Goal: Contribute content: Contribute content

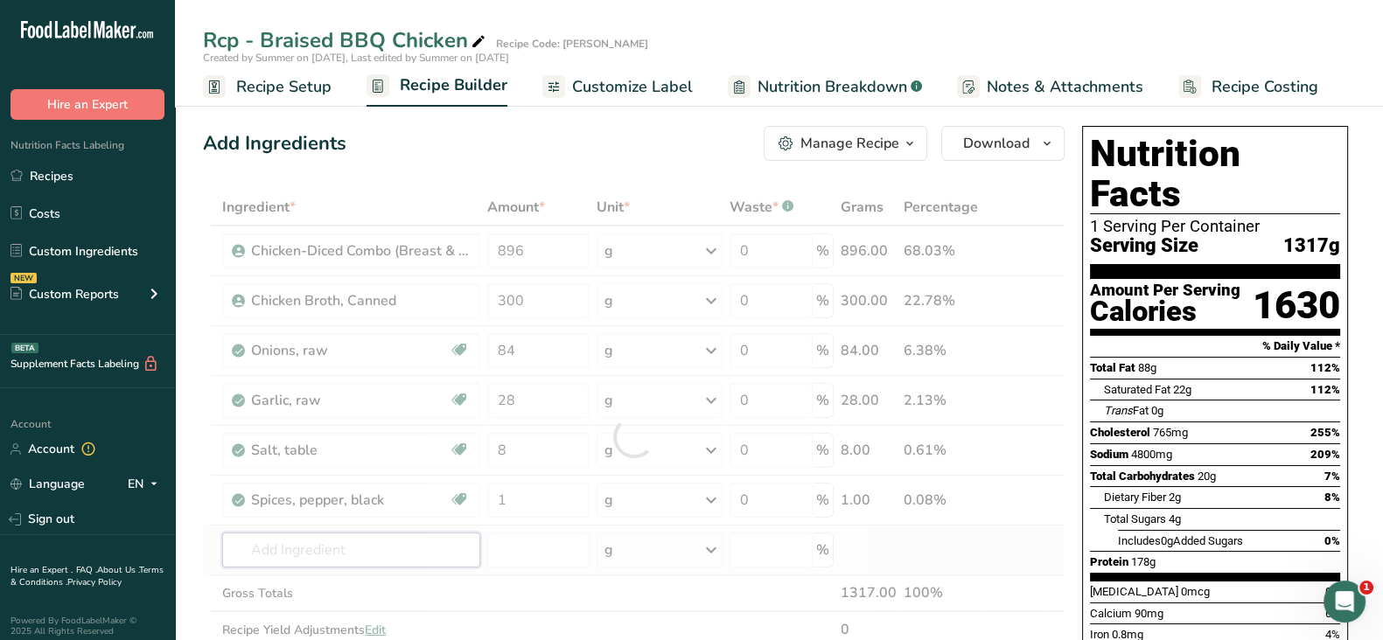
click at [377, 546] on div "Ingredient * Amount * Unit * Waste * .a-a{fill:#347362;}.b-a{fill:#fff;} Grams …" at bounding box center [634, 437] width 862 height 496
paste input "Oil Vegetable Blend"
type input "Oil Vegetable Blend"
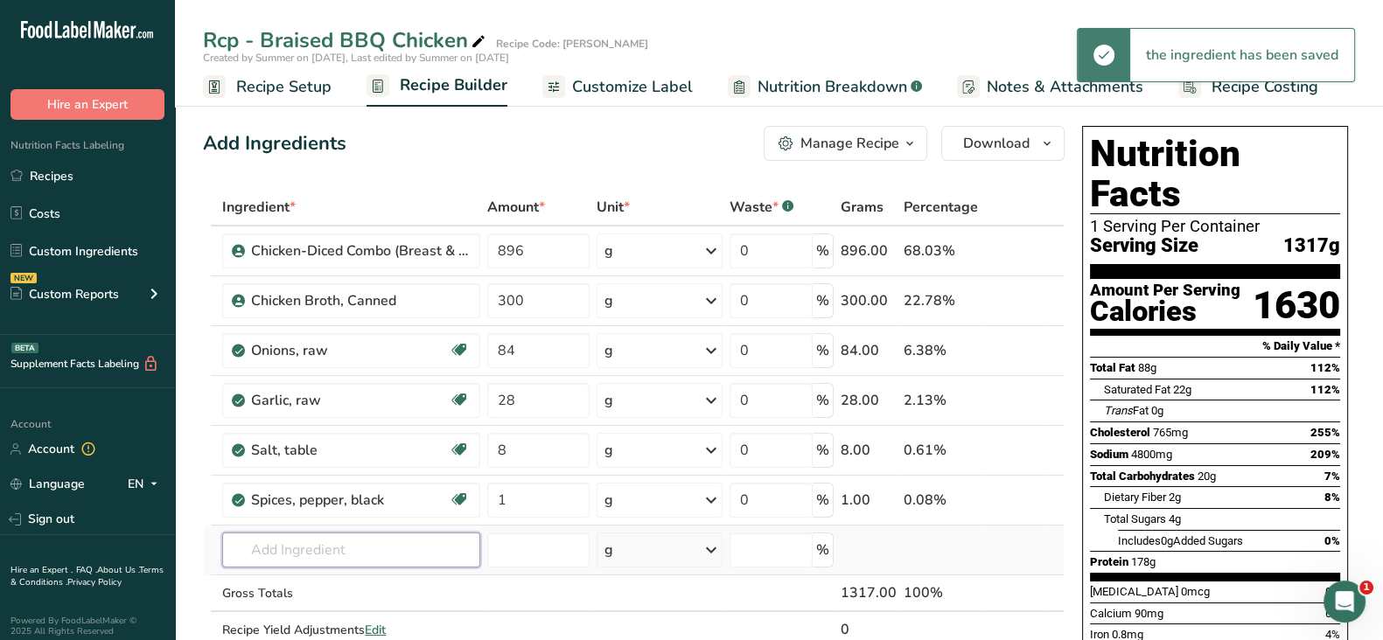
click at [284, 542] on input "text" at bounding box center [351, 550] width 258 height 35
paste input "Oil Vegetable Blend"
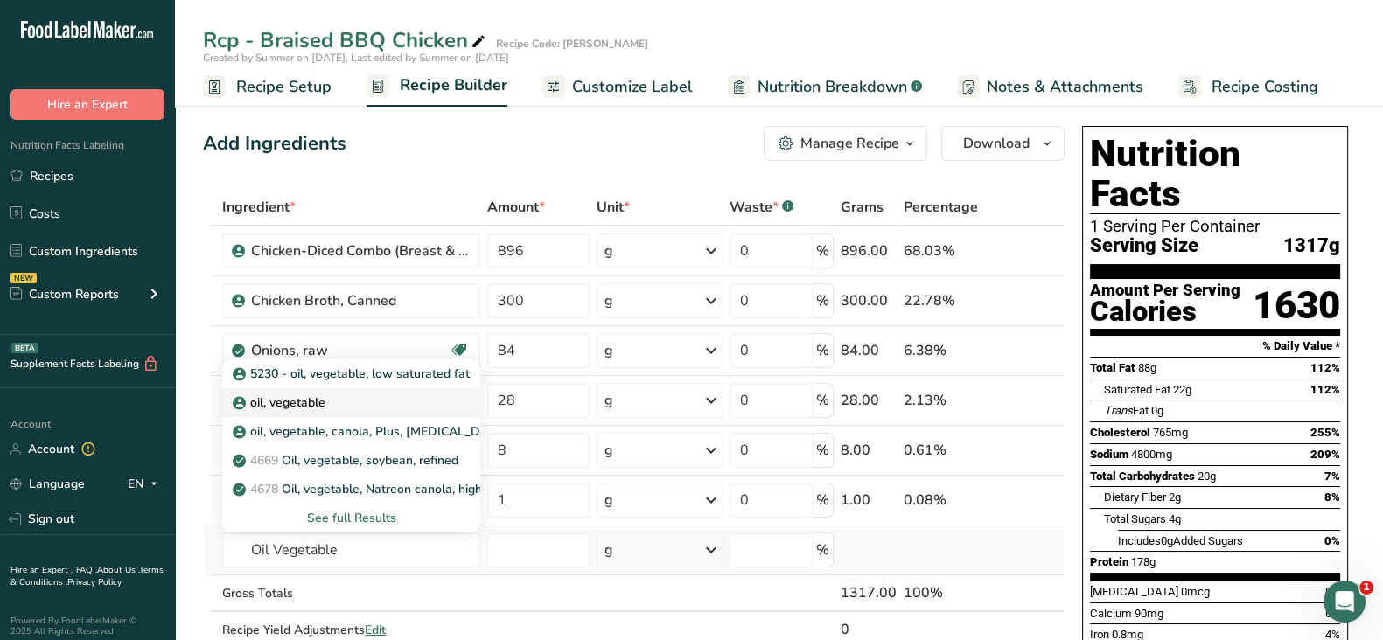
click at [392, 399] on div "oil, vegetable" at bounding box center [337, 403] width 202 height 18
type input "oil, vegetable"
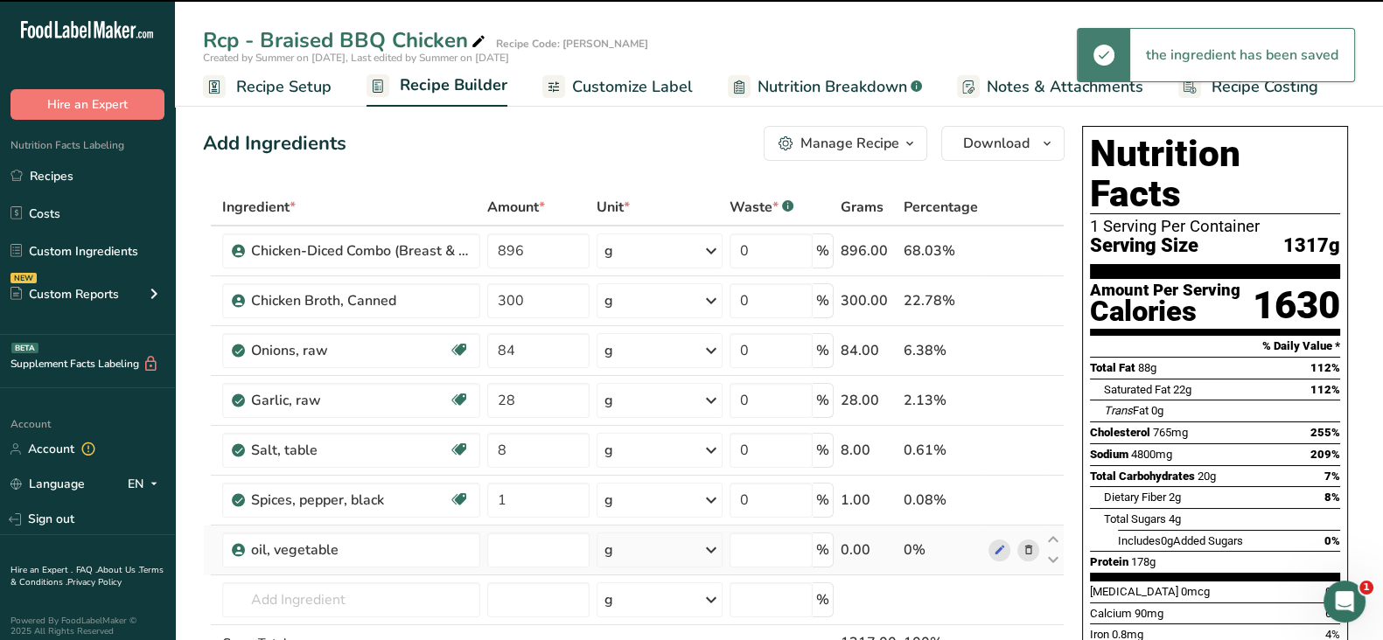
type input "0"
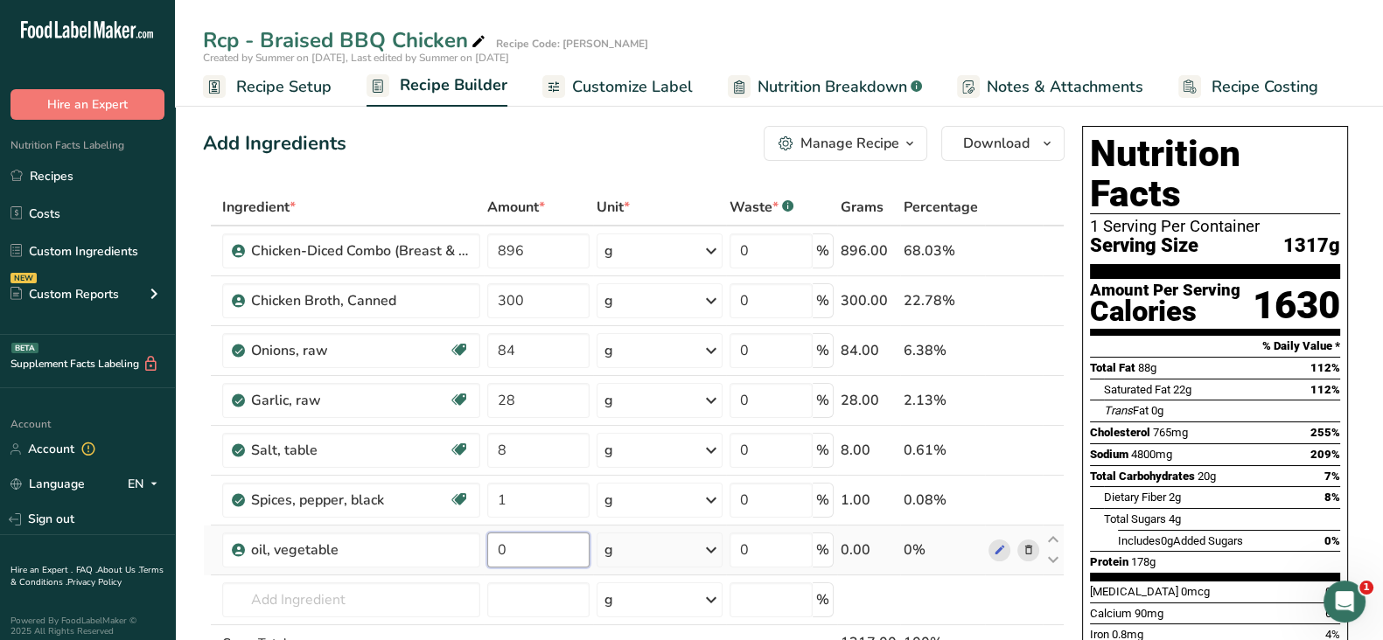
click at [559, 544] on input "0" at bounding box center [538, 550] width 102 height 35
type input "28"
click at [339, 595] on div "Ingredient * Amount * Unit * Waste * .a-a{fill:#347362;}.b-a{fill:#fff;} Grams …" at bounding box center [634, 462] width 862 height 546
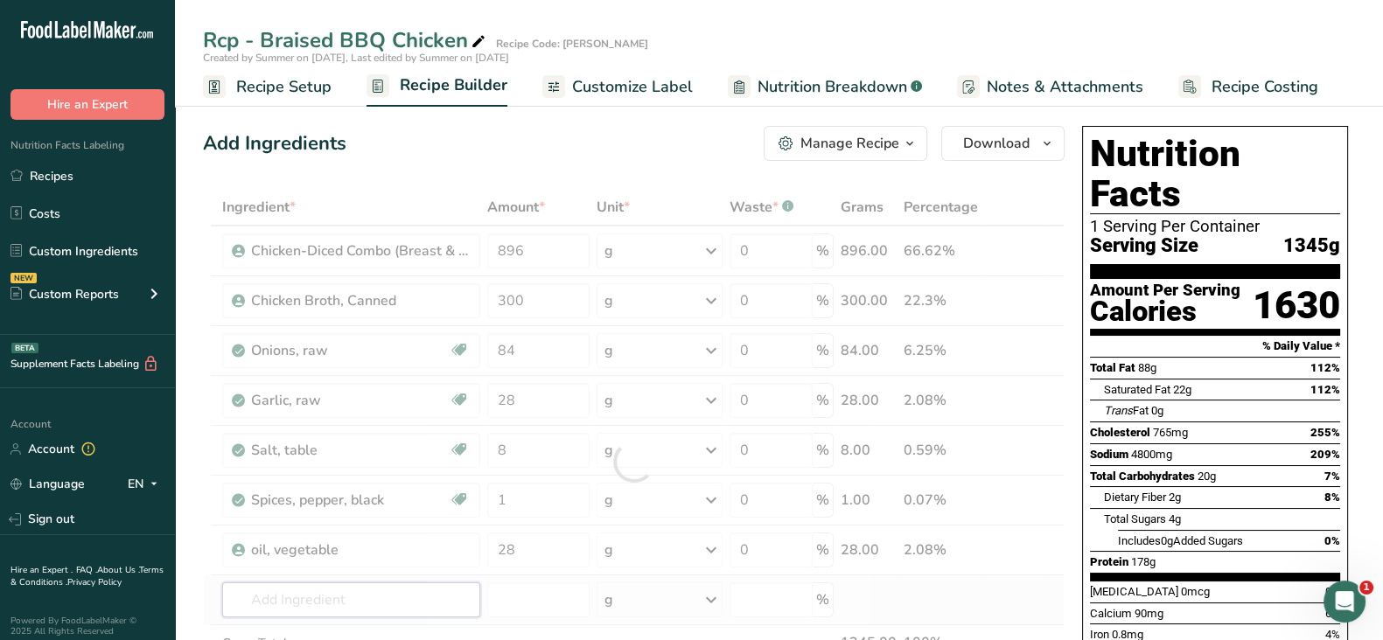
paste input "BBQ Sauce Original Sweet Baby Ray"
type input "BBQ Sauce Original Sweet Baby Ray"
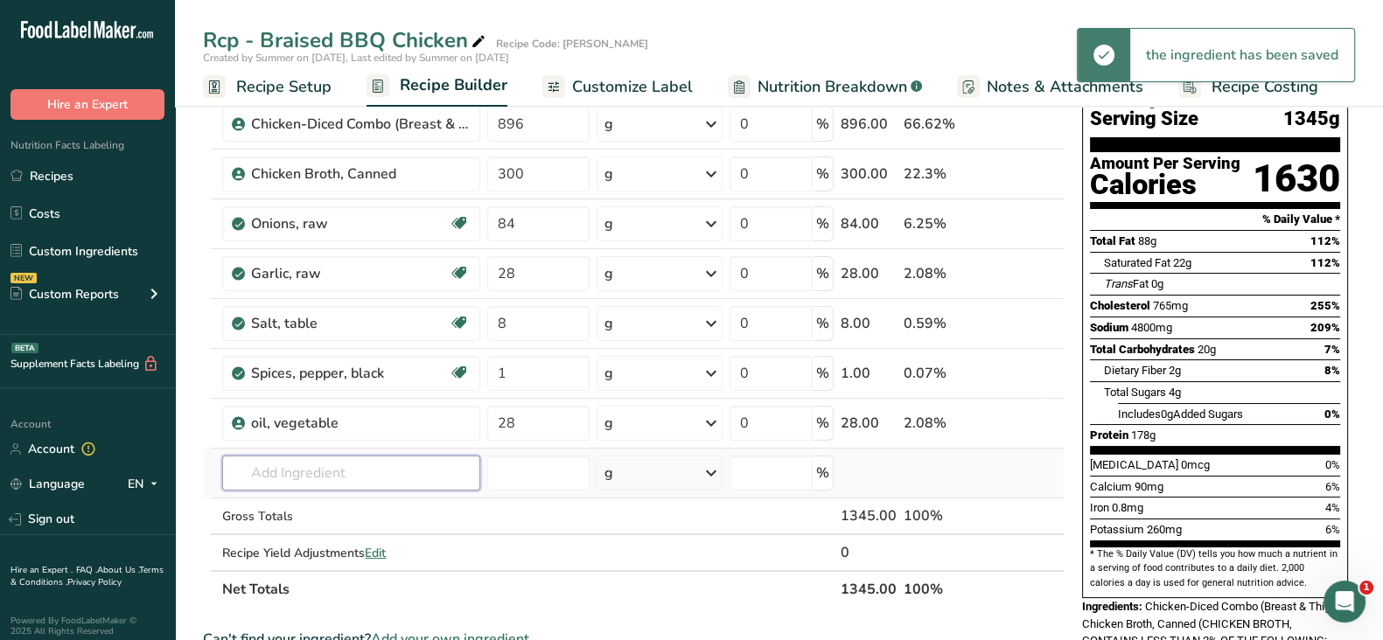
click at [318, 475] on input "text" at bounding box center [351, 473] width 258 height 35
paste input "BBQ Sauce Original Sweet Baby Ray"
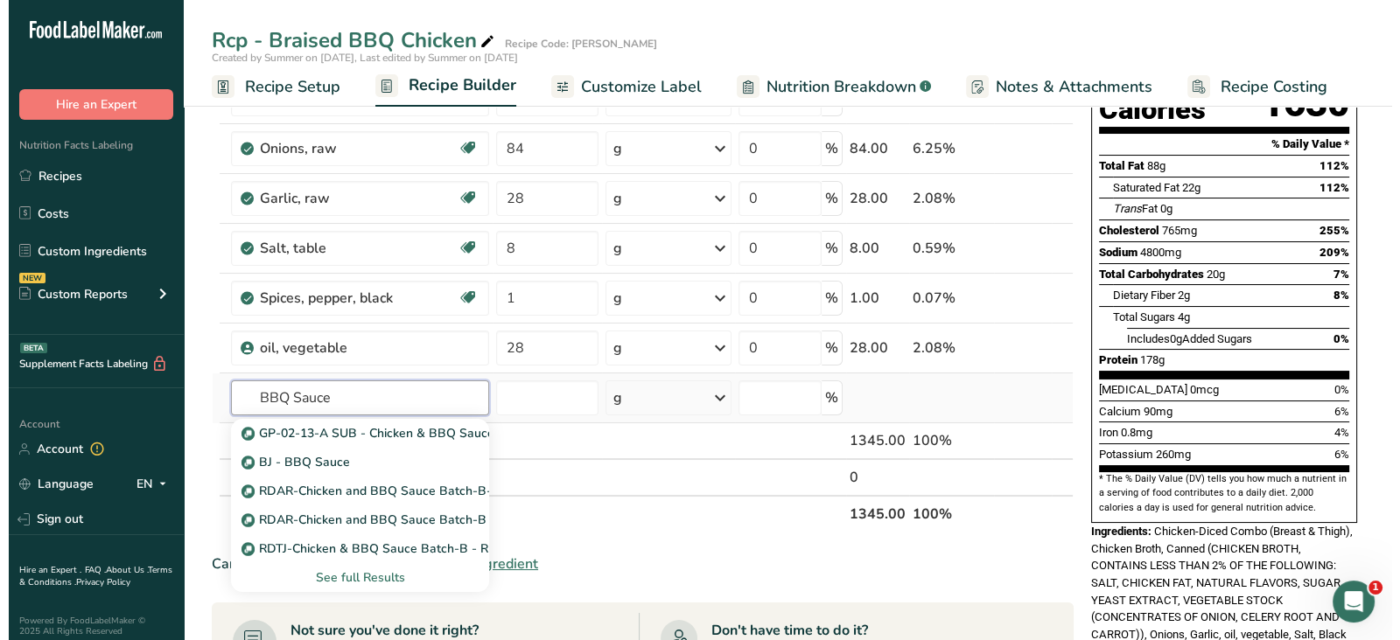
scroll to position [207, 0]
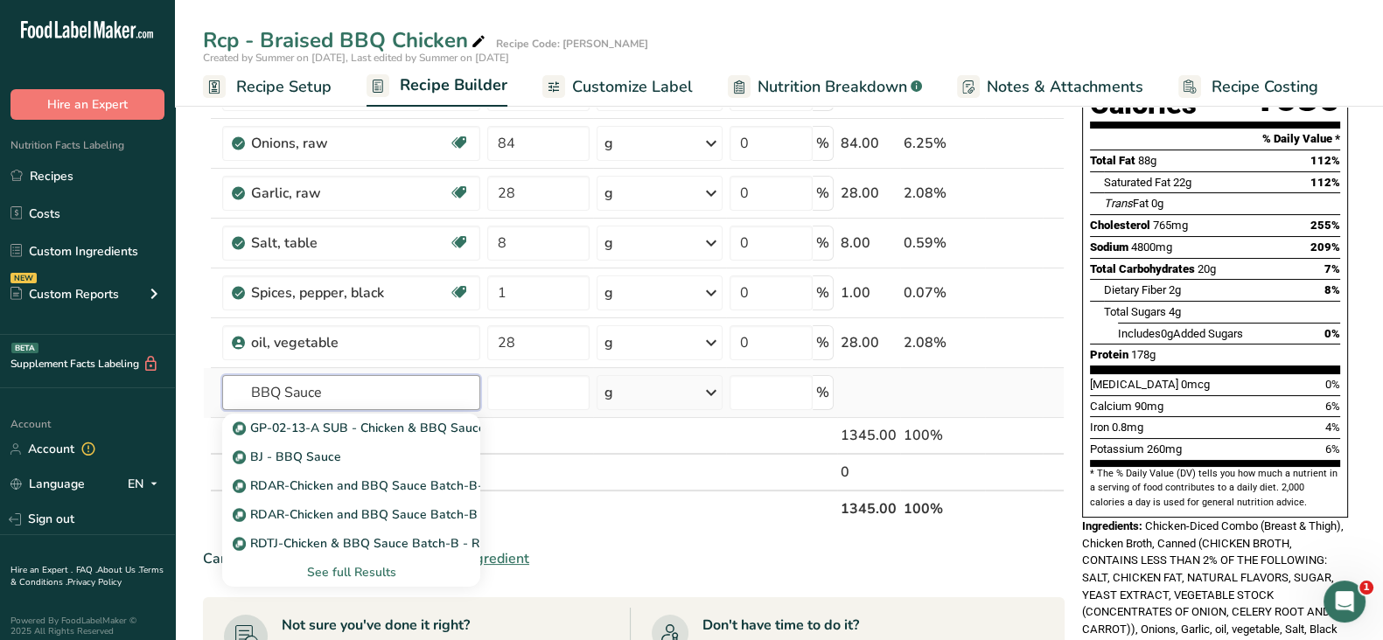
type input "BBQ Sauce"
click at [337, 566] on div "See full Results" at bounding box center [351, 572] width 230 height 18
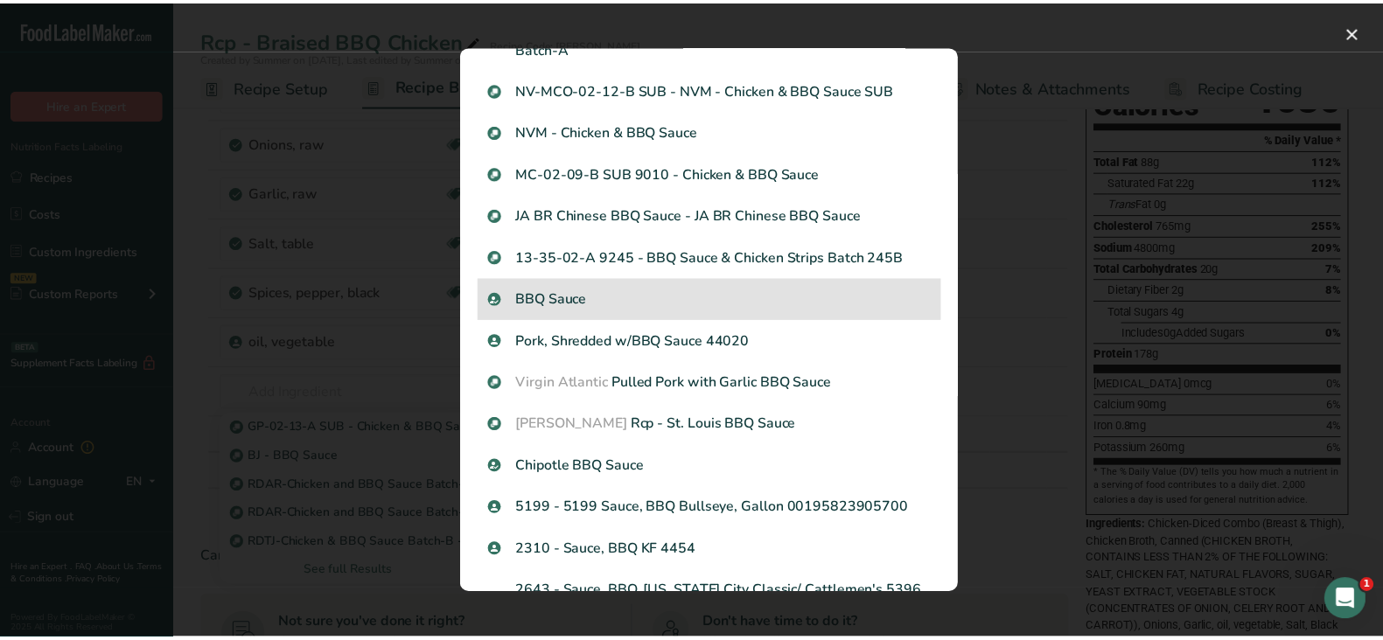
scroll to position [325, 0]
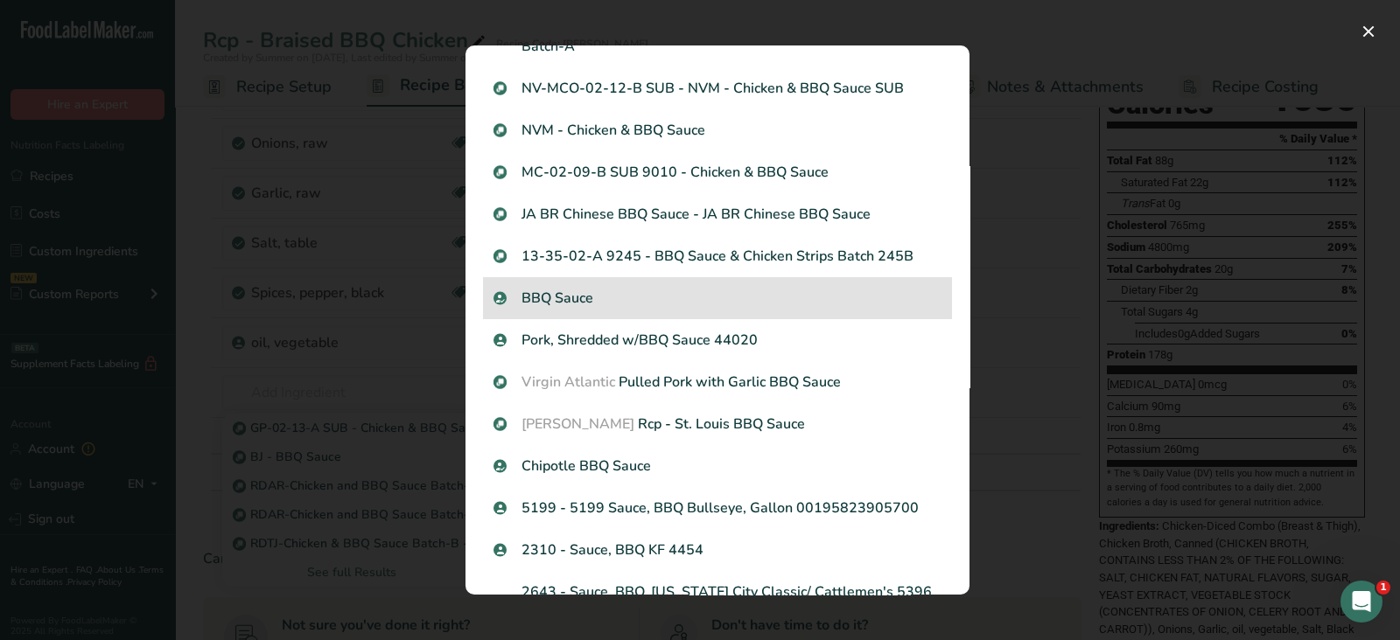
click at [647, 299] on p "BBQ Sauce" at bounding box center [717, 298] width 448 height 21
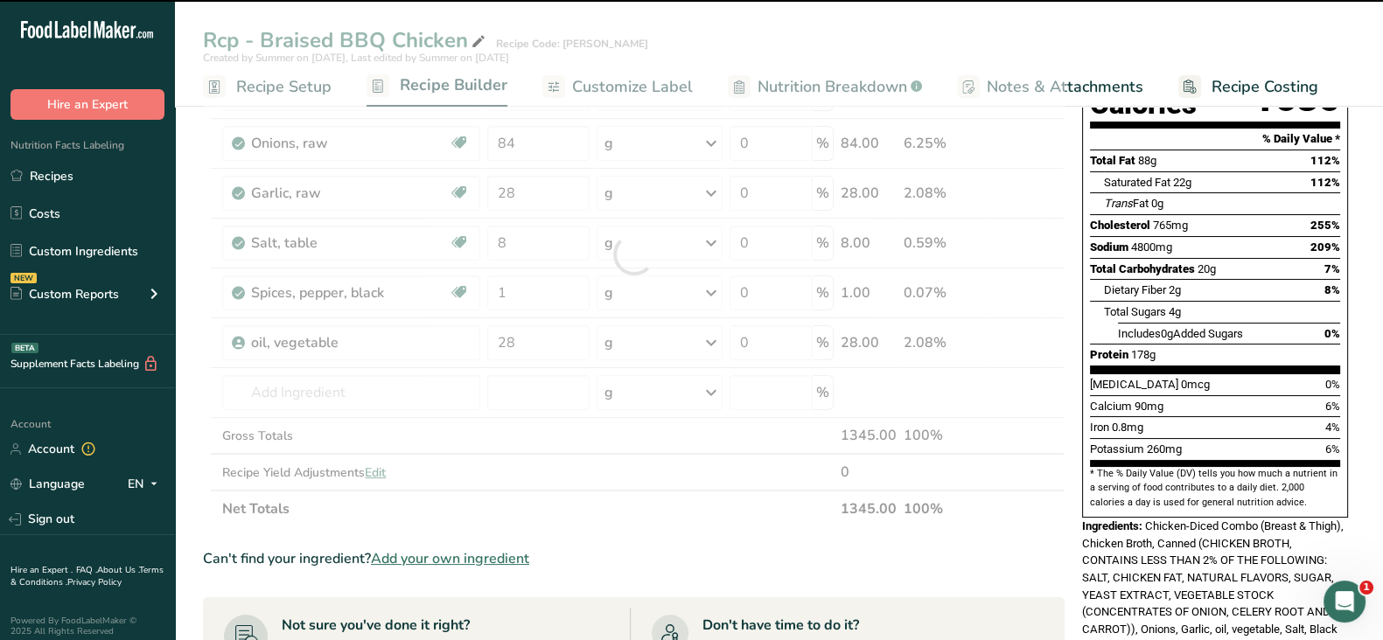
type input "0"
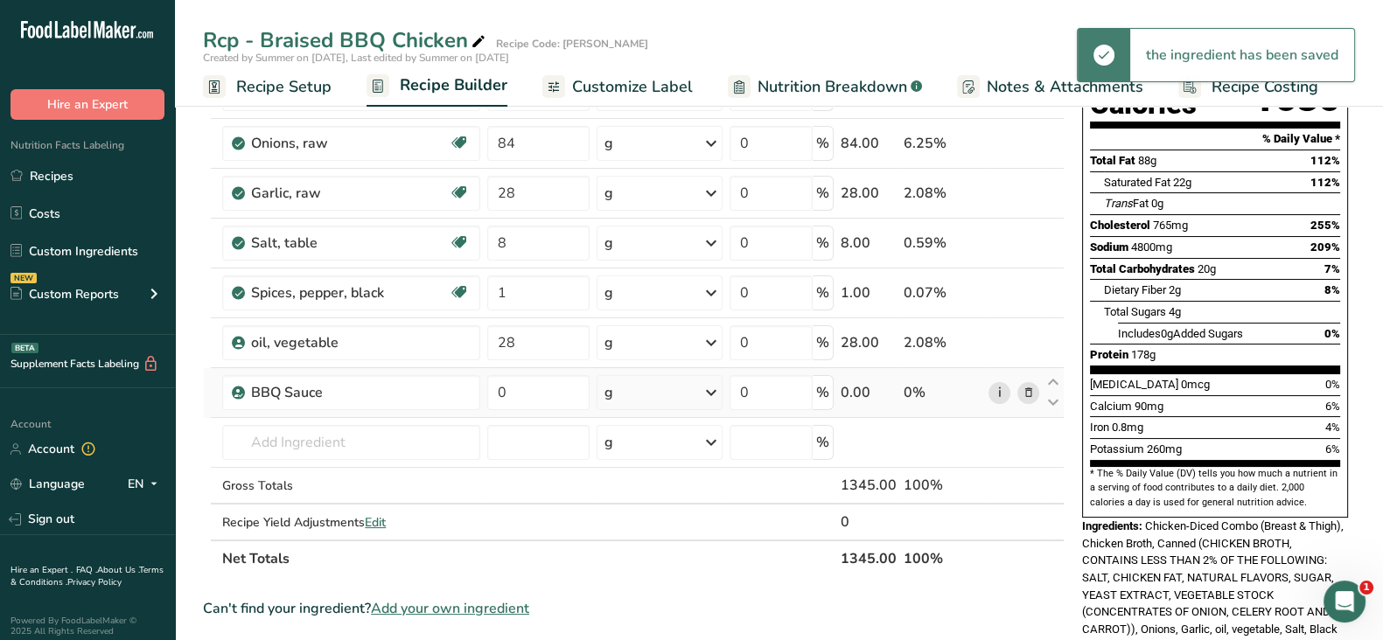
click at [1002, 387] on link "i" at bounding box center [1000, 393] width 22 height 22
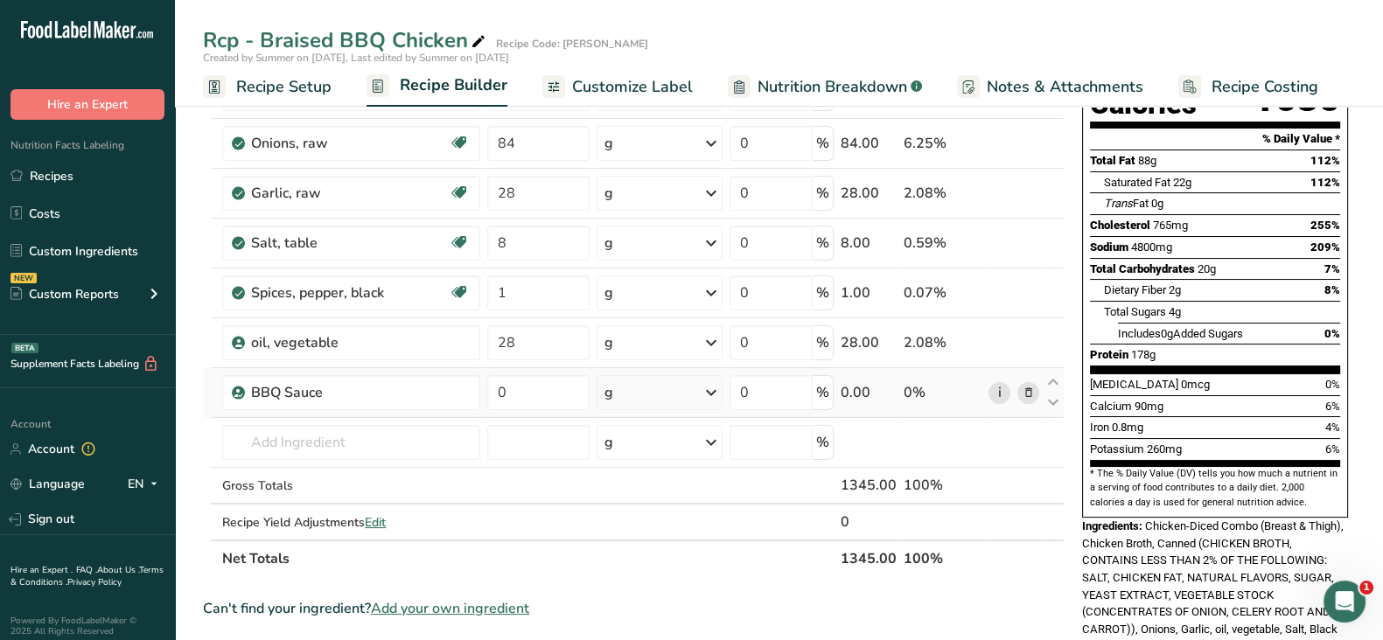
click at [1002, 393] on link "i" at bounding box center [1000, 393] width 22 height 22
click at [1027, 395] on icon at bounding box center [1028, 393] width 12 height 18
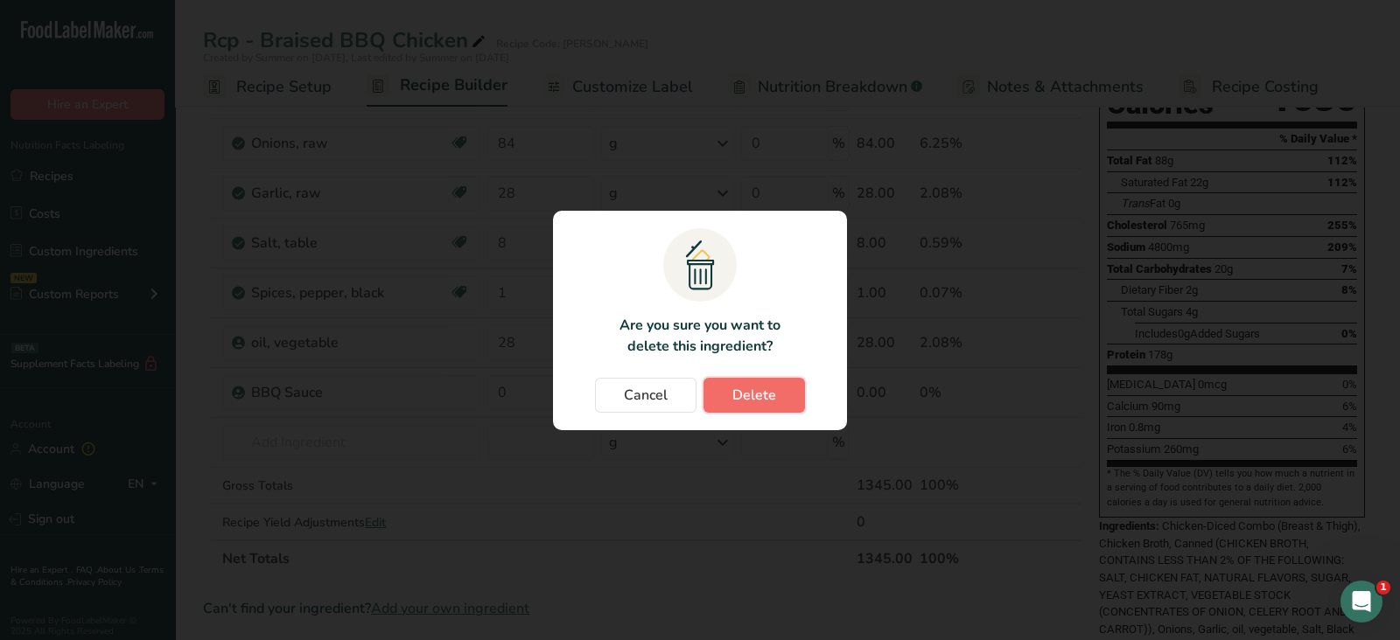
click at [757, 385] on span "Delete" at bounding box center [754, 395] width 44 height 21
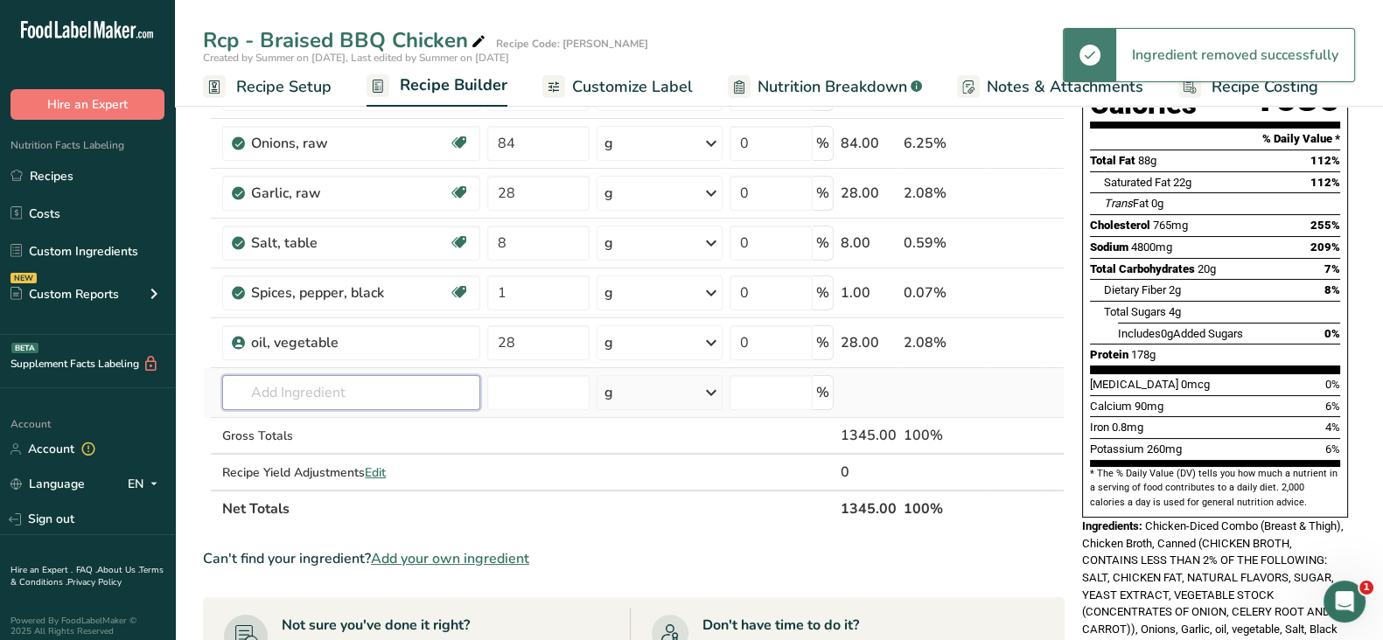
click at [364, 388] on input "text" at bounding box center [351, 392] width 258 height 35
paste input "Sweet Baby Ray"
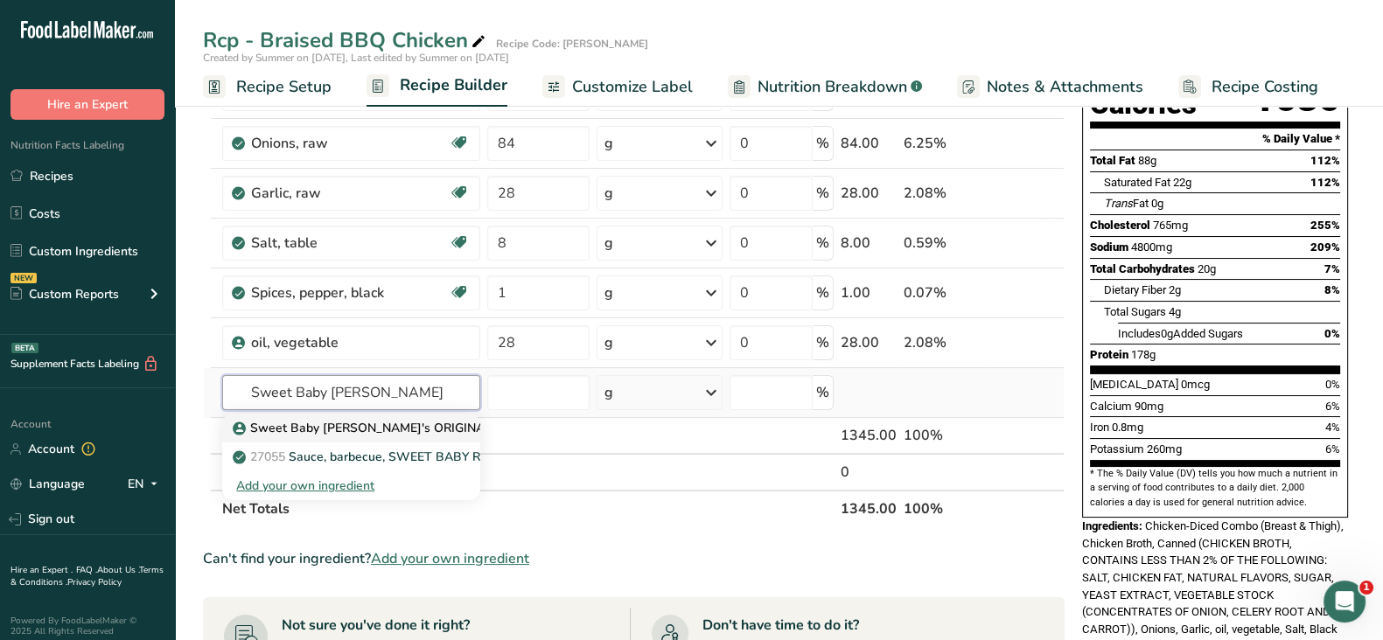
type input "Sweet Baby Ray"
click at [367, 434] on p "Sweet Baby Ray's ORIGINAL BARBECUE SAUCE_SJ0440HF" at bounding box center [451, 428] width 430 height 18
type input "Sweet Baby Ray's ORIGINAL BARBECUE SAUCE_SJ0440HF"
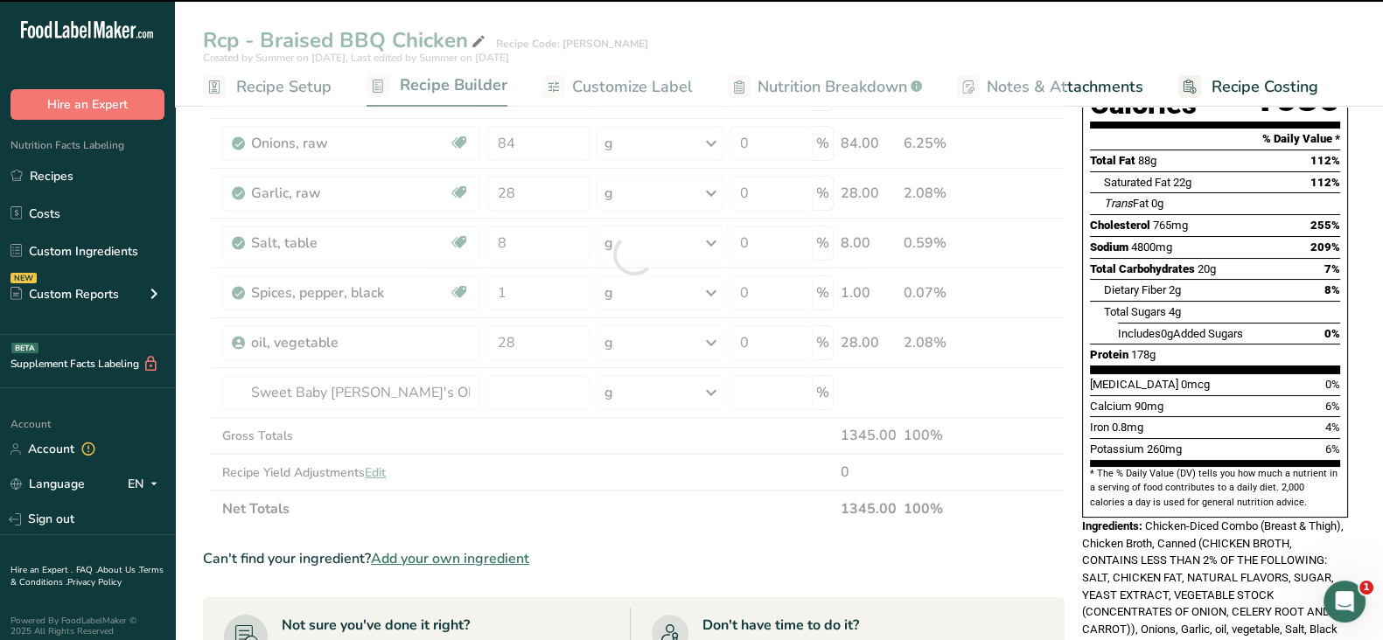
type input "0"
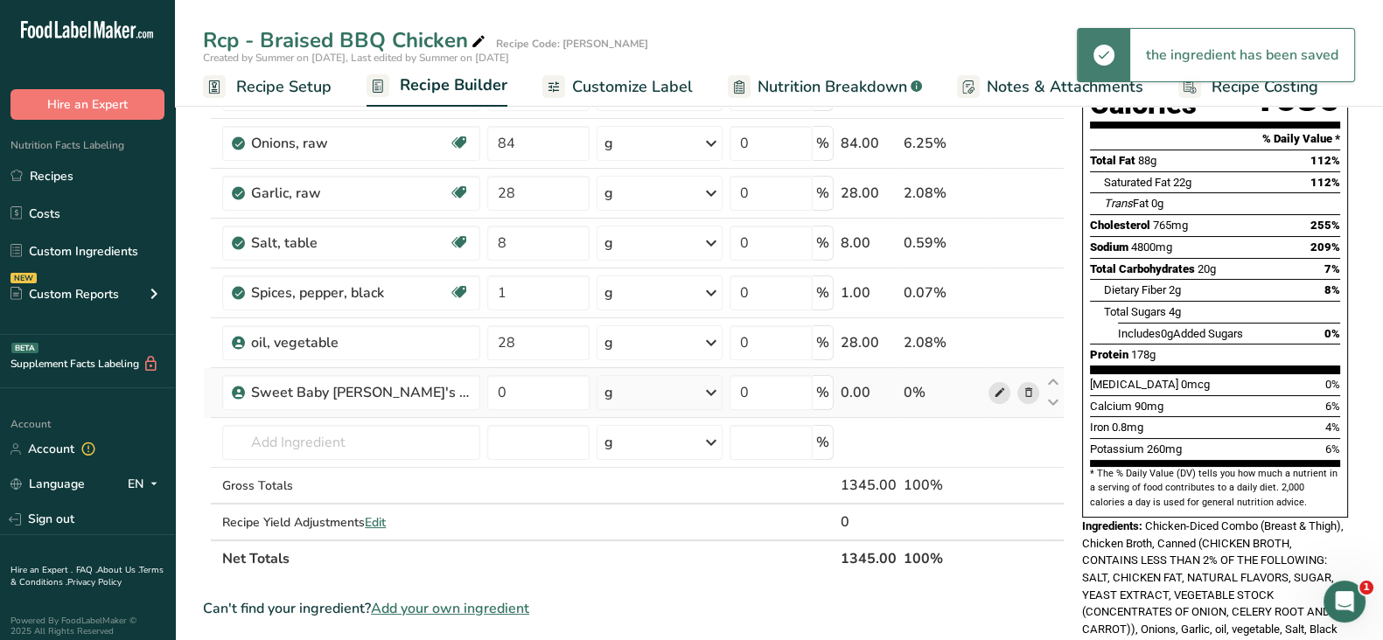
click at [994, 391] on icon at bounding box center [999, 393] width 12 height 18
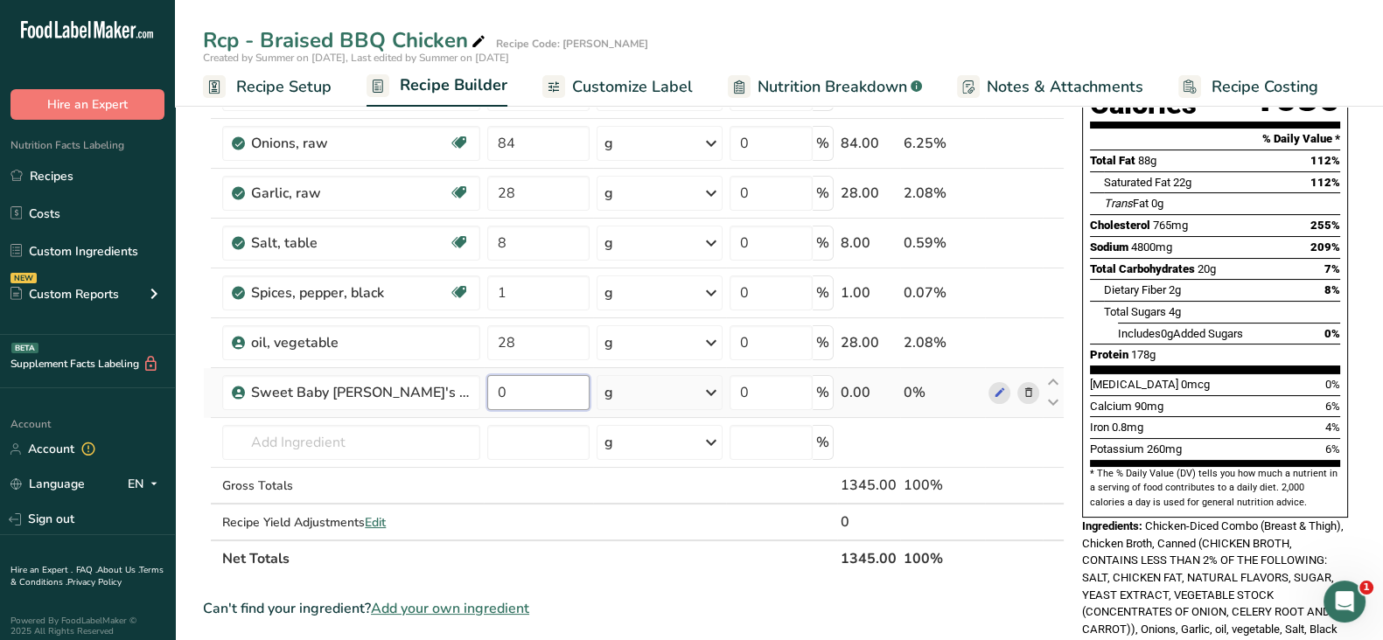
click at [521, 391] on input "0" at bounding box center [538, 392] width 102 height 35
type input "400"
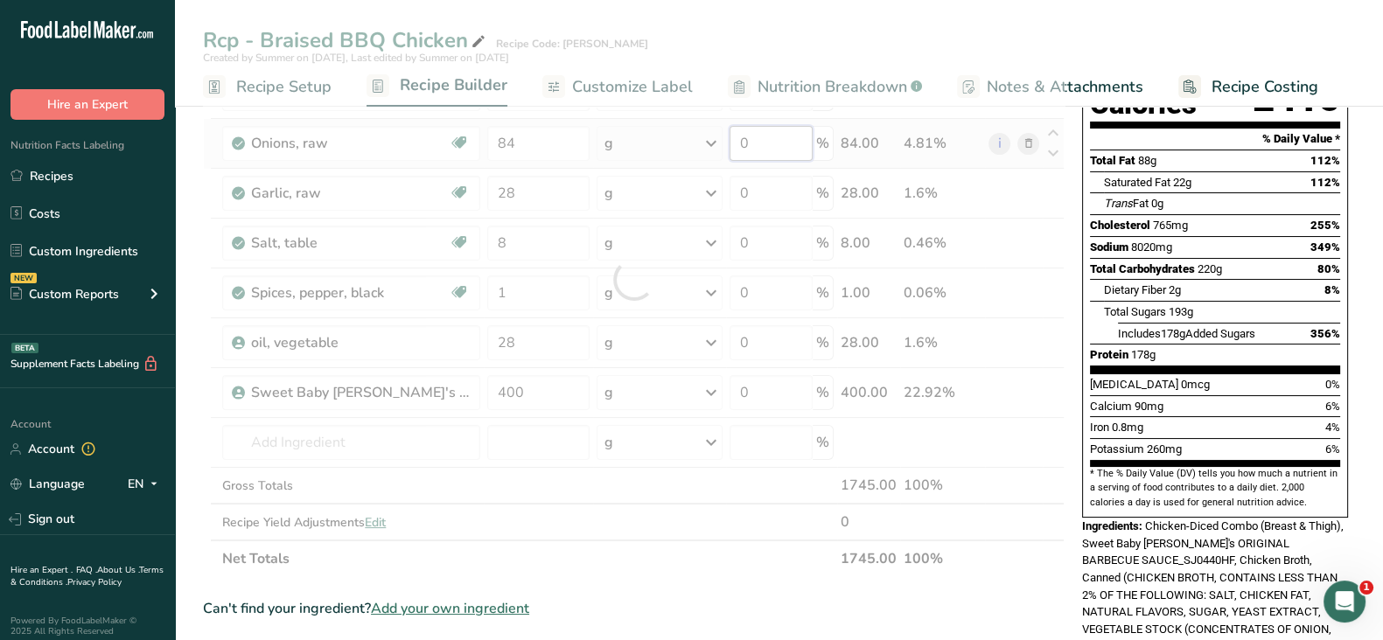
click at [755, 135] on div "Ingredient * Amount * Unit * Waste * .a-a{fill:#347362;}.b-a{fill:#fff;} Grams …" at bounding box center [634, 280] width 862 height 596
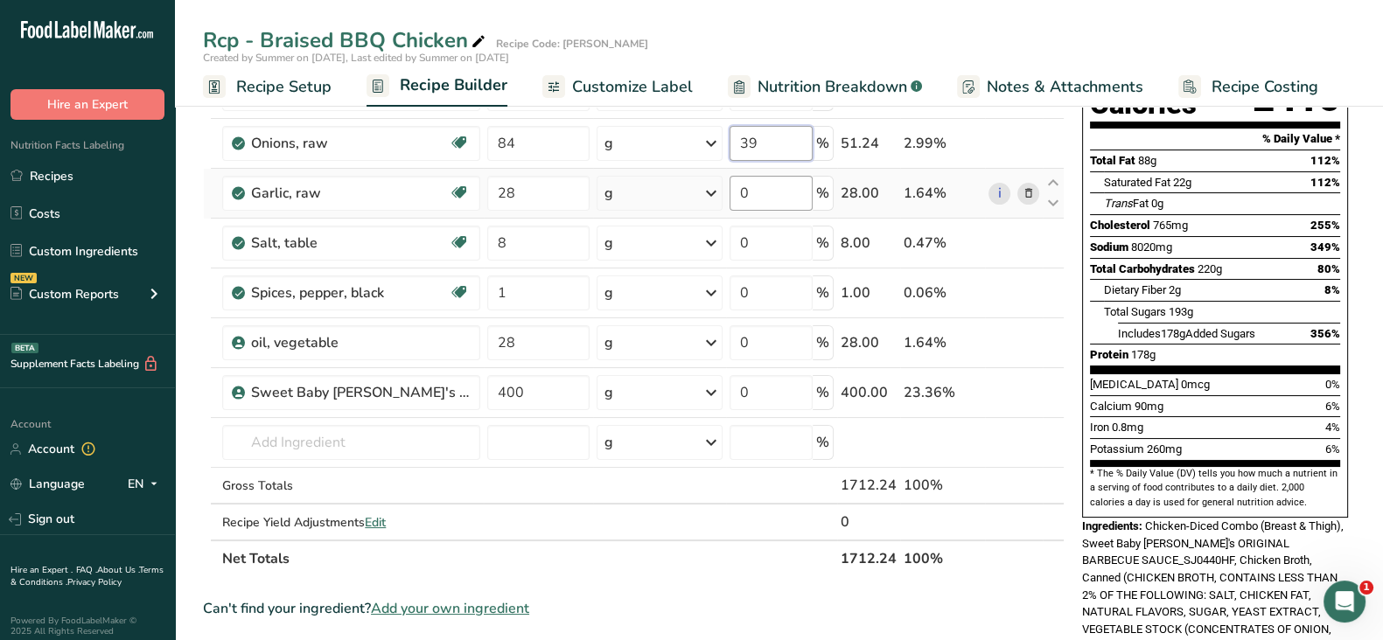
type input "39"
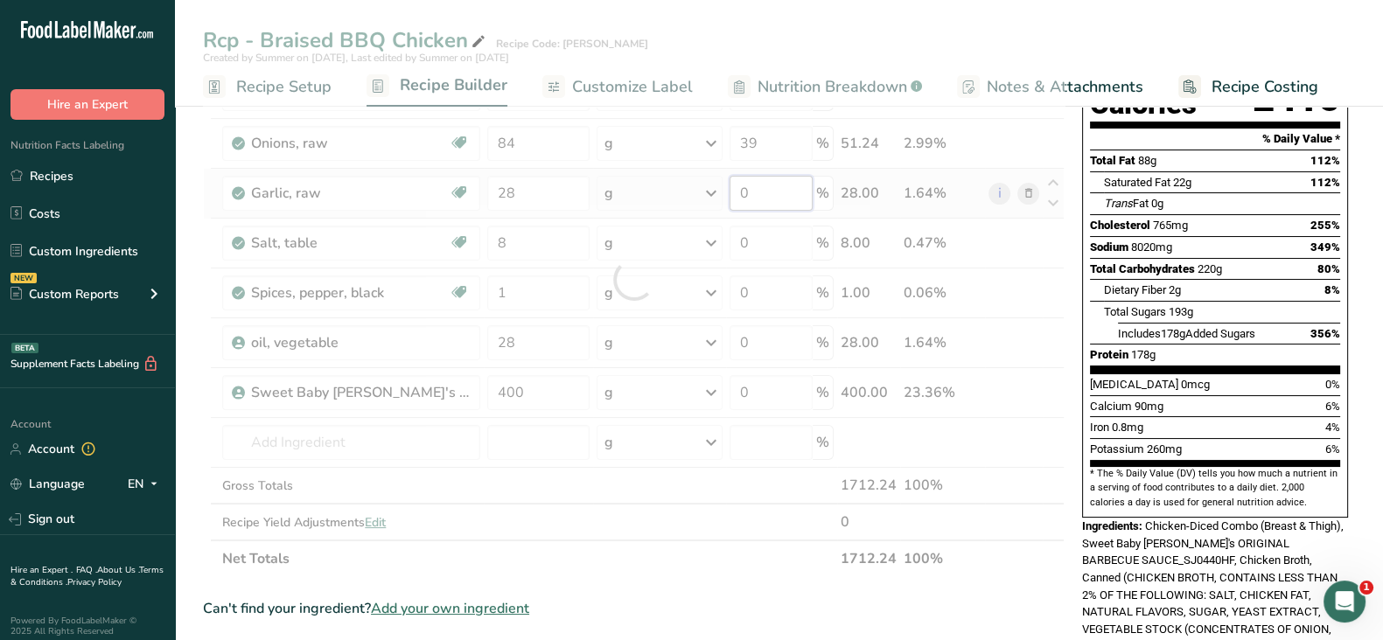
click at [759, 192] on div "Ingredient * Amount * Unit * Waste * .a-a{fill:#347362;}.b-a{fill:#fff;} Grams …" at bounding box center [634, 280] width 862 height 596
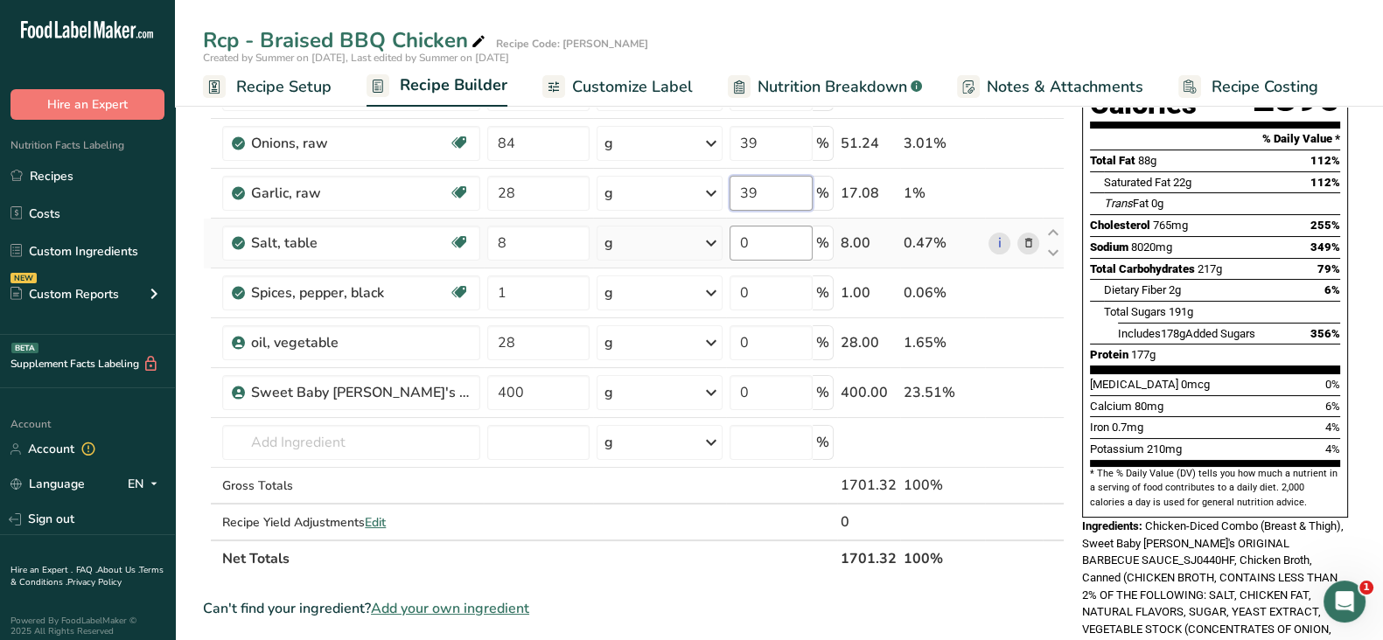
type input "39"
click at [761, 241] on div "Ingredient * Amount * Unit * Waste * .a-a{fill:#347362;}.b-a{fill:#fff;} Grams …" at bounding box center [634, 280] width 862 height 596
type input "39"
click at [770, 287] on div "Ingredient * Amount * Unit * Waste * .a-a{fill:#347362;}.b-a{fill:#fff;} Grams …" at bounding box center [634, 280] width 862 height 596
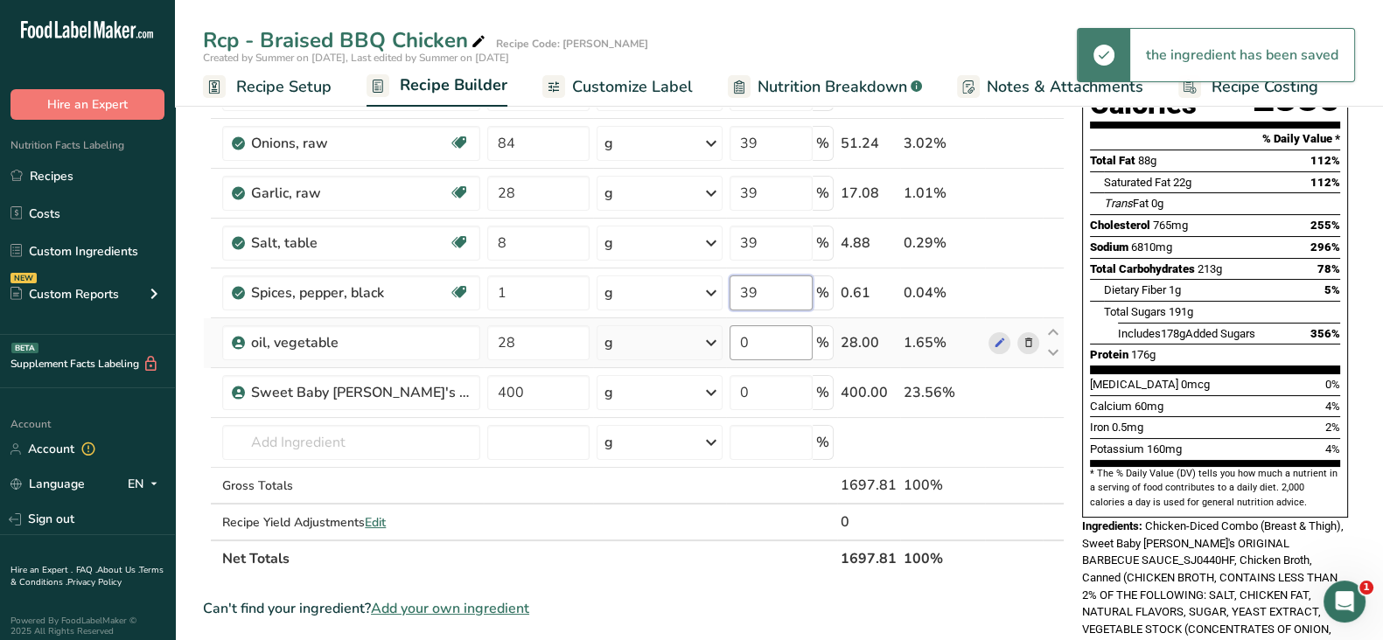
type input "39"
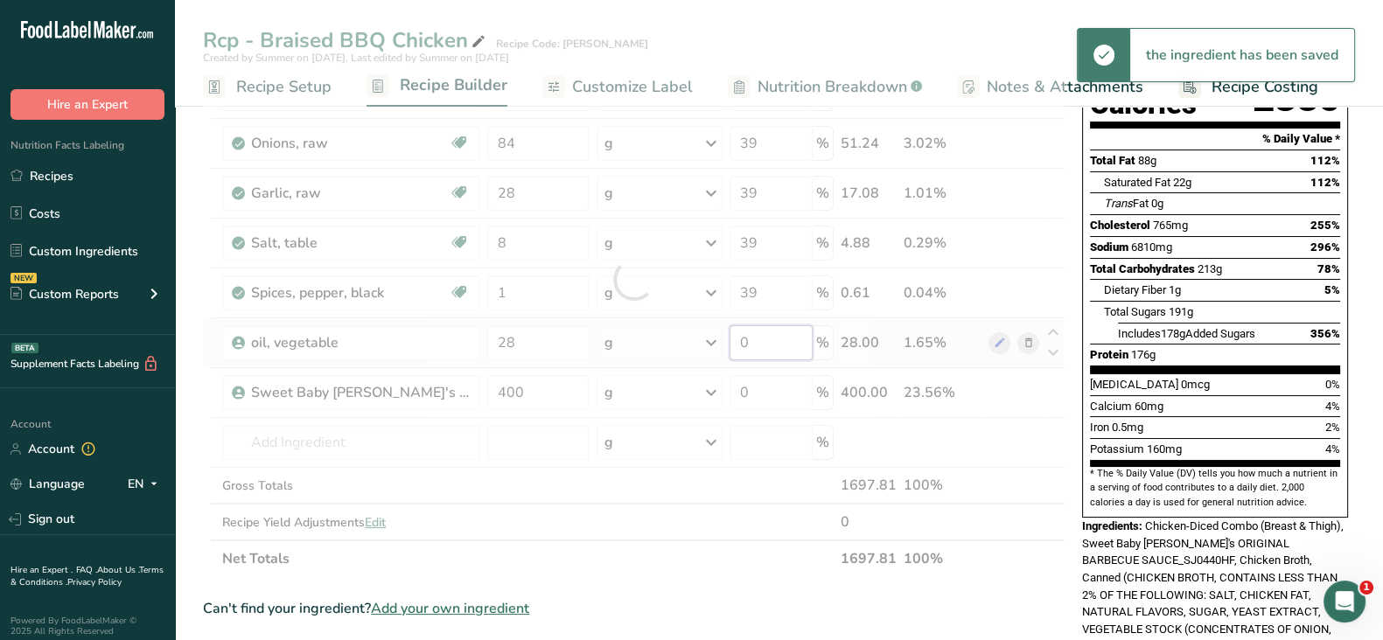
click at [757, 344] on div "Ingredient * Amount * Unit * Waste * .a-a{fill:#347362;}.b-a{fill:#fff;} Grams …" at bounding box center [634, 280] width 862 height 596
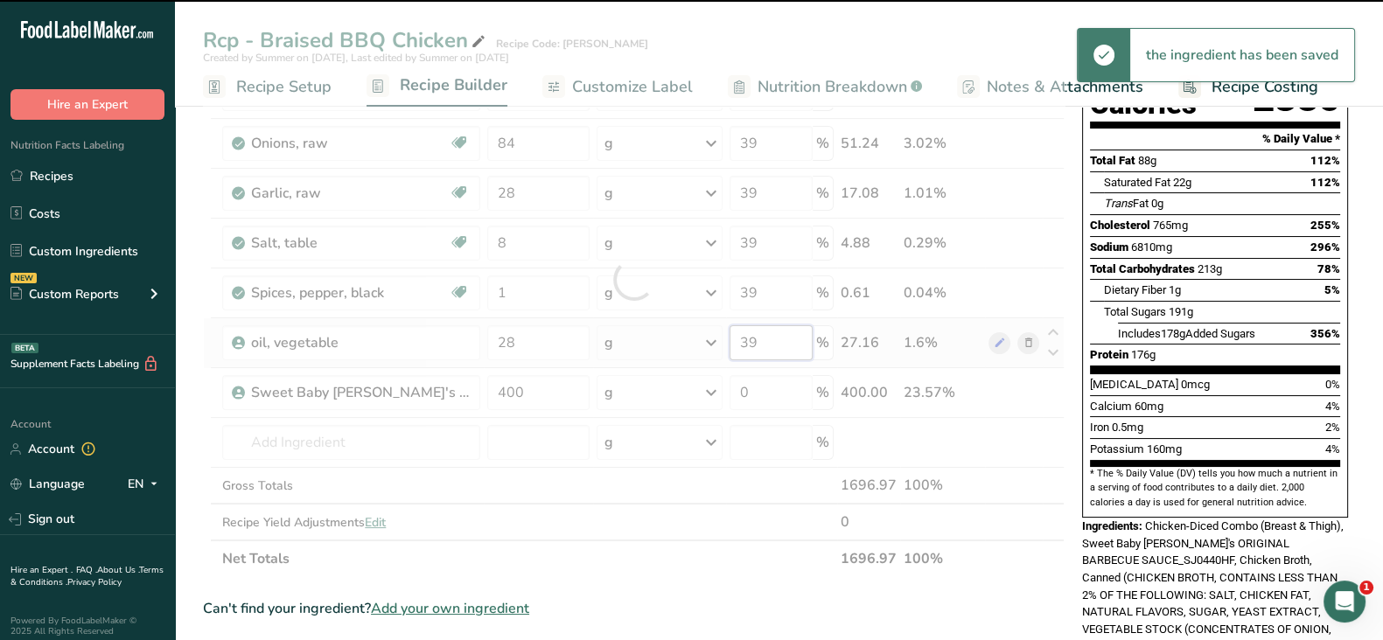
type input "0"
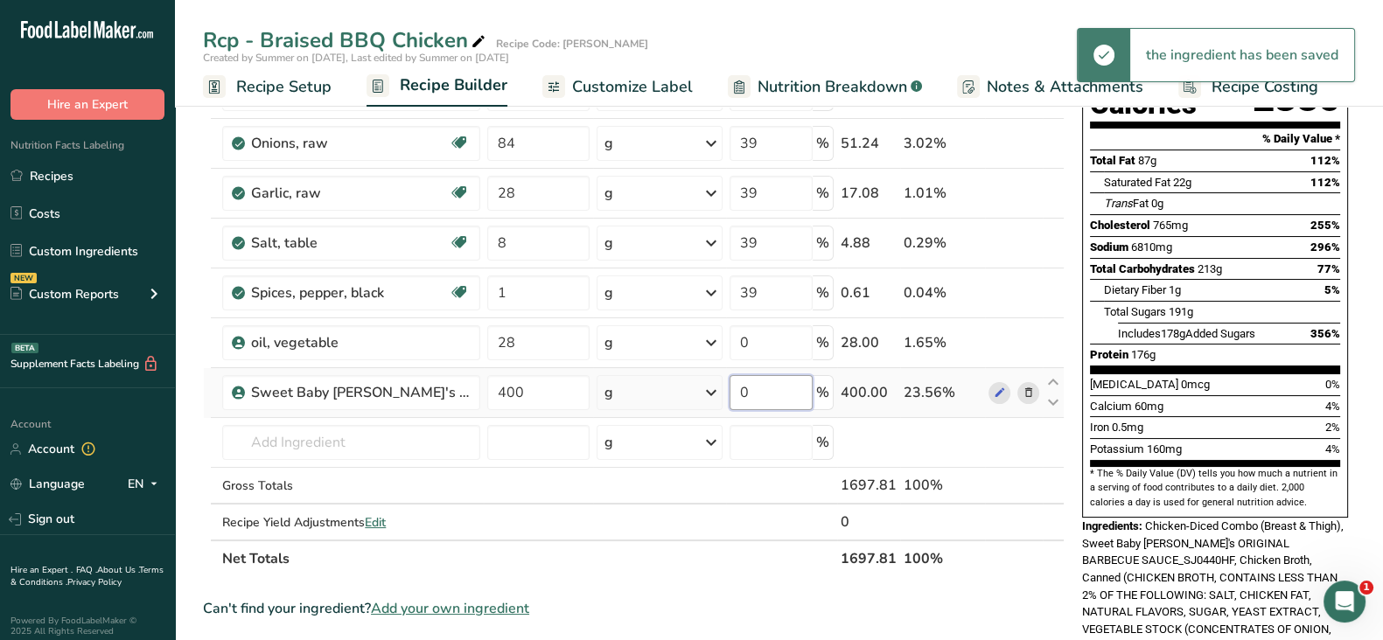
click at [781, 386] on div "Ingredient * Amount * Unit * Waste * .a-a{fill:#347362;}.b-a{fill:#fff;} Grams …" at bounding box center [634, 280] width 862 height 596
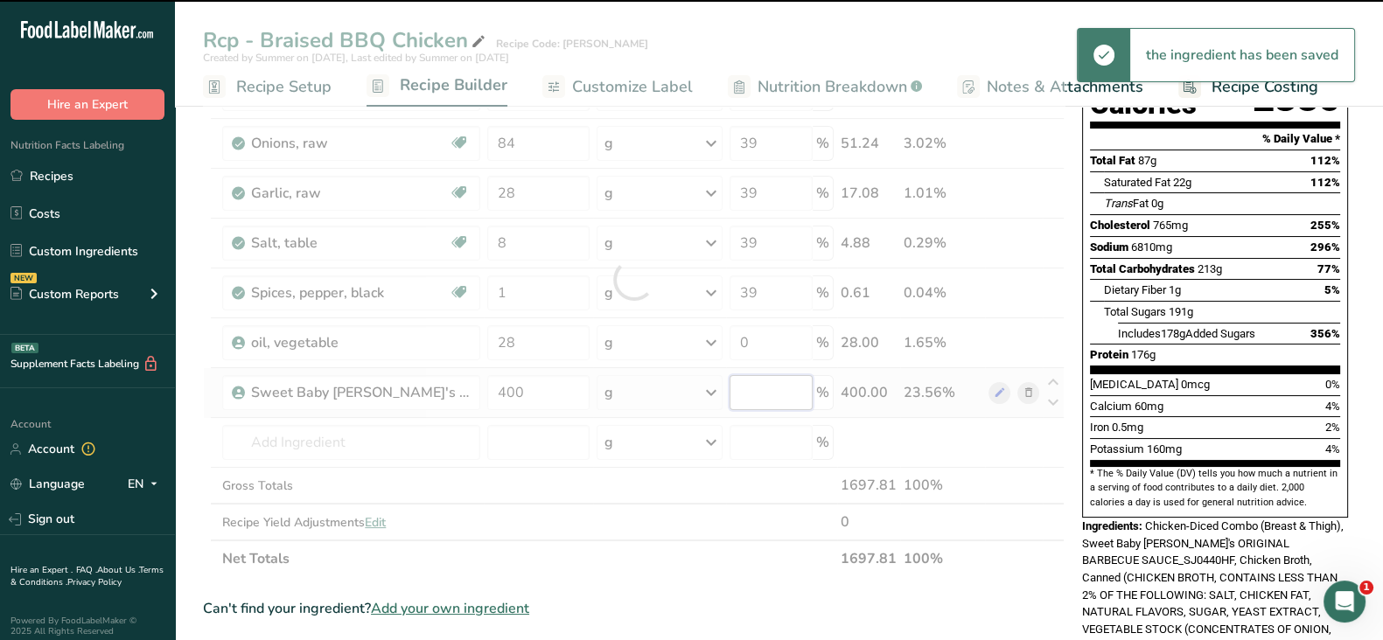
click at [781, 386] on input "number" at bounding box center [771, 392] width 83 height 35
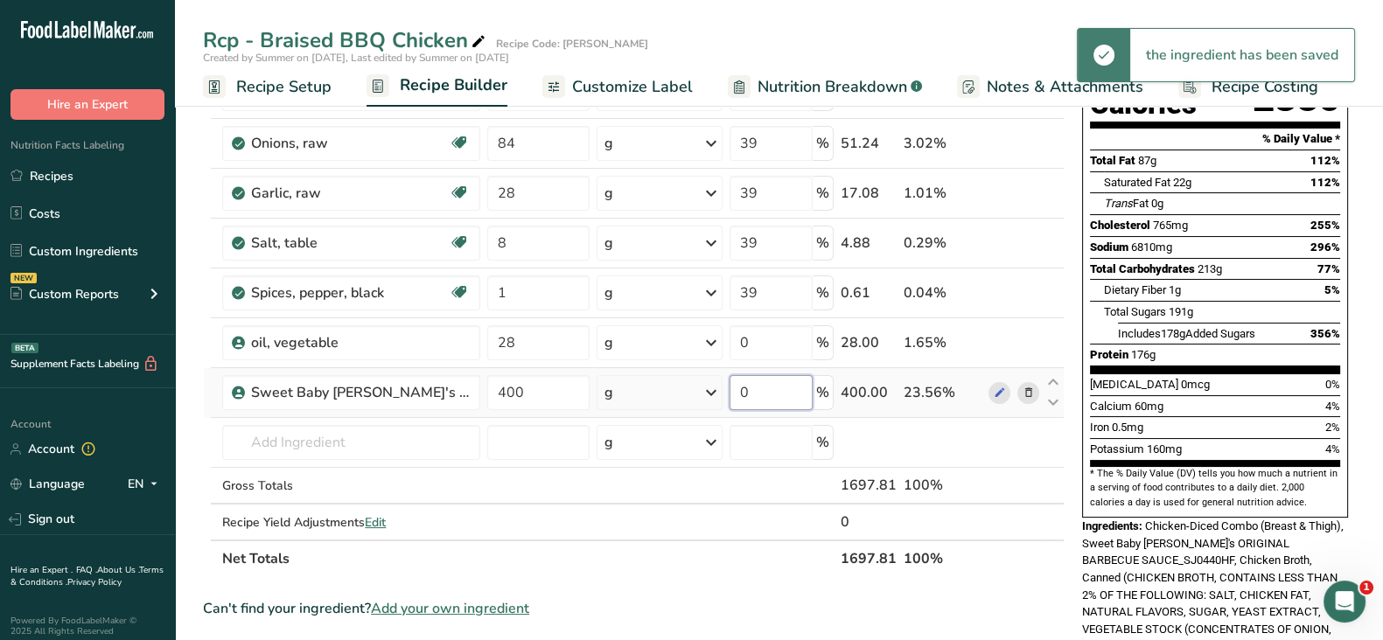
click at [781, 386] on input "0" at bounding box center [771, 392] width 83 height 35
type input "39"
click at [757, 335] on div "Ingredient * Amount * Unit * Waste * .a-a{fill:#347362;}.b-a{fill:#fff;} Grams …" at bounding box center [634, 280] width 862 height 596
type input "39"
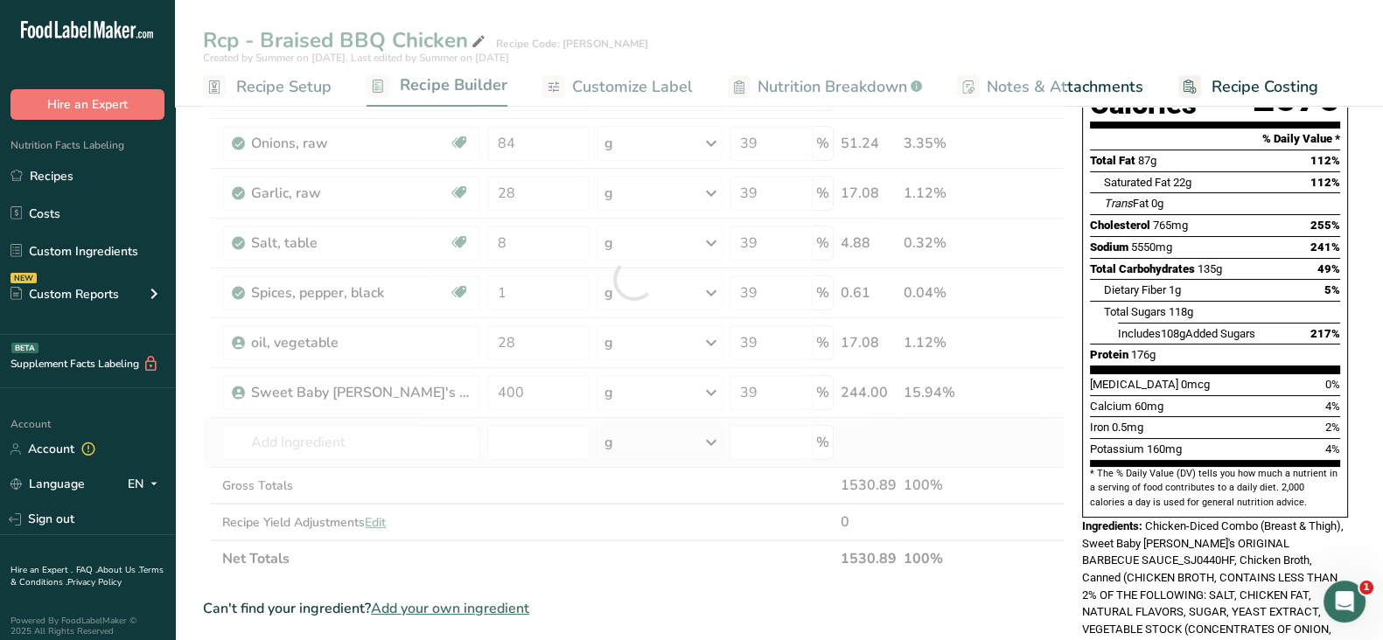
click at [1028, 449] on div "Ingredient * Amount * Unit * Waste * .a-a{fill:#347362;}.b-a{fill:#fff;} Grams …" at bounding box center [634, 280] width 862 height 596
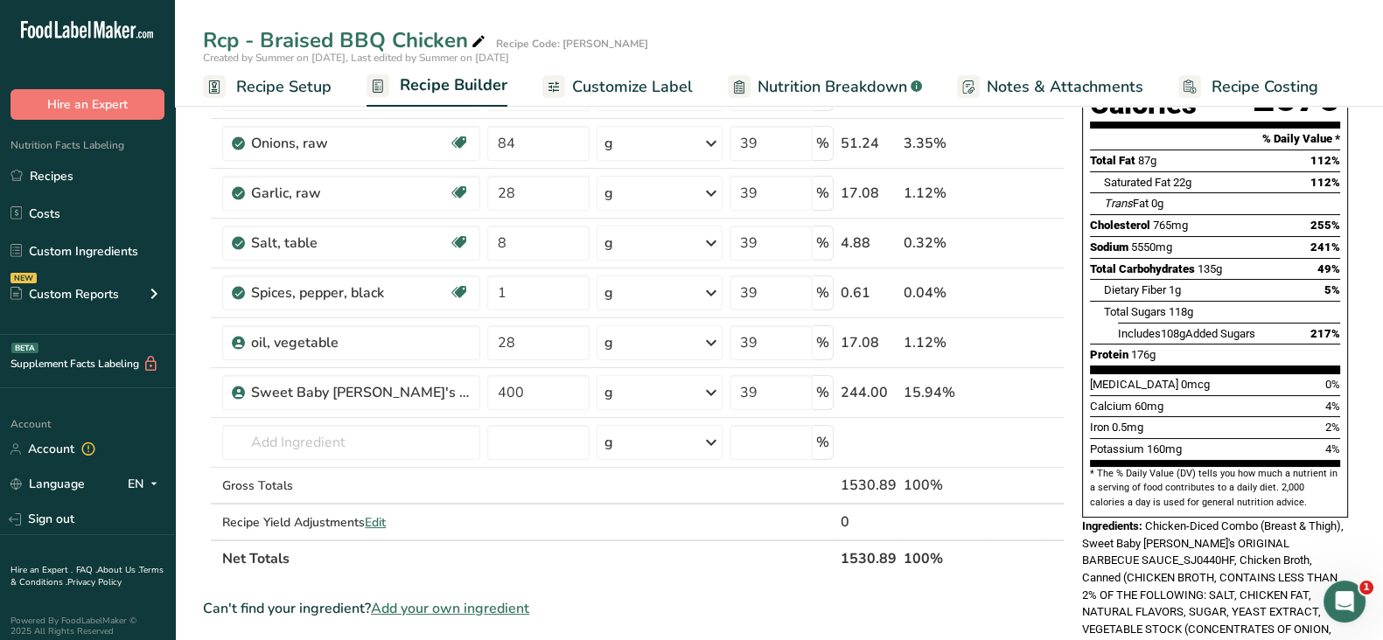
click at [1032, 567] on th at bounding box center [1014, 558] width 58 height 37
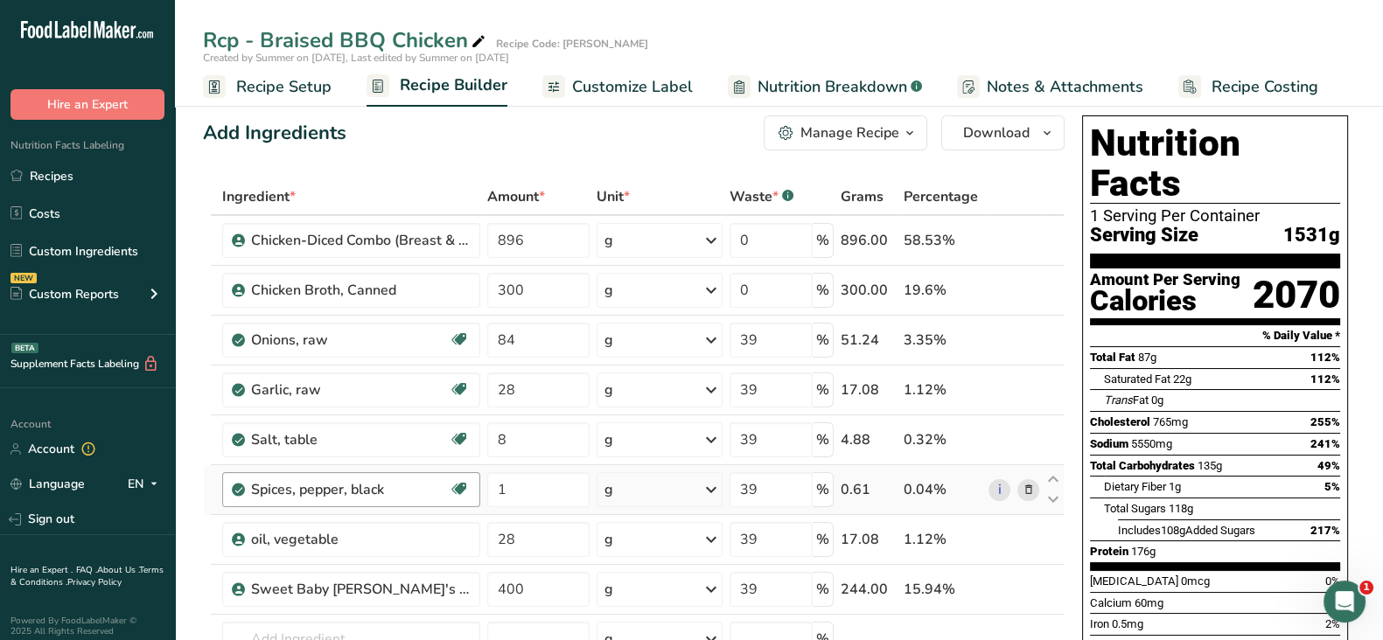
scroll to position [17, 0]
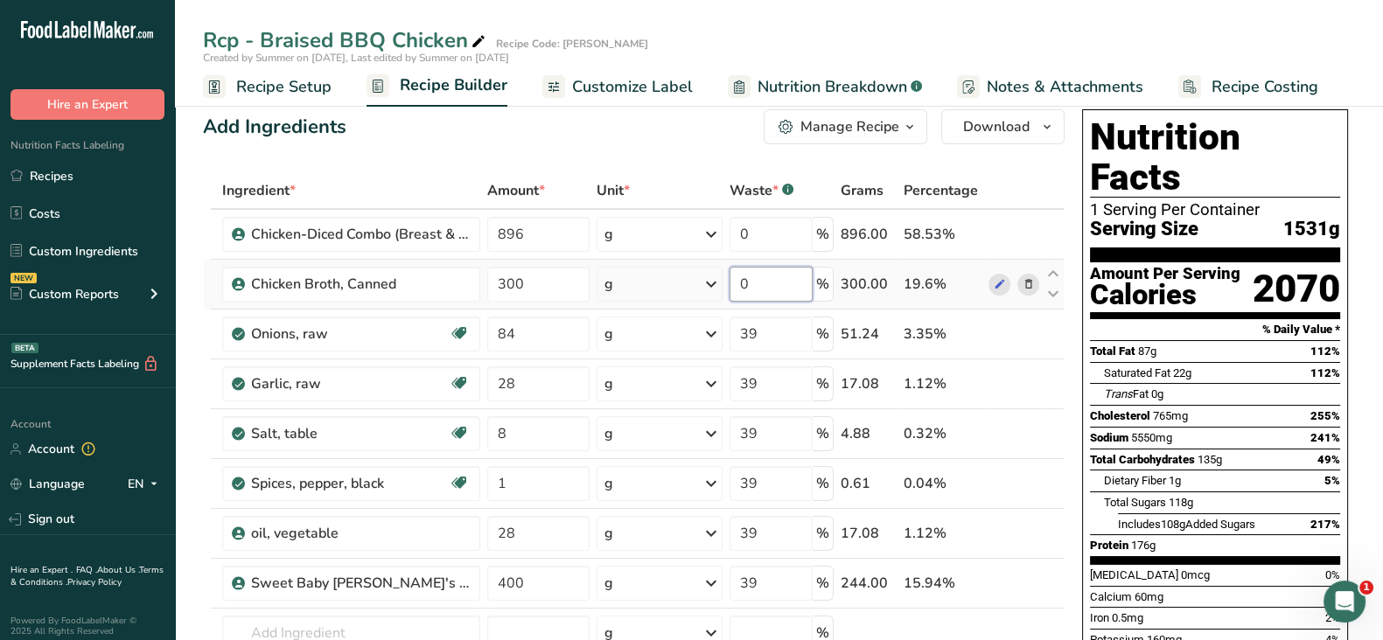
click at [760, 278] on input "0" at bounding box center [771, 284] width 83 height 35
type input "39"
click at [752, 238] on div "Ingredient * Amount * Unit * Waste * .a-a{fill:#347362;}.b-a{fill:#fff;} Grams …" at bounding box center [634, 470] width 862 height 596
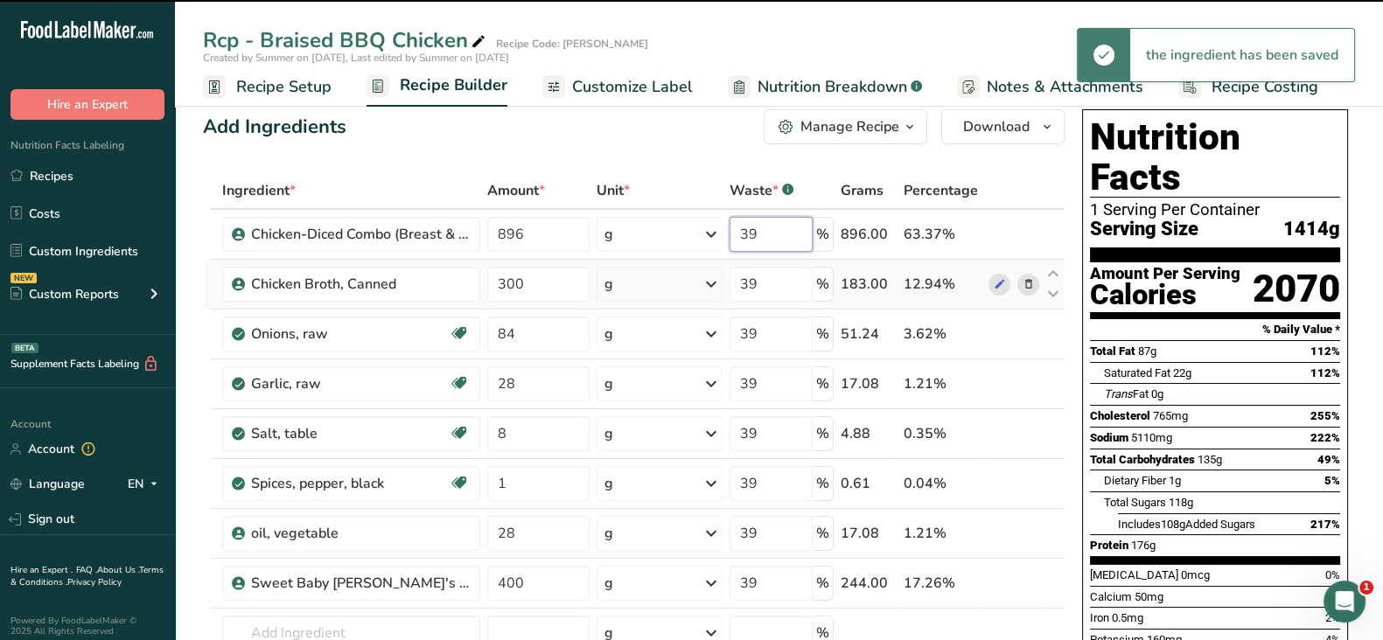
type input "0"
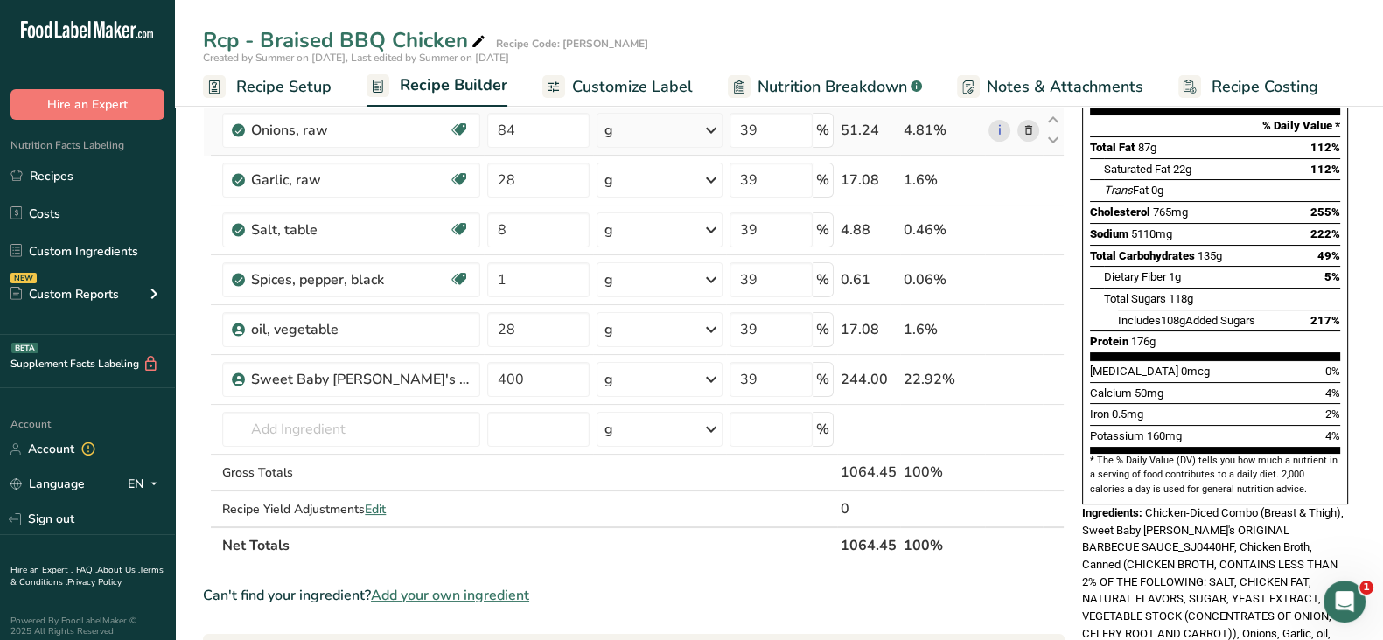
scroll to position [222, 0]
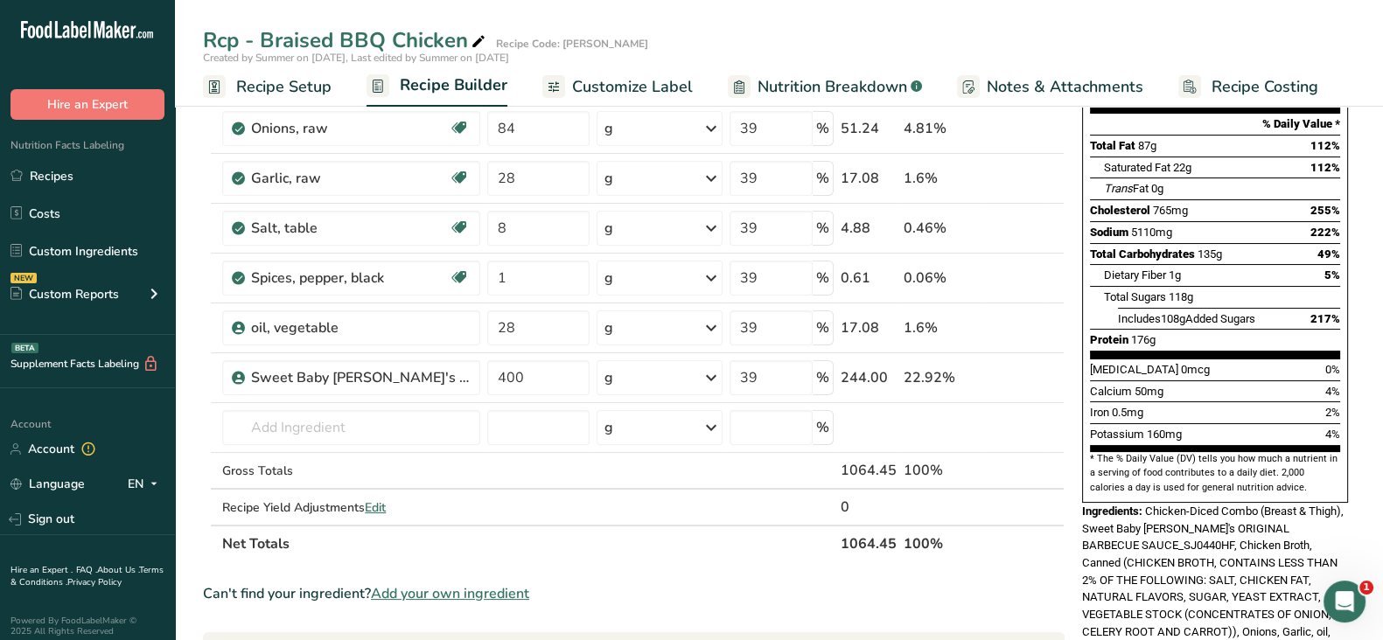
type input "39"
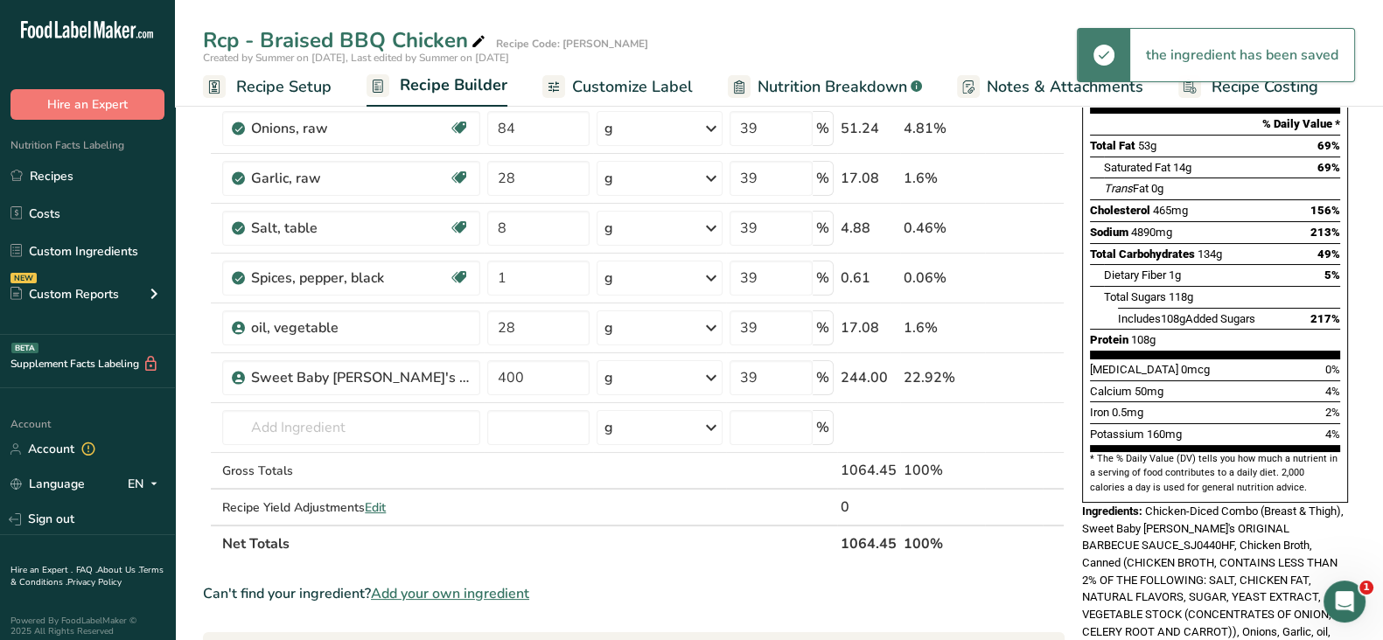
click at [750, 594] on div "Can't find your ingredient? Add your own ingredient" at bounding box center [634, 594] width 862 height 21
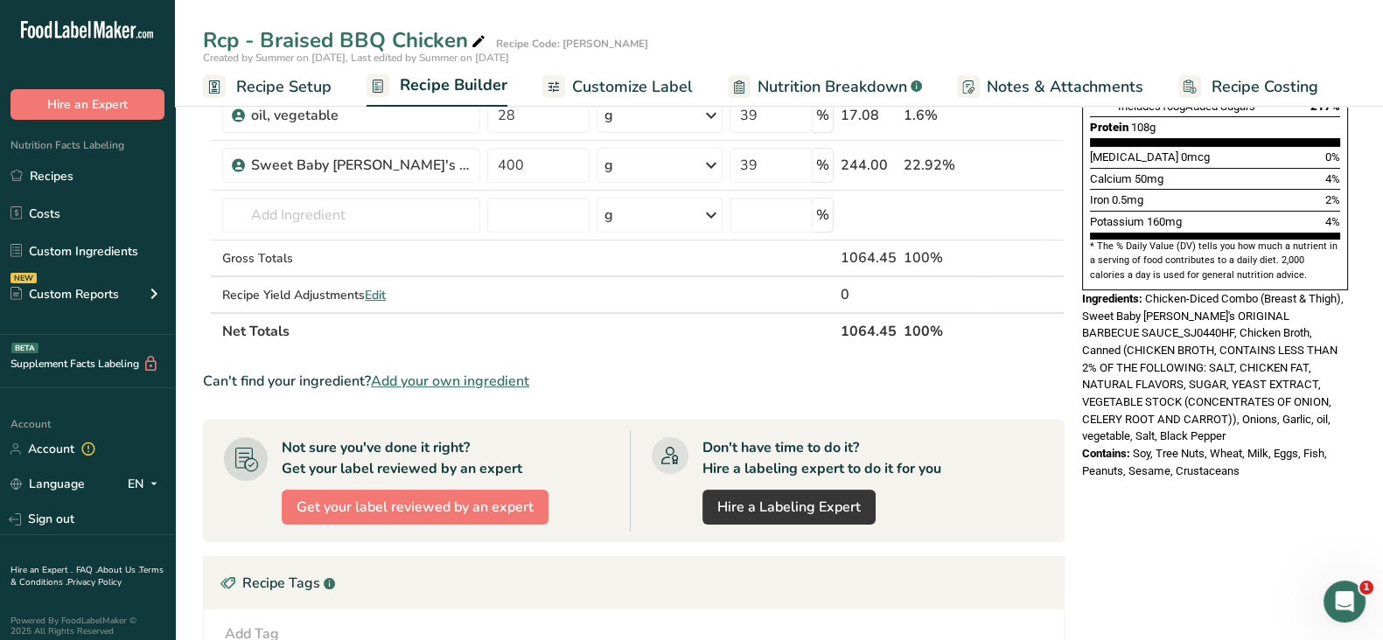
scroll to position [437, 0]
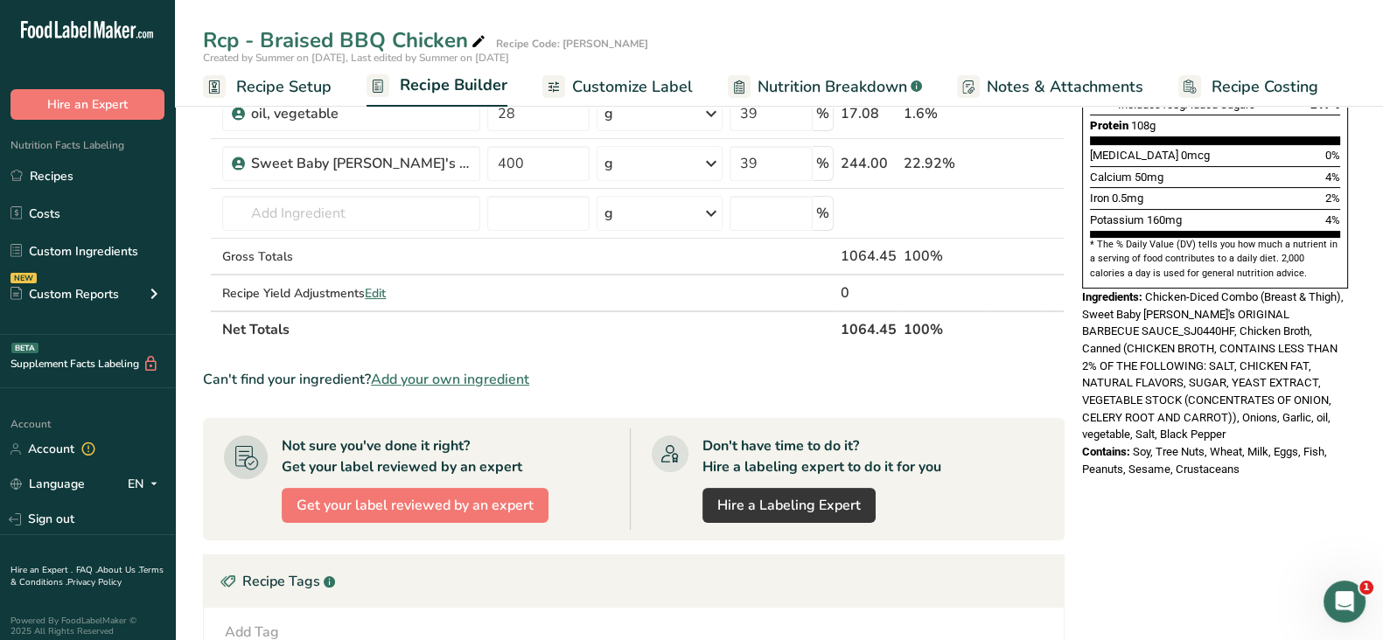
click at [801, 401] on section "Ingredient * Amount * Unit * Waste * .a-a{fill:#347362;}.b-a{fill:#fff;} Grams …" at bounding box center [634, 355] width 862 height 1206
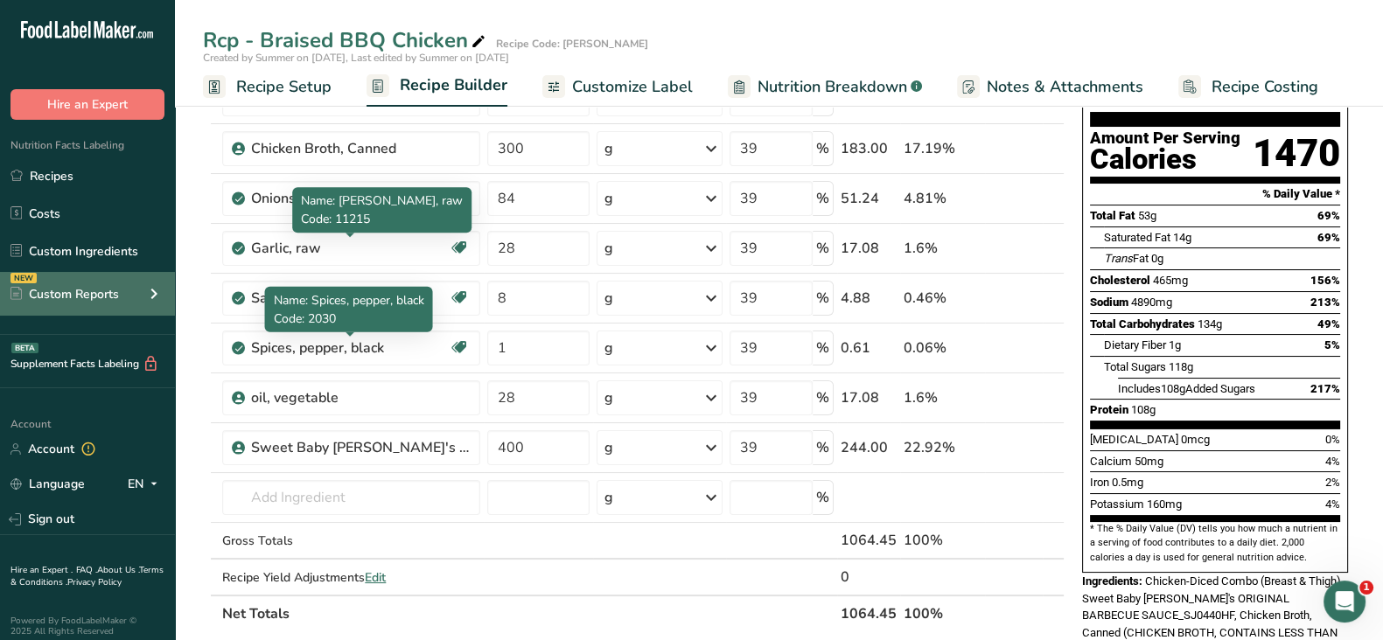
scroll to position [0, 0]
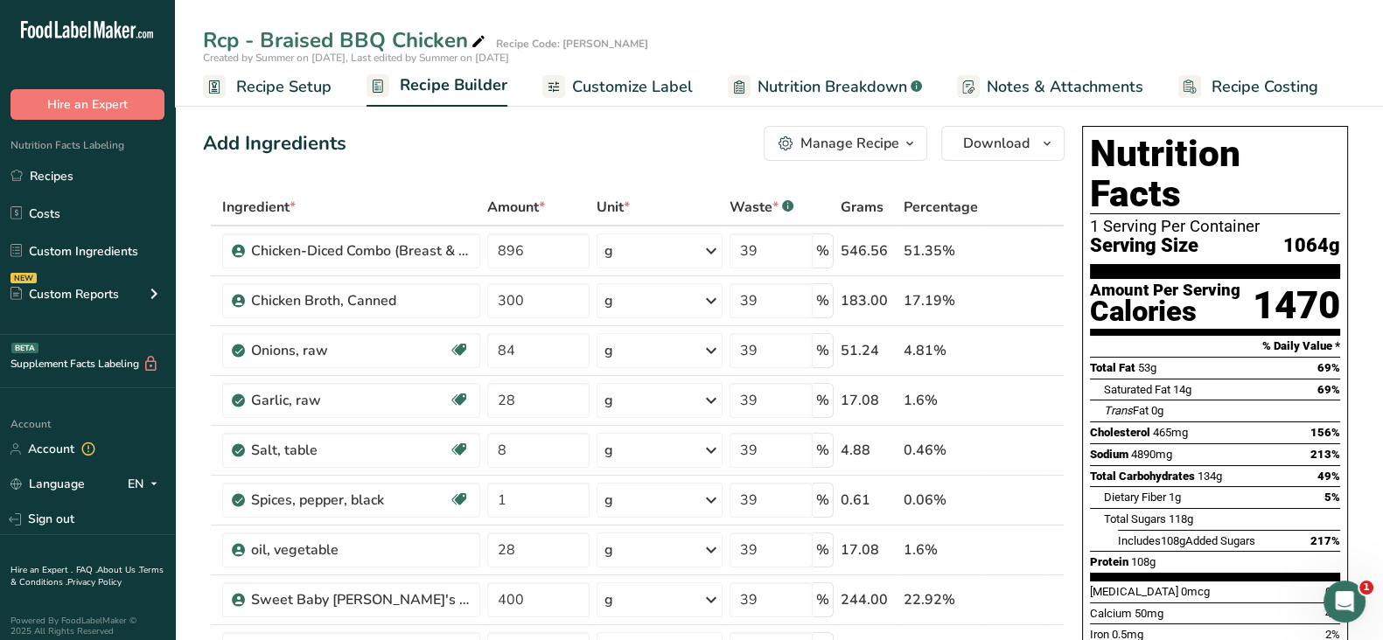
drag, startPoint x: 79, startPoint y: 174, endPoint x: 458, endPoint y: 163, distance: 379.9
click at [79, 173] on link "Recipes" at bounding box center [87, 175] width 175 height 33
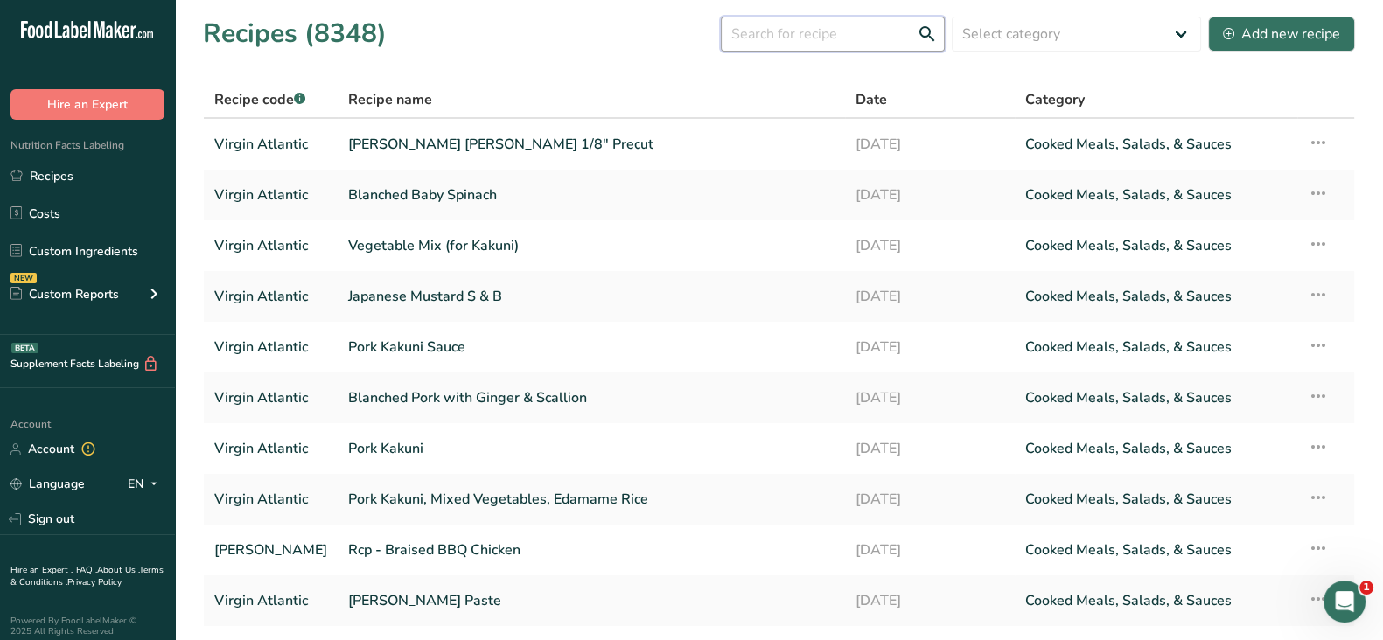
click at [796, 17] on input "text" at bounding box center [833, 34] width 224 height 35
paste input "Rcp - Green Peas Buttered"
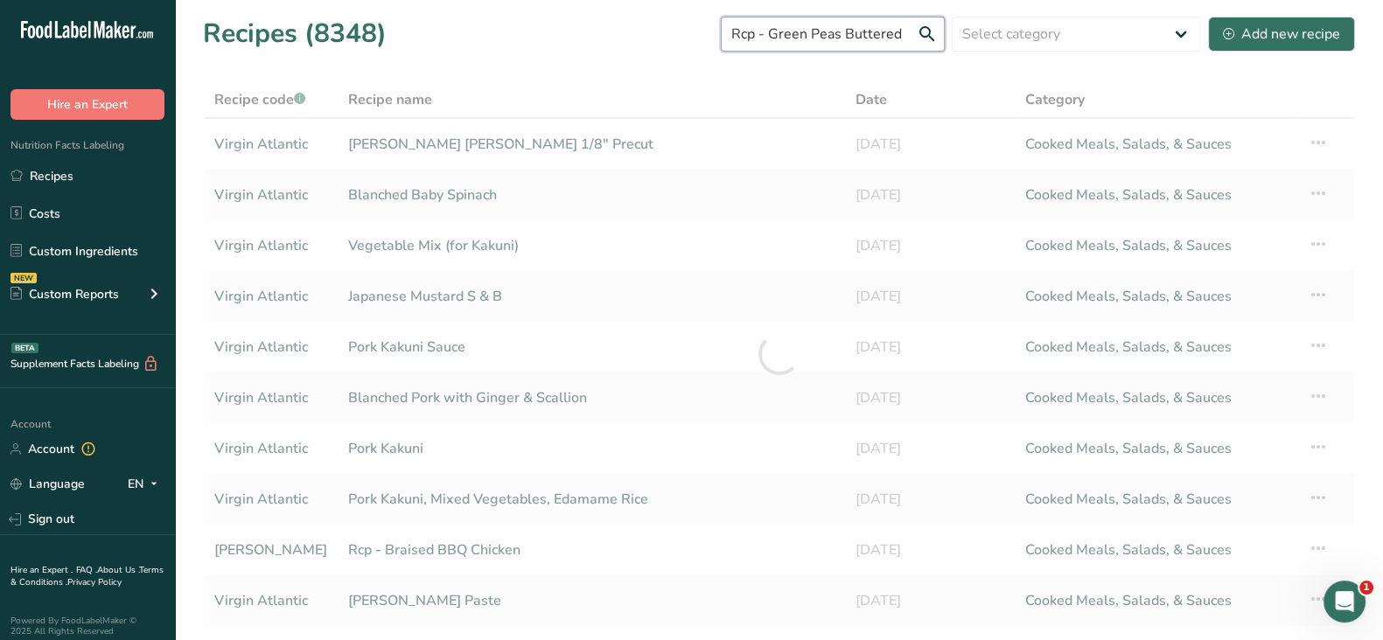
drag, startPoint x: 779, startPoint y: 31, endPoint x: 643, endPoint y: 26, distance: 135.7
click at [643, 26] on div "Recipes (8348) Rcp - Green Peas Buttered Select category All Baked Goods Bevera…" at bounding box center [779, 33] width 1152 height 39
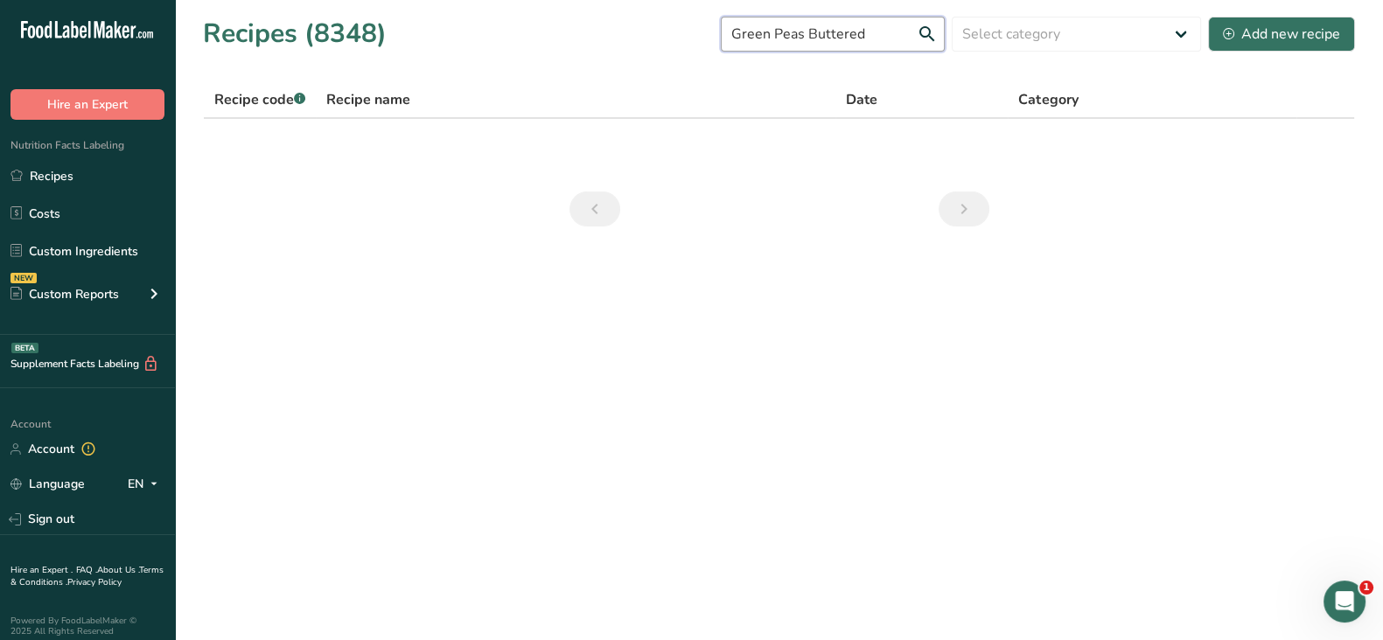
drag, startPoint x: 878, startPoint y: 37, endPoint x: 717, endPoint y: 27, distance: 160.4
click at [717, 27] on div "Recipes (8348) Green Peas Buttered Select category All Baked Goods Beverages Br…" at bounding box center [779, 33] width 1152 height 39
paste input "Sub Rcp. Elbow Macaroni Cooked"
drag, startPoint x: 752, startPoint y: 31, endPoint x: 651, endPoint y: 28, distance: 101.5
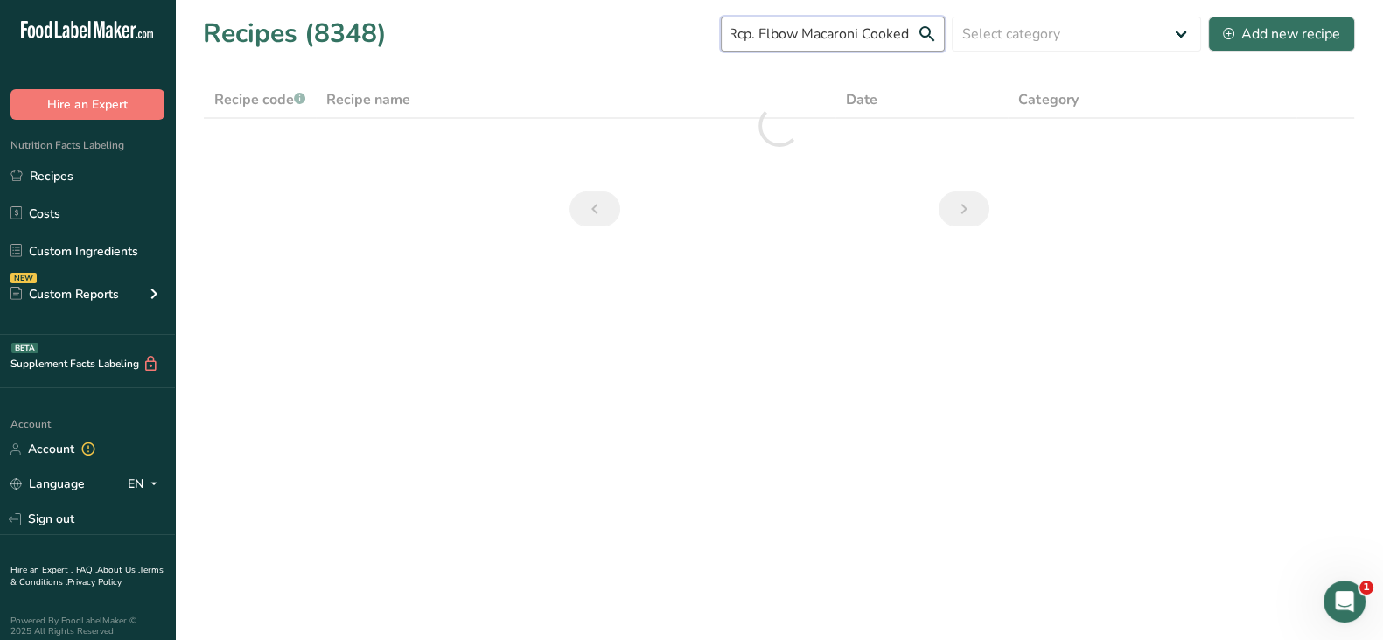
click at [651, 28] on div "Recipes (8348) Sub Rcp. Elbow Macaroni Cooked Select category All Baked Goods B…" at bounding box center [779, 33] width 1152 height 39
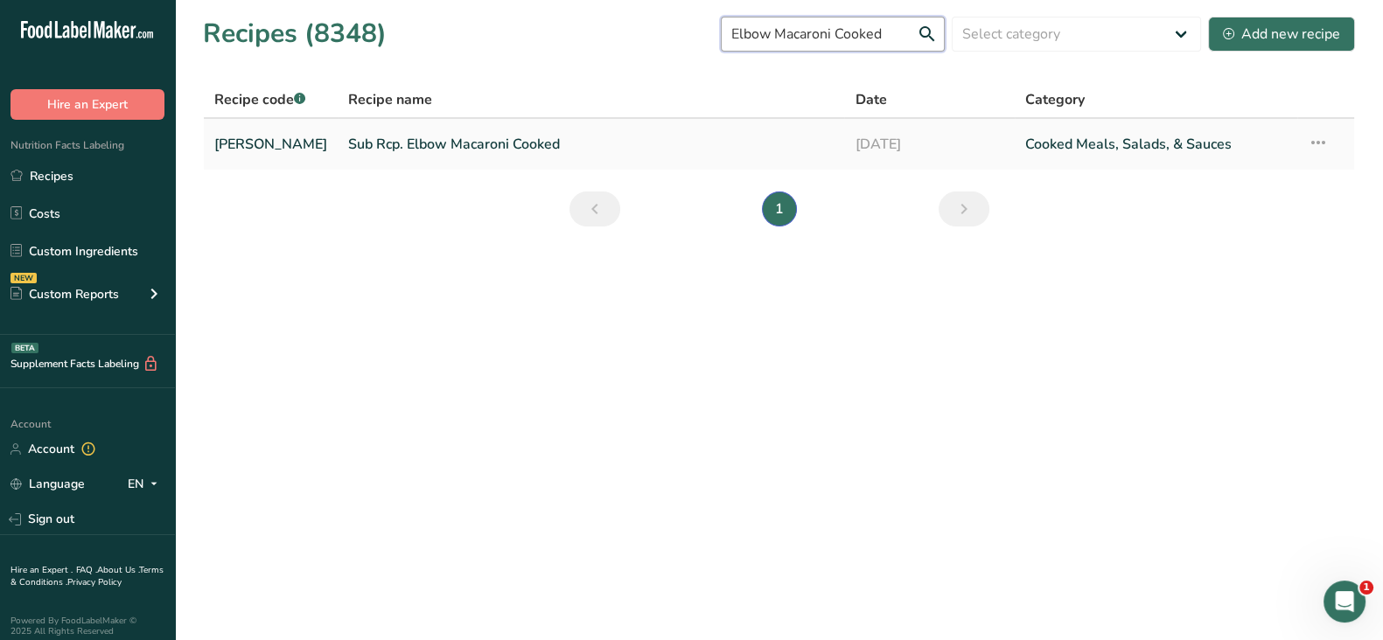
type input "Elbow Macaroni Cooked"
click at [467, 136] on link "Sub Rcp. Elbow Macaroni Cooked" at bounding box center [591, 144] width 486 height 37
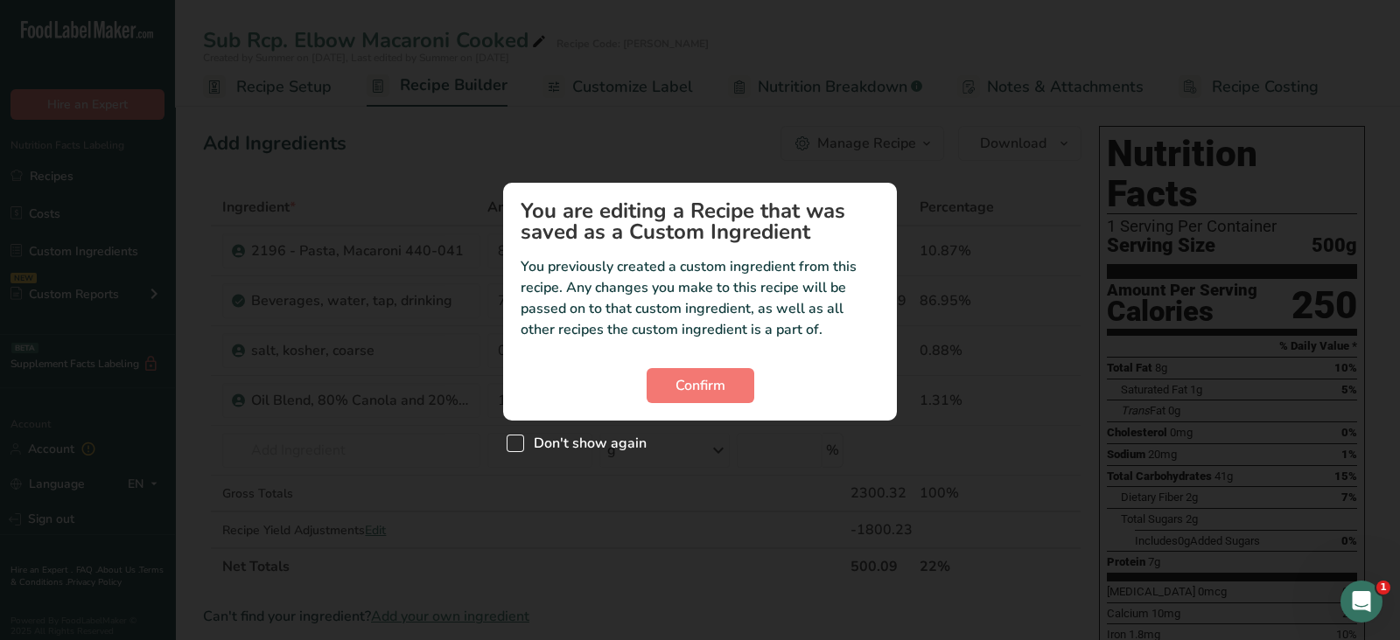
click at [520, 440] on span "Custom ingredient modal" at bounding box center [515, 443] width 17 height 17
click at [518, 440] on input "Don't show again" at bounding box center [512, 442] width 11 height 11
checkbox input "true"
click at [739, 383] on button "Confirm" at bounding box center [701, 385] width 108 height 35
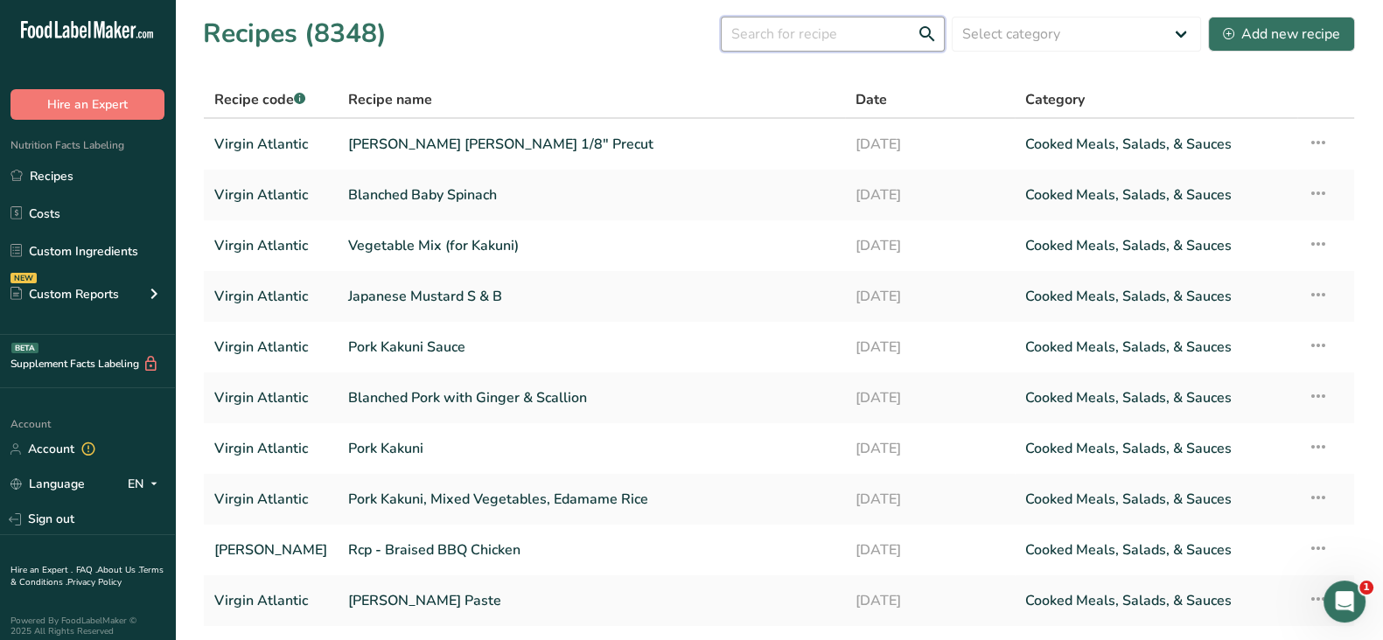
click at [792, 42] on input "text" at bounding box center [833, 34] width 224 height 35
paste input "Sub Rcp. Cheddar Cheese Sauce"
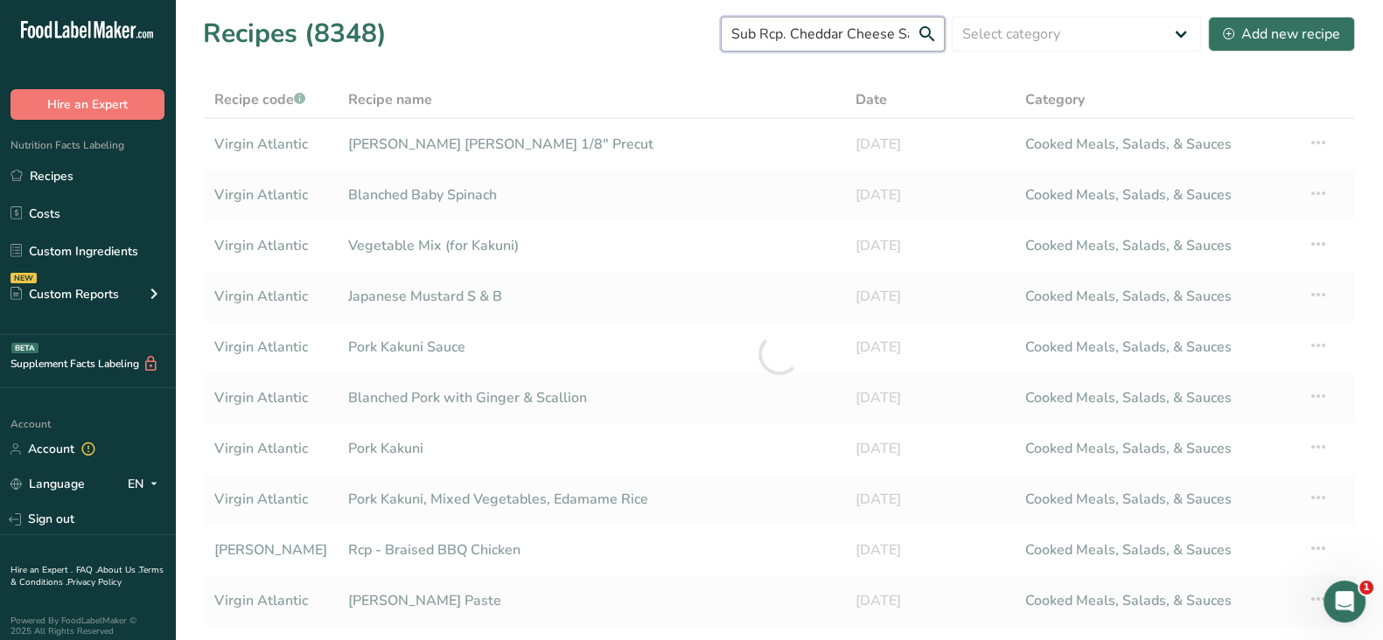
drag, startPoint x: 759, startPoint y: 35, endPoint x: 638, endPoint y: 28, distance: 121.8
click at [638, 28] on div "Recipes (8348) Sub Rcp. Cheddar Cheese Sauce Select category All Baked Goods Be…" at bounding box center [779, 33] width 1152 height 39
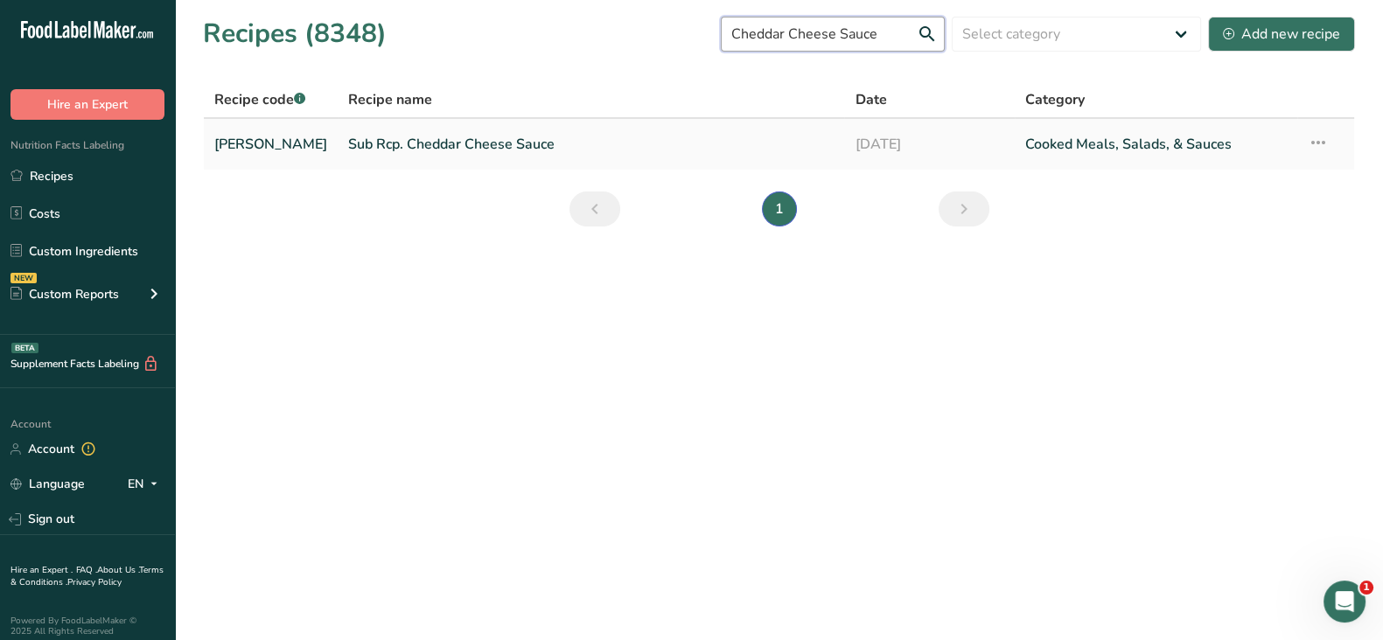
type input "Cheddar Cheese Sauce"
click at [385, 134] on link "Sub Rcp. Cheddar Cheese Sauce" at bounding box center [591, 144] width 486 height 37
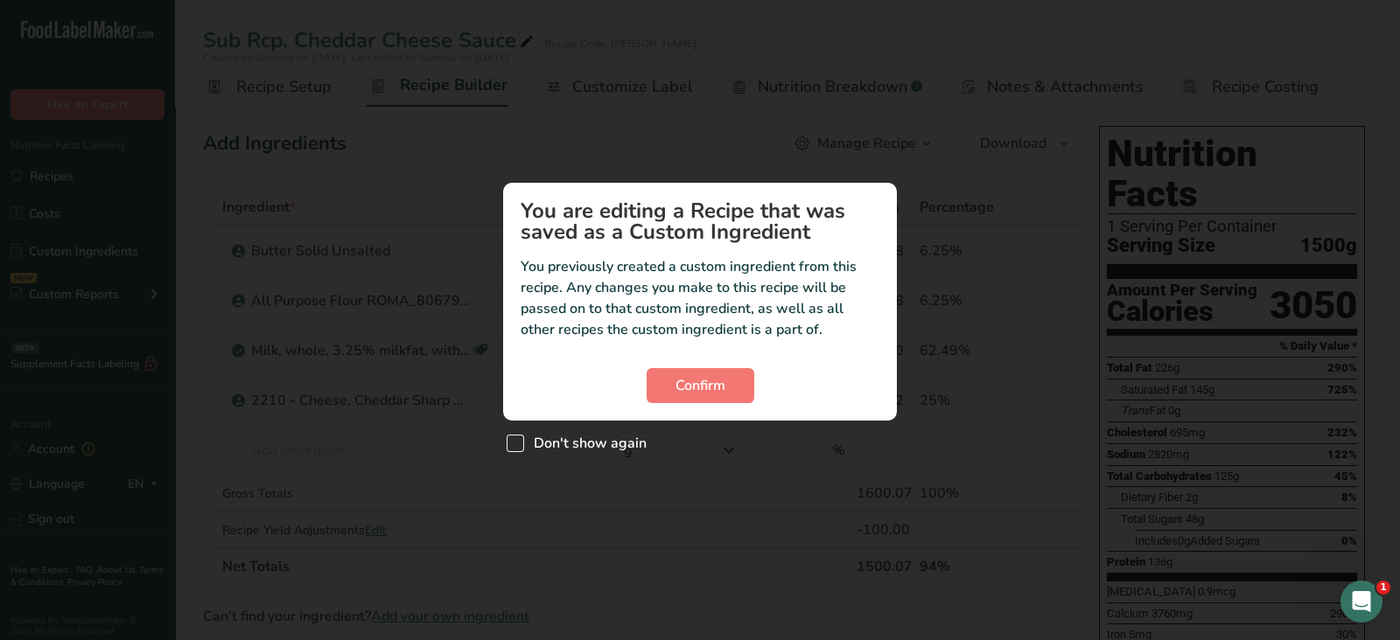
click at [563, 440] on span "Don't show again" at bounding box center [585, 443] width 122 height 17
click at [518, 440] on input "Don't show again" at bounding box center [512, 442] width 11 height 11
checkbox input "true"
click at [693, 391] on span "Confirm" at bounding box center [700, 385] width 50 height 21
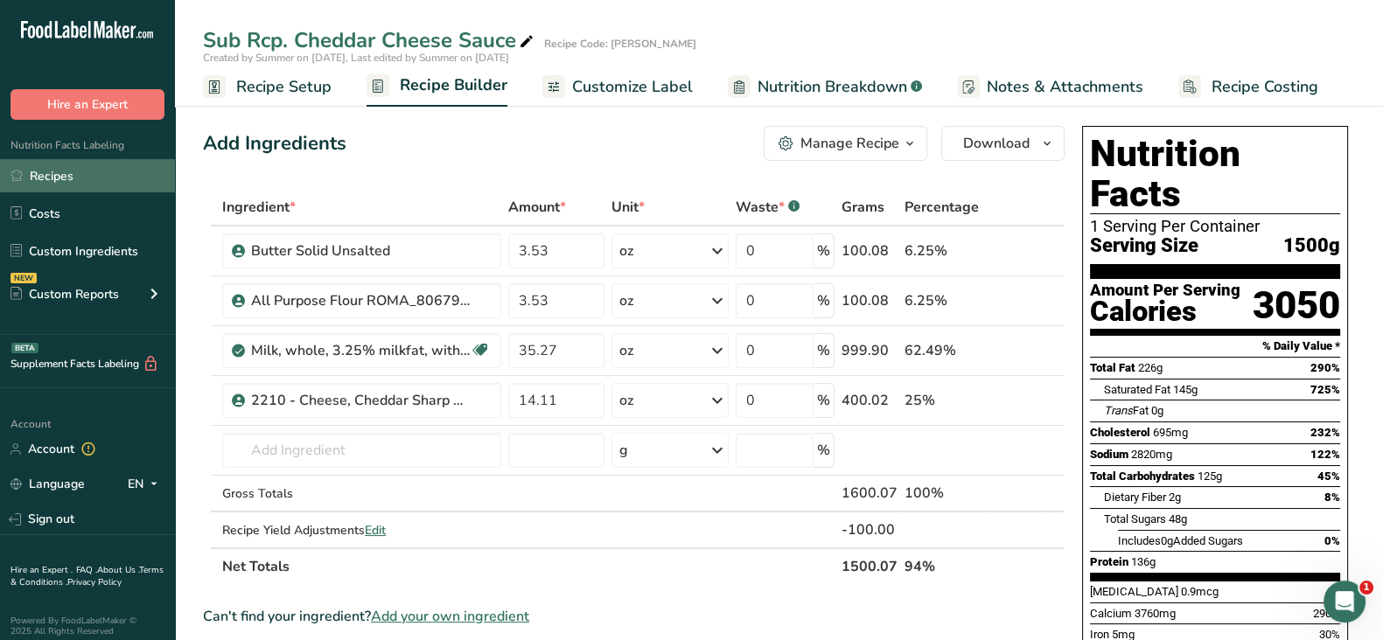
click at [91, 173] on link "Recipes" at bounding box center [87, 175] width 175 height 33
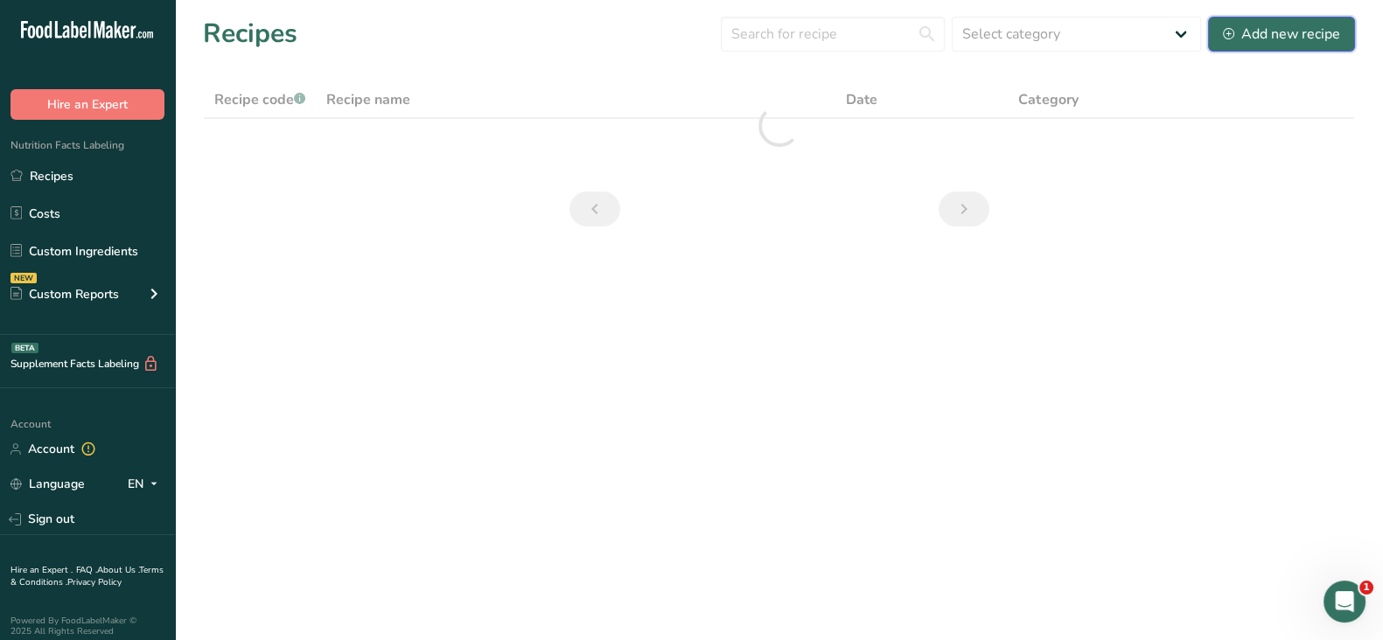
click at [1268, 33] on div "Add new recipe" at bounding box center [1281, 34] width 117 height 21
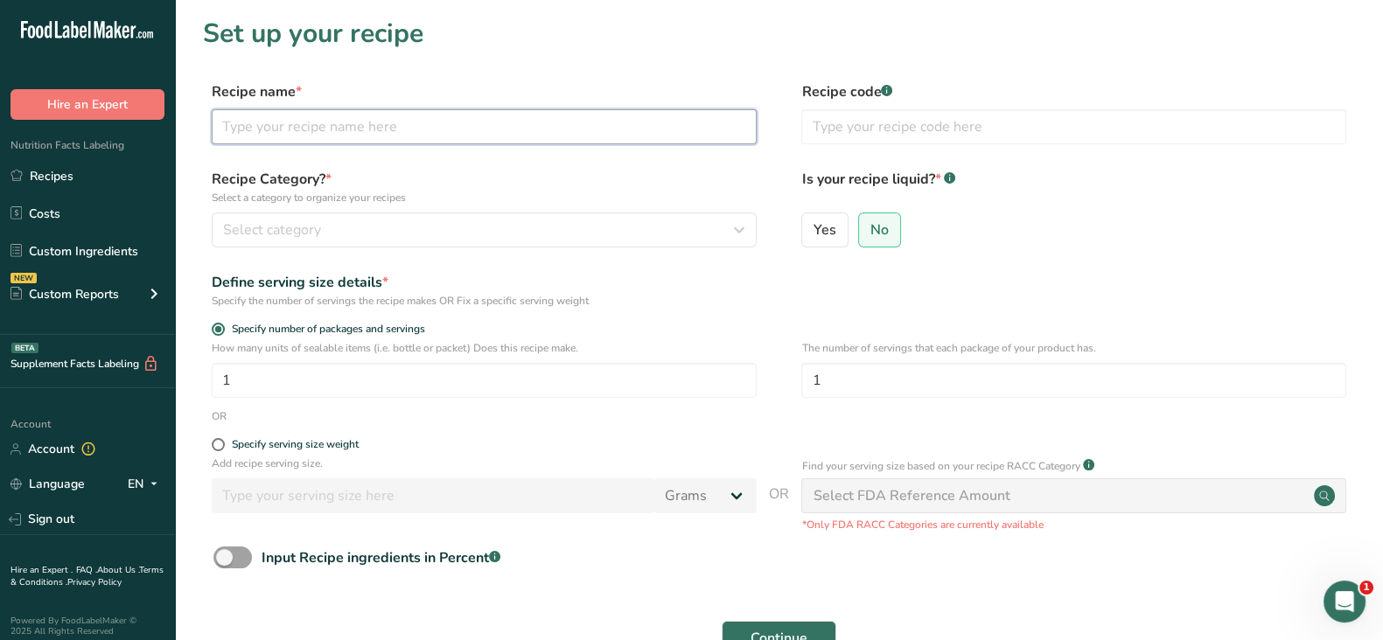
click at [305, 124] on input "text" at bounding box center [484, 126] width 545 height 35
paste input "Sub Rcp. Cheddar Cheese Sauce"
type input "Sub Rcp. Cheddar Cheese Sauce"
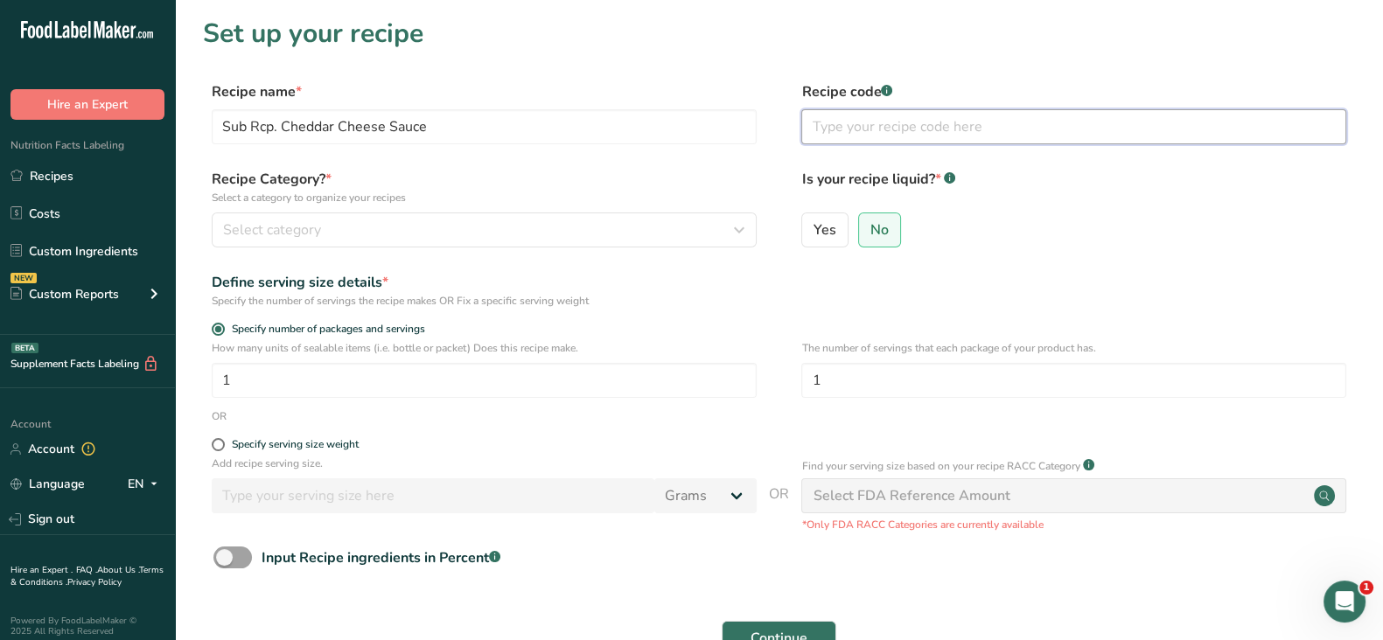
click at [875, 124] on input "text" at bounding box center [1073, 126] width 545 height 35
type input "Virgin Atalantic"
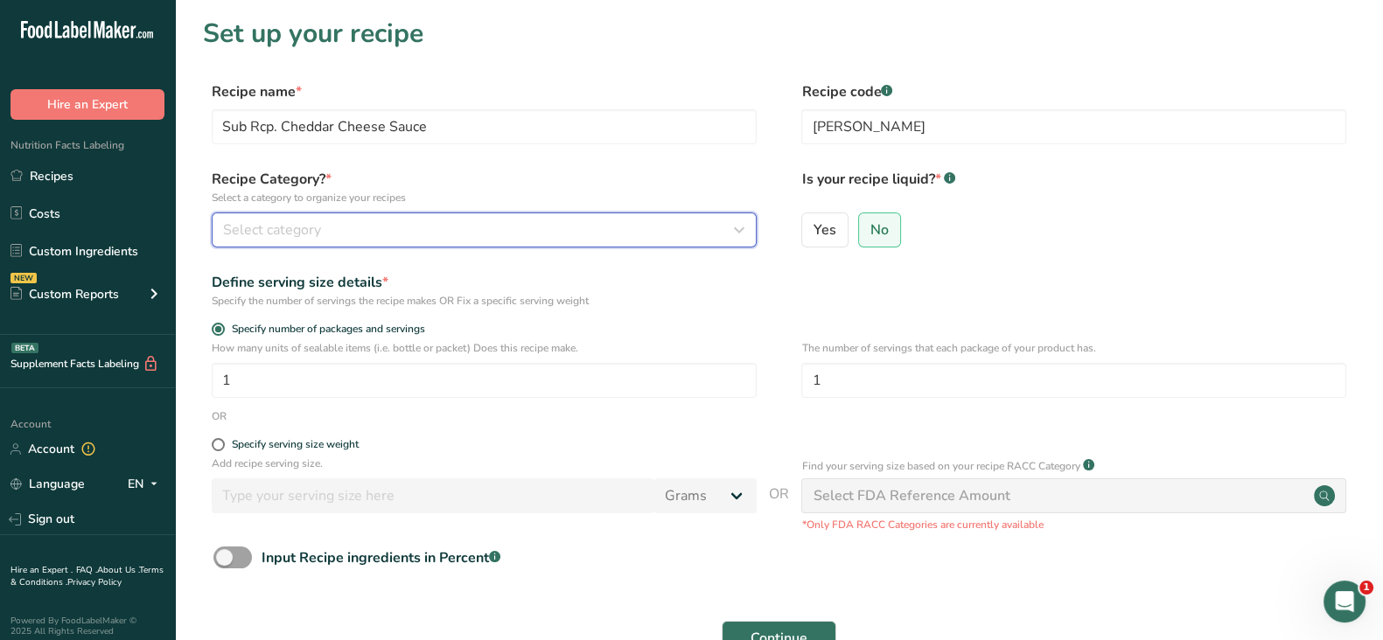
click at [660, 225] on div "Select category" at bounding box center [479, 230] width 512 height 21
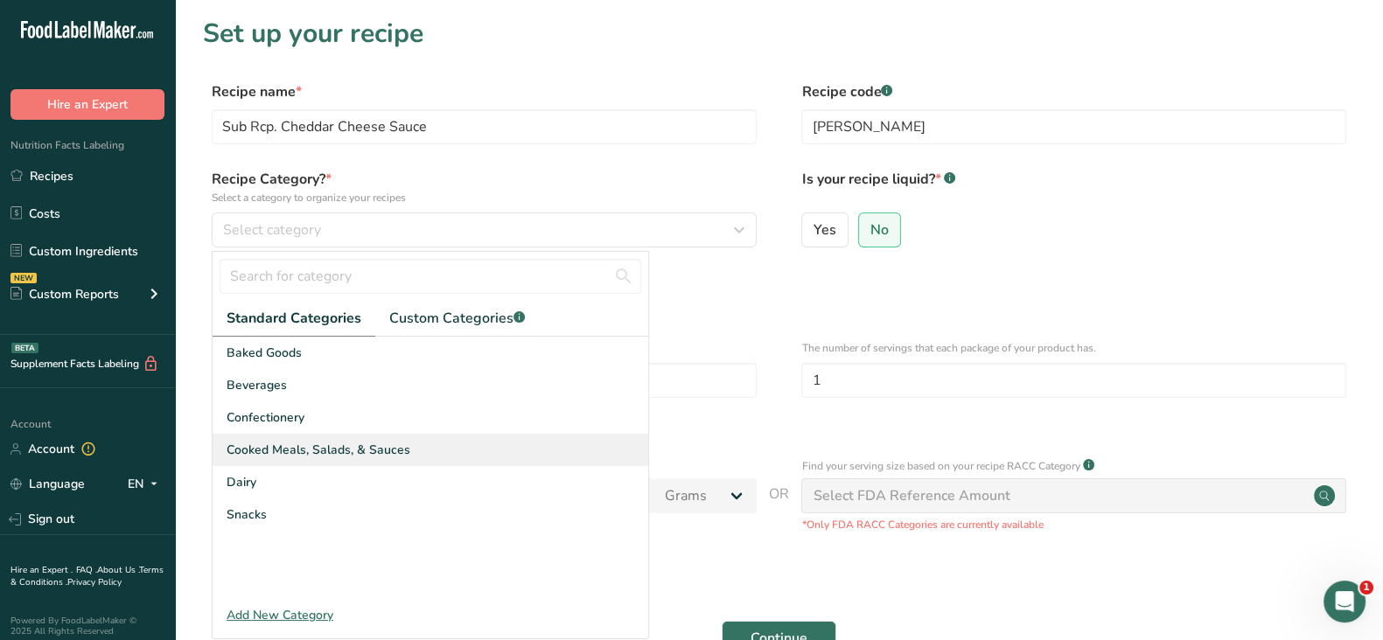
click at [304, 441] on span "Cooked Meals, Salads, & Sauces" at bounding box center [319, 450] width 184 height 18
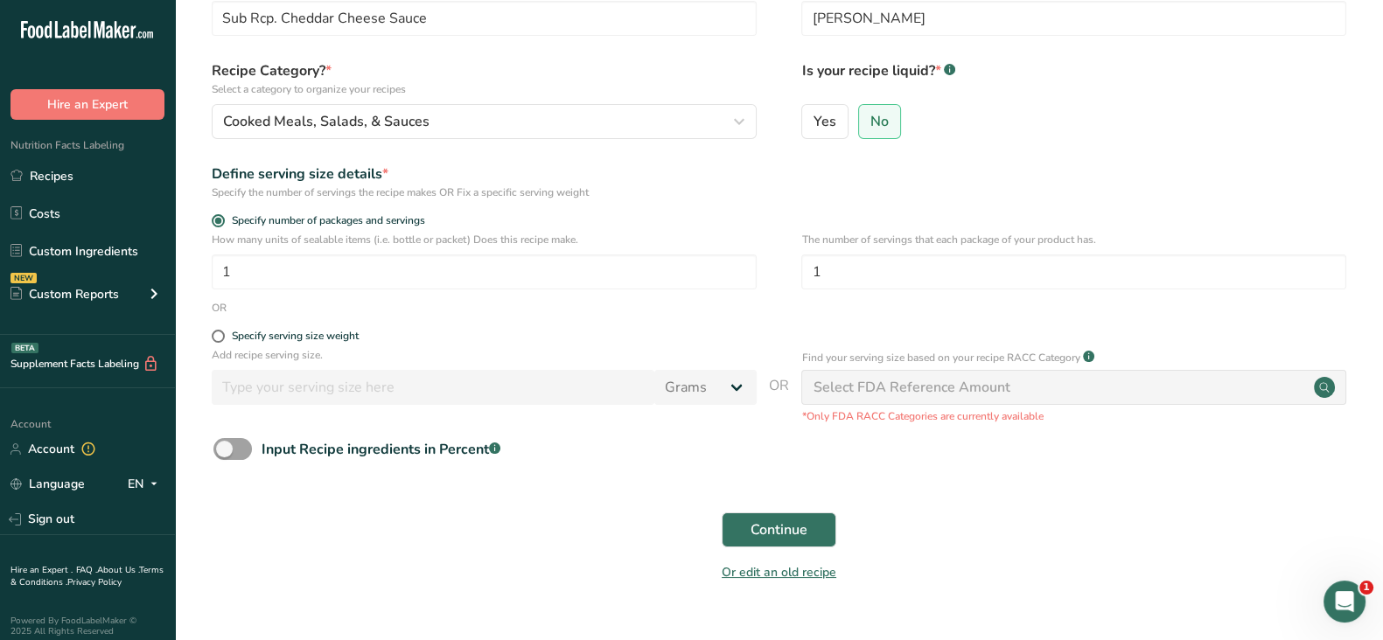
scroll to position [146, 0]
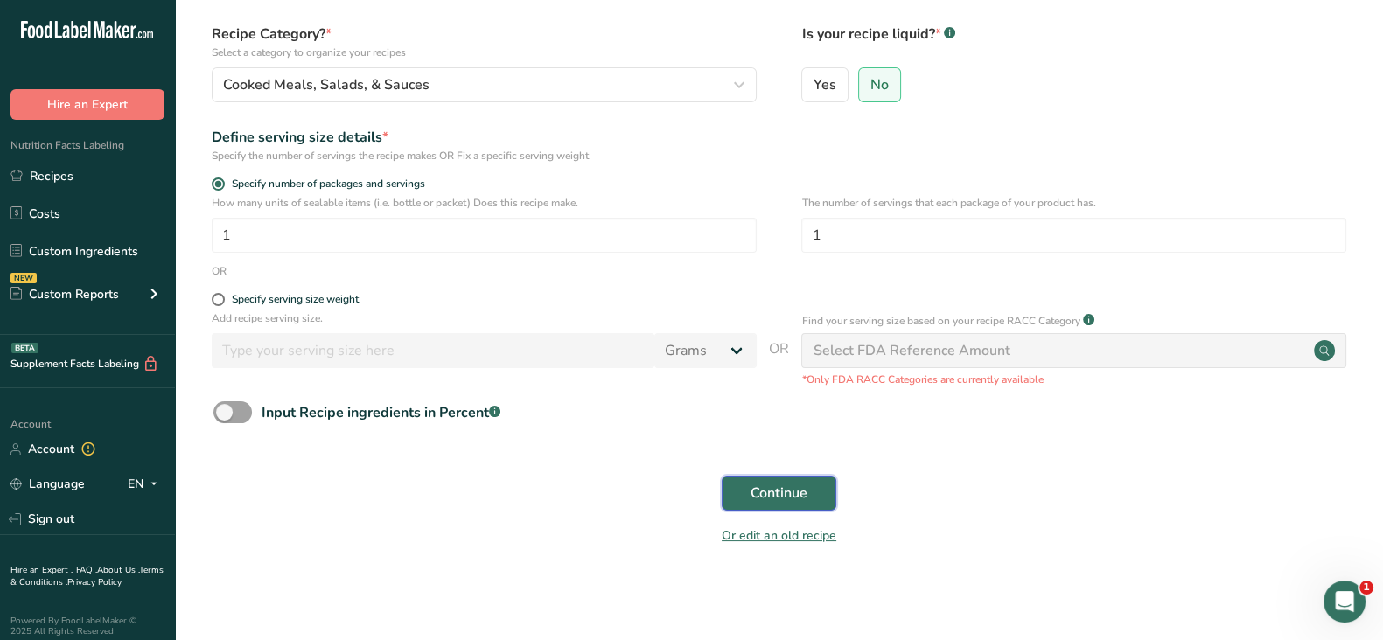
click at [815, 482] on button "Continue" at bounding box center [779, 493] width 115 height 35
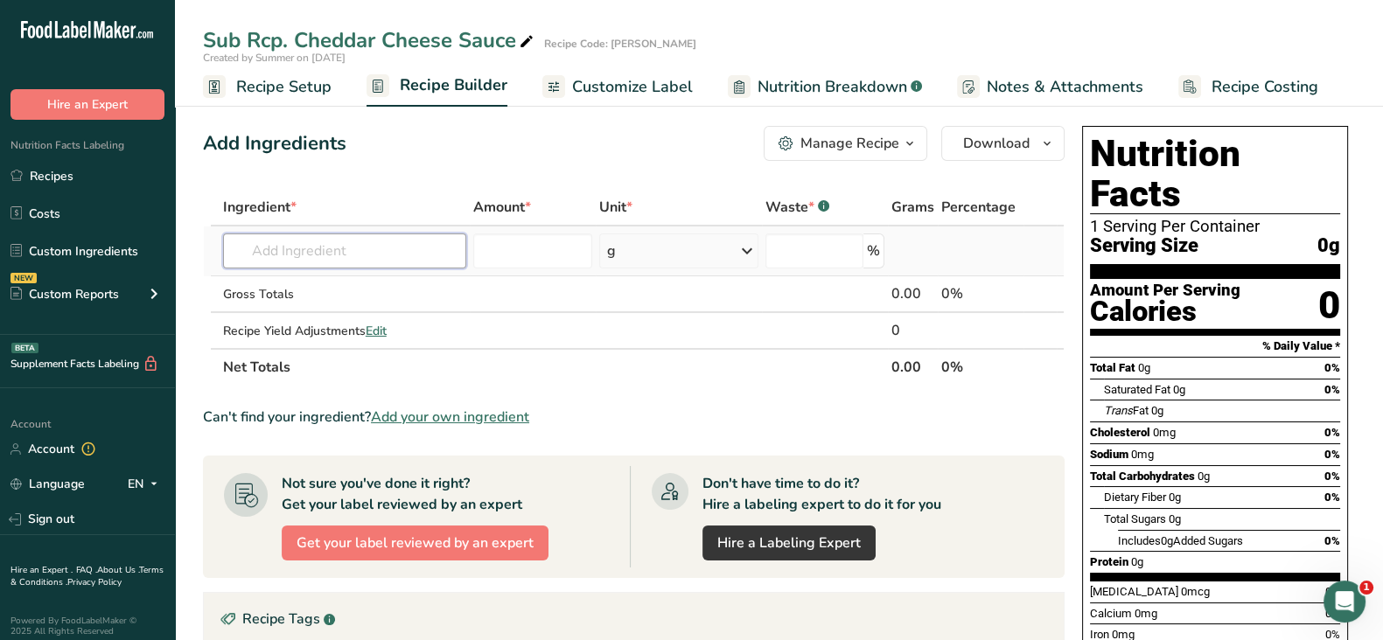
click at [390, 253] on input "text" at bounding box center [344, 251] width 243 height 35
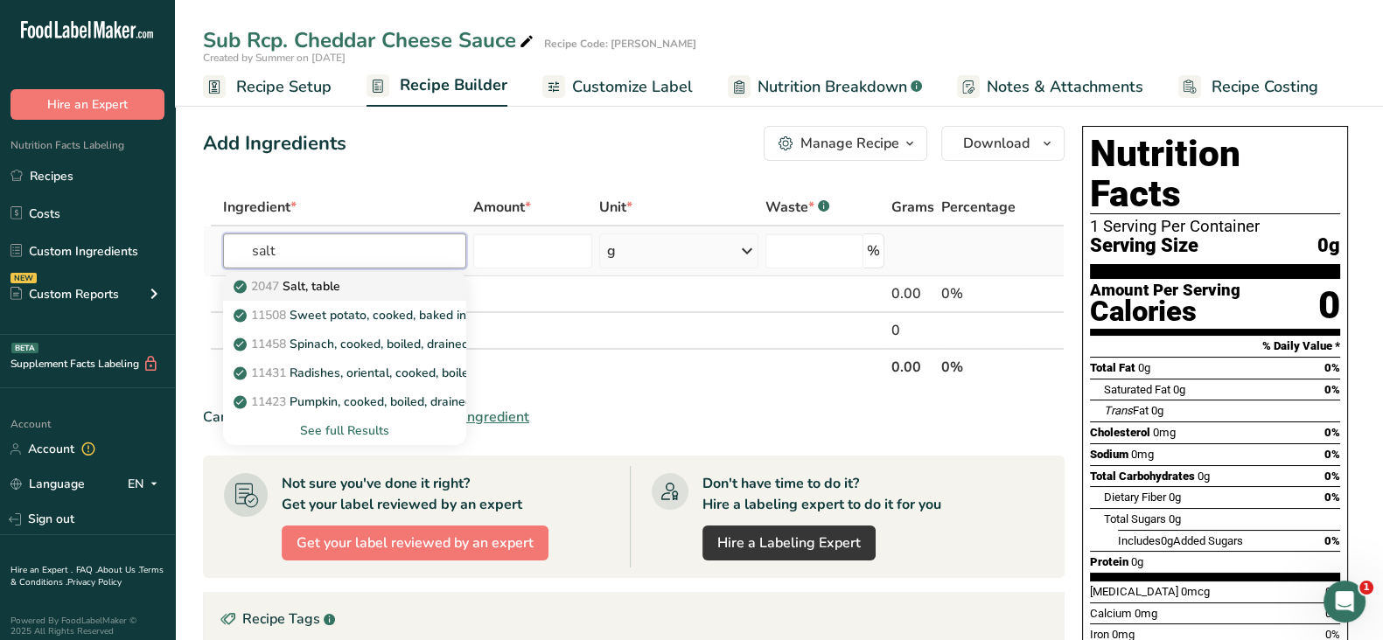
type input "salt"
click at [363, 282] on div "2047 Salt, table" at bounding box center [330, 286] width 187 height 18
type input "Salt, table"
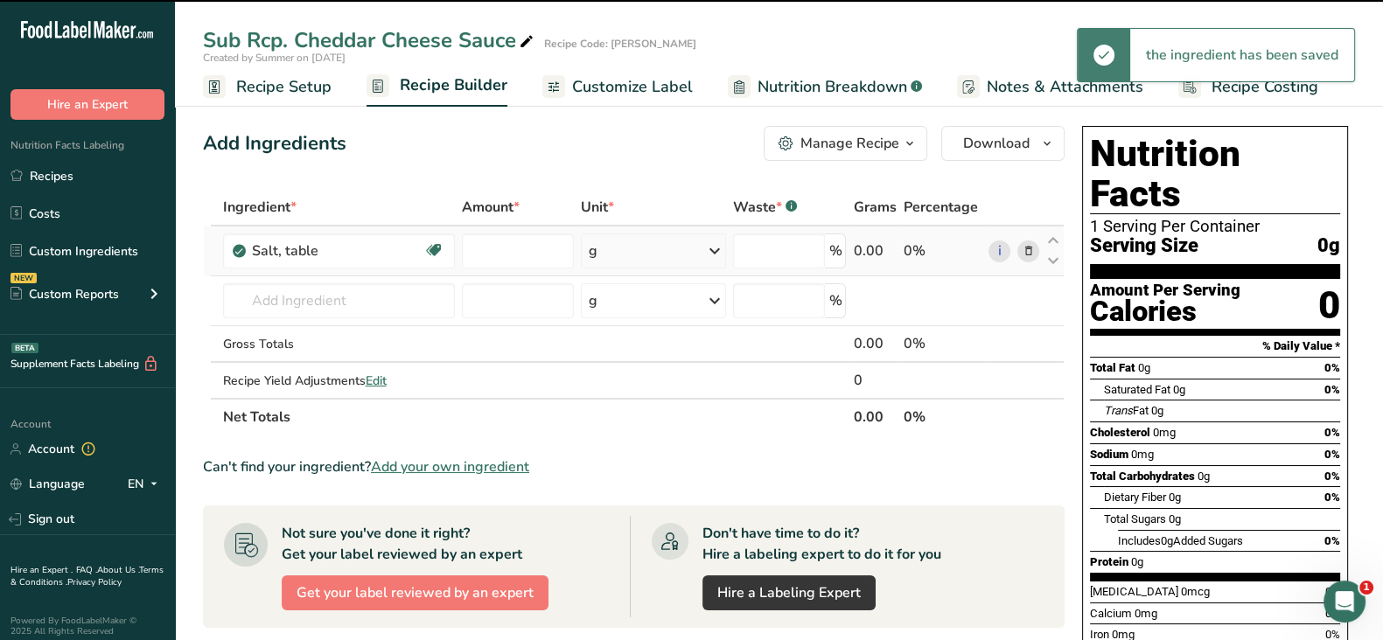
type input "0"
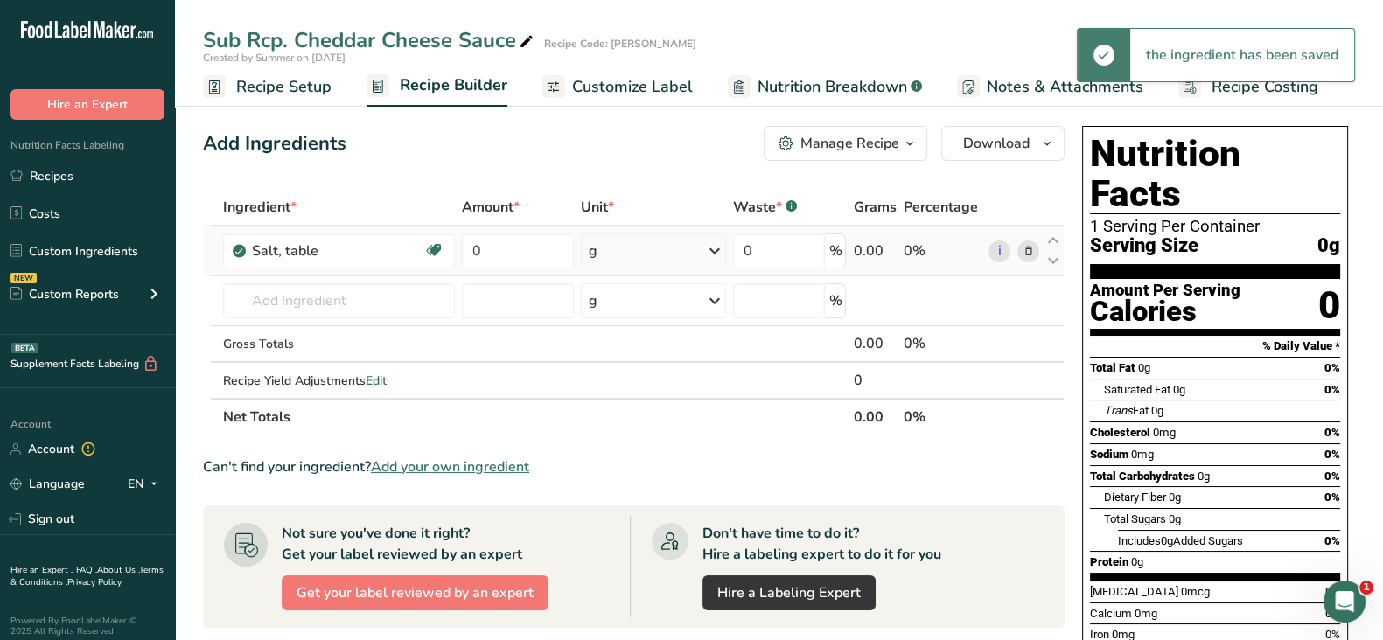
click at [494, 269] on td "0" at bounding box center [517, 252] width 119 height 50
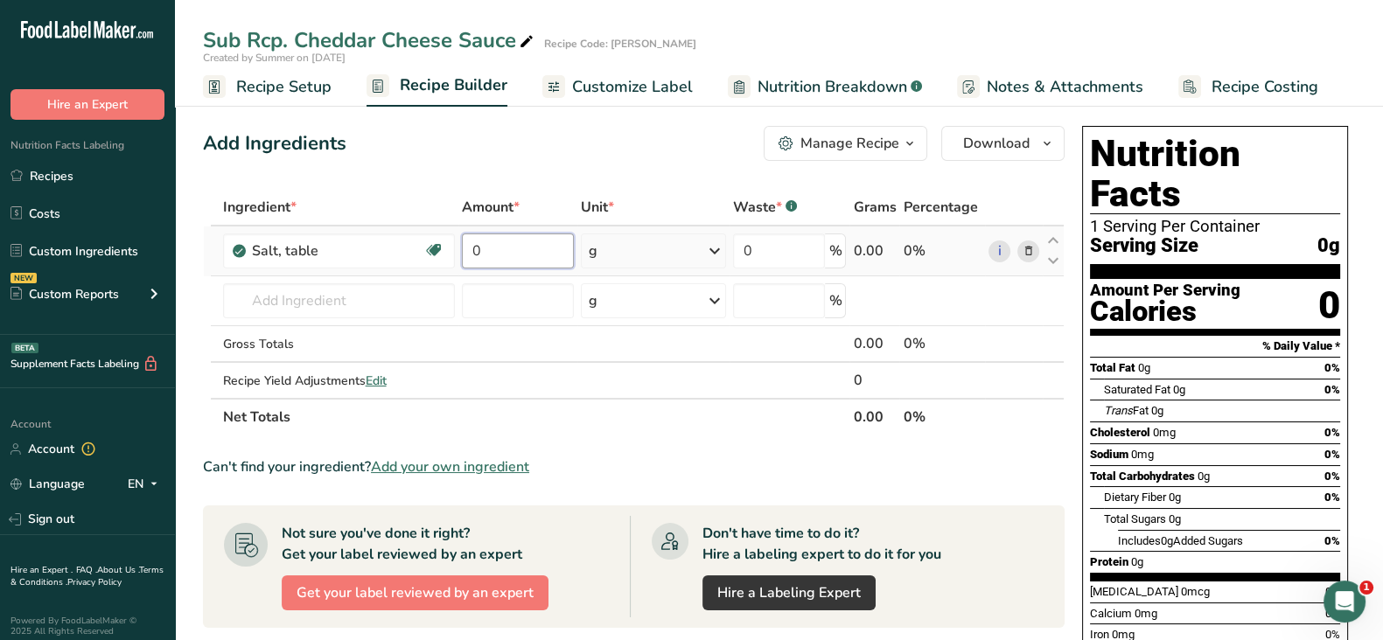
click at [499, 255] on input "0" at bounding box center [518, 251] width 112 height 35
type input "15"
click at [367, 299] on div "Ingredient * Amount * Unit * Waste * .a-a{fill:#347362;}.b-a{fill:#fff;} Grams …" at bounding box center [634, 312] width 862 height 247
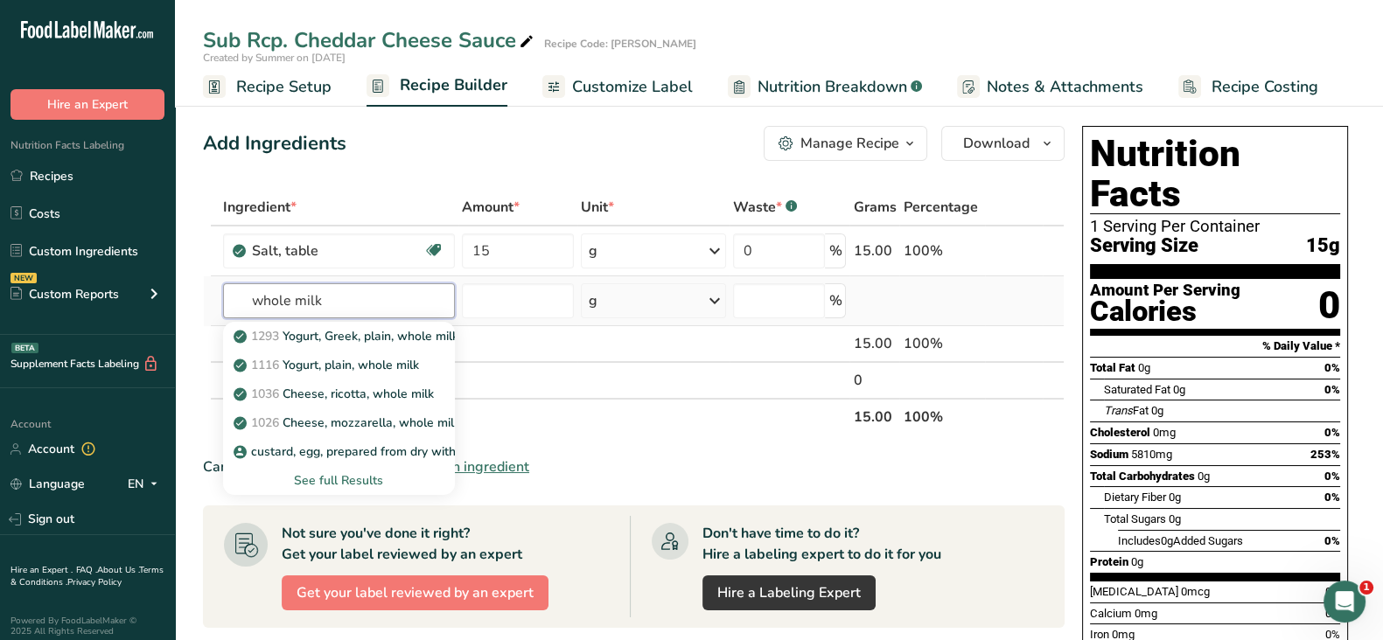
drag, startPoint x: 293, startPoint y: 304, endPoint x: 212, endPoint y: 282, distance: 84.3
click at [216, 283] on tr "whole milk 1293 Yogurt, Greek, plain, whole milk 1116 Yogurt, plain, whole milk…" at bounding box center [634, 301] width 860 height 50
click at [286, 300] on input "milk" at bounding box center [339, 300] width 232 height 35
type input "milk"
click at [341, 478] on div "See full Results" at bounding box center [339, 481] width 204 height 18
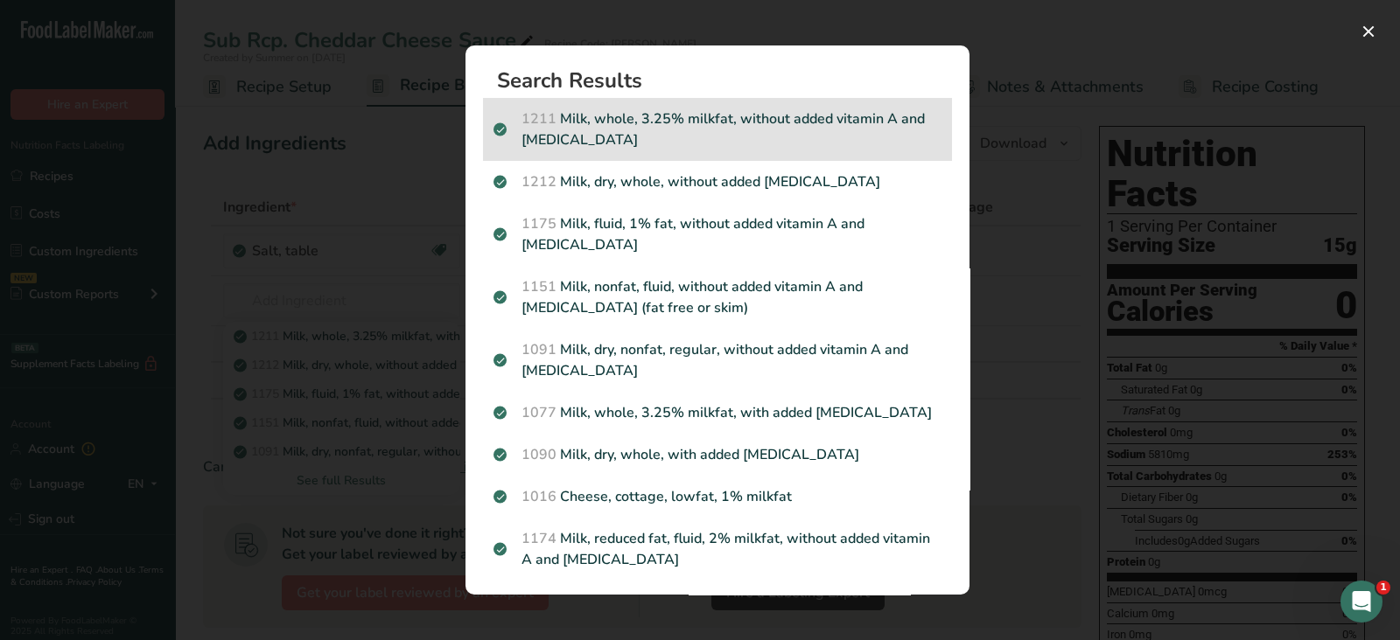
click at [746, 141] on p "1211 Milk, whole, 3.25% milkfat, without added vitamin A and vitamin D" at bounding box center [717, 129] width 448 height 42
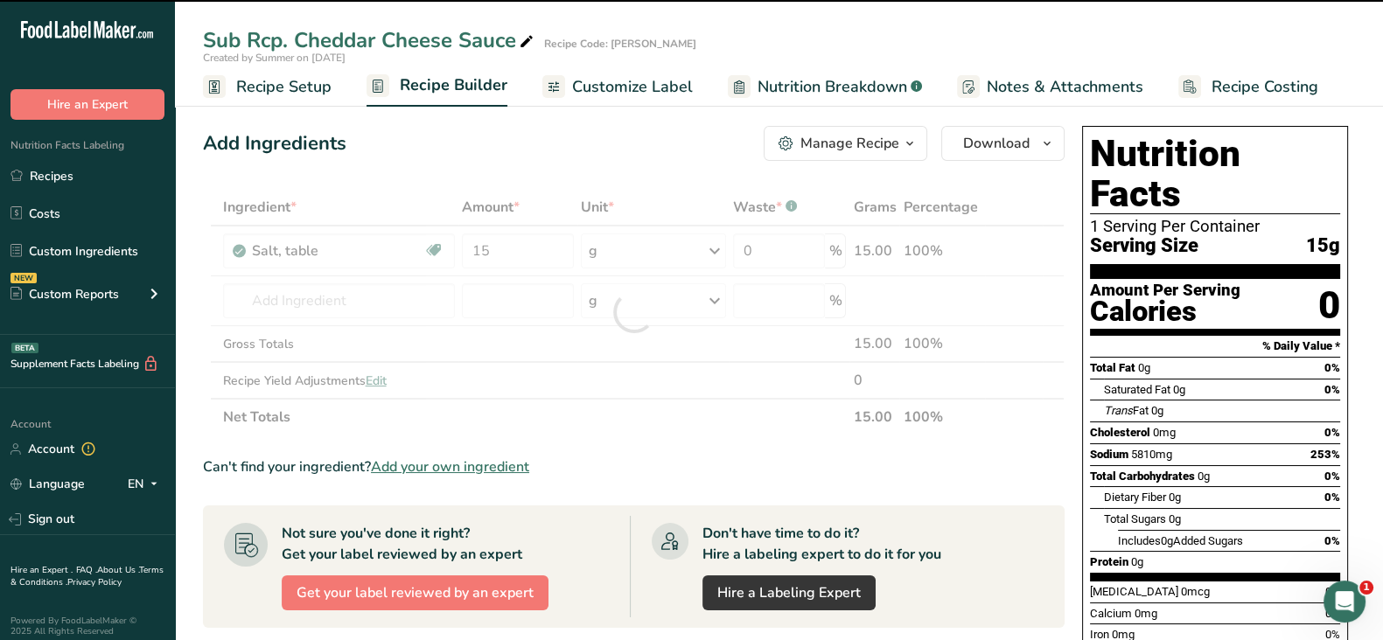
type input "0"
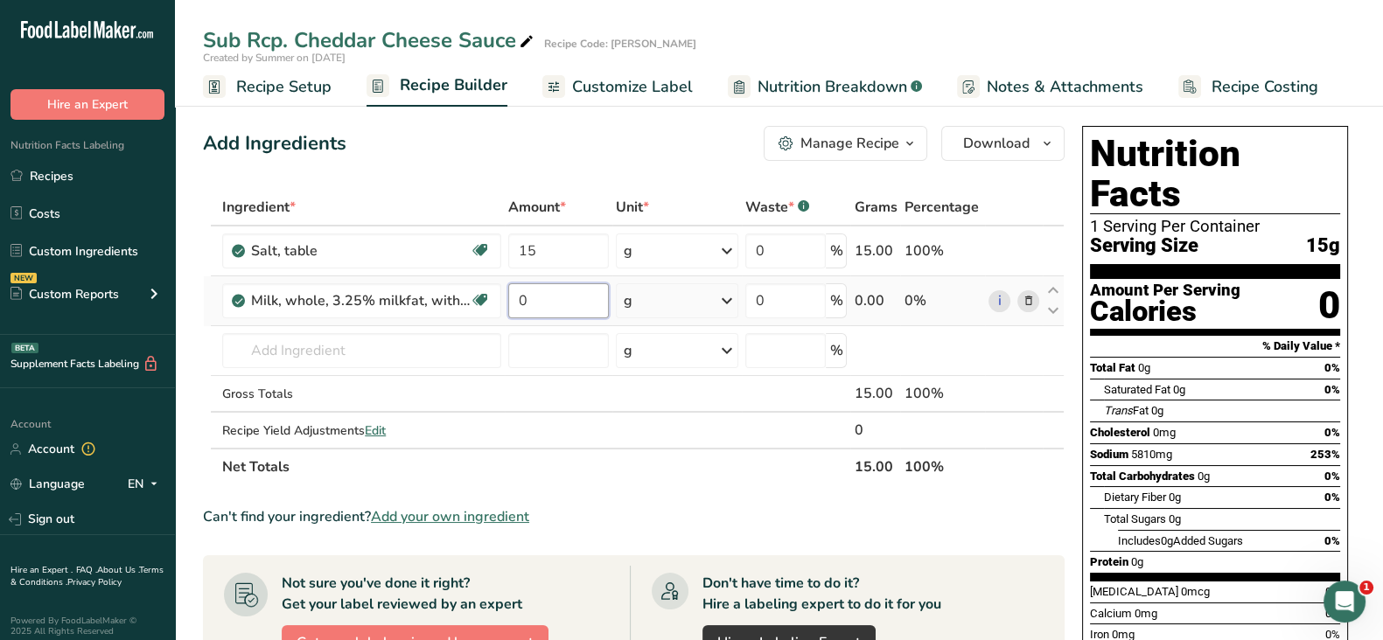
click at [561, 297] on input "0" at bounding box center [558, 300] width 101 height 35
type input "500"
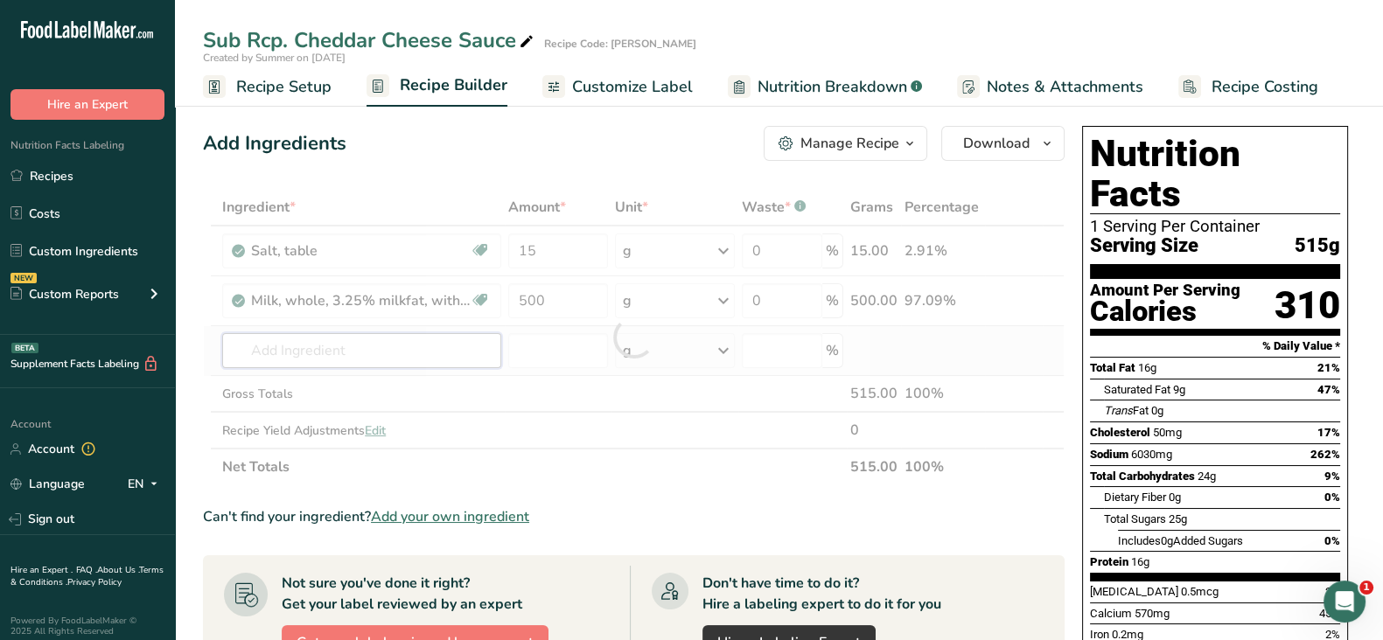
click at [391, 353] on div "Ingredient * Amount * Unit * Waste * .a-a{fill:#347362;}.b-a{fill:#fff;} Grams …" at bounding box center [634, 337] width 862 height 297
paste input "Bechamel Sauce"
type input "Bechamel Sauce"
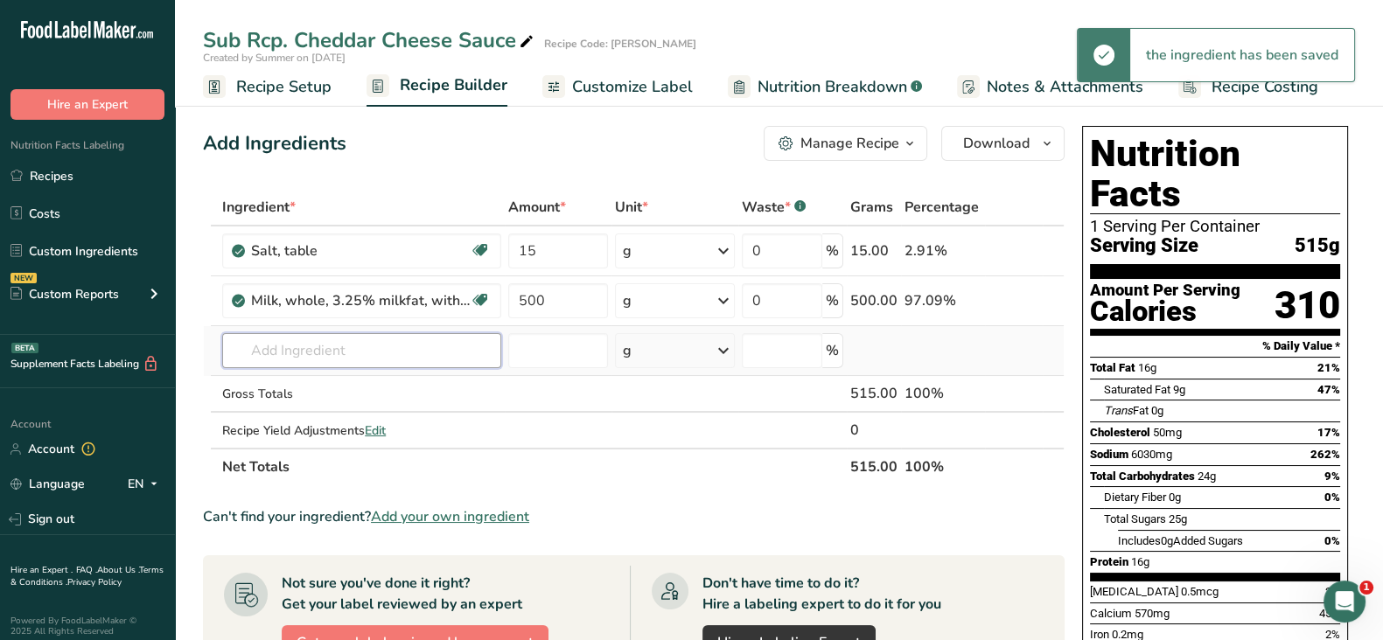
paste input "Bechamel Sauce"
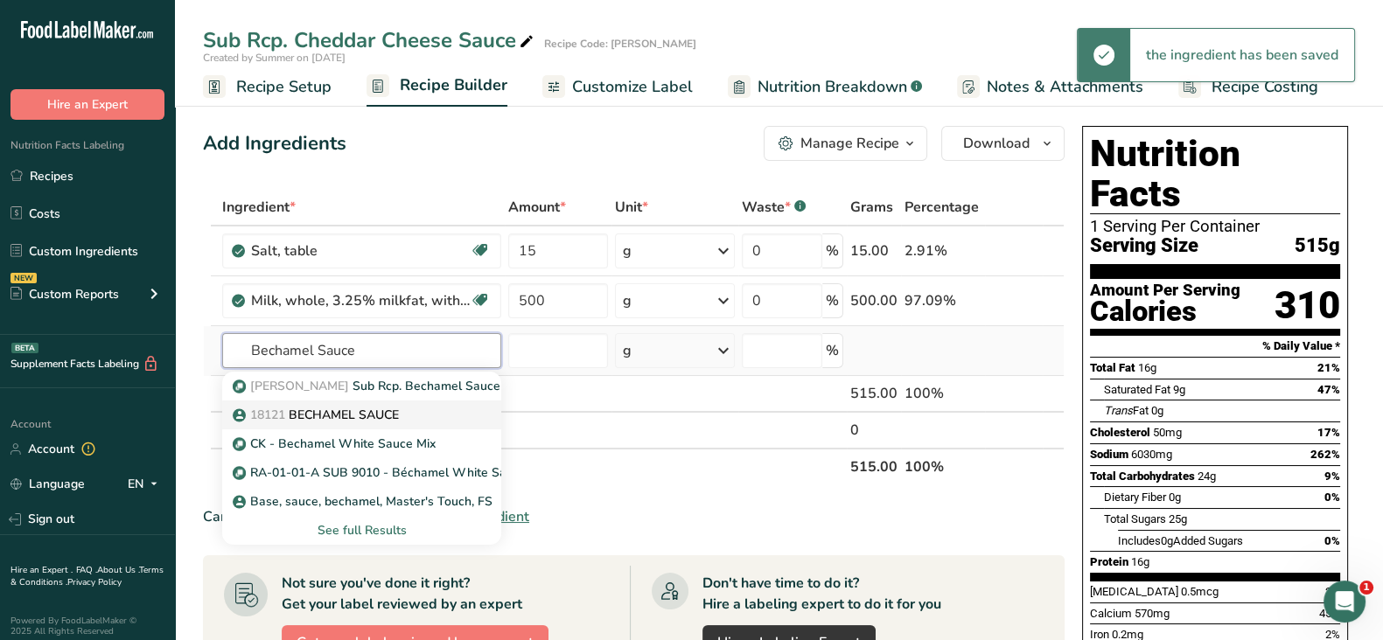
type input "Bechamel Sauce"
click at [354, 417] on p "18121 BECHAMEL SAUCE" at bounding box center [317, 415] width 163 height 18
type input "BECHAMEL SAUCE"
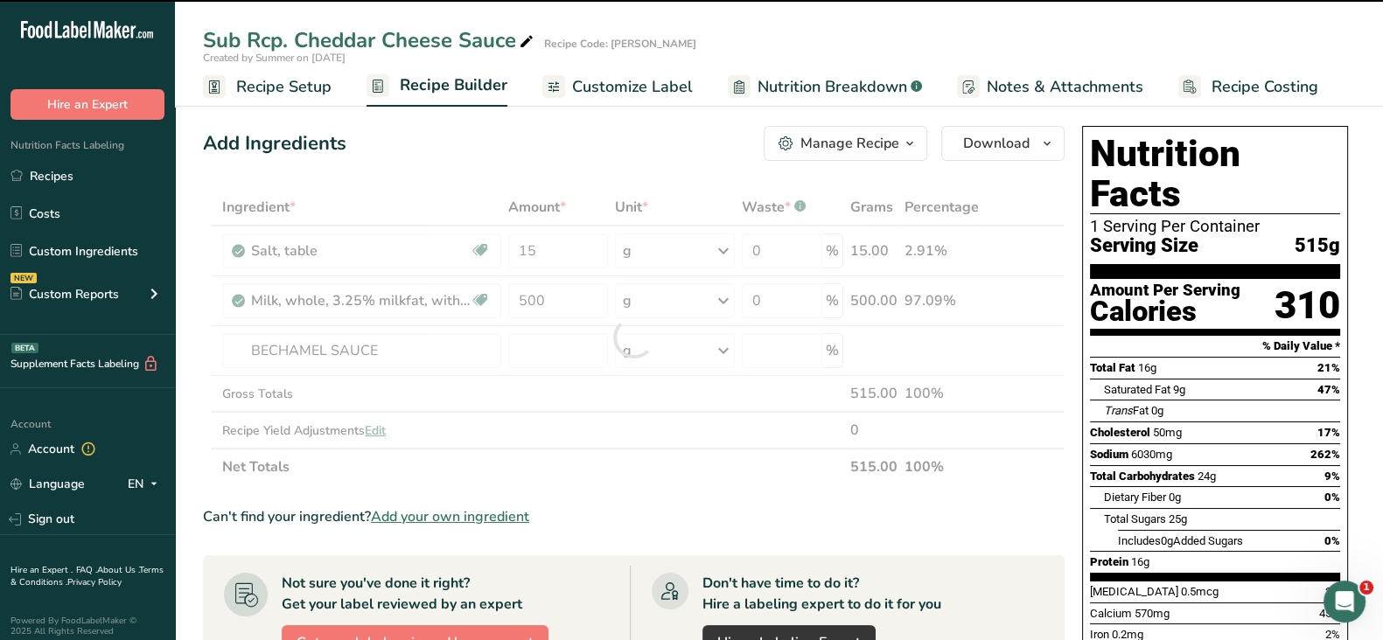
type input "0"
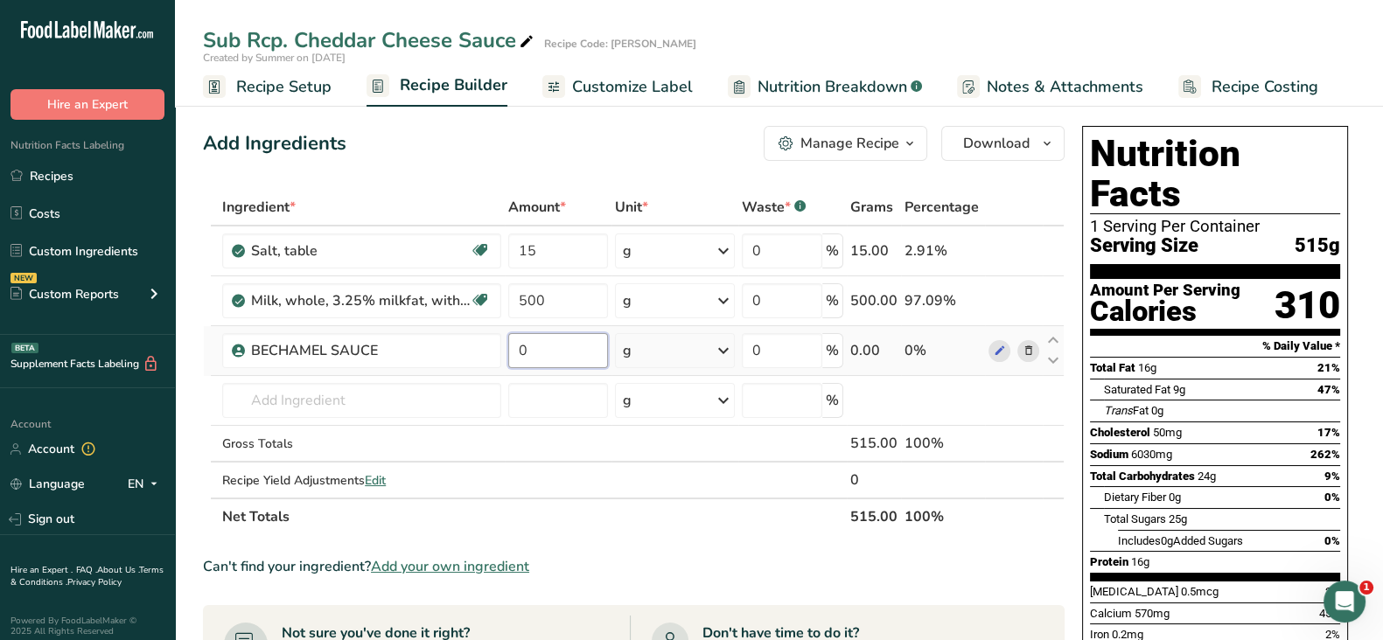
click at [589, 334] on input "0" at bounding box center [557, 350] width 99 height 35
type input "1200"
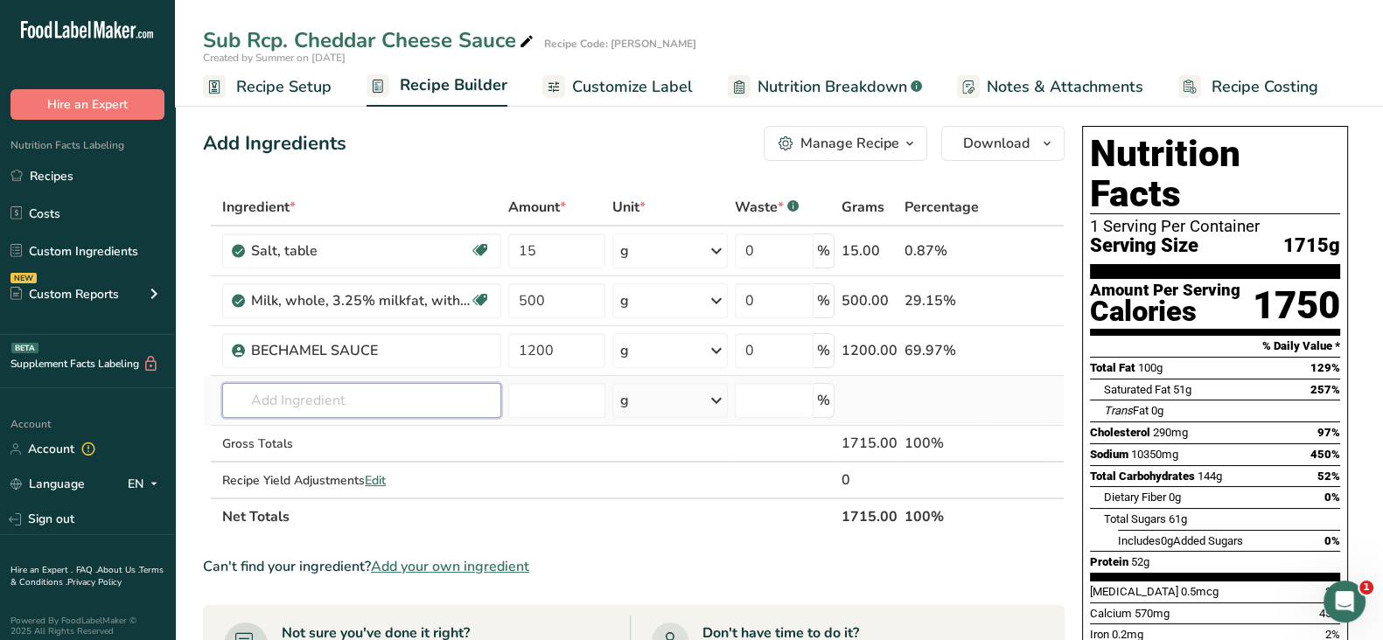
click at [426, 412] on div "Ingredient * Amount * Unit * Waste * .a-a{fill:#347362;}.b-a{fill:#fff;} Grams …" at bounding box center [634, 362] width 862 height 346
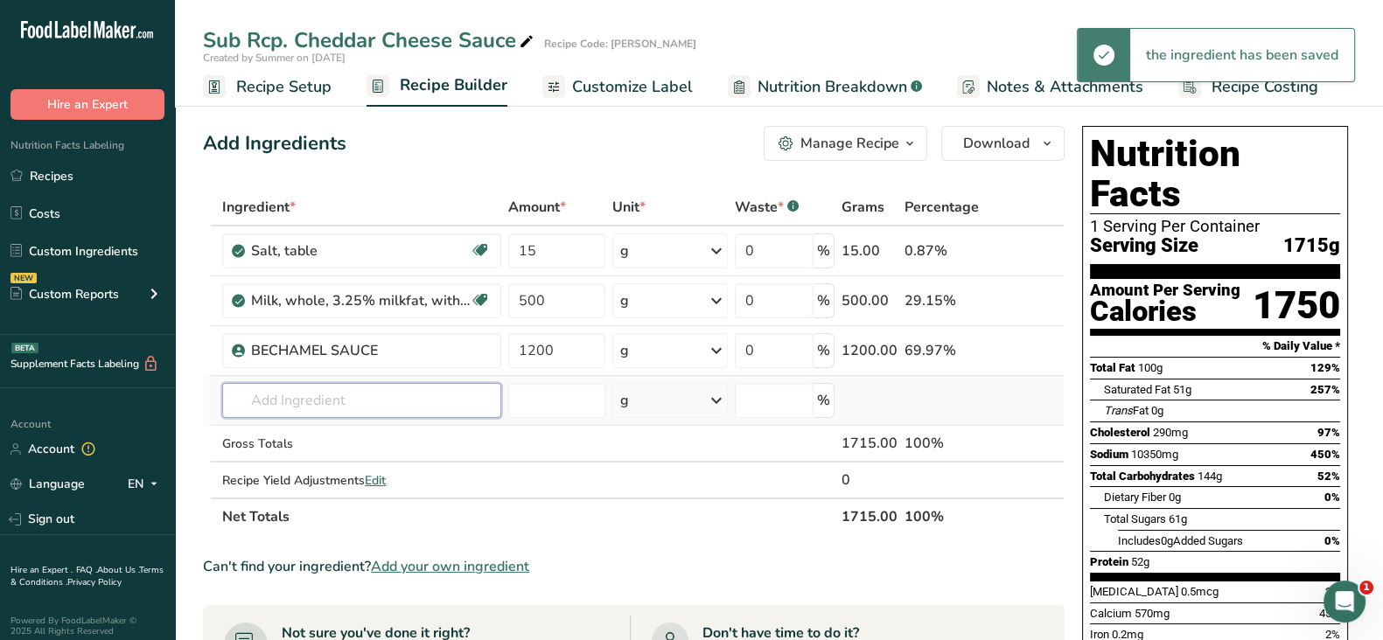
paste input "Cheddar, Sharp, Yellow, Shredded"
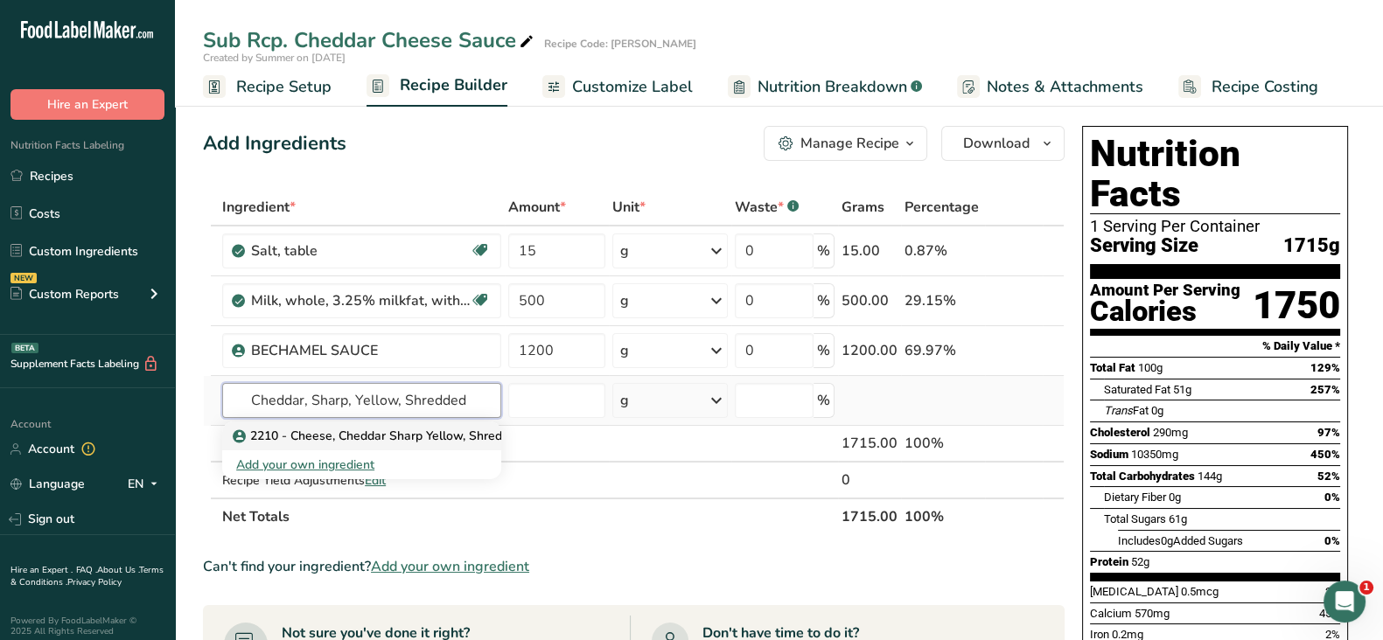
type input "Cheddar, Sharp, Yellow, Shredded"
click at [435, 437] on p "2210 - Cheese, Cheddar Sharp Yellow, Shredded 54536" at bounding box center [398, 436] width 325 height 18
type input "2210 - Cheese, Cheddar Sharp Yellow, Shredded 54536"
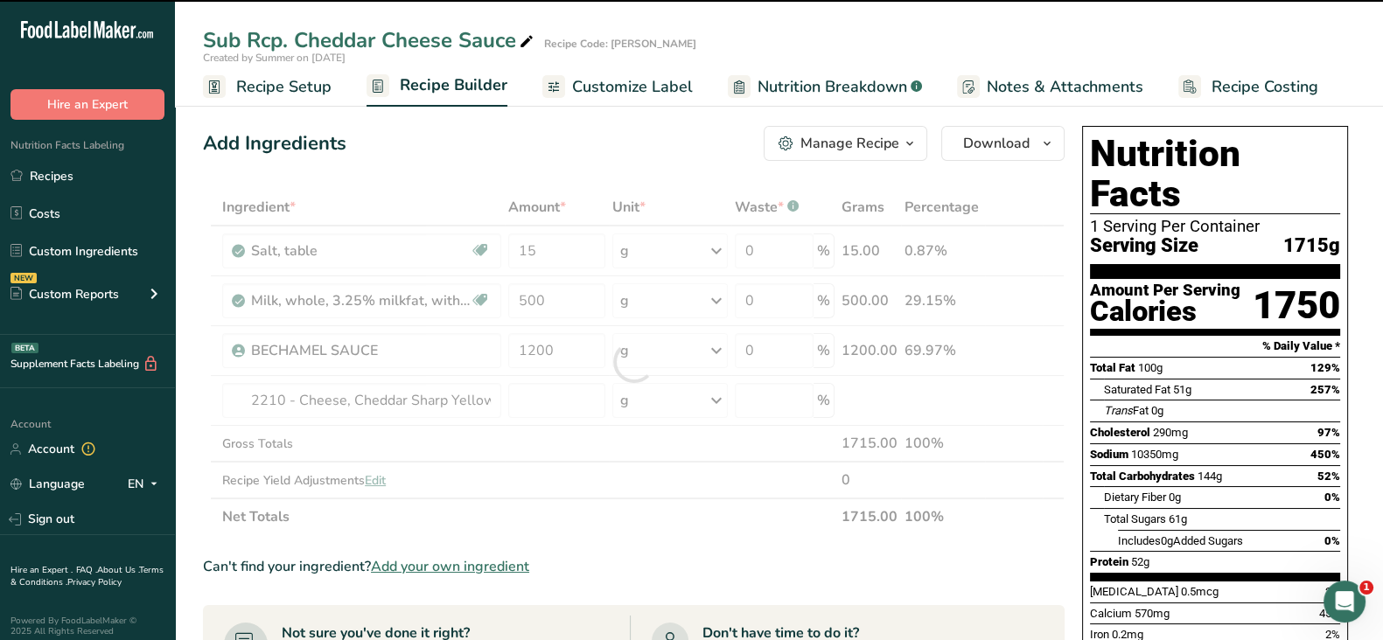
type input "0"
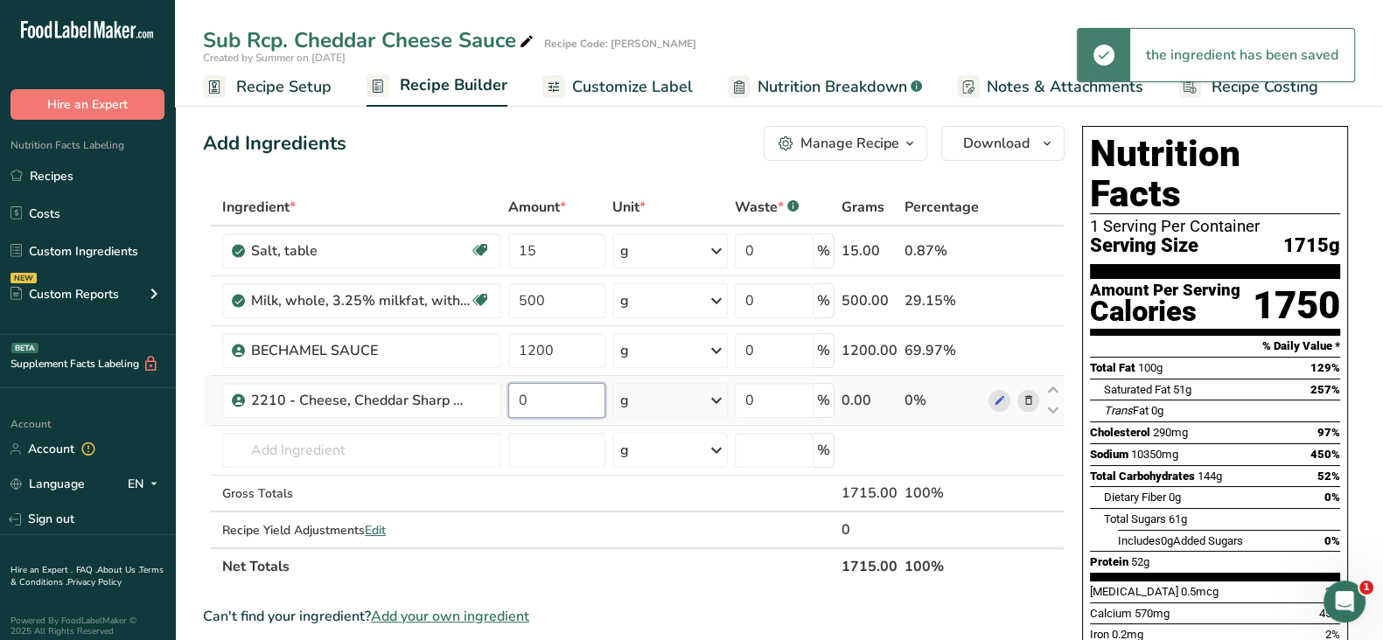
click at [552, 402] on input "0" at bounding box center [556, 400] width 97 height 35
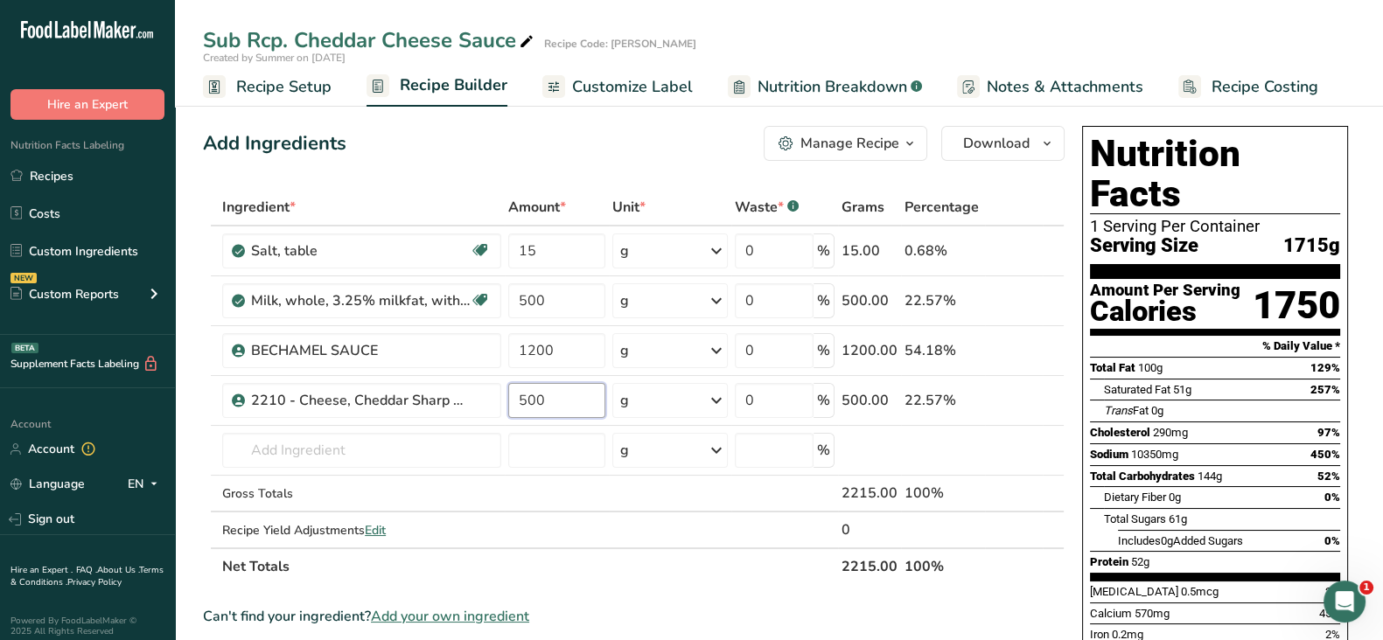
type input "500"
click at [881, 138] on div "Manage Recipe" at bounding box center [850, 143] width 99 height 21
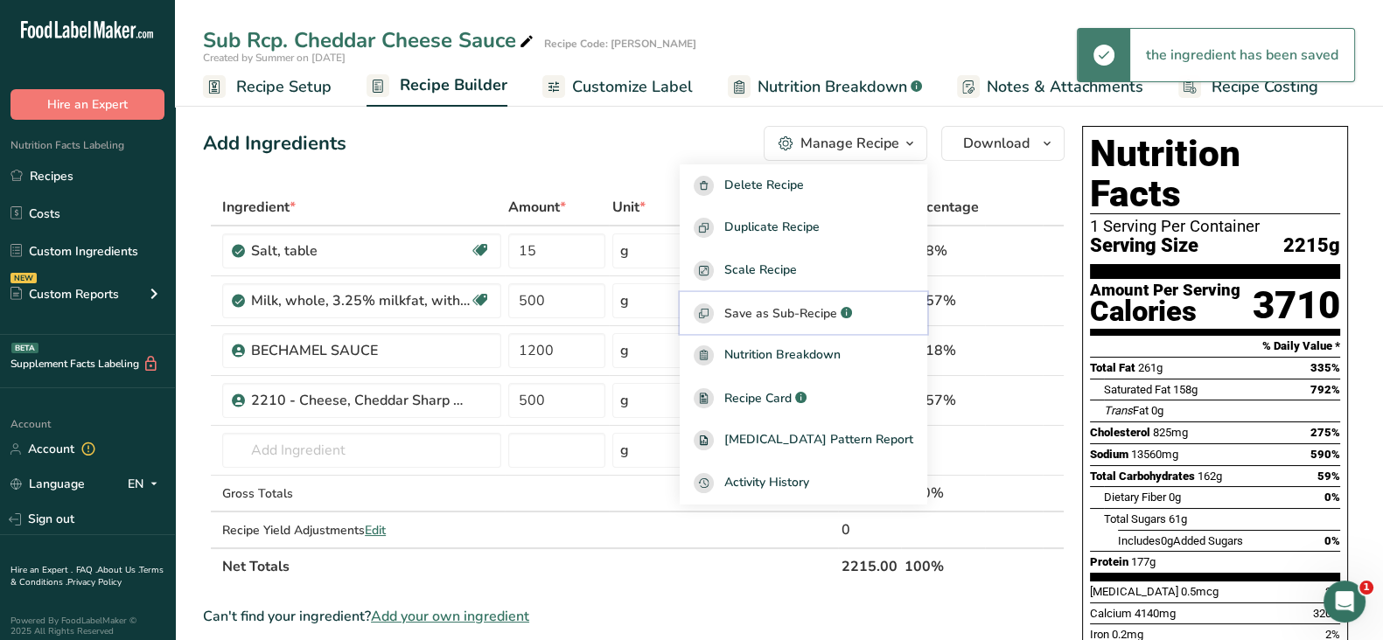
click at [836, 311] on span "Save as Sub-Recipe" at bounding box center [780, 313] width 113 height 18
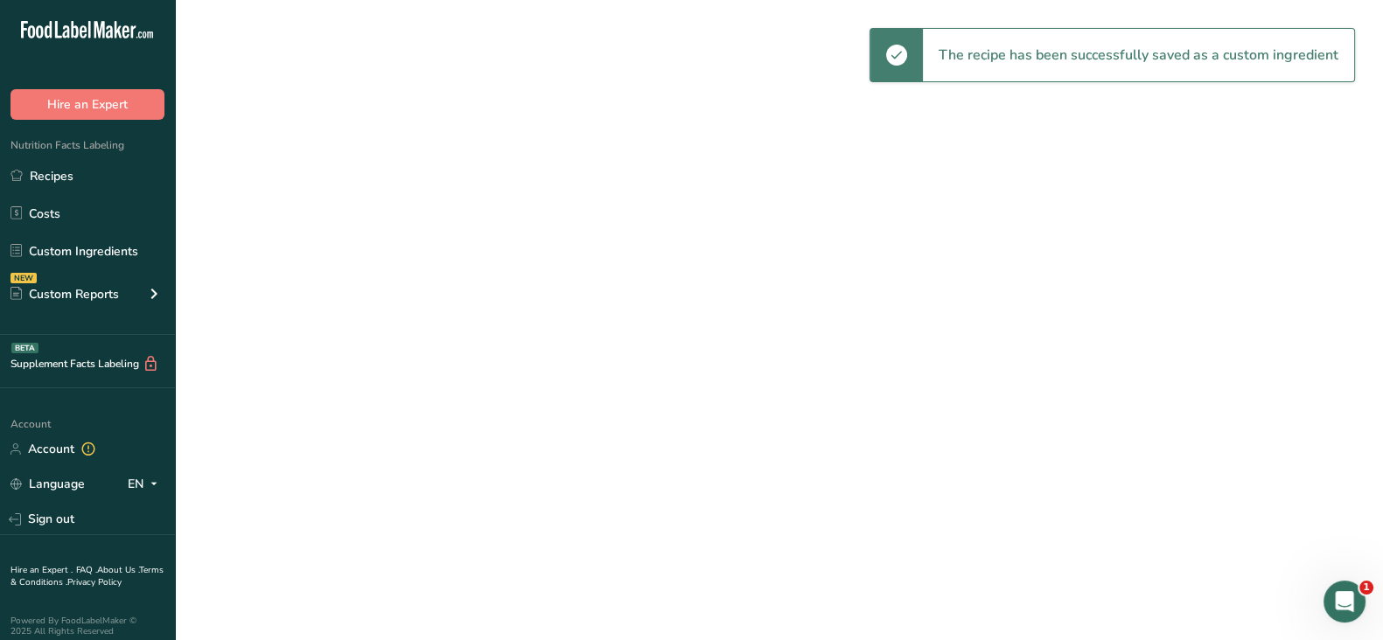
select select "30"
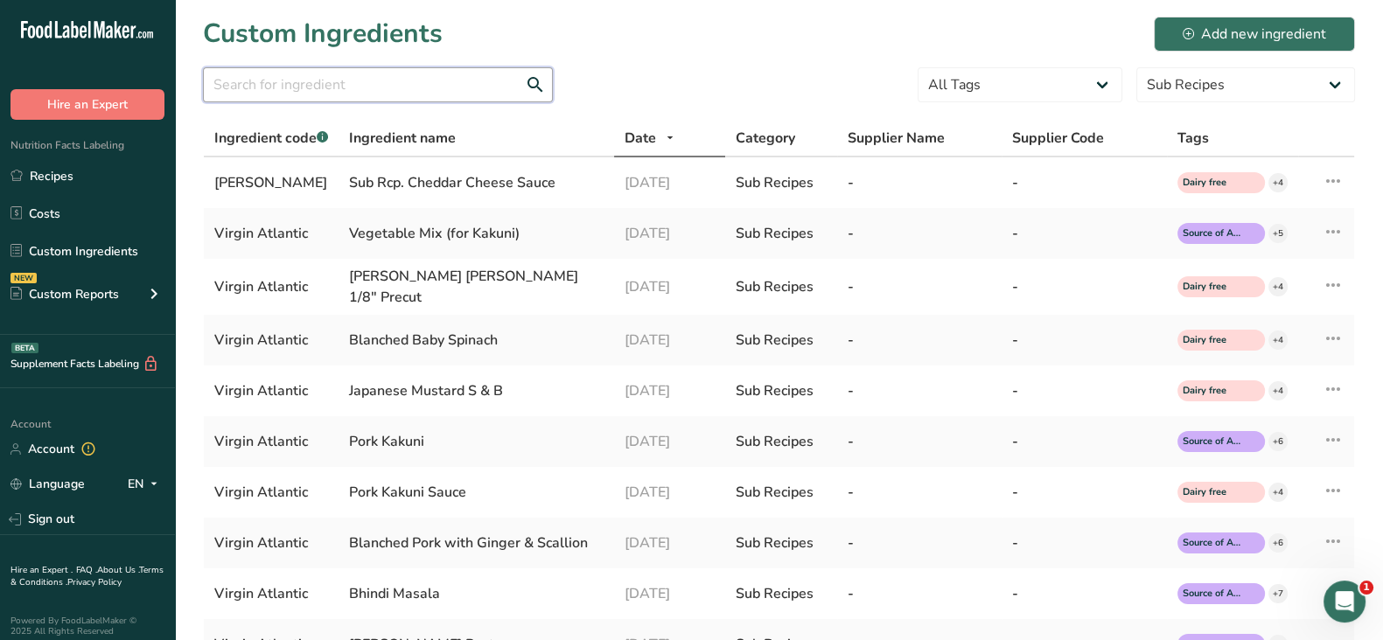
click at [359, 83] on input "text" at bounding box center [378, 84] width 350 height 35
paste input "Rcp - Green Peas Buttered"
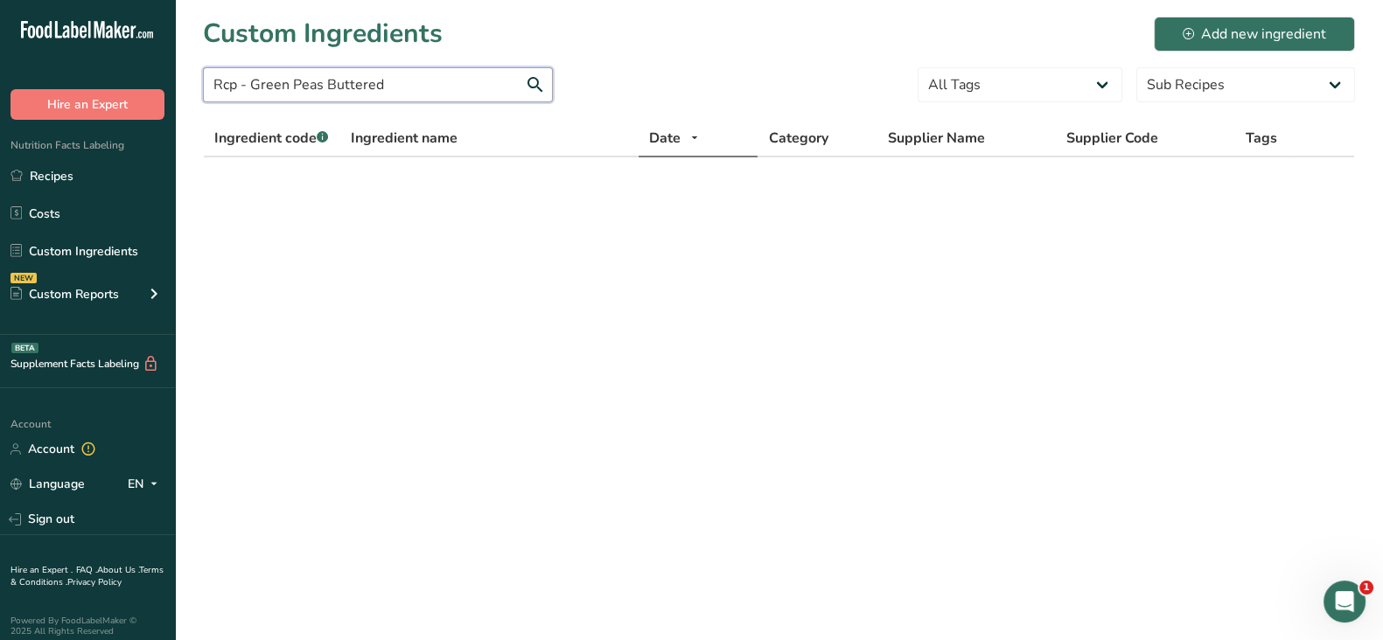
drag, startPoint x: 254, startPoint y: 87, endPoint x: 158, endPoint y: 69, distance: 97.0
click at [158, 69] on div ".a-20{fill:#fff;} Hire an Expert Nutrition Facts Labeling Recipes Costs Custom …" at bounding box center [691, 320] width 1383 height 640
click at [372, 90] on input "Green Peas Buttered" at bounding box center [378, 84] width 350 height 35
type input "Green Peas Buttered"
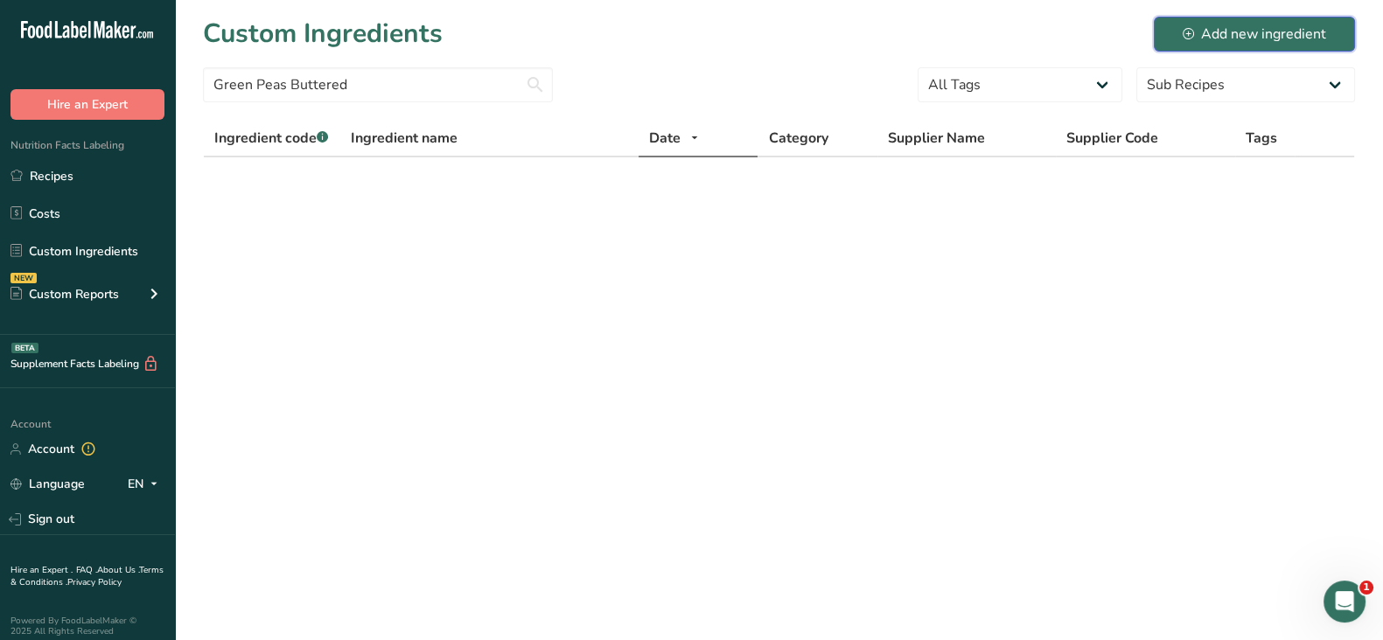
click at [1238, 34] on div "Add new ingredient" at bounding box center [1254, 34] width 143 height 21
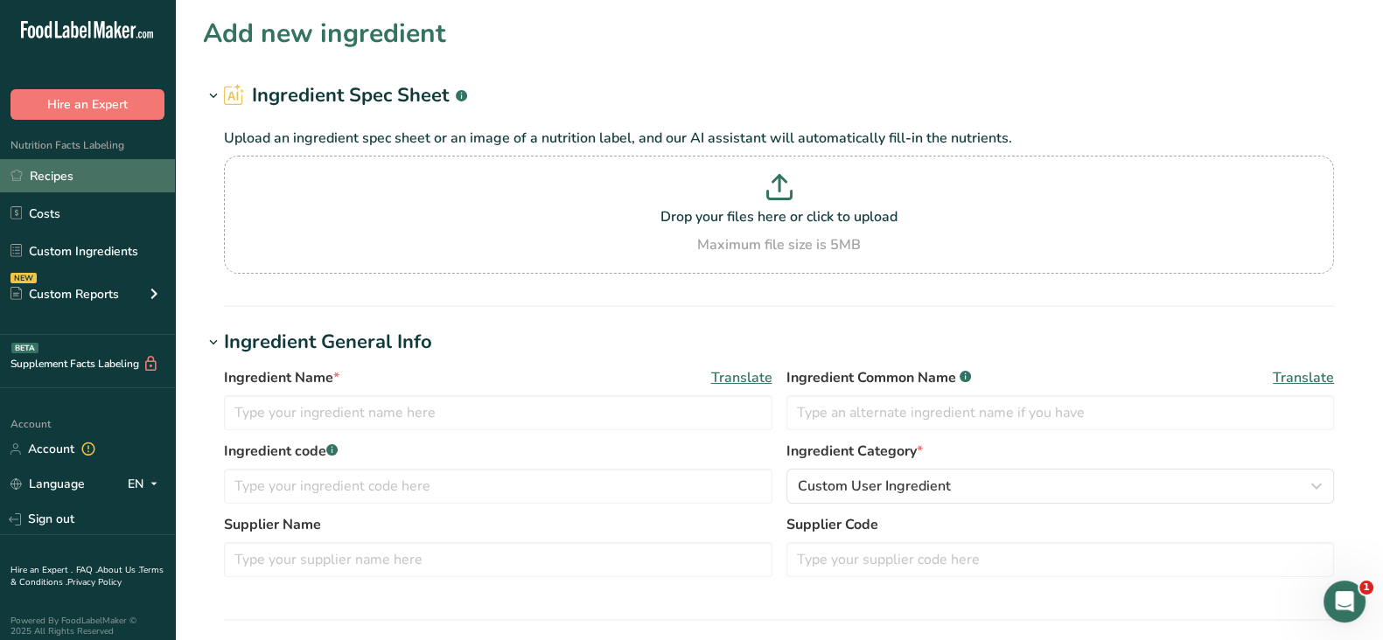
click at [83, 175] on link "Recipes" at bounding box center [87, 175] width 175 height 33
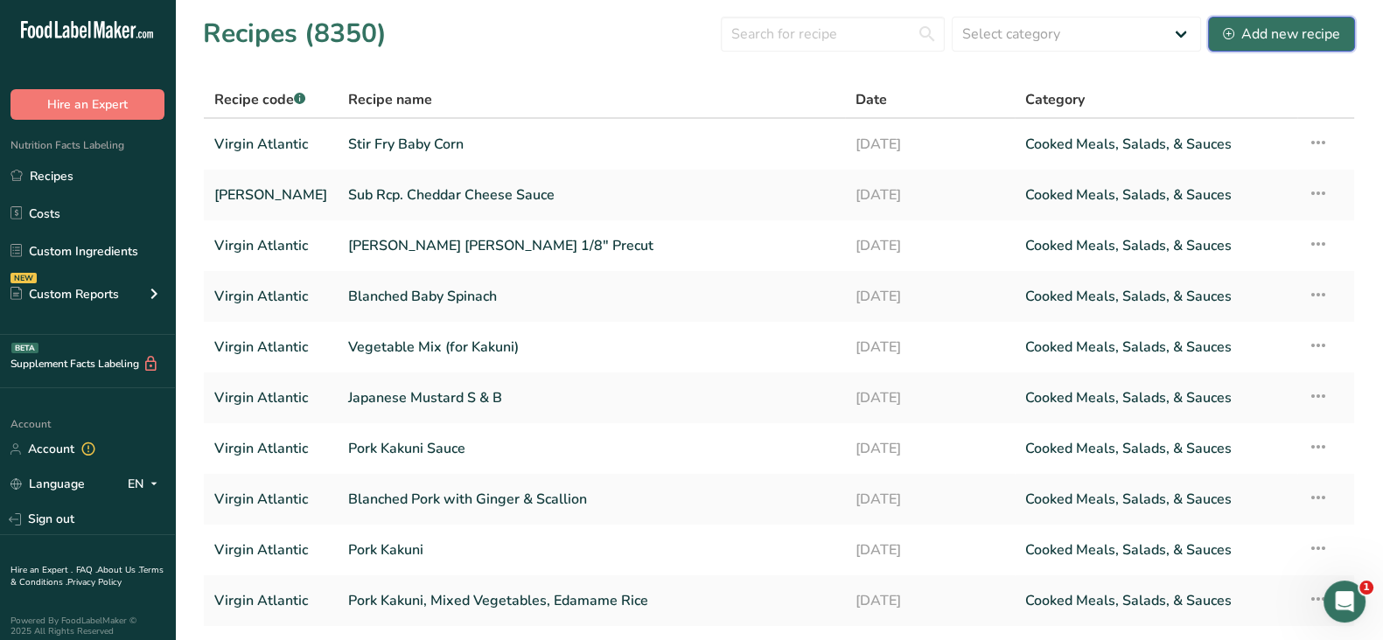
click at [1304, 30] on div "Add new recipe" at bounding box center [1281, 34] width 117 height 21
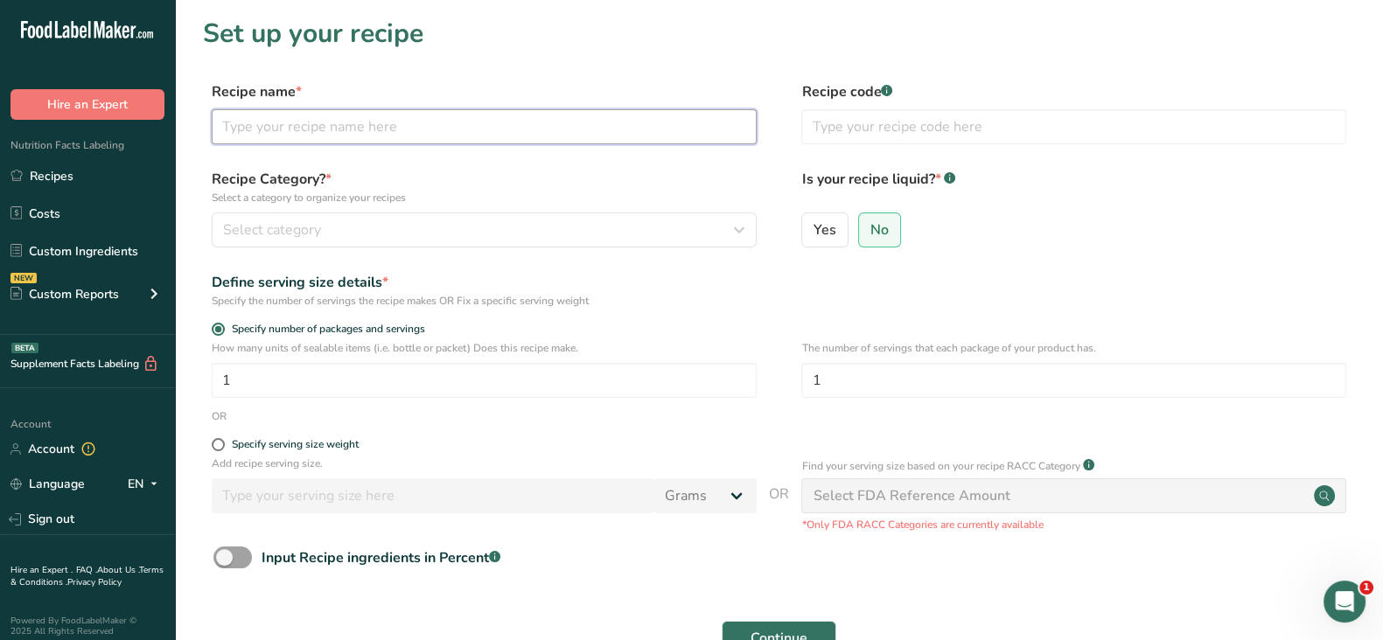
click at [524, 120] on input "text" at bounding box center [484, 126] width 545 height 35
paste input "Rcp - Green Peas Buttered"
type input "Rcp - Green Peas Buttered"
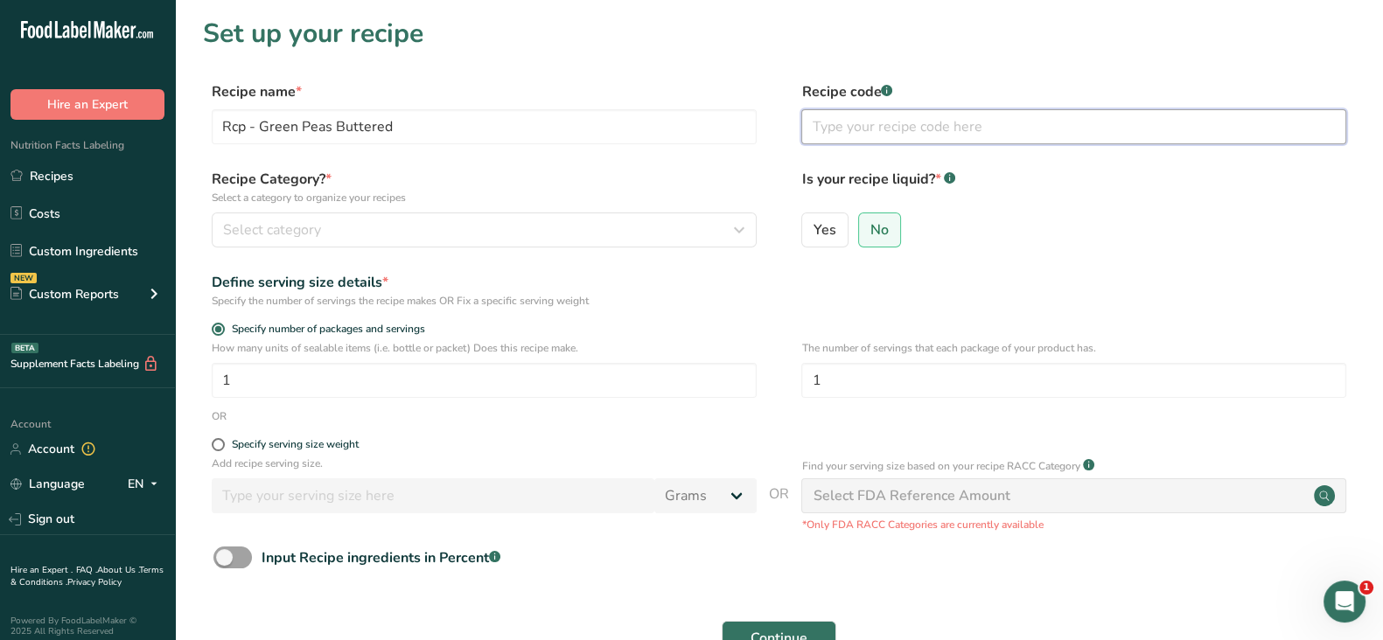
click at [874, 143] on input "text" at bounding box center [1073, 126] width 545 height 35
type input "Virgin Atalantic"
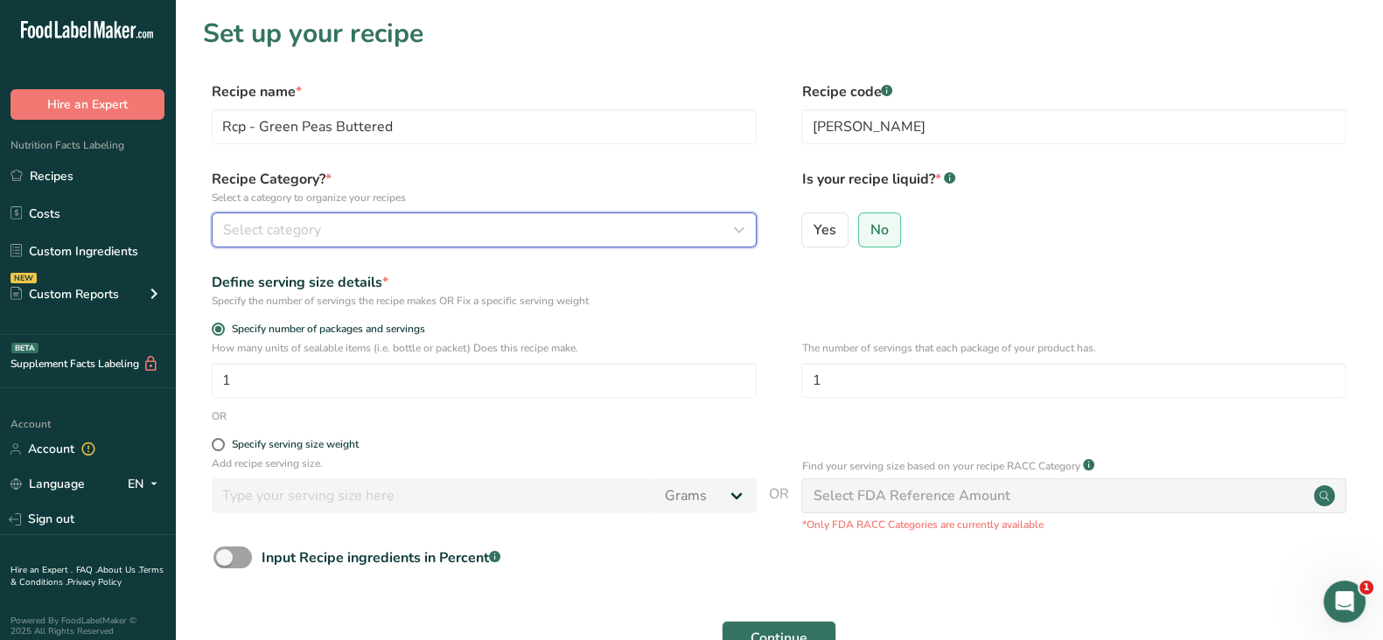
click at [260, 234] on span "Select category" at bounding box center [272, 230] width 98 height 21
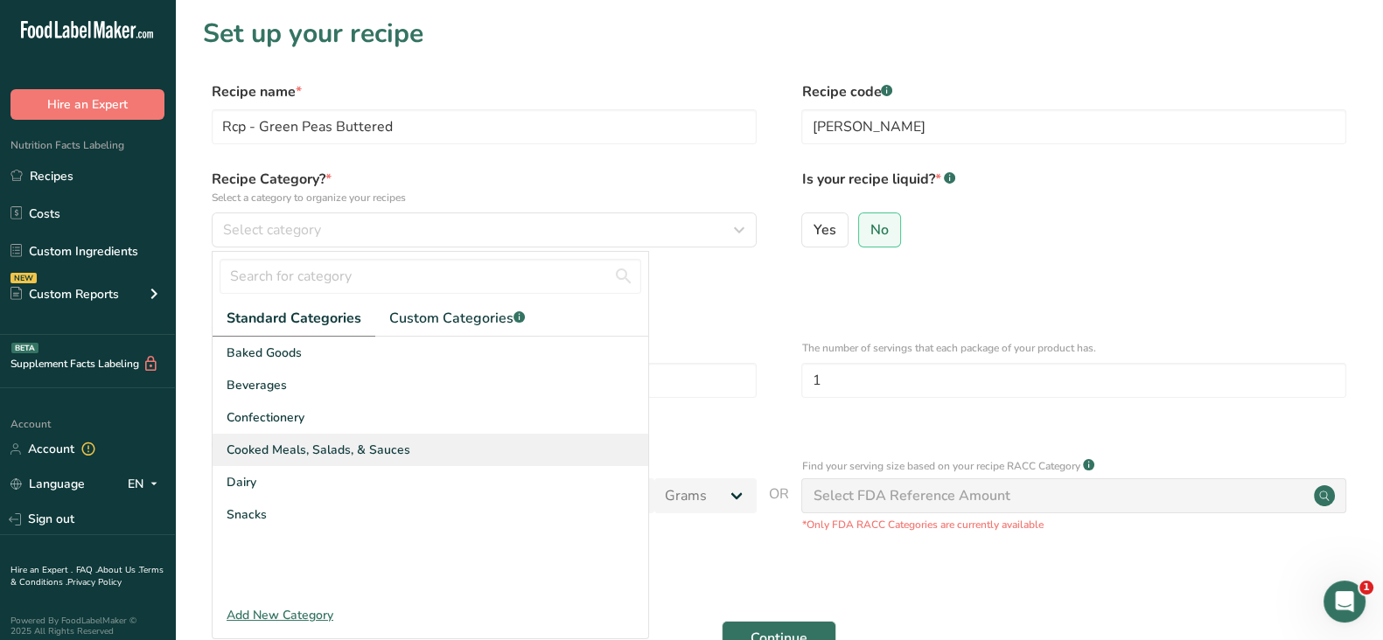
click at [300, 444] on span "Cooked Meals, Salads, & Sauces" at bounding box center [319, 450] width 184 height 18
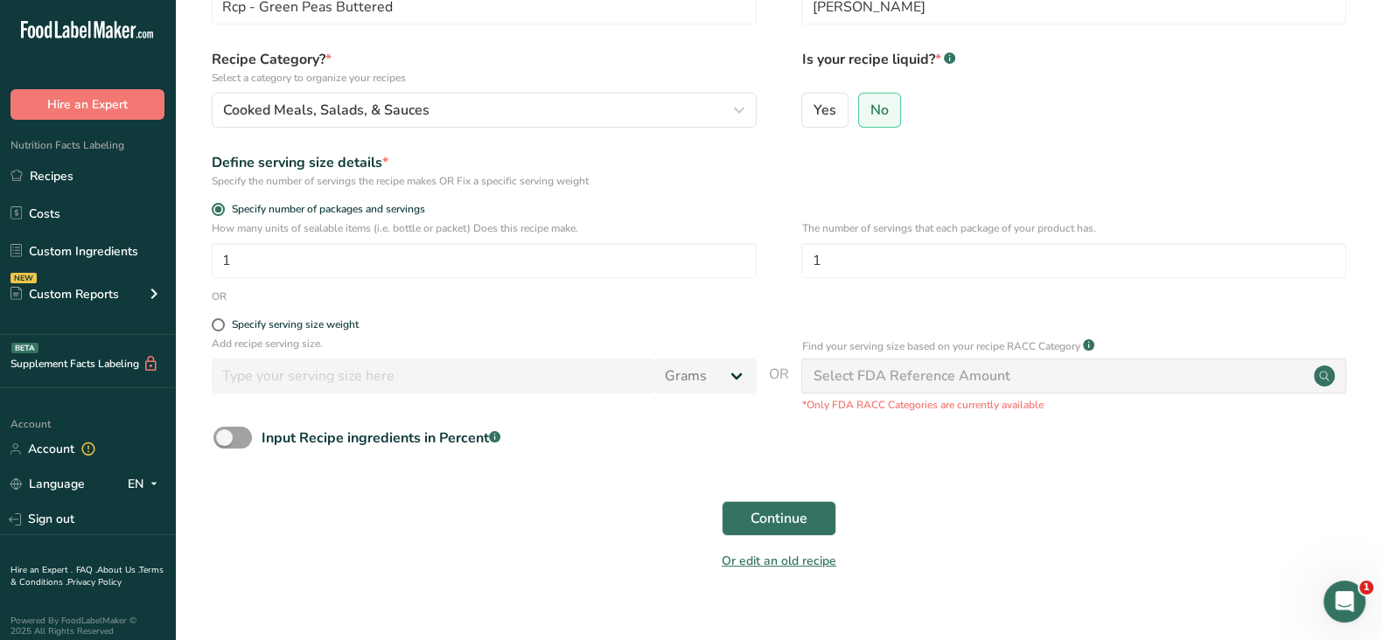
scroll to position [146, 0]
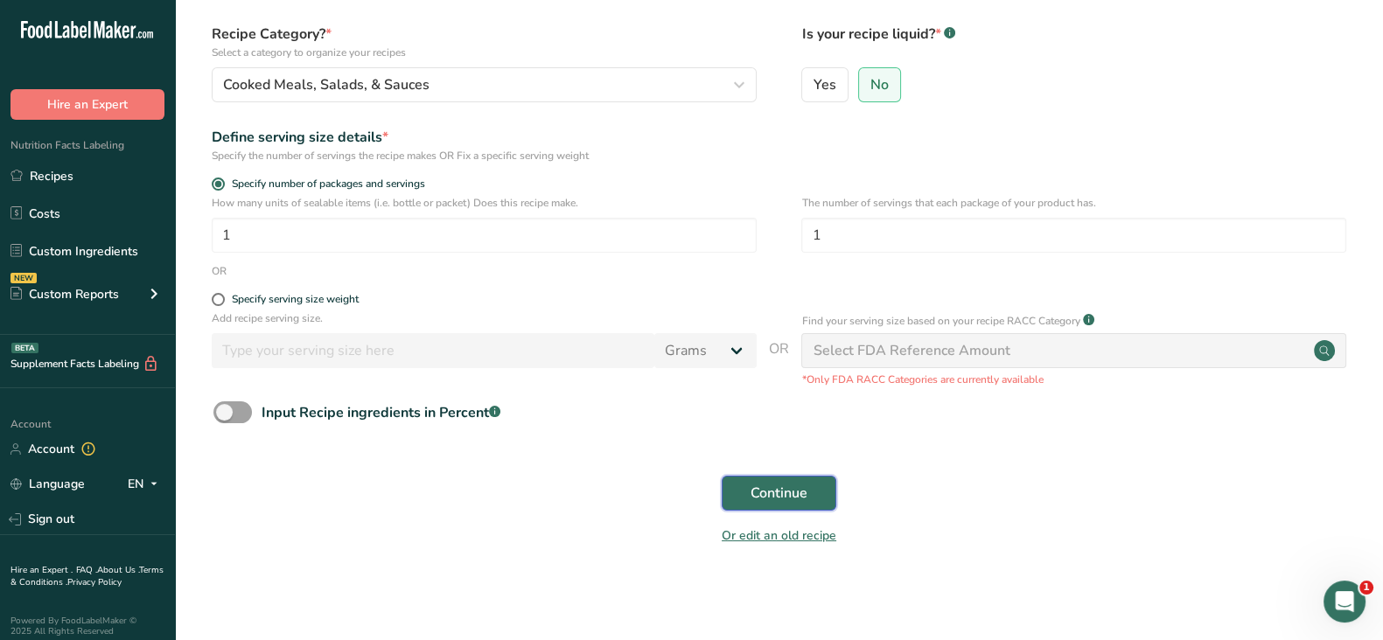
click at [784, 489] on span "Continue" at bounding box center [779, 493] width 57 height 21
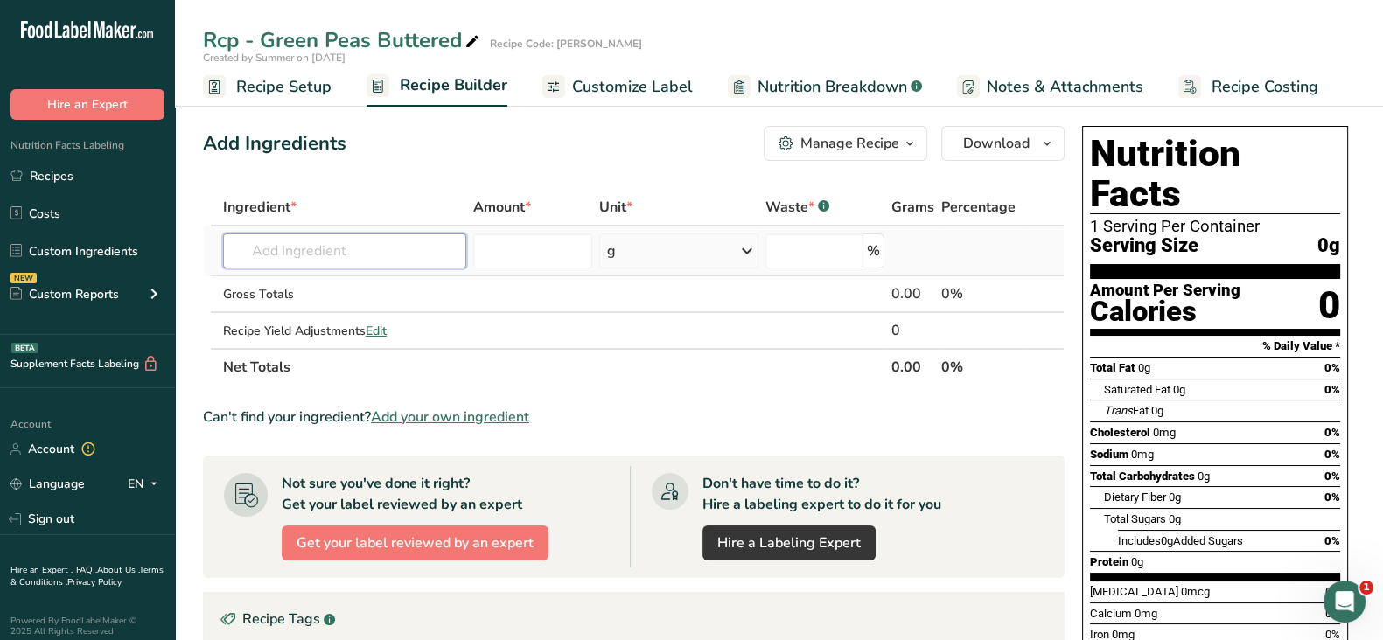
click at [302, 255] on input "text" at bounding box center [344, 251] width 243 height 35
paste input "Green Peas IQF"
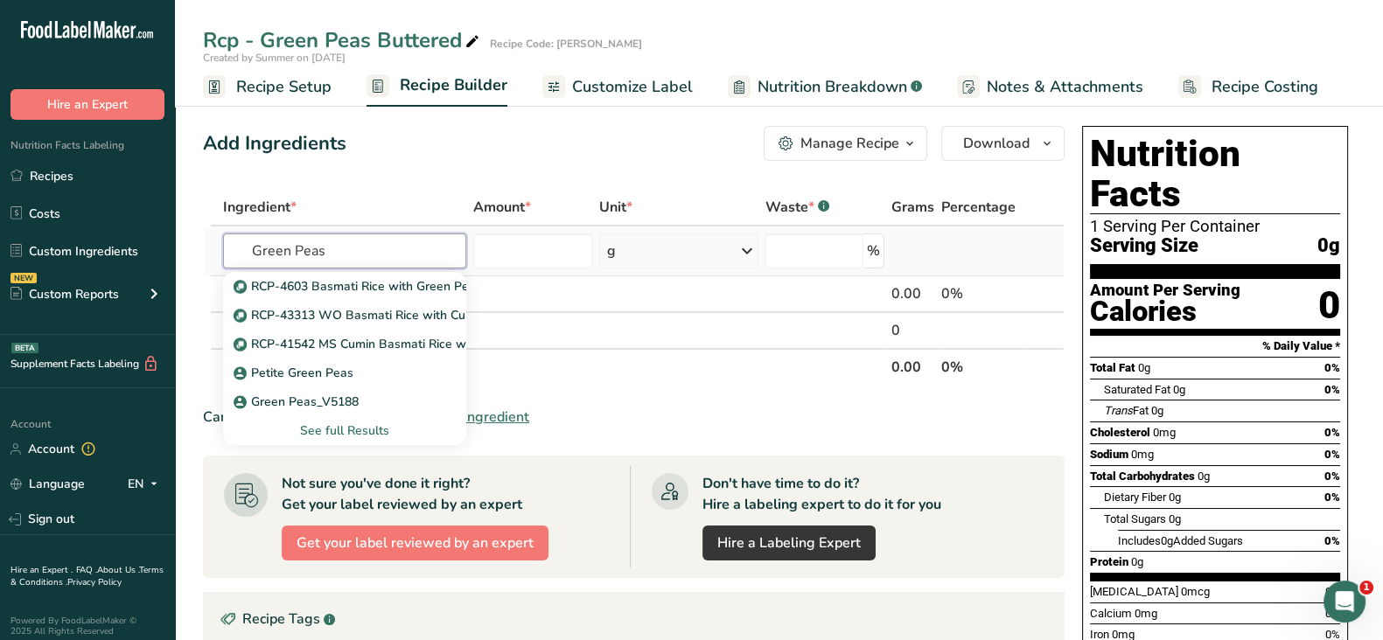
type input "Green Peas"
click at [371, 431] on div "See full Results" at bounding box center [344, 431] width 215 height 18
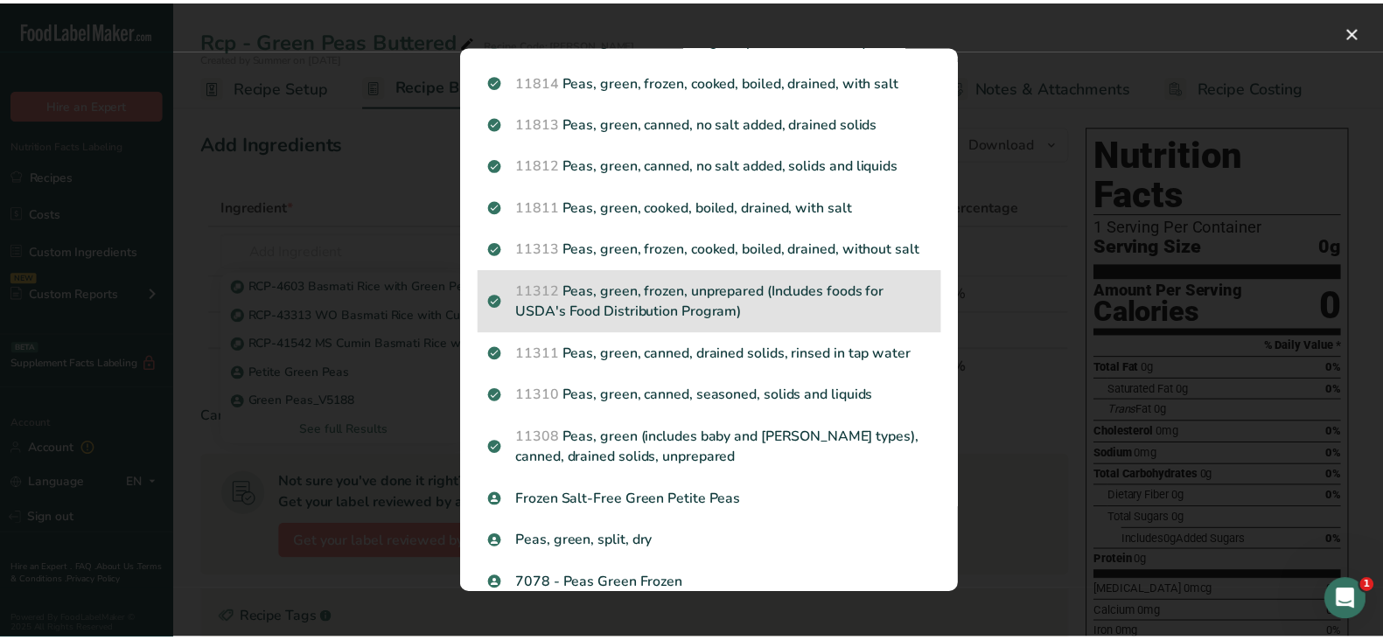
scroll to position [443, 0]
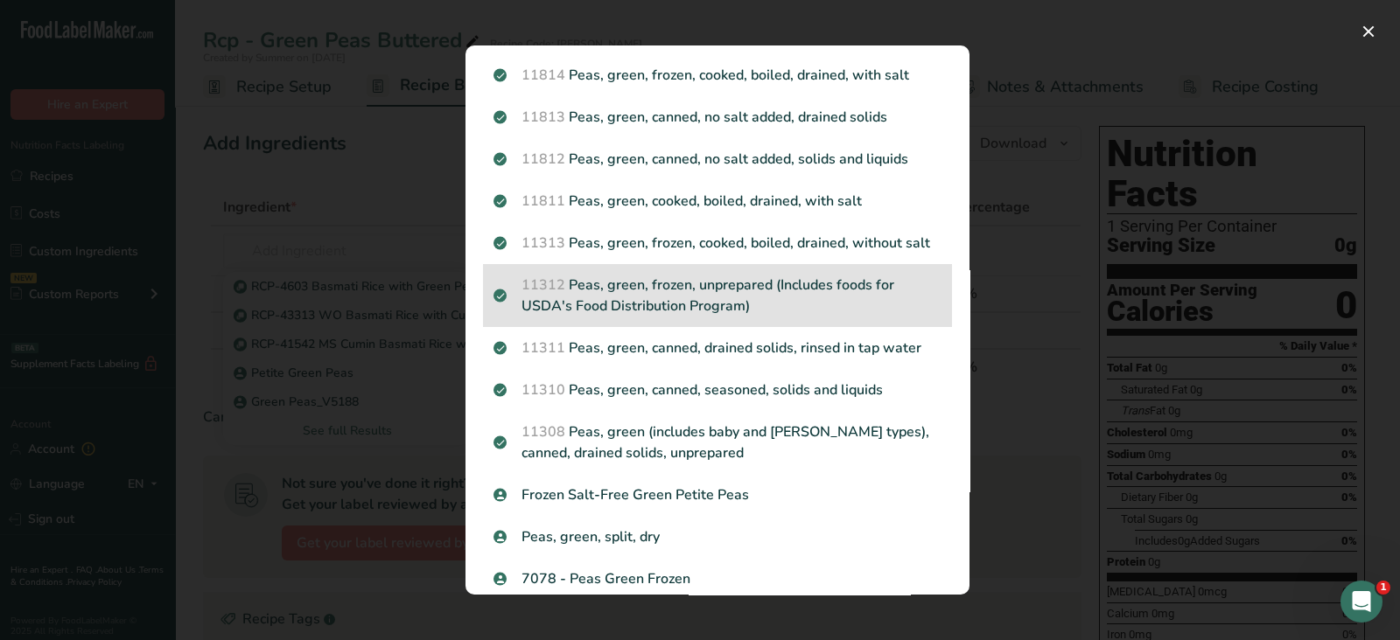
click at [803, 297] on p "11312 Peas, green, frozen, unprepared (Includes foods for USDA's Food Distribut…" at bounding box center [717, 296] width 448 height 42
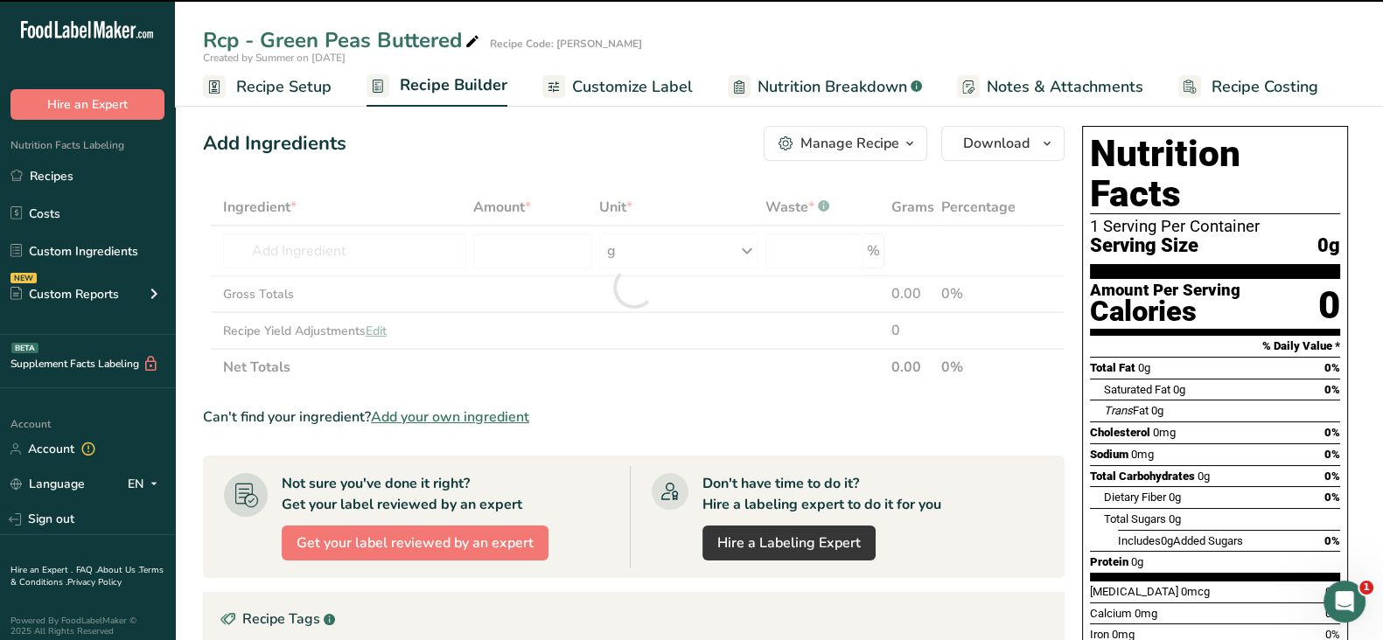
type input "0"
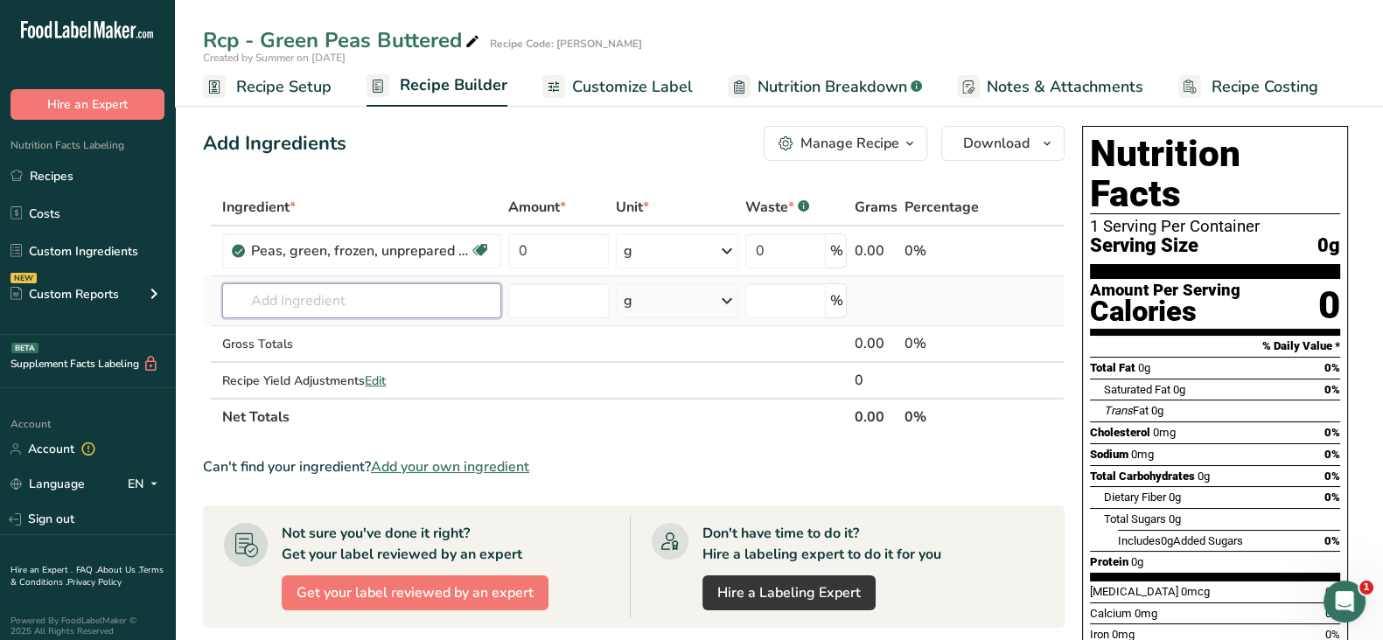
click at [408, 304] on input "text" at bounding box center [361, 300] width 279 height 35
paste input "Butter Solid Unsalted"
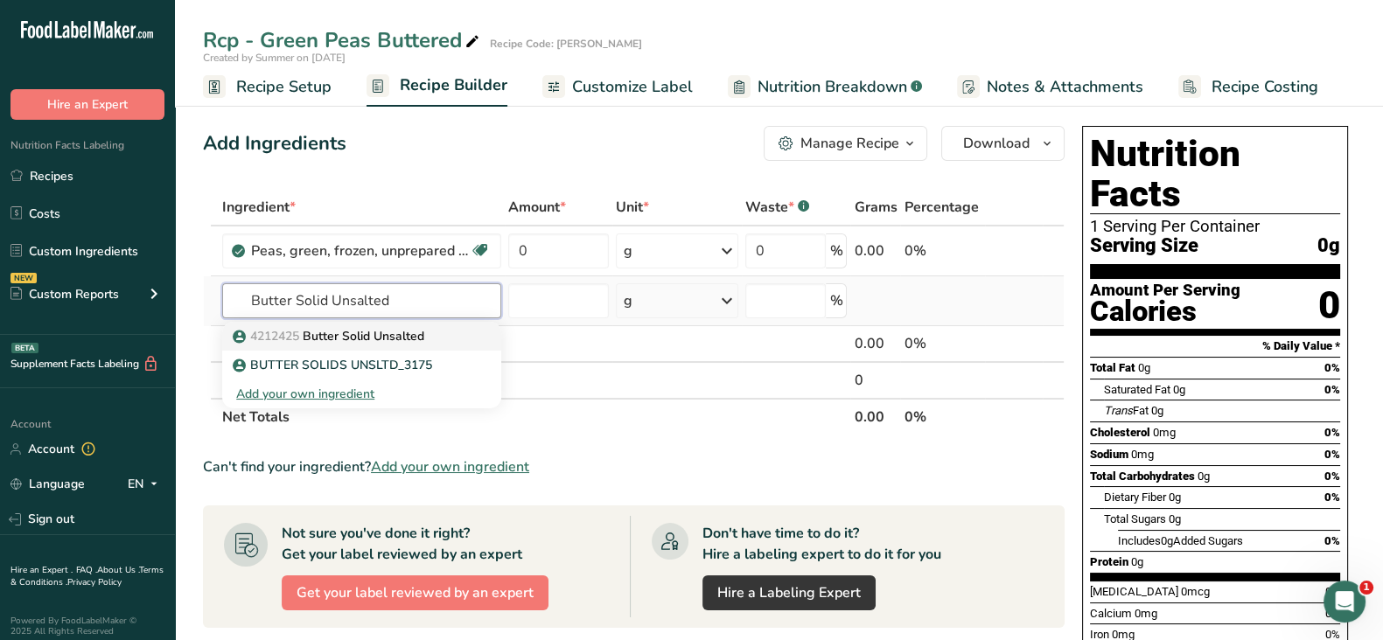
type input "Butter Solid Unsalted"
click at [411, 330] on p "4212425 Butter Solid Unsalted" at bounding box center [330, 336] width 188 height 18
type input "Butter Solid Unsalted"
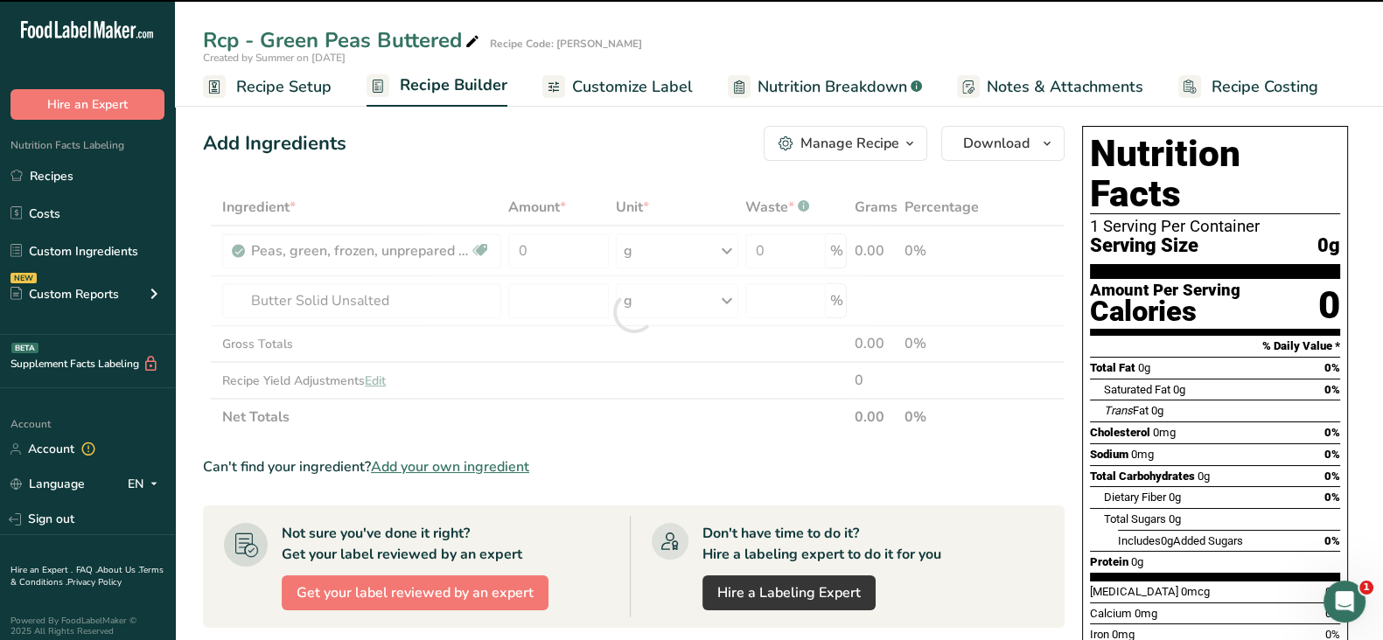
type input "0"
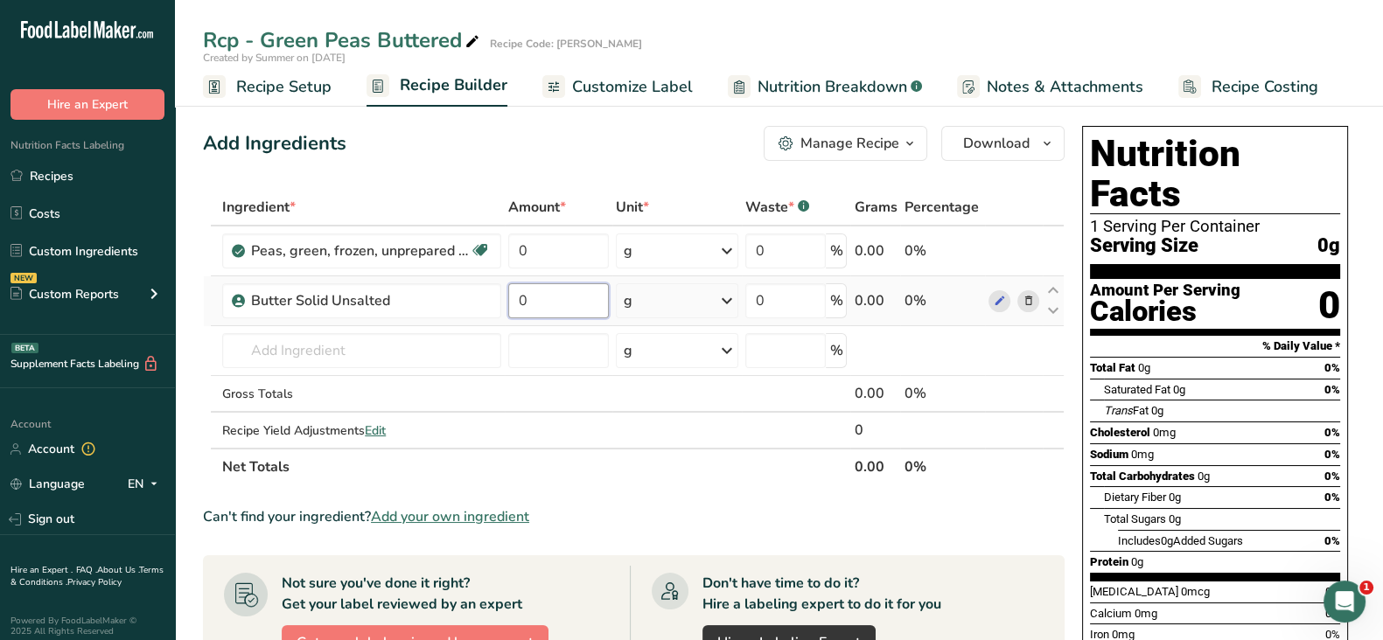
click at [546, 300] on input "0" at bounding box center [558, 300] width 101 height 35
type input "227"
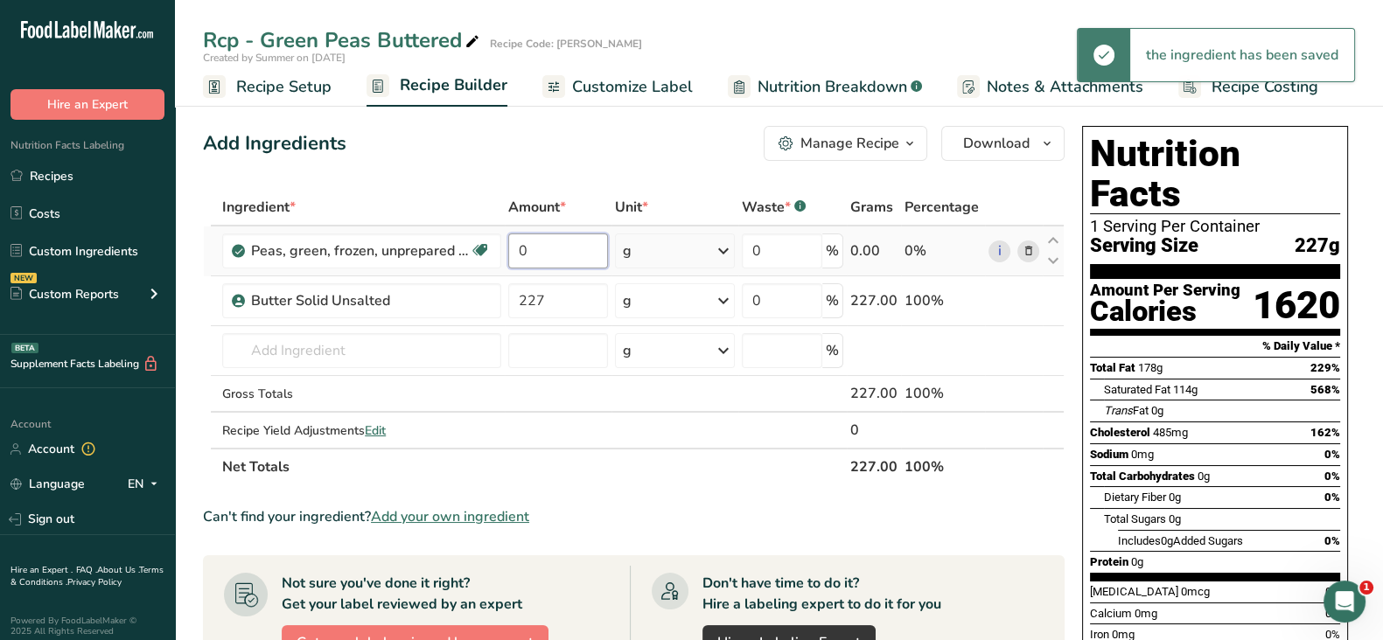
click at [548, 251] on div "Ingredient * Amount * Unit * Waste * .a-a{fill:#347362;}.b-a{fill:#fff;} Grams …" at bounding box center [634, 337] width 862 height 297
type input "2268"
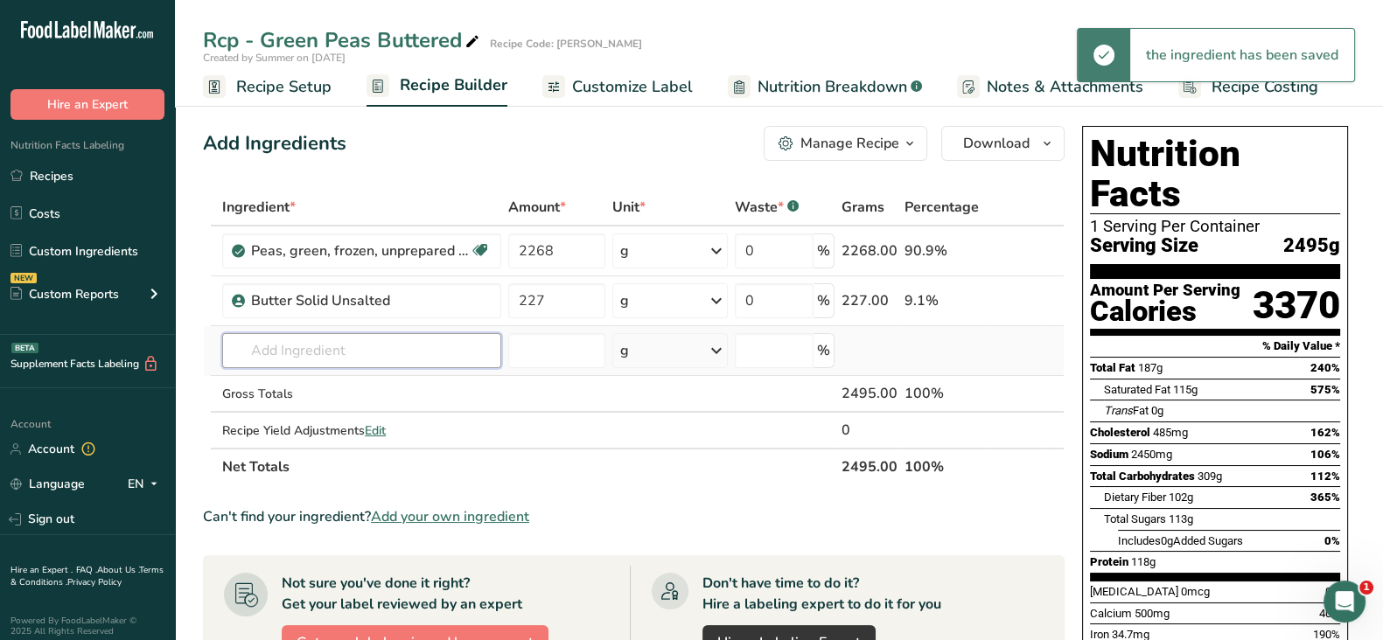
click at [398, 346] on div "Ingredient * Amount * Unit * Waste * .a-a{fill:#347362;}.b-a{fill:#fff;} Grams …" at bounding box center [634, 337] width 862 height 297
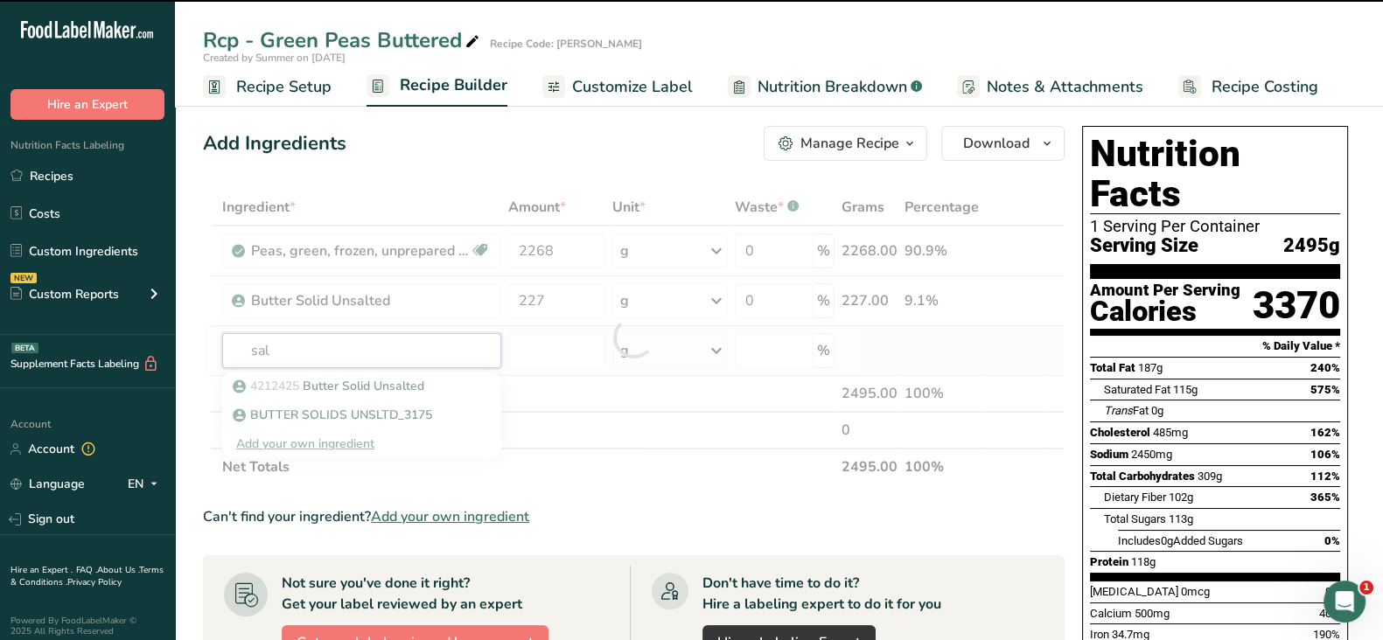
type input "salt"
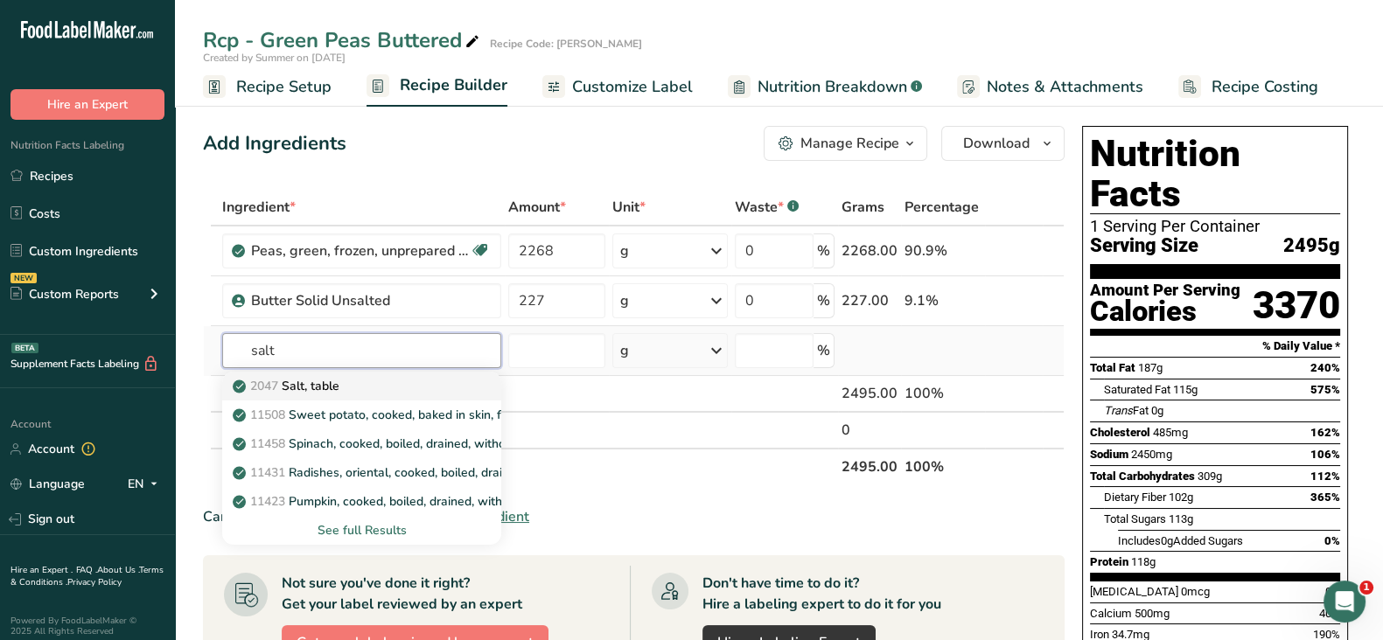
type input "salt"
click at [419, 382] on div "2047 Salt, table" at bounding box center [347, 386] width 223 height 18
type input "Salt, table"
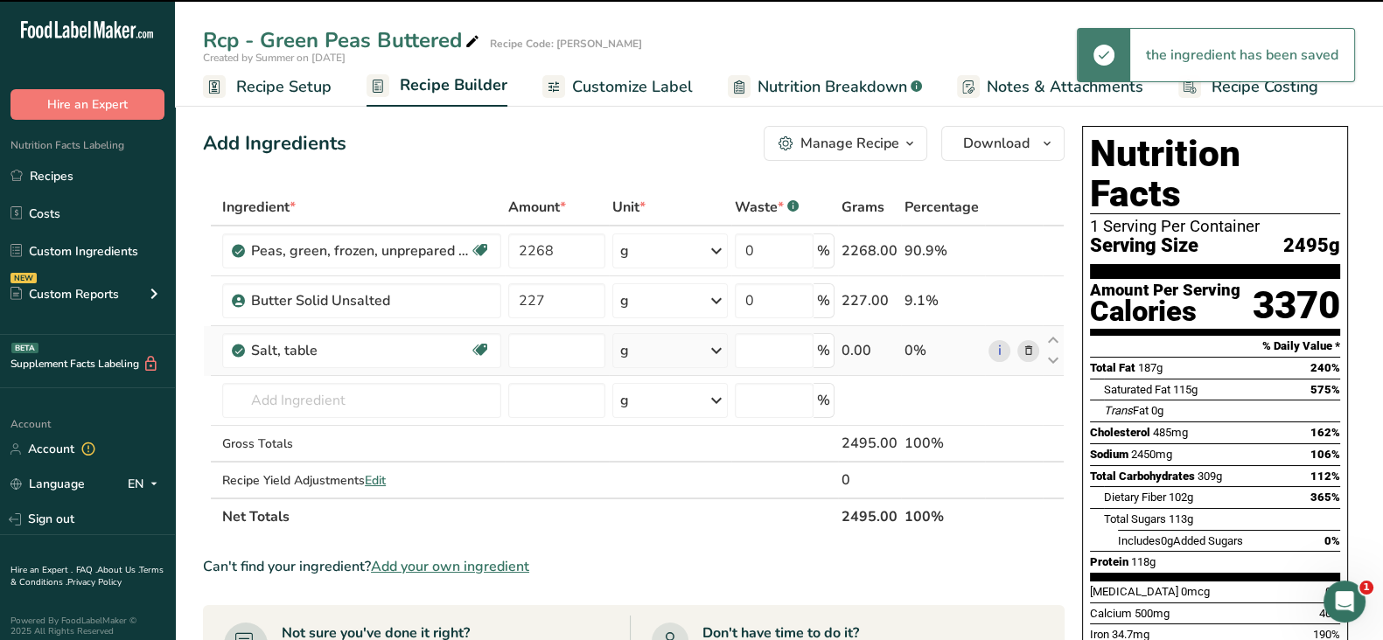
type input "0"
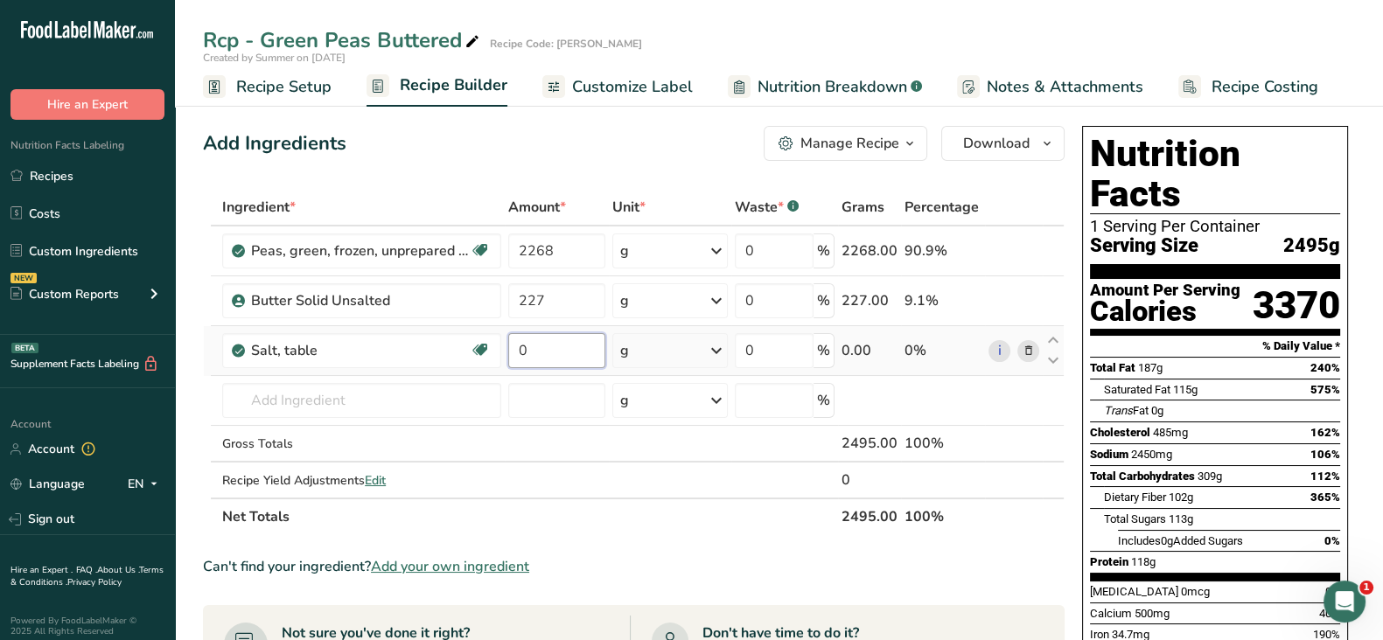
click at [567, 347] on input "0" at bounding box center [556, 350] width 97 height 35
type input "7"
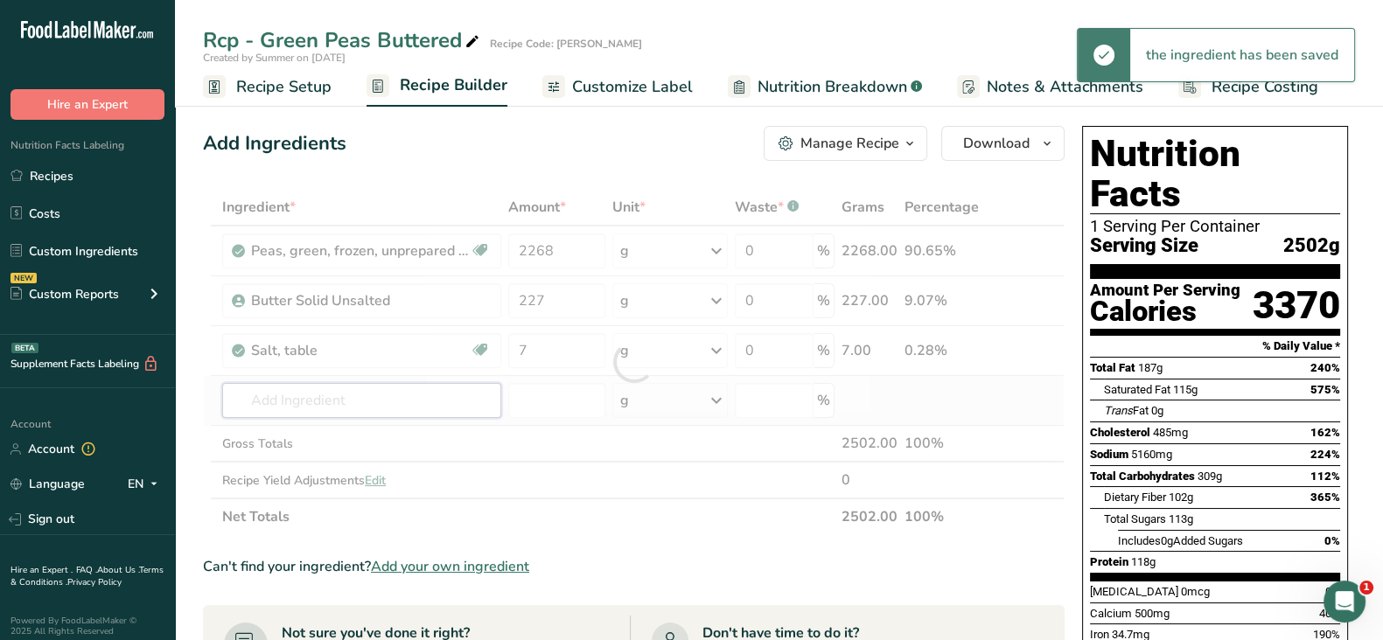
click at [379, 393] on div "Ingredient * Amount * Unit * Waste * .a-a{fill:#347362;}.b-a{fill:#fff;} Grams …" at bounding box center [634, 362] width 862 height 346
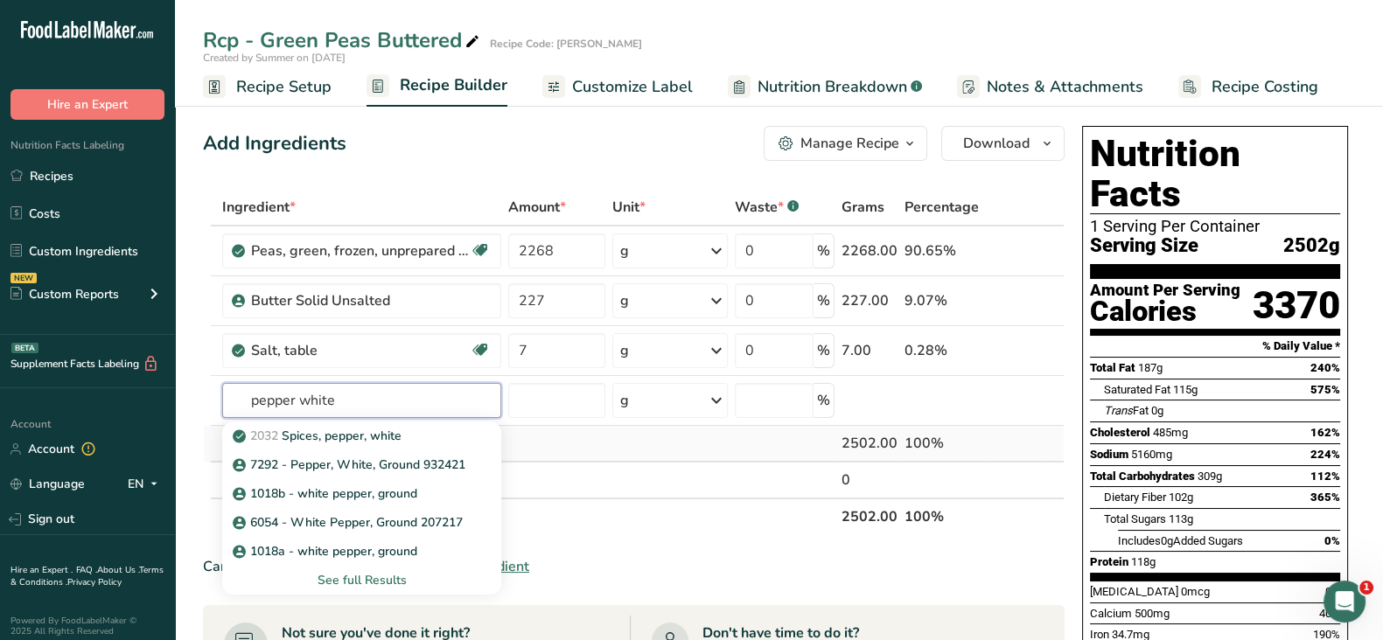
type input "pepper white"
click at [328, 429] on p "2032 Spices, pepper, white" at bounding box center [318, 436] width 165 height 18
type input "Spices, pepper, white"
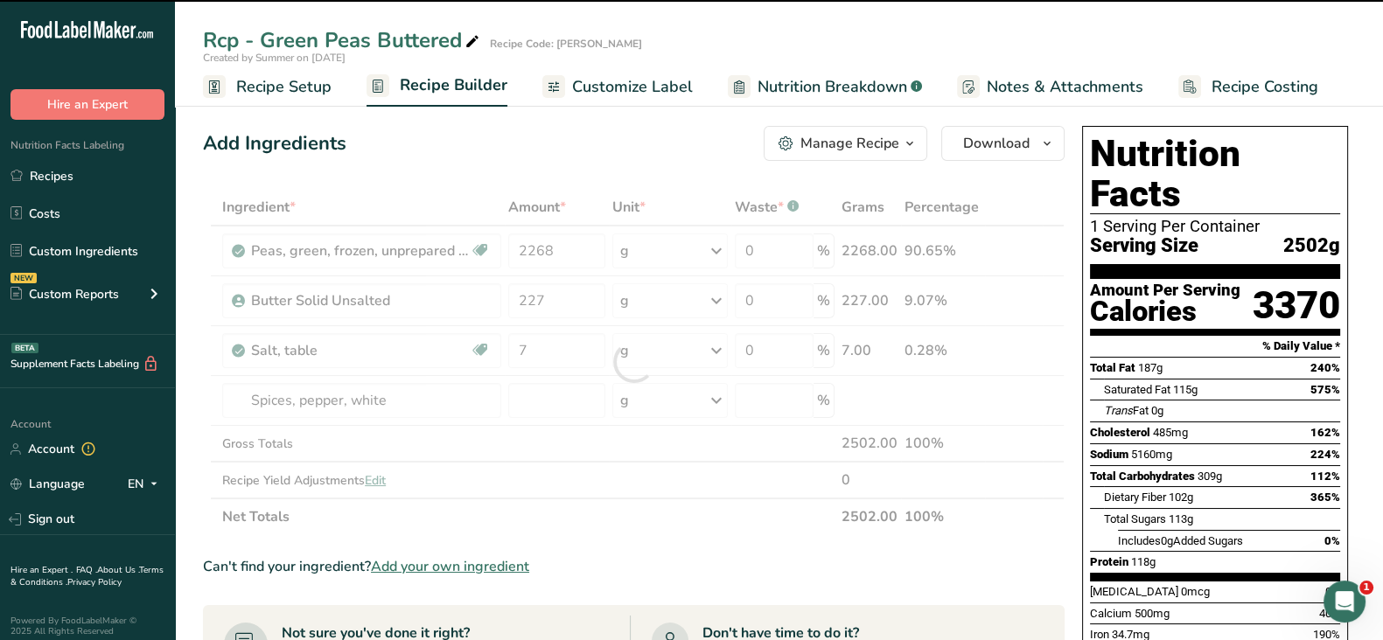
type input "0"
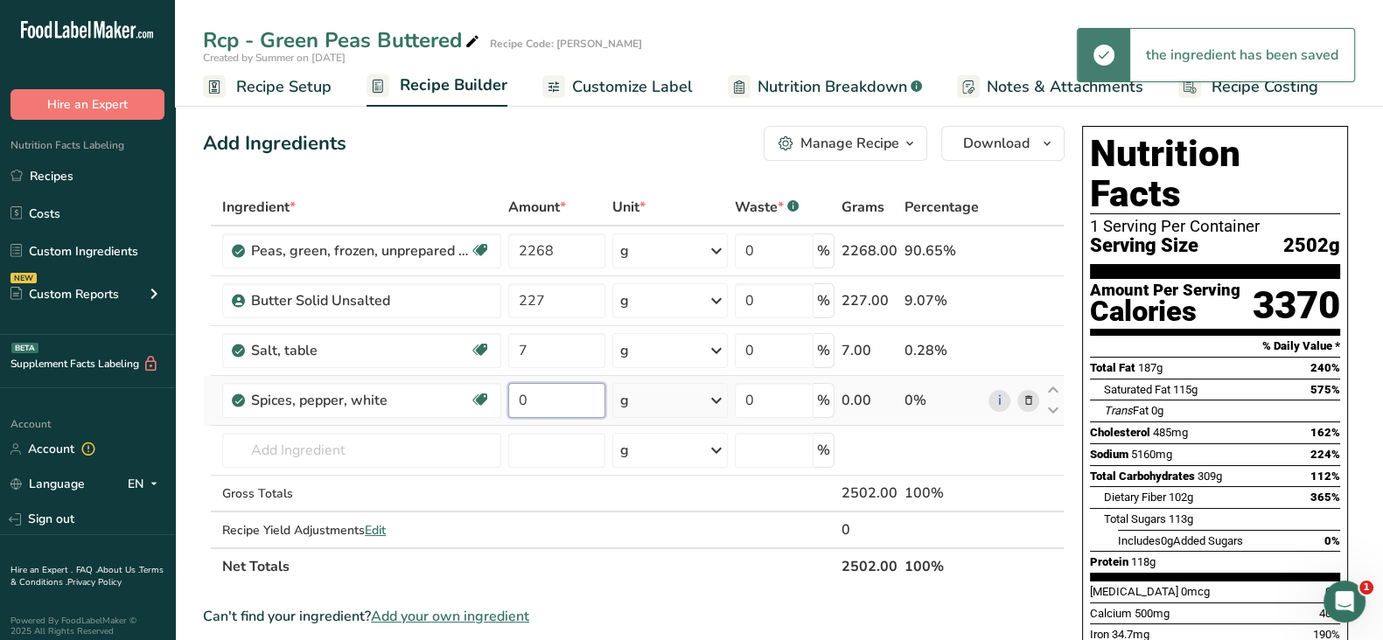
click at [551, 409] on input "0" at bounding box center [556, 400] width 97 height 35
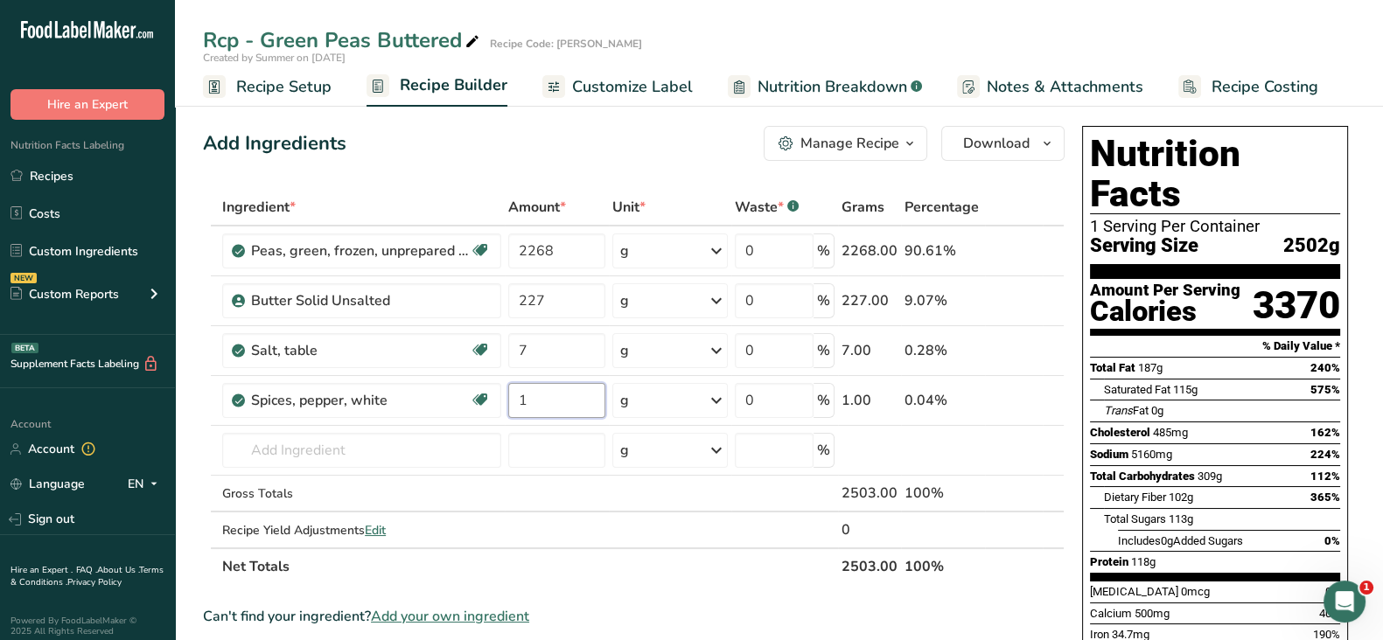
type input "1"
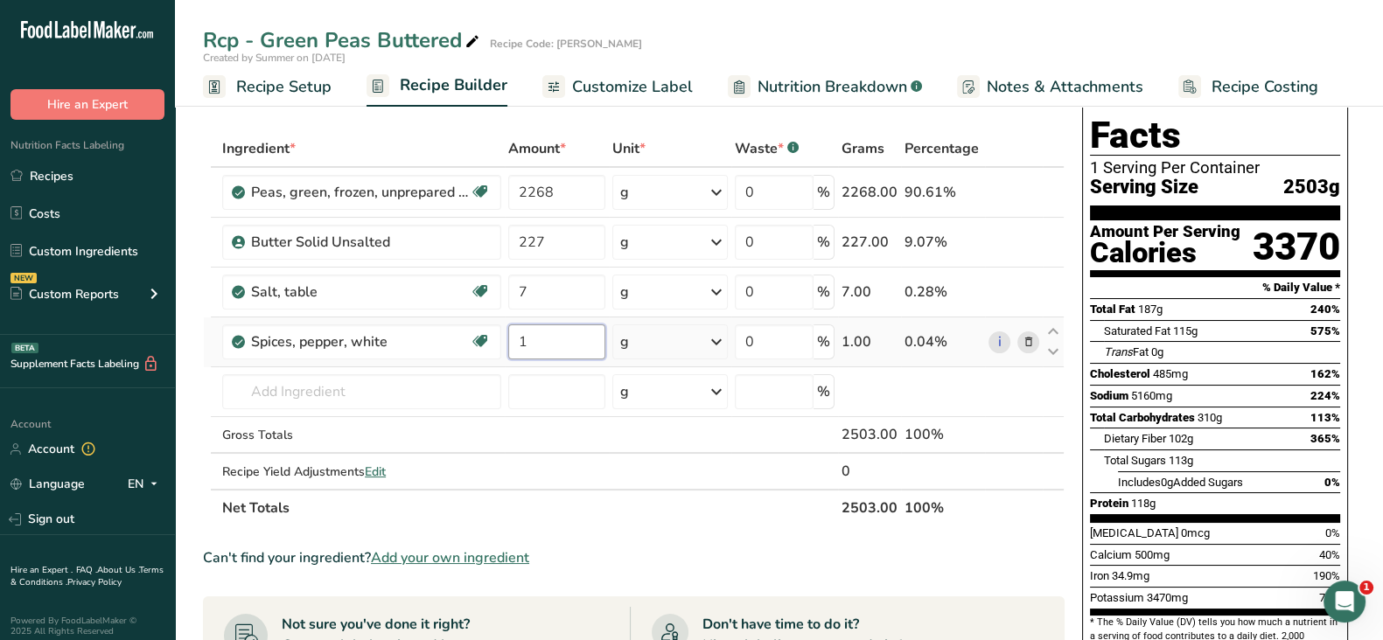
scroll to position [62, 0]
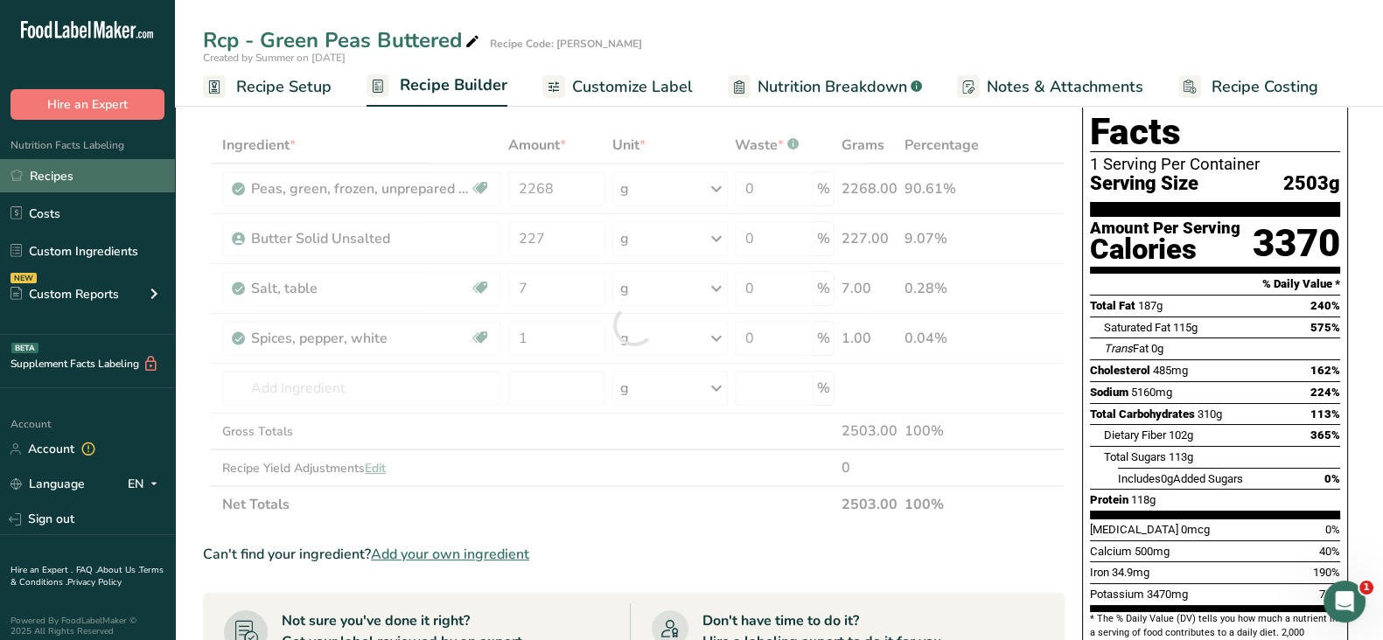
click at [90, 171] on link "Recipes" at bounding box center [87, 175] width 175 height 33
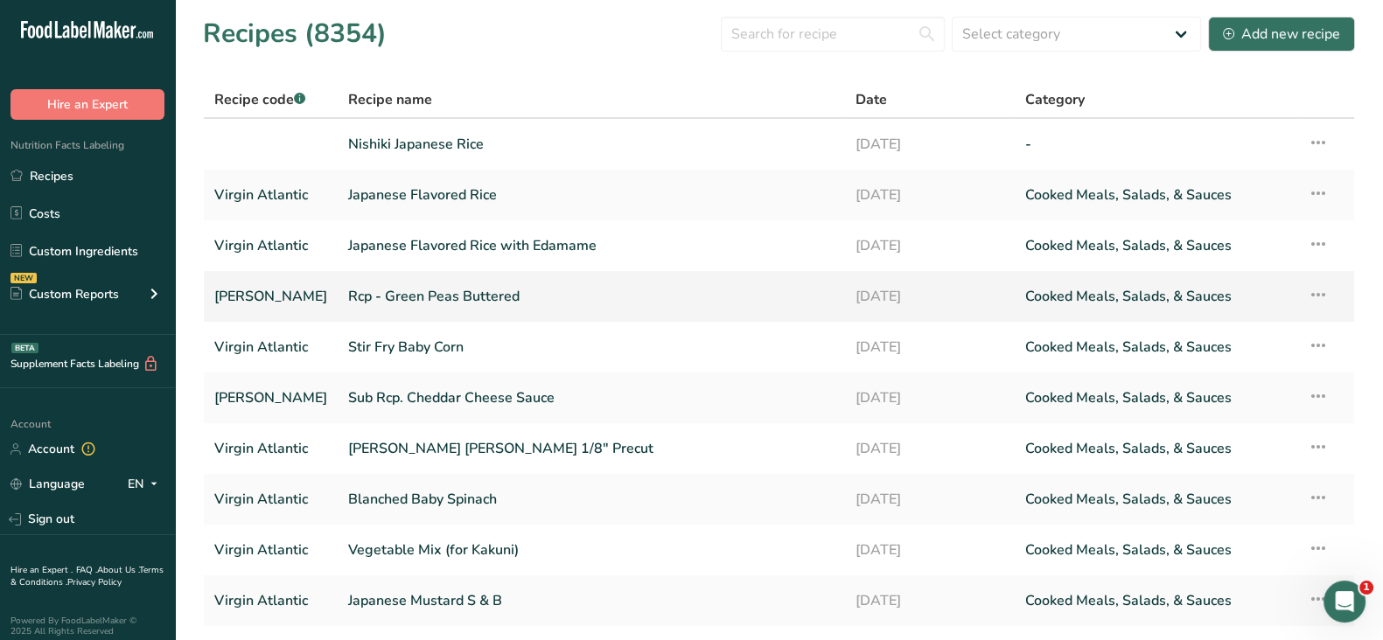
click at [591, 290] on link "Rcp - Green Peas Buttered" at bounding box center [591, 296] width 486 height 37
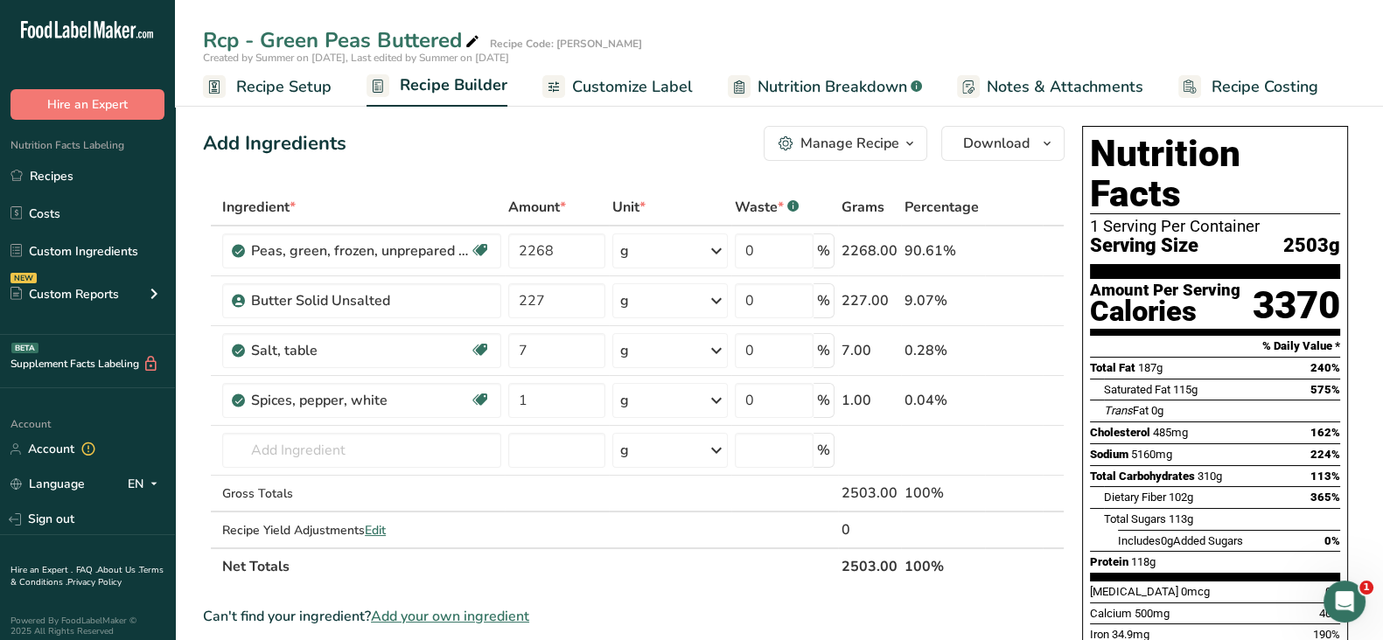
click at [875, 144] on div "Manage Recipe" at bounding box center [850, 143] width 99 height 21
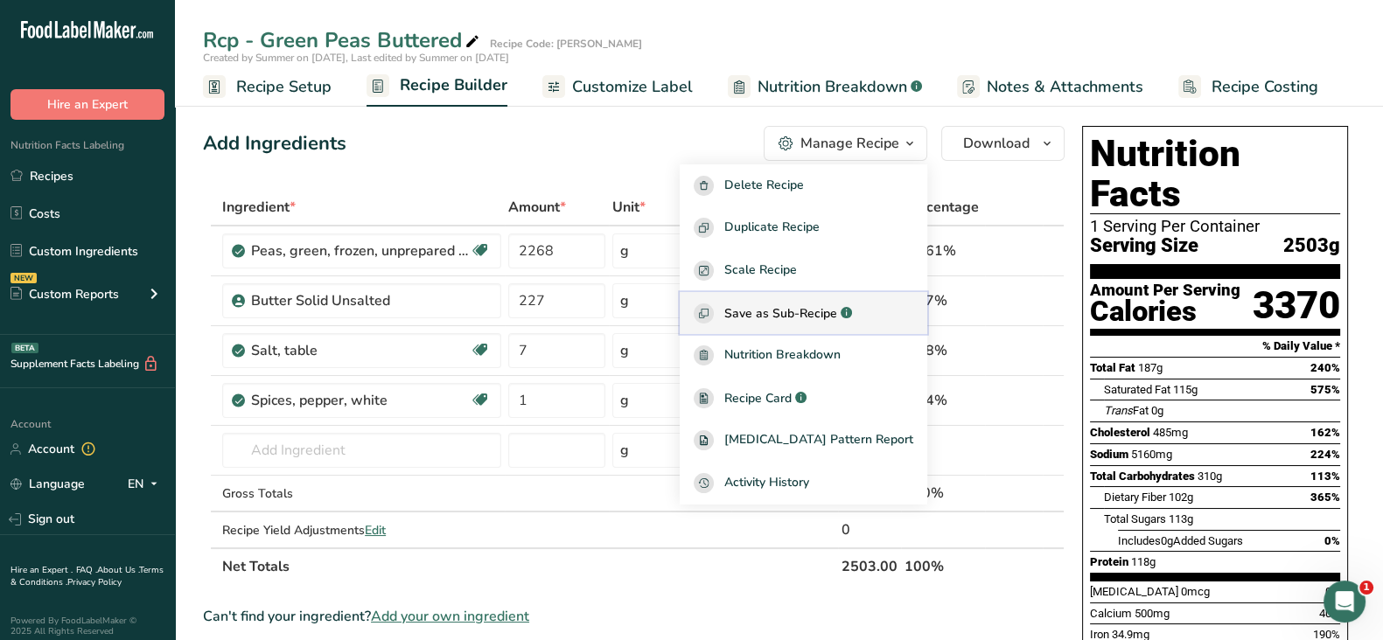
click at [837, 308] on span "Save as Sub-Recipe" at bounding box center [780, 313] width 113 height 18
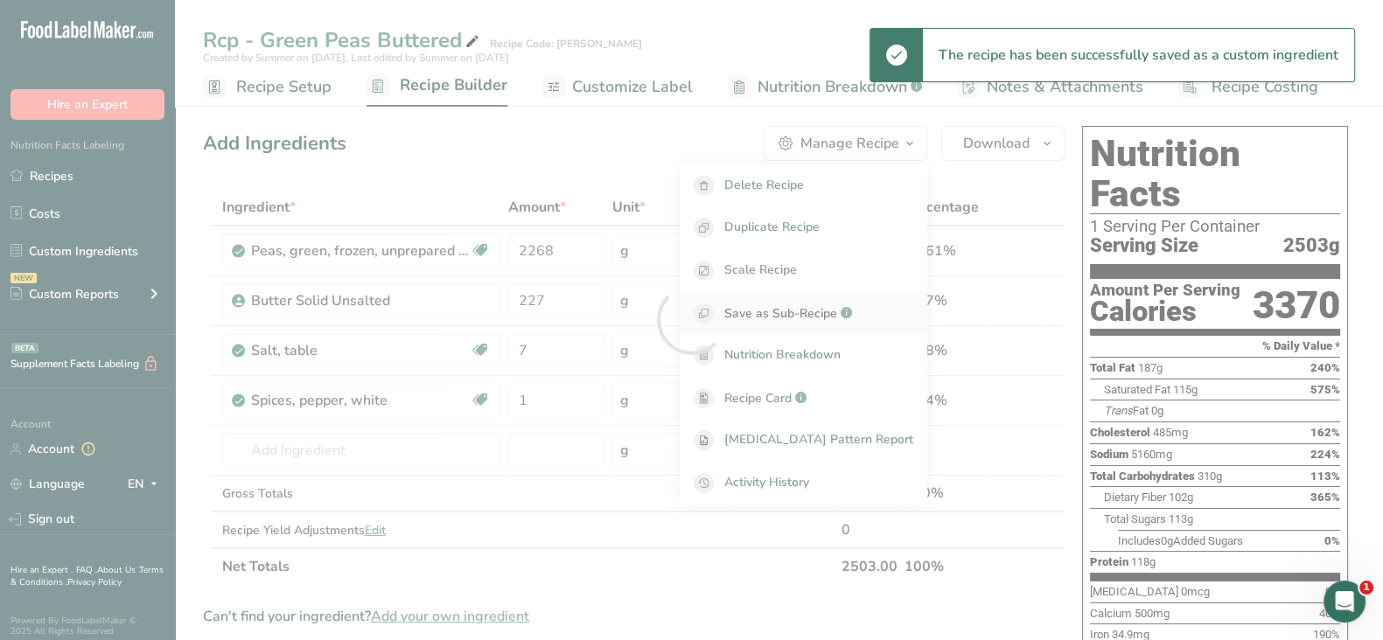
select select "30"
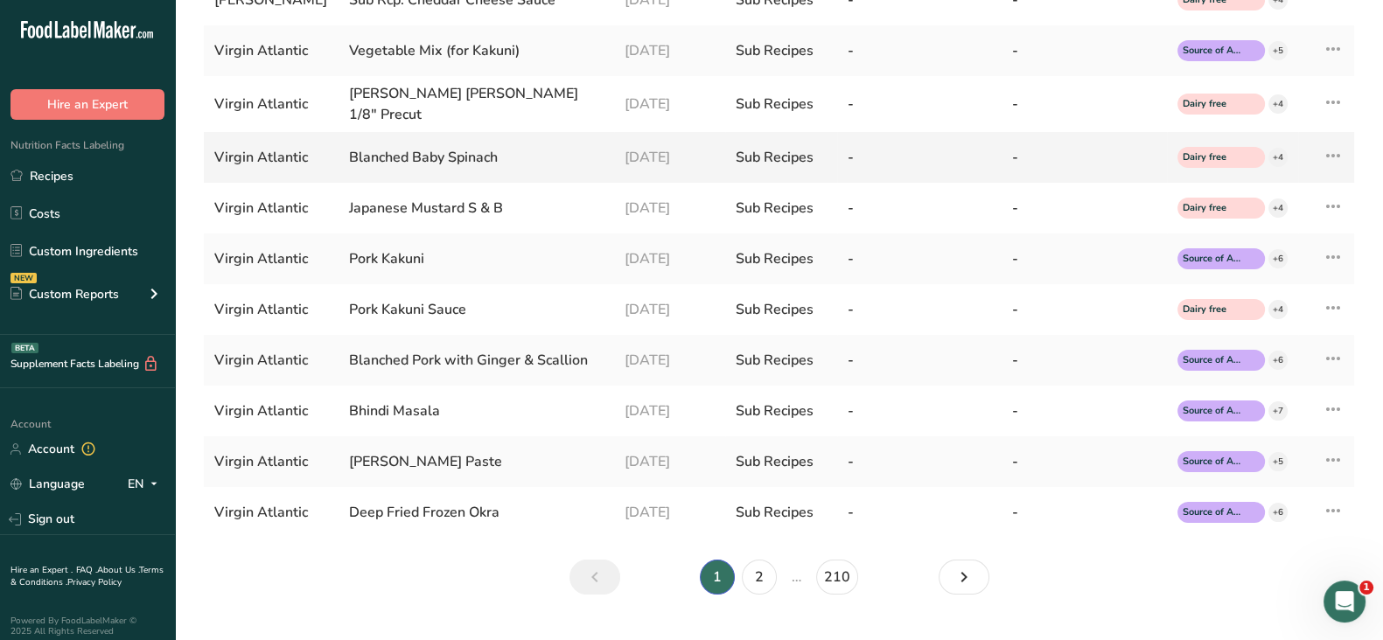
scroll to position [387, 0]
click at [761, 563] on link "2" at bounding box center [759, 576] width 35 height 35
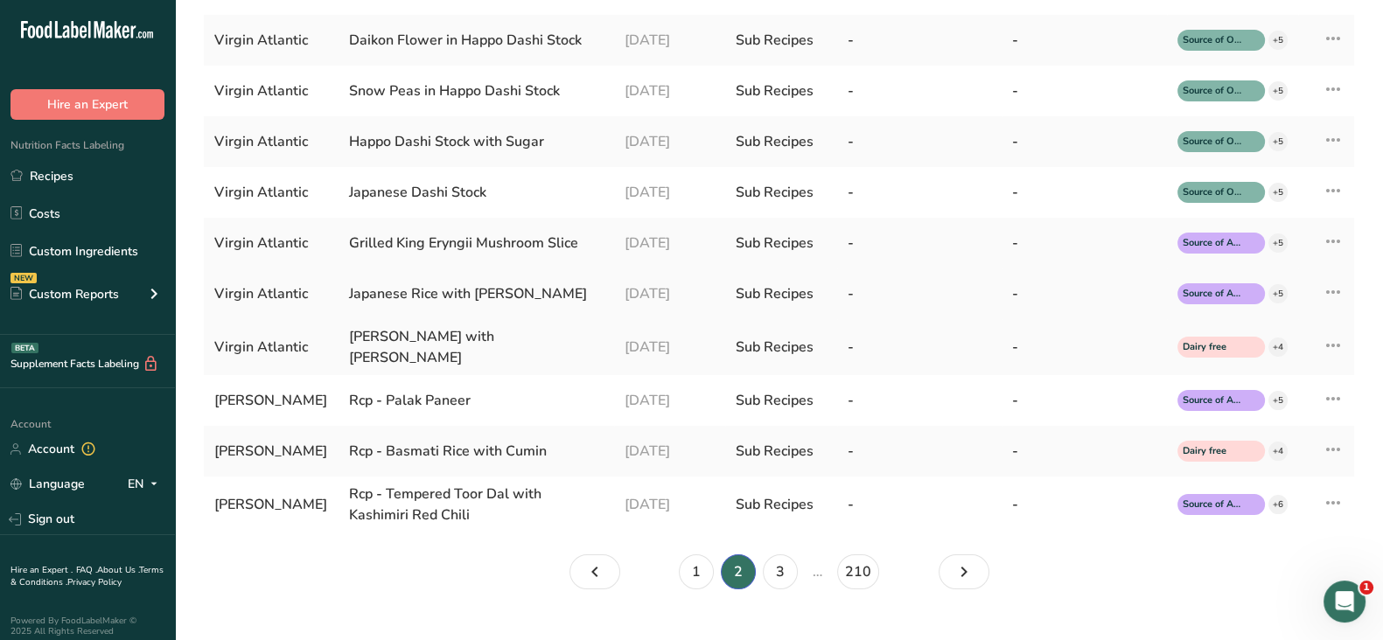
scroll to position [410, 0]
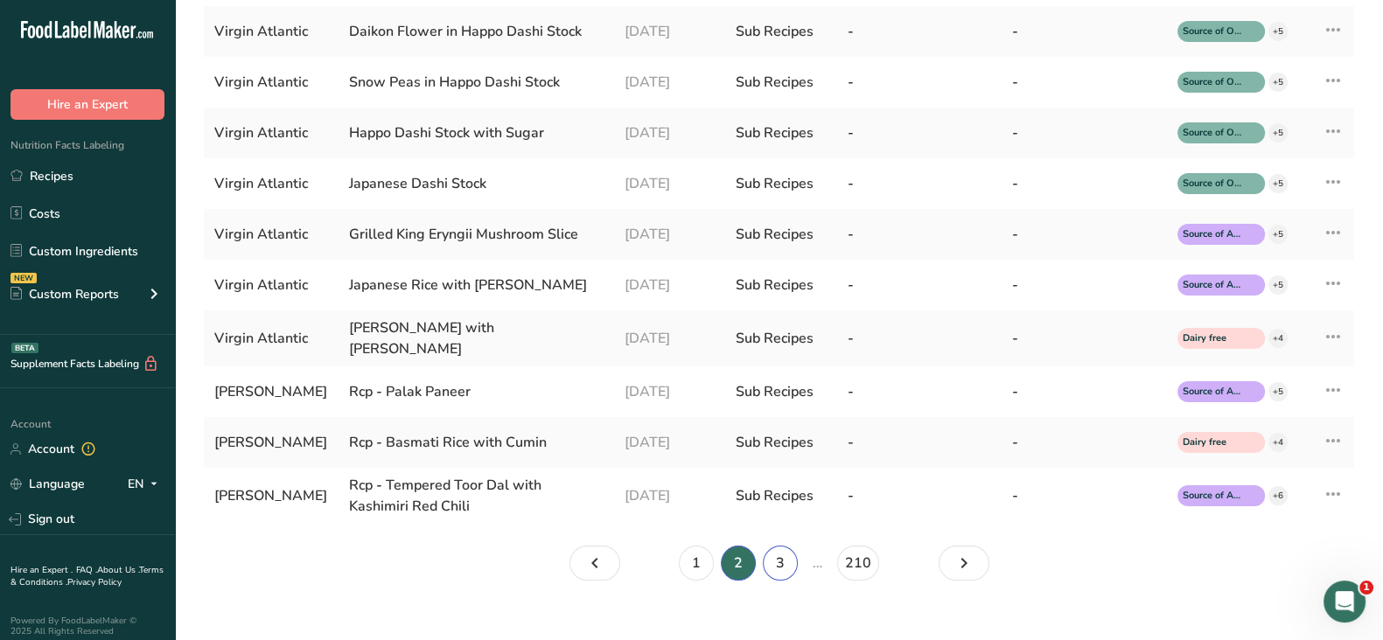
click at [788, 547] on link "3" at bounding box center [780, 563] width 35 height 35
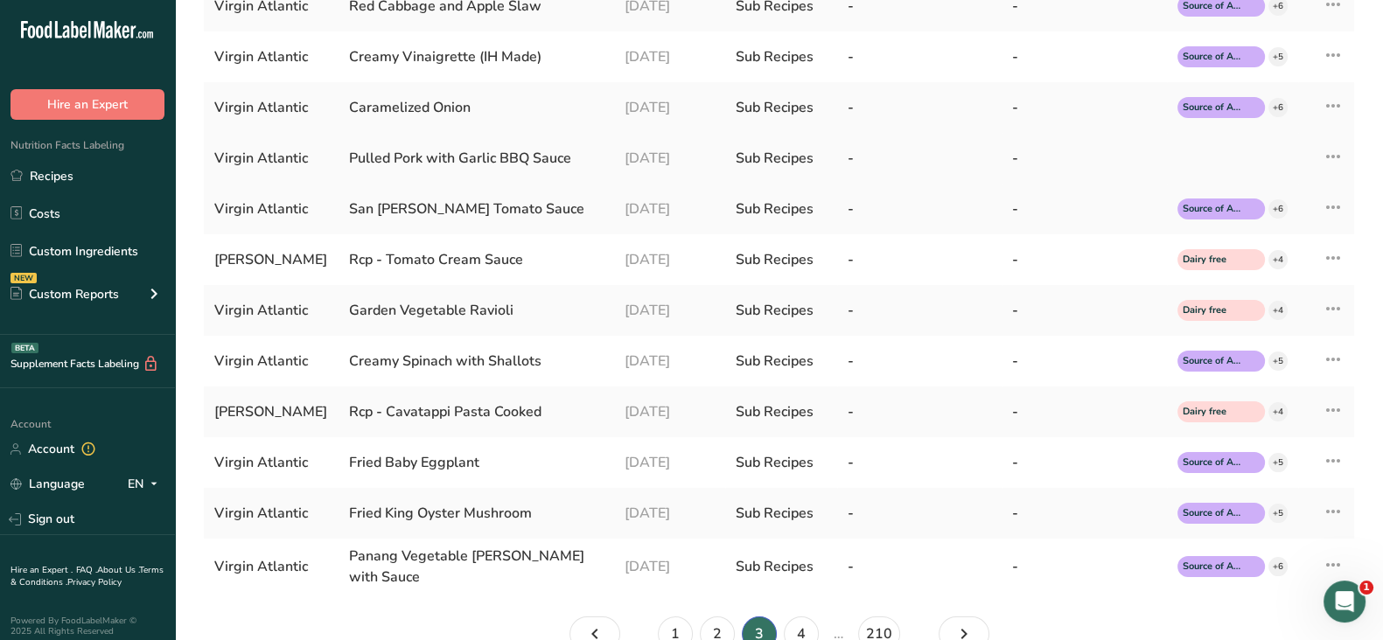
scroll to position [338, 0]
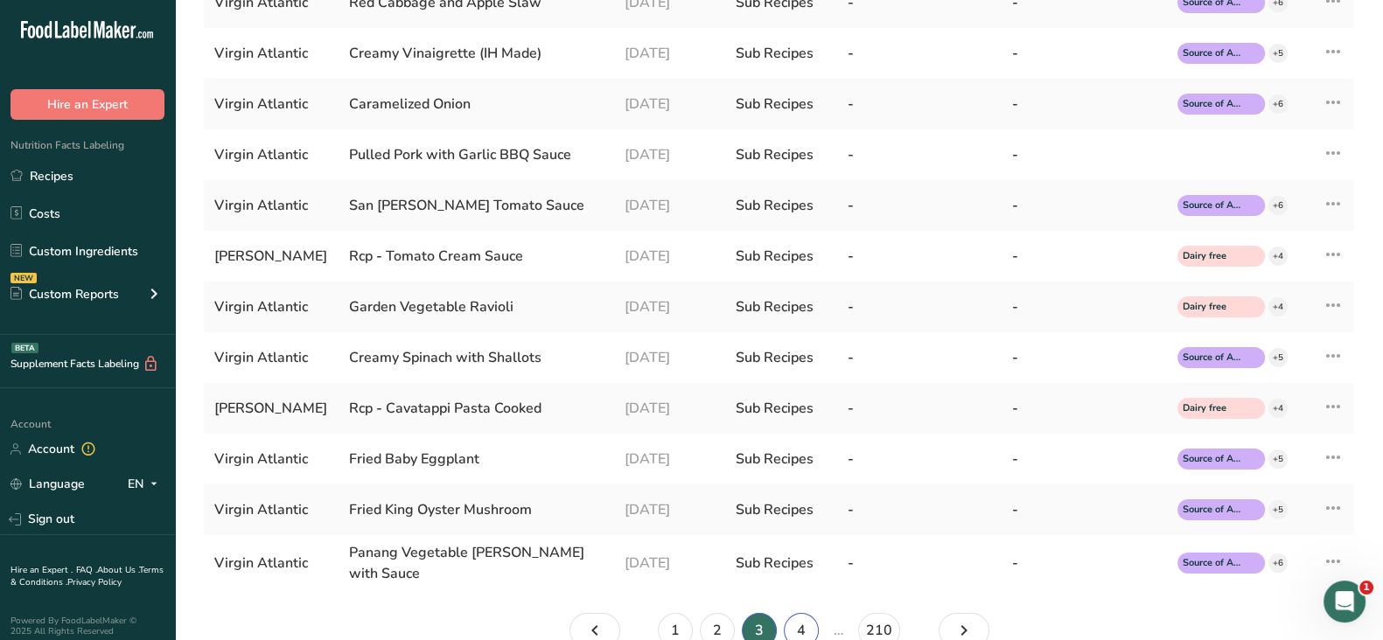
click at [804, 621] on link "4" at bounding box center [801, 630] width 35 height 35
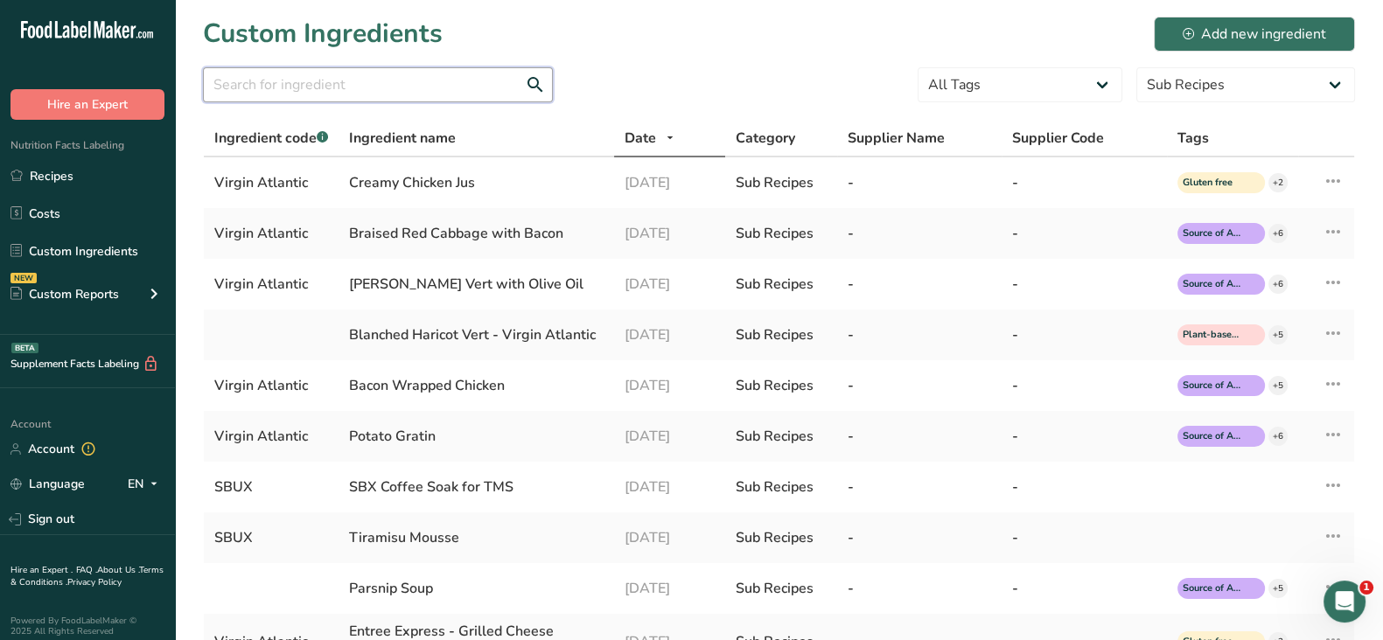
click at [386, 84] on input "text" at bounding box center [378, 84] width 350 height 35
paste input "Entrée - BBQ Chicken with Mac & Cheese"
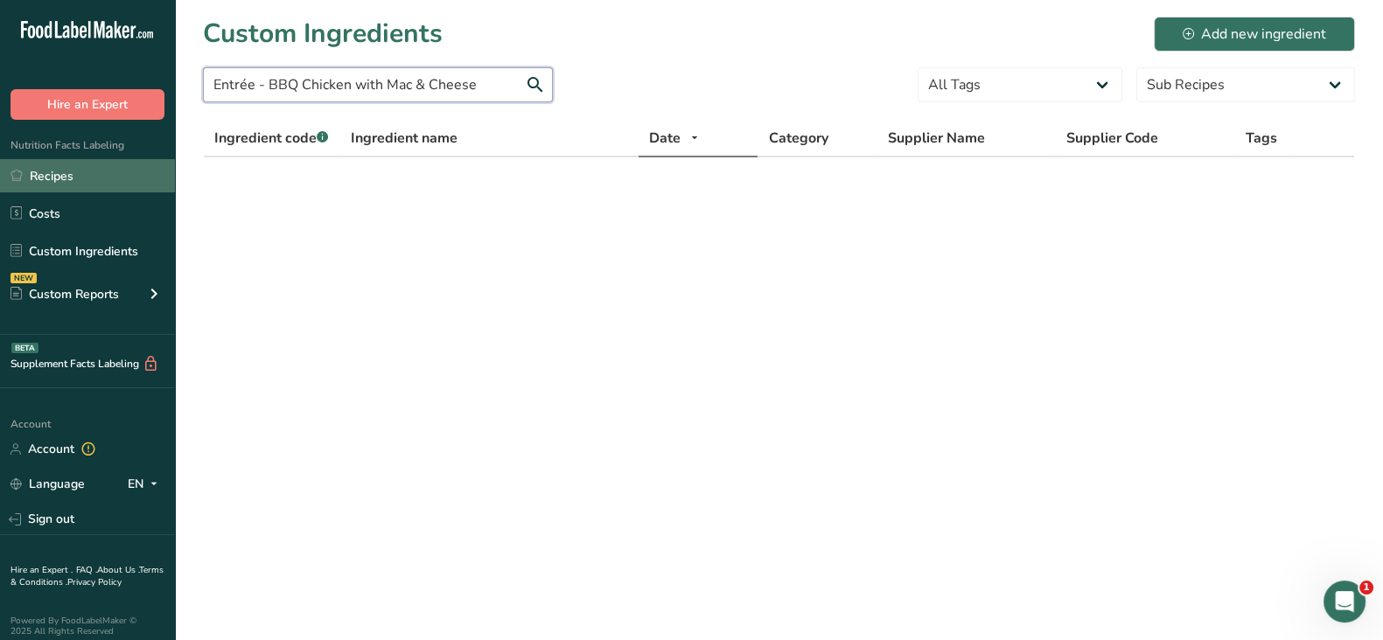
type input "Entrée - BBQ Chicken with Mac & Cheese"
click at [50, 168] on link "Recipes" at bounding box center [87, 175] width 175 height 33
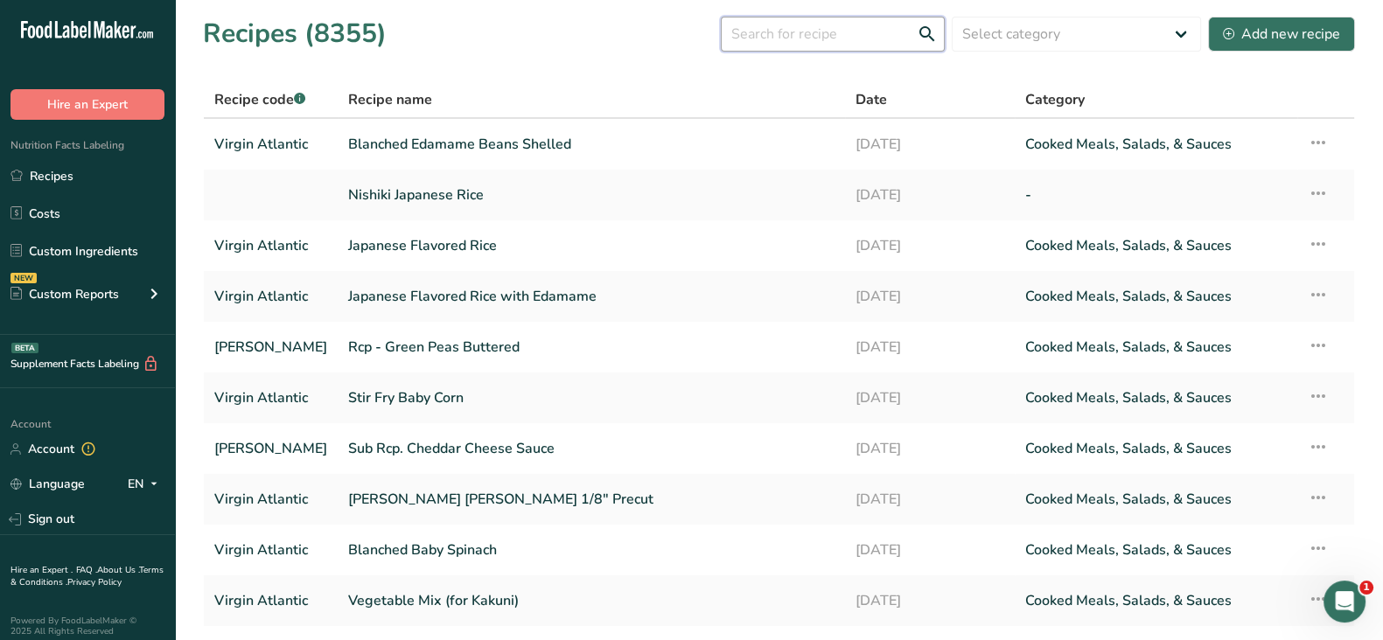
click at [827, 38] on input "text" at bounding box center [833, 34] width 224 height 35
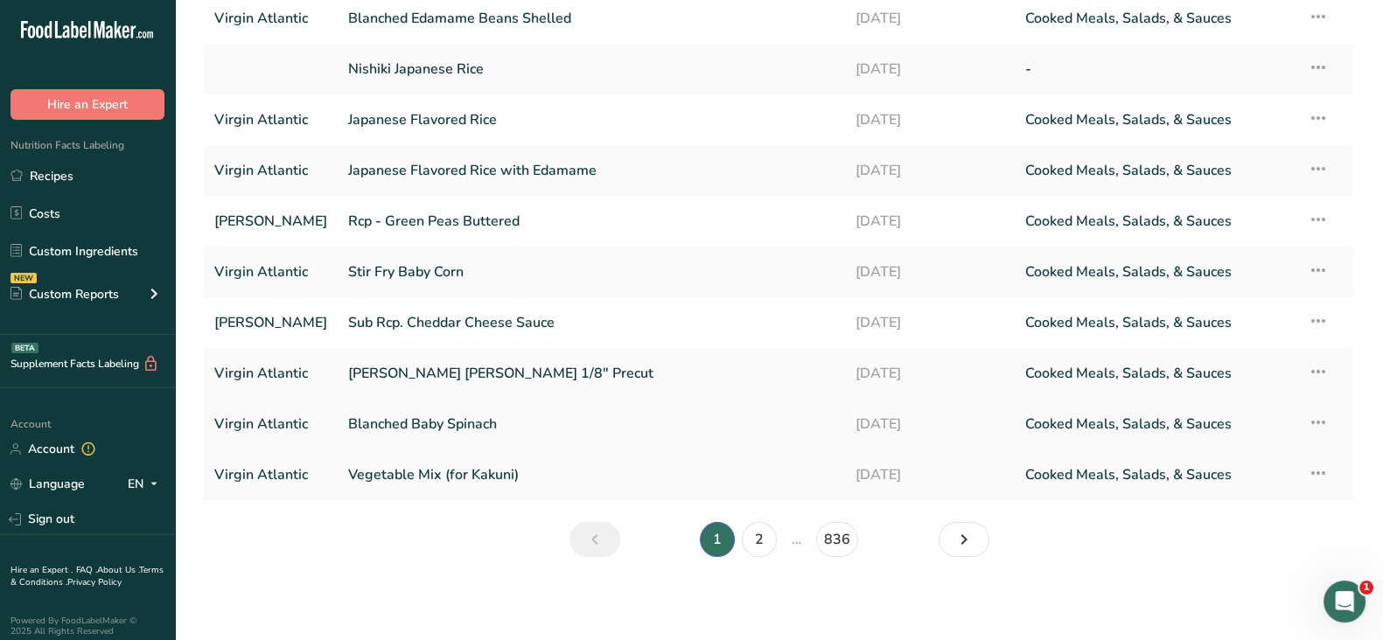
scroll to position [122, 0]
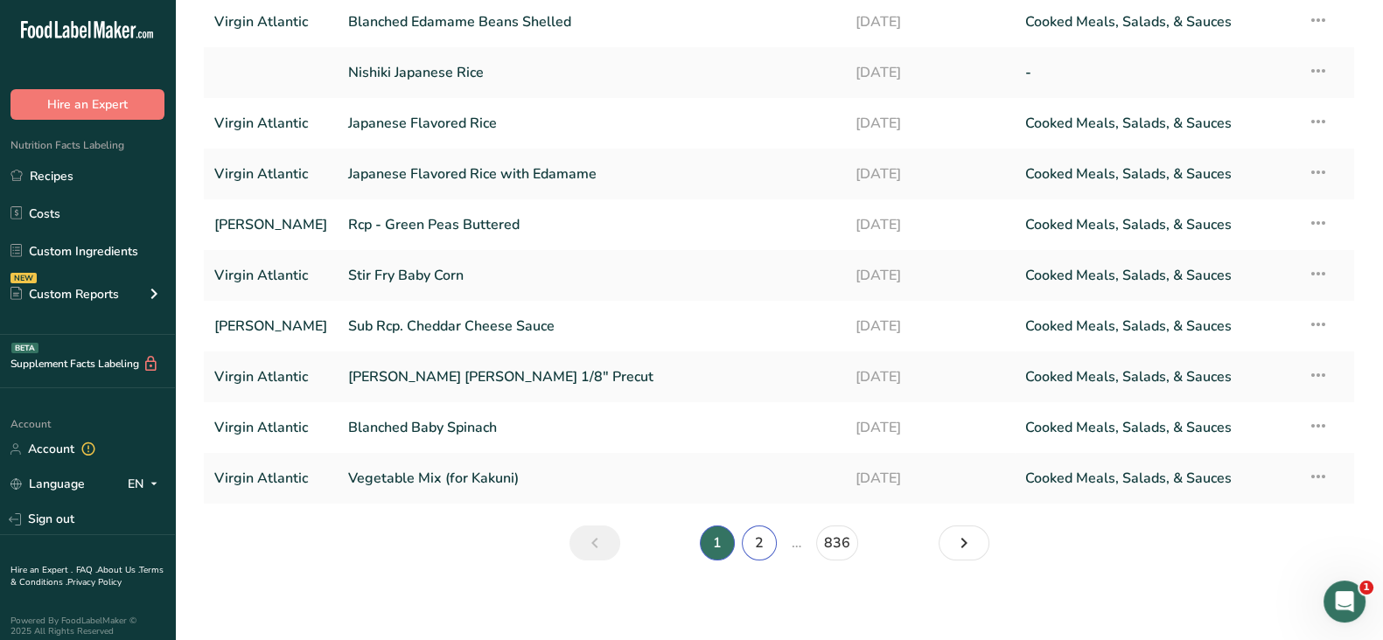
click at [759, 538] on link "2" at bounding box center [759, 543] width 35 height 35
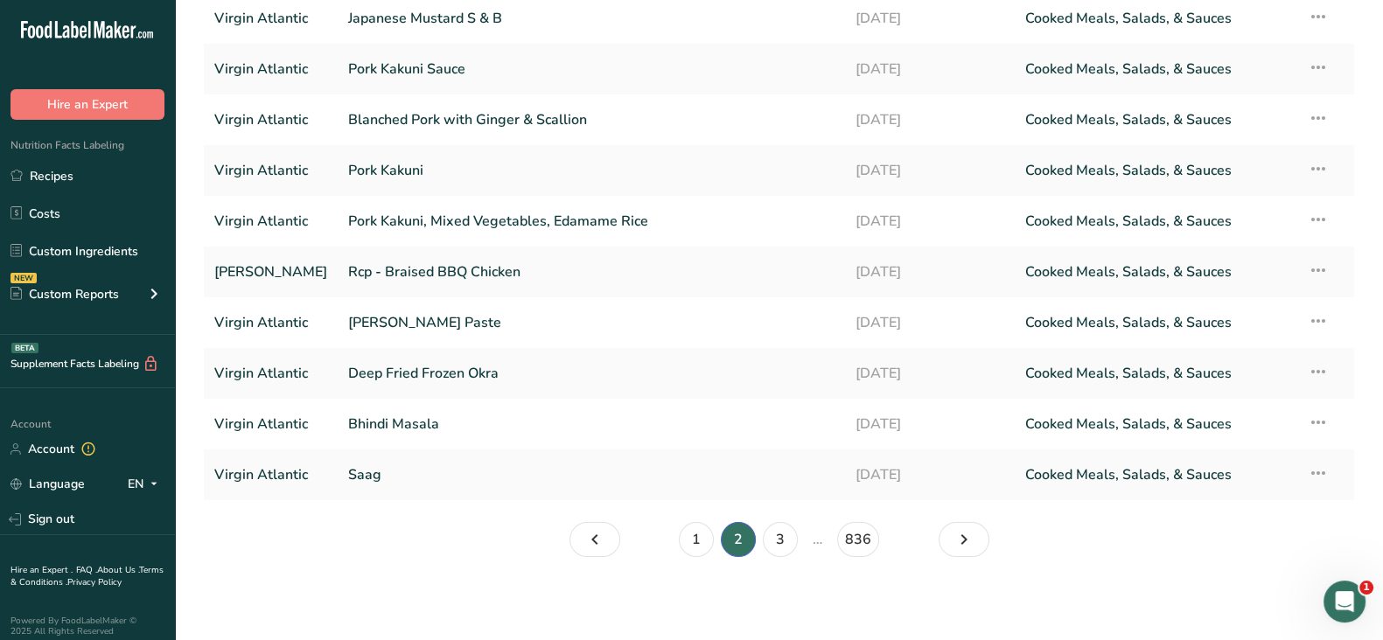
scroll to position [125, 0]
click at [782, 542] on link "3" at bounding box center [780, 540] width 35 height 35
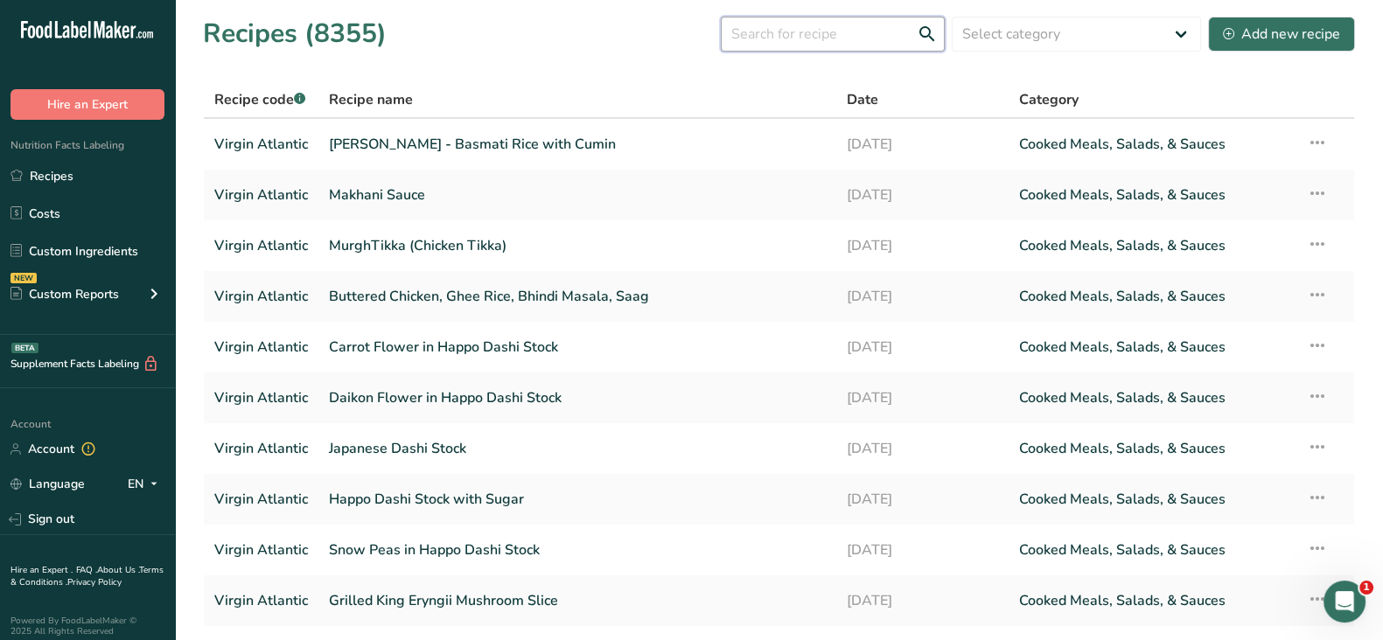
click at [862, 19] on input "text" at bounding box center [833, 34] width 224 height 35
paste input "Entrée - BBQ Chicken with Mac & Cheese"
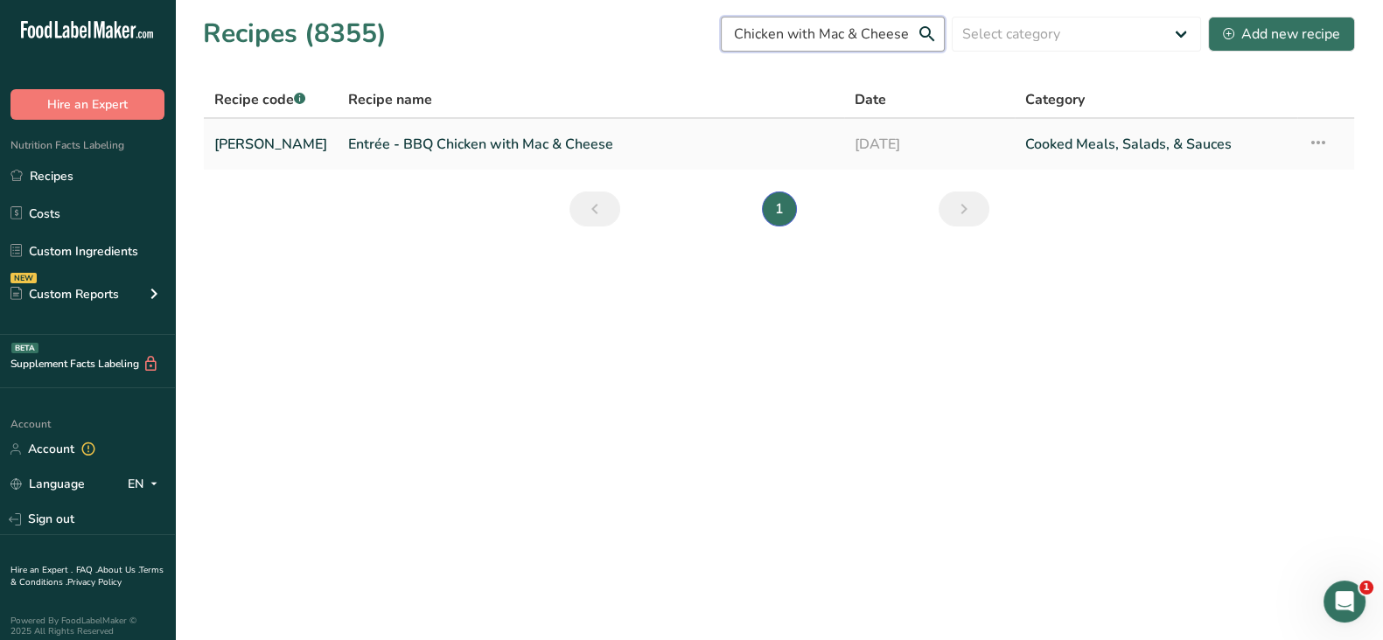
type input "Entrée - BBQ Chicken with Mac & Cheese"
click at [528, 141] on link "Entrée - BBQ Chicken with Mac & Cheese" at bounding box center [591, 144] width 486 height 37
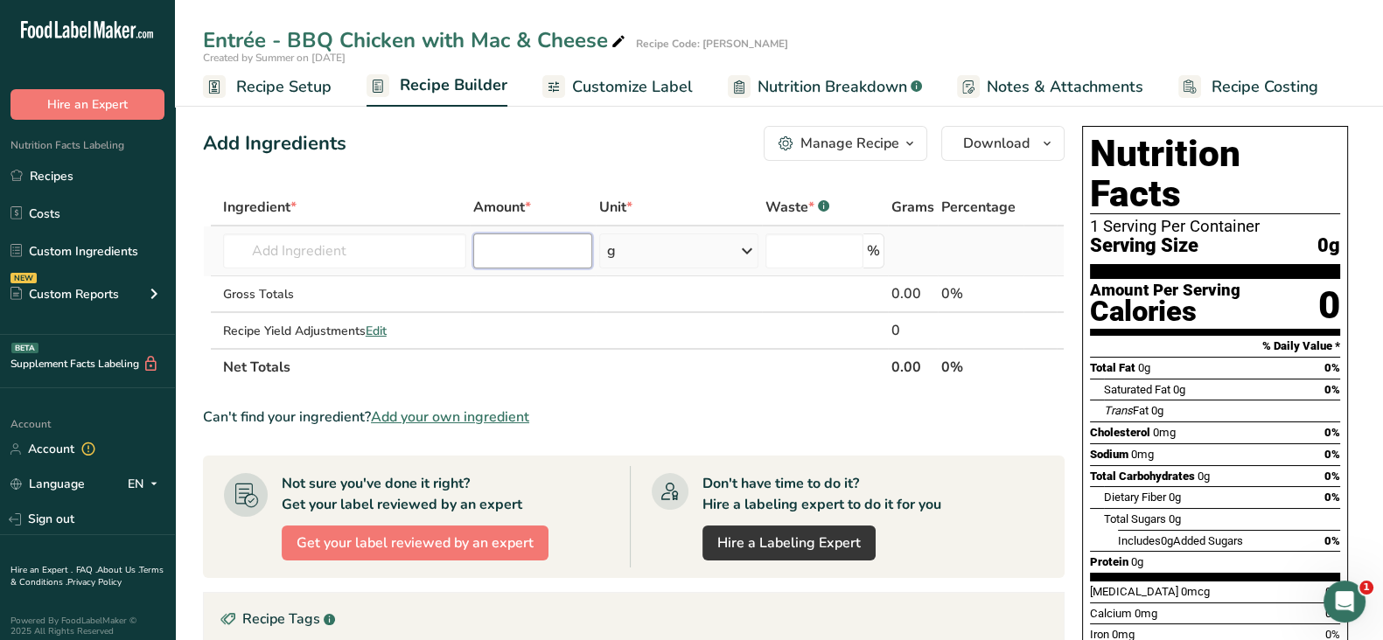
click at [474, 255] on input "number" at bounding box center [532, 251] width 119 height 35
click at [371, 252] on input "text" at bounding box center [344, 251] width 243 height 35
paste input "Rcp - Braised BBQ Chicken"
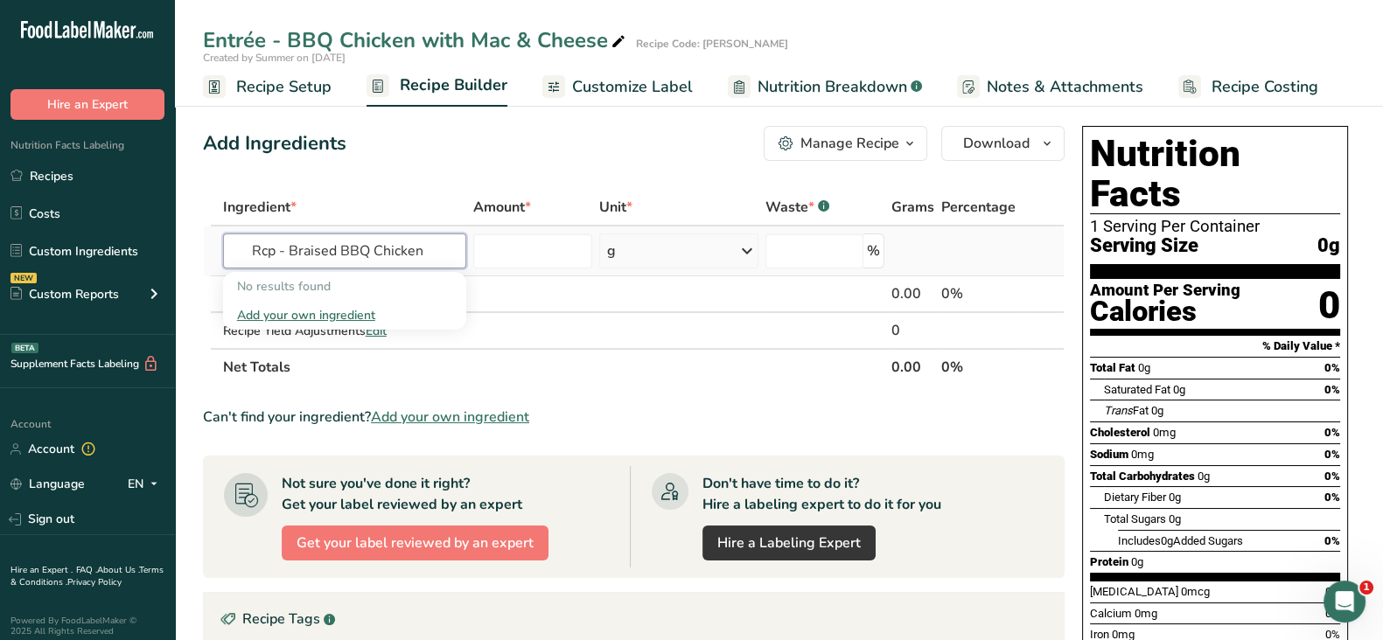
click at [255, 246] on input "Rcp - Braised BBQ Chicken" at bounding box center [344, 251] width 243 height 35
type input "Rcp - Braised BBQ Chicken"
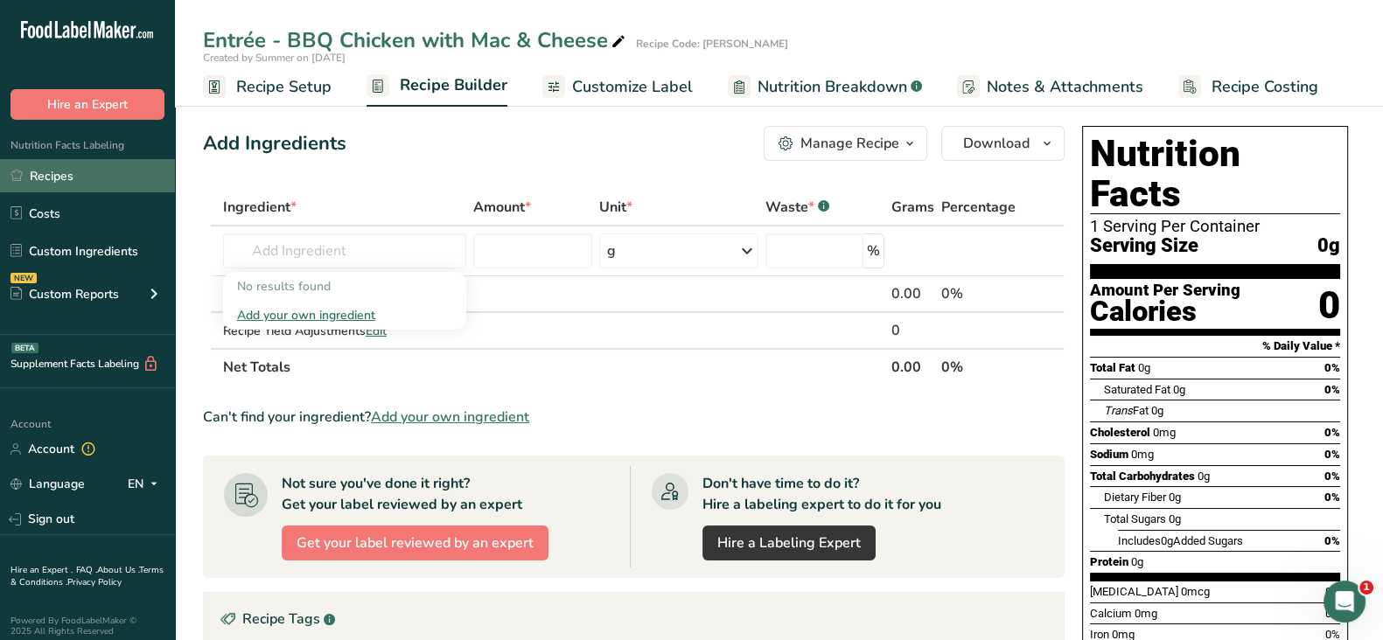
click at [97, 164] on link "Recipes" at bounding box center [87, 175] width 175 height 33
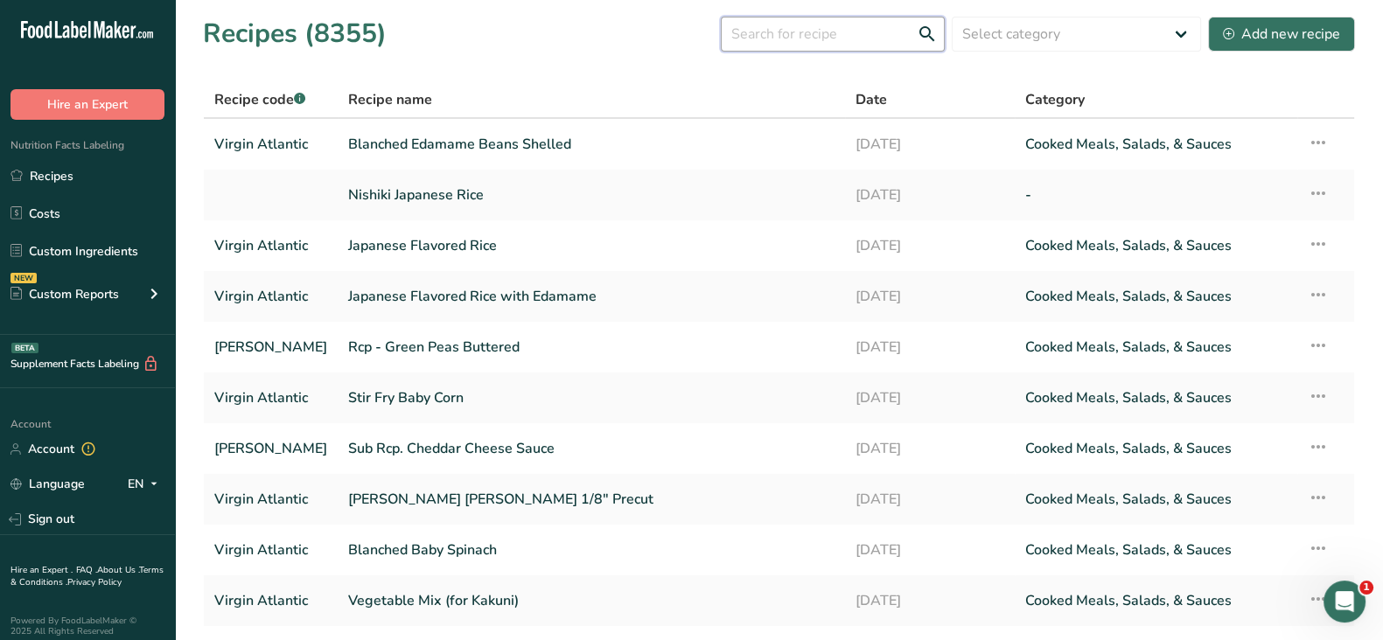
click at [783, 38] on input "text" at bounding box center [833, 34] width 224 height 35
paste input "Rcp - Braised BBQ Chicken"
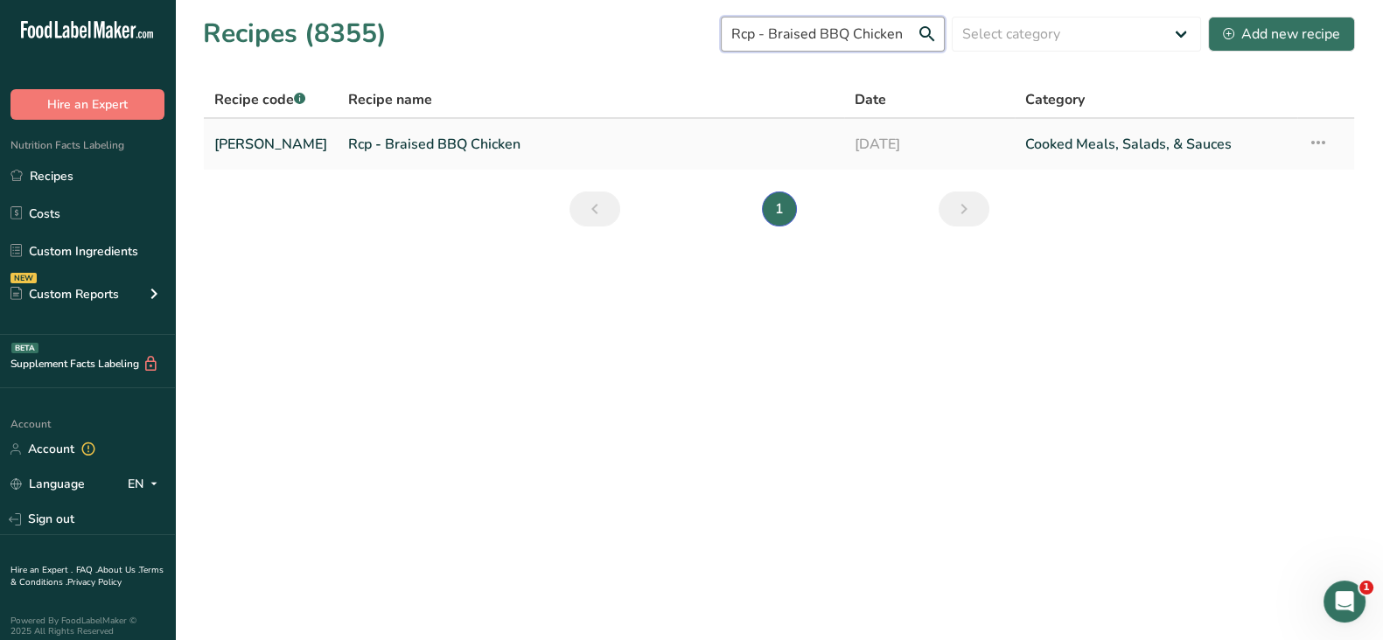
type input "Rcp - Braised BBQ Chicken"
click at [693, 148] on link "Rcp - Braised BBQ Chicken" at bounding box center [591, 144] width 486 height 37
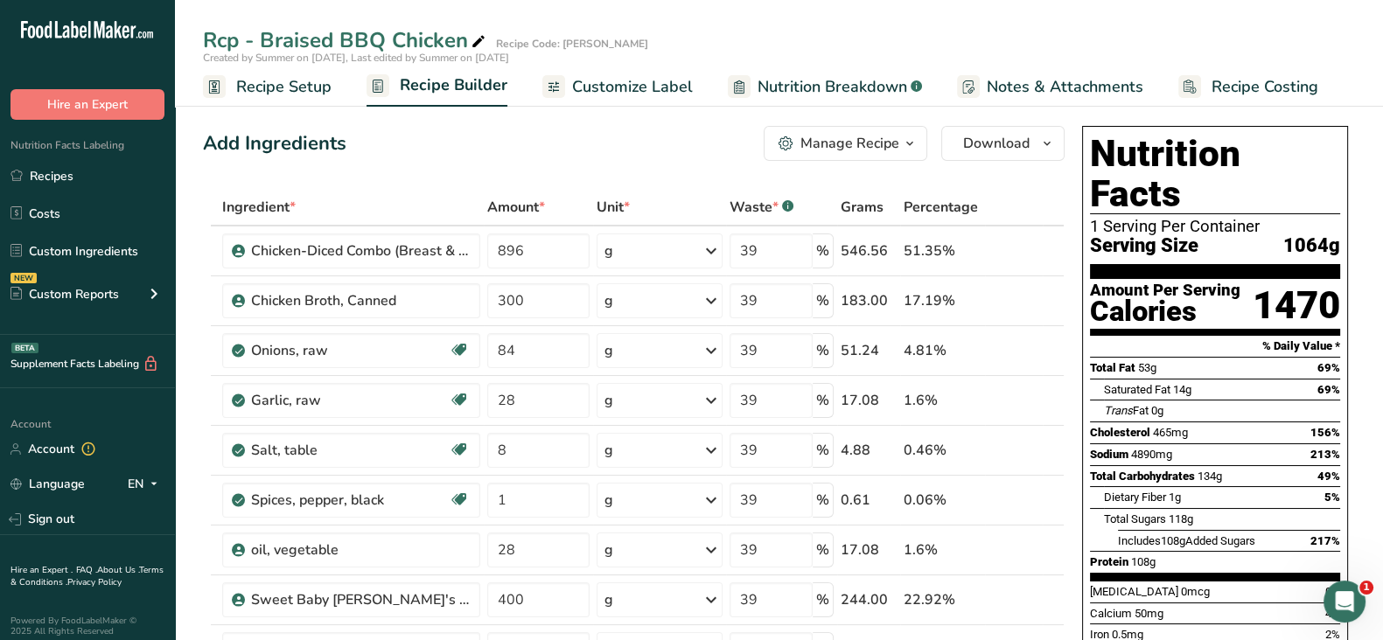
click at [875, 137] on div "Manage Recipe" at bounding box center [850, 143] width 99 height 21
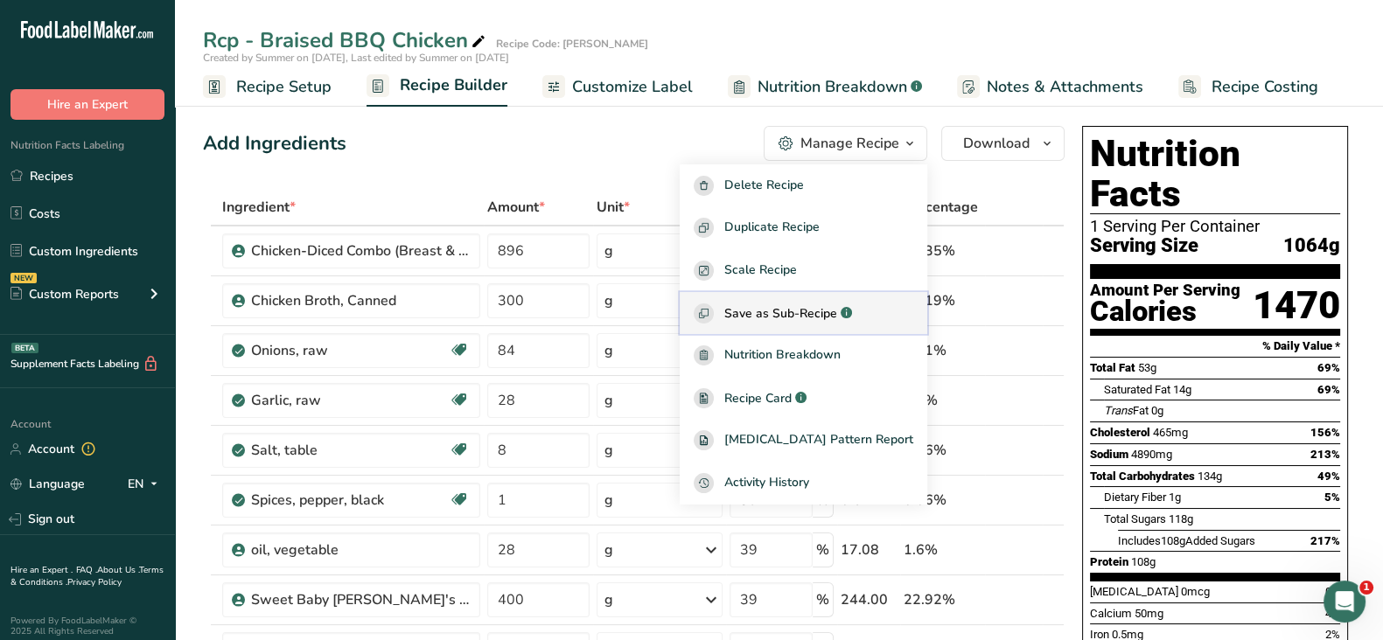
click at [779, 319] on span "Save as Sub-Recipe" at bounding box center [780, 313] width 113 height 18
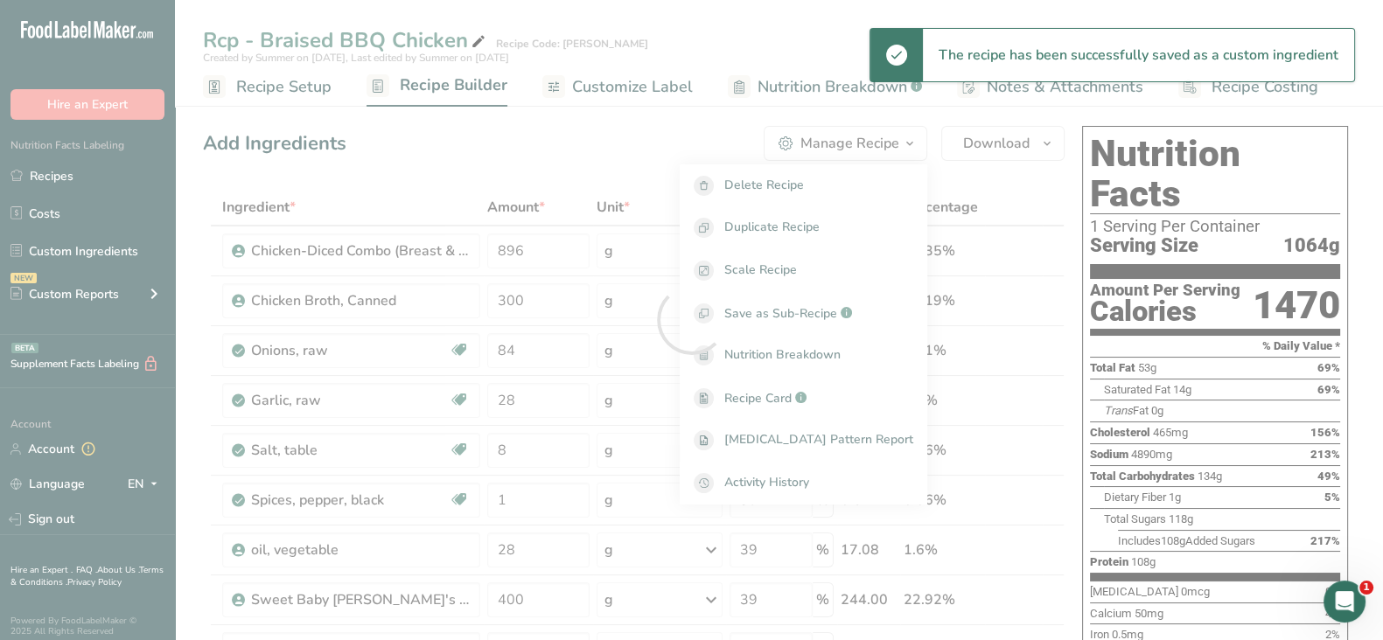
select select "30"
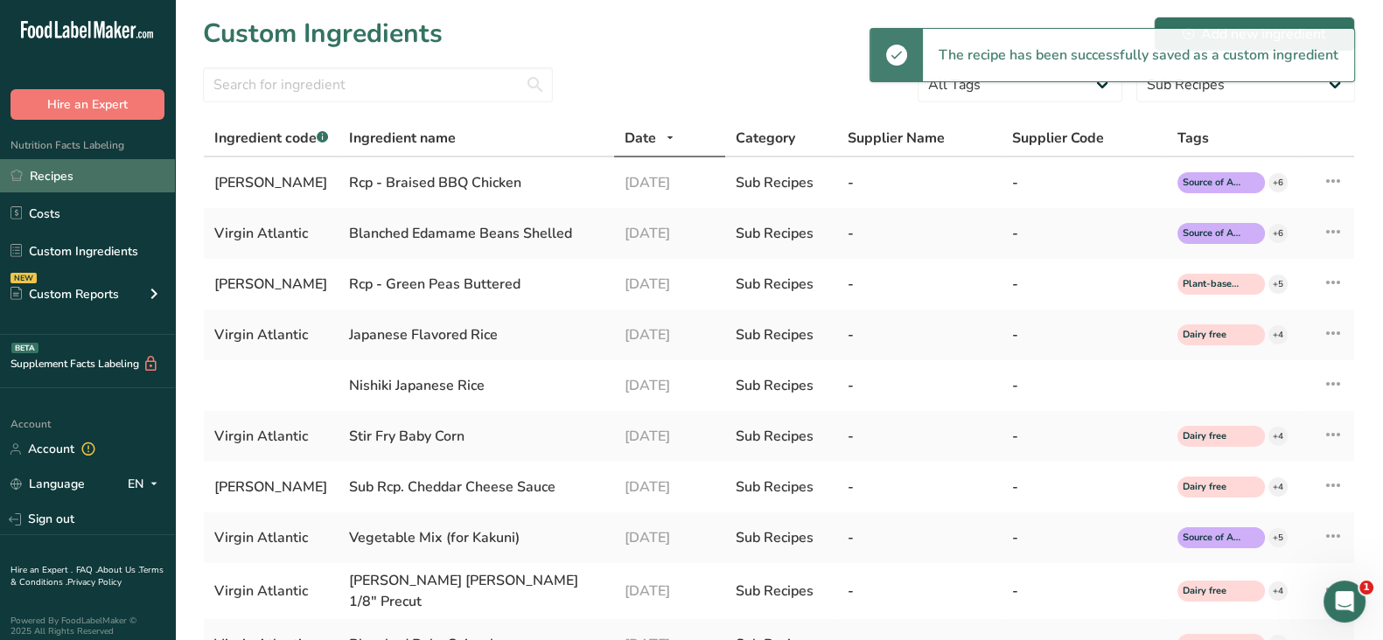
click at [77, 175] on link "Recipes" at bounding box center [87, 175] width 175 height 33
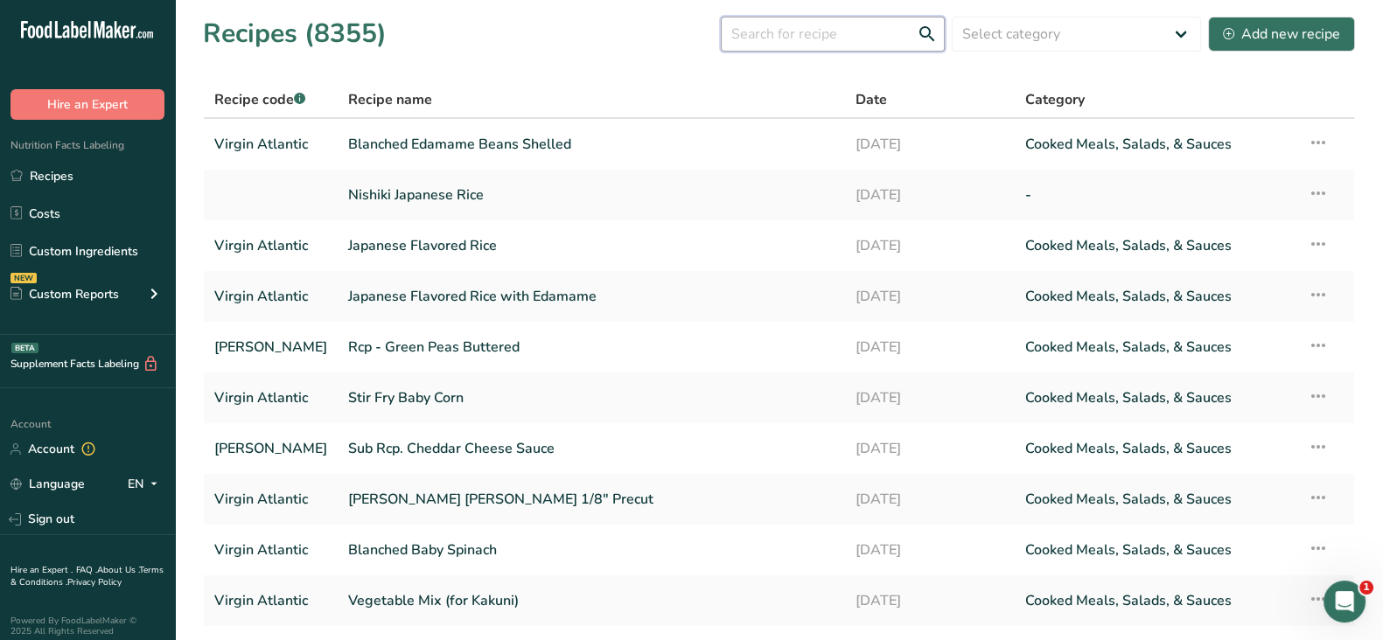
click at [819, 26] on input "text" at bounding box center [833, 34] width 224 height 35
paste input "Entrée - BBQ Chicken with Mac & Cheese"
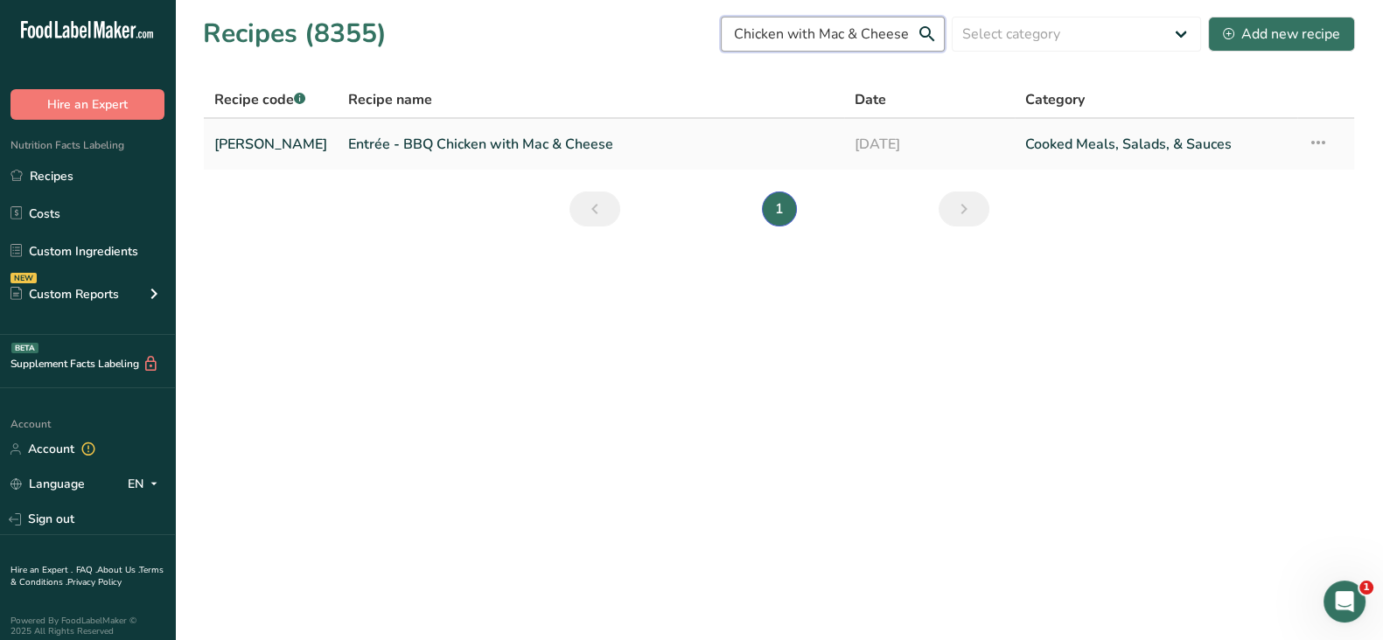
type input "Entrée - BBQ Chicken with Mac & Cheese"
click at [547, 147] on link "Entrée - BBQ Chicken with Mac & Cheese" at bounding box center [591, 144] width 486 height 37
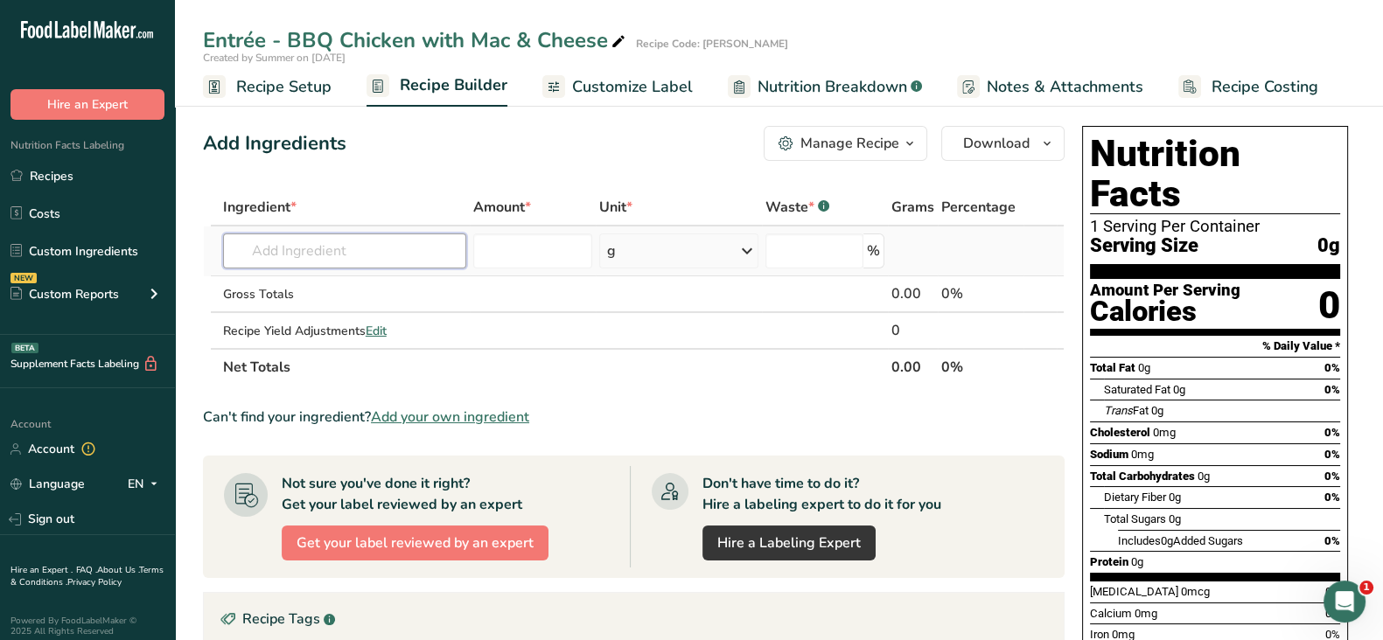
click at [393, 259] on input "text" at bounding box center [344, 251] width 243 height 35
paste input "Rcp - Braised BBQ Chicken"
drag, startPoint x: 291, startPoint y: 251, endPoint x: 185, endPoint y: 259, distance: 107.0
click at [186, 259] on section "Add Ingredients Manage Recipe Delete Recipe Duplicate Recipe Scale Recipe Save …" at bounding box center [779, 571] width 1208 height 961
type input "Braised BBQ Chicken"
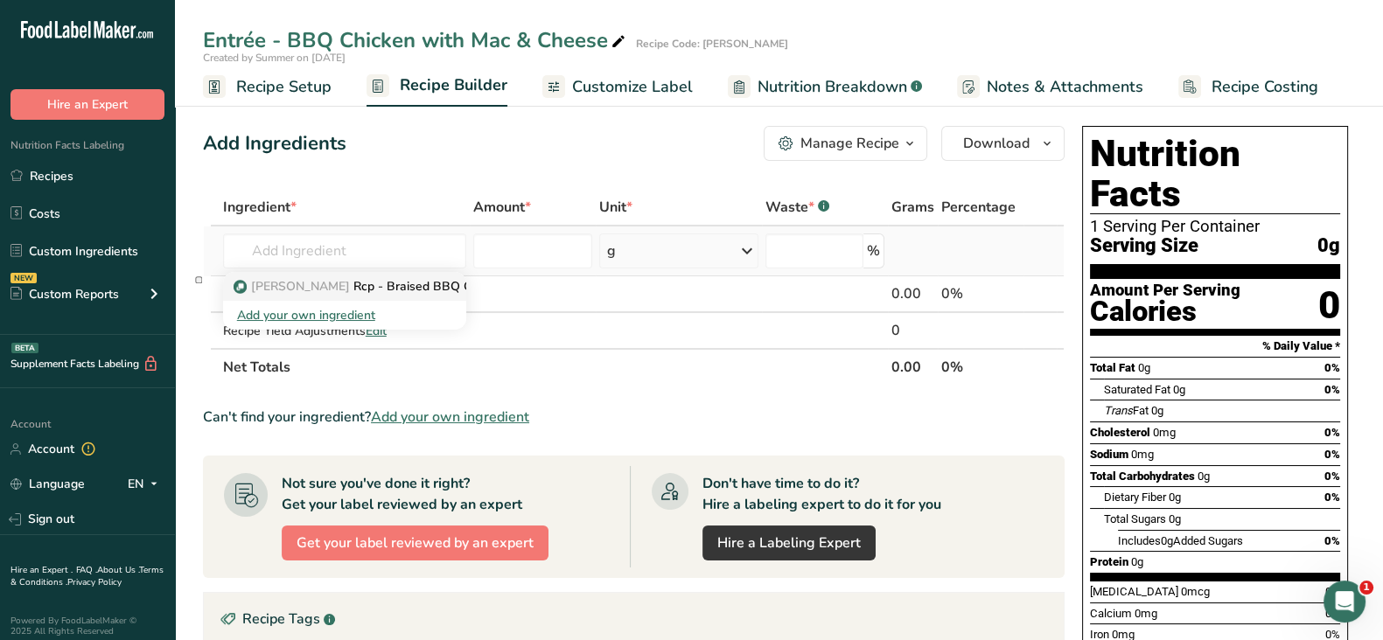
click at [284, 289] on span "Virgin Atalantic" at bounding box center [300, 286] width 99 height 17
type input "Rcp - Braised BBQ Chicken"
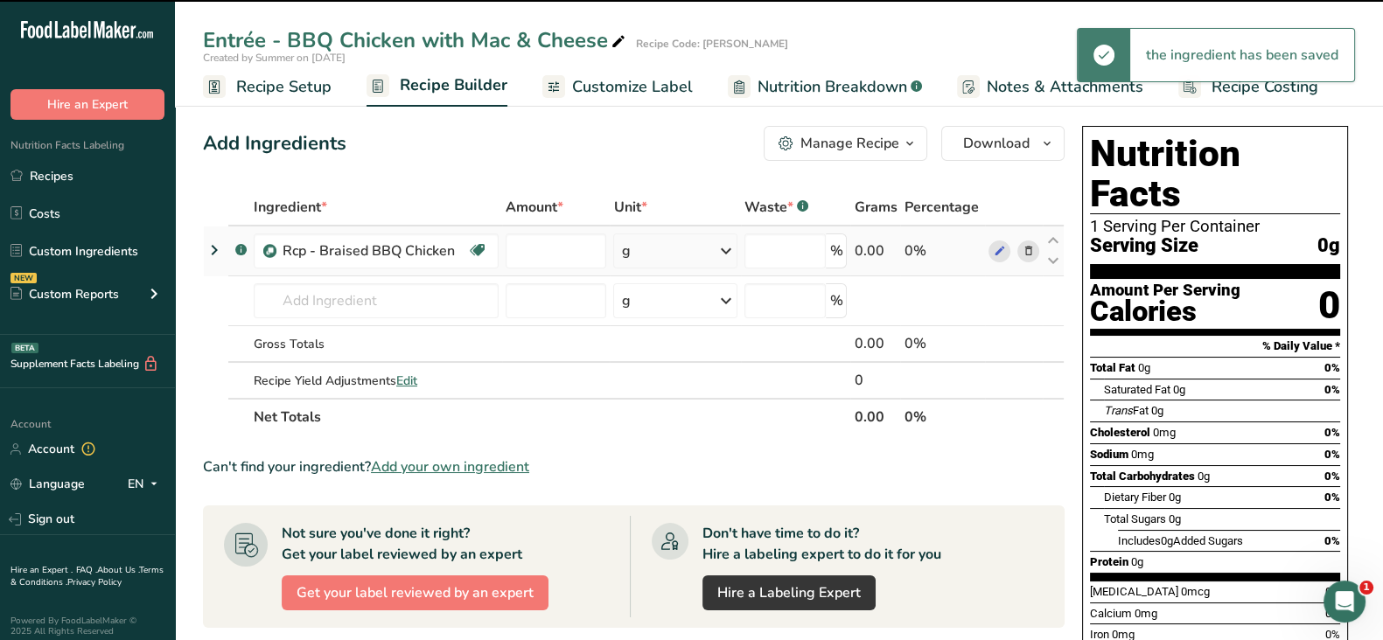
type input "0"
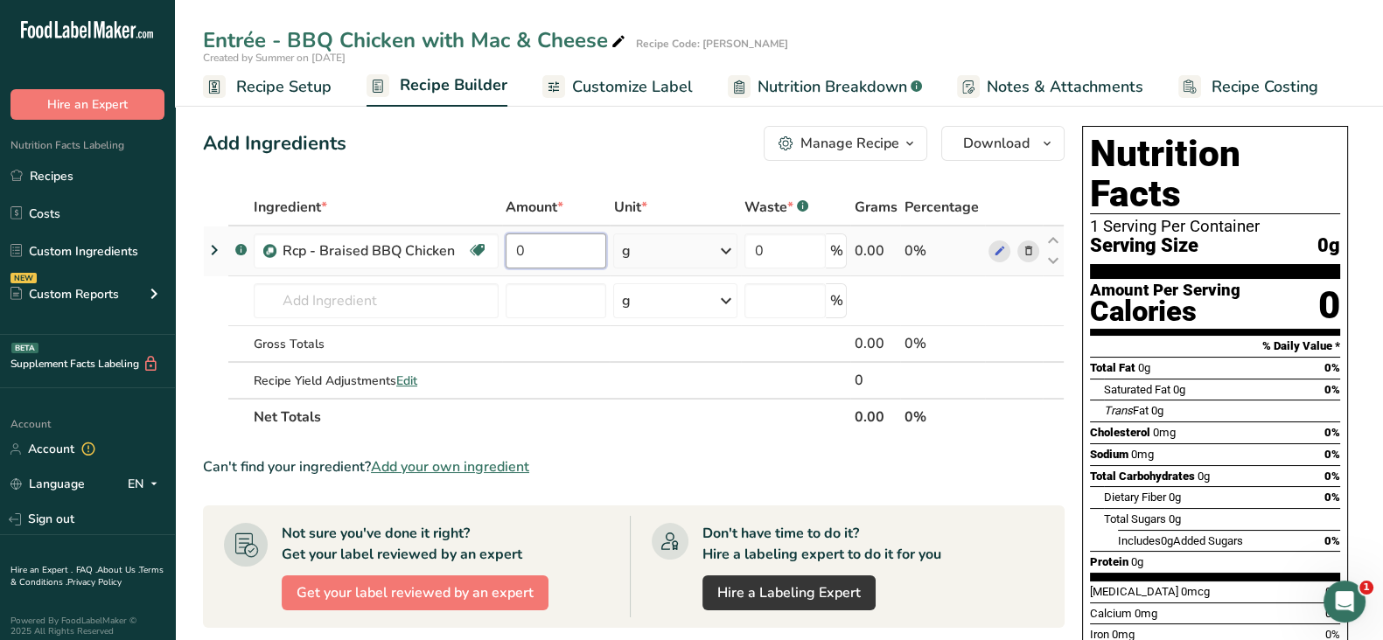
click at [568, 234] on input "0" at bounding box center [556, 251] width 101 height 35
type input "100"
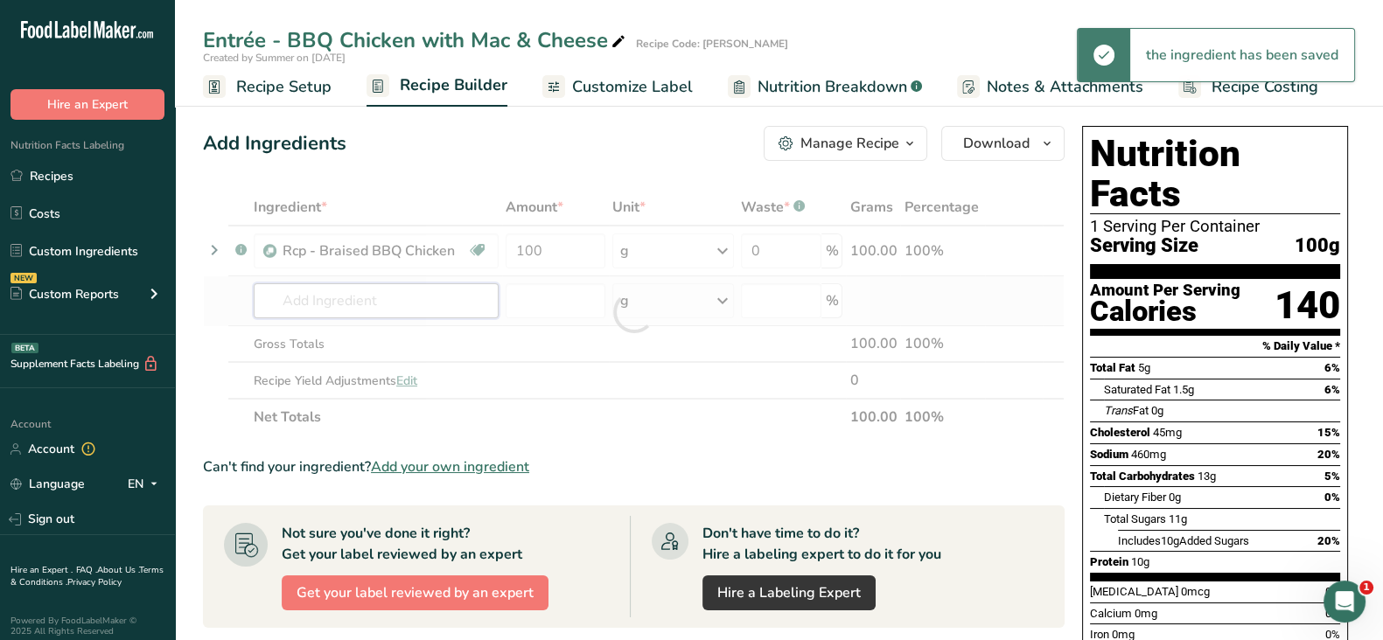
click at [293, 299] on div "Ingredient * Amount * Unit * Waste * .a-a{fill:#347362;}.b-a{fill:#fff;} Grams …" at bounding box center [634, 312] width 862 height 247
paste input "Rcp - Macaroni and Cheese"
type input "Rcp - Macaroni and Cheese"
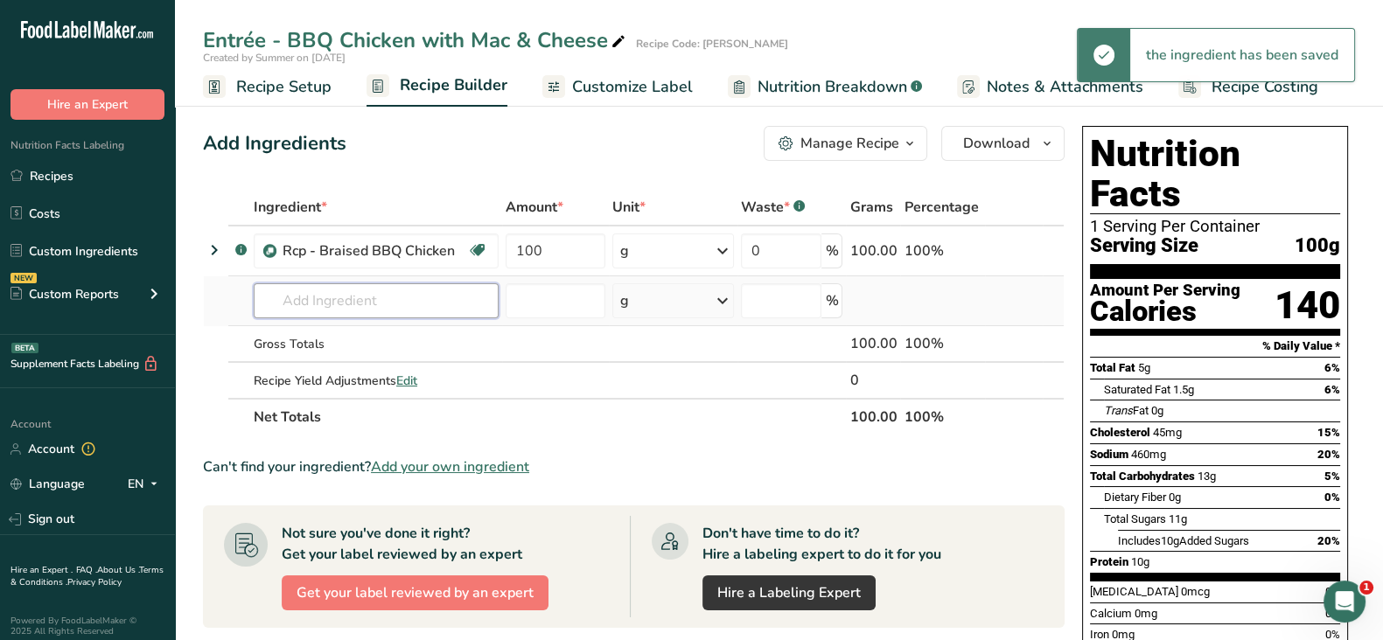
paste input "Rcp - Macaroni and Cheese"
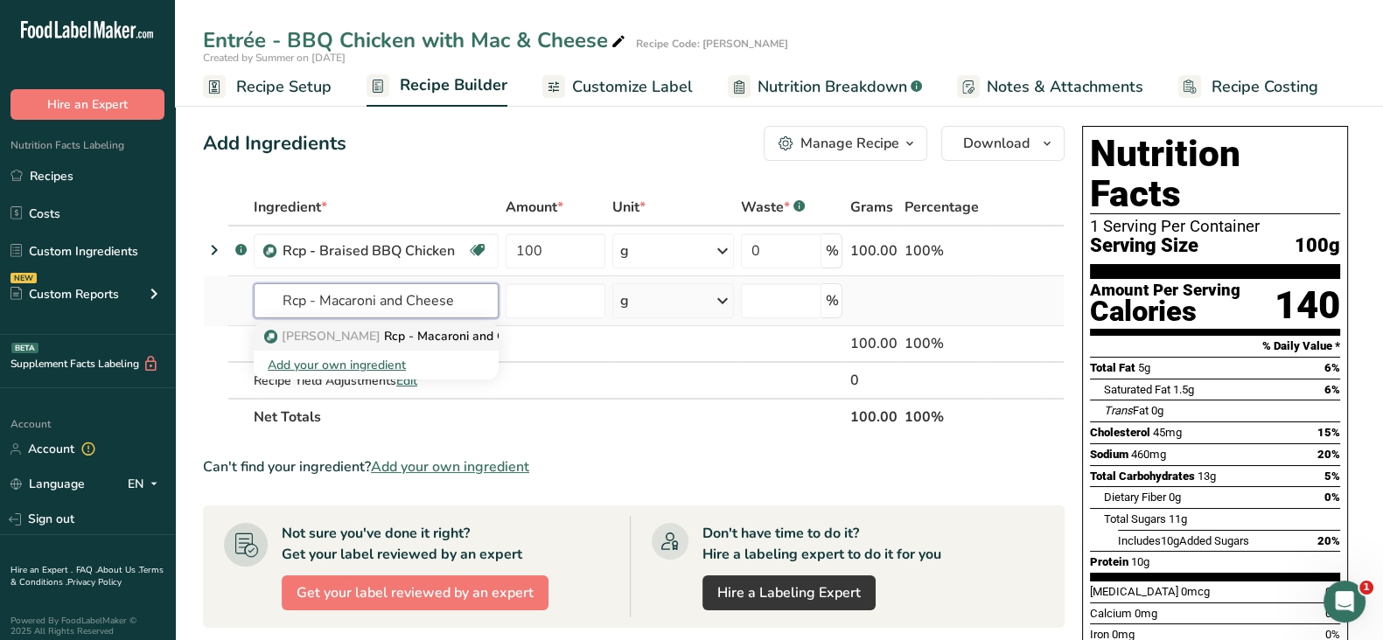
type input "Rcp - Macaroni and Cheese"
click at [348, 329] on span "Virgin Atalantic" at bounding box center [331, 336] width 99 height 17
type input "Rcp - Macaroni and Cheese"
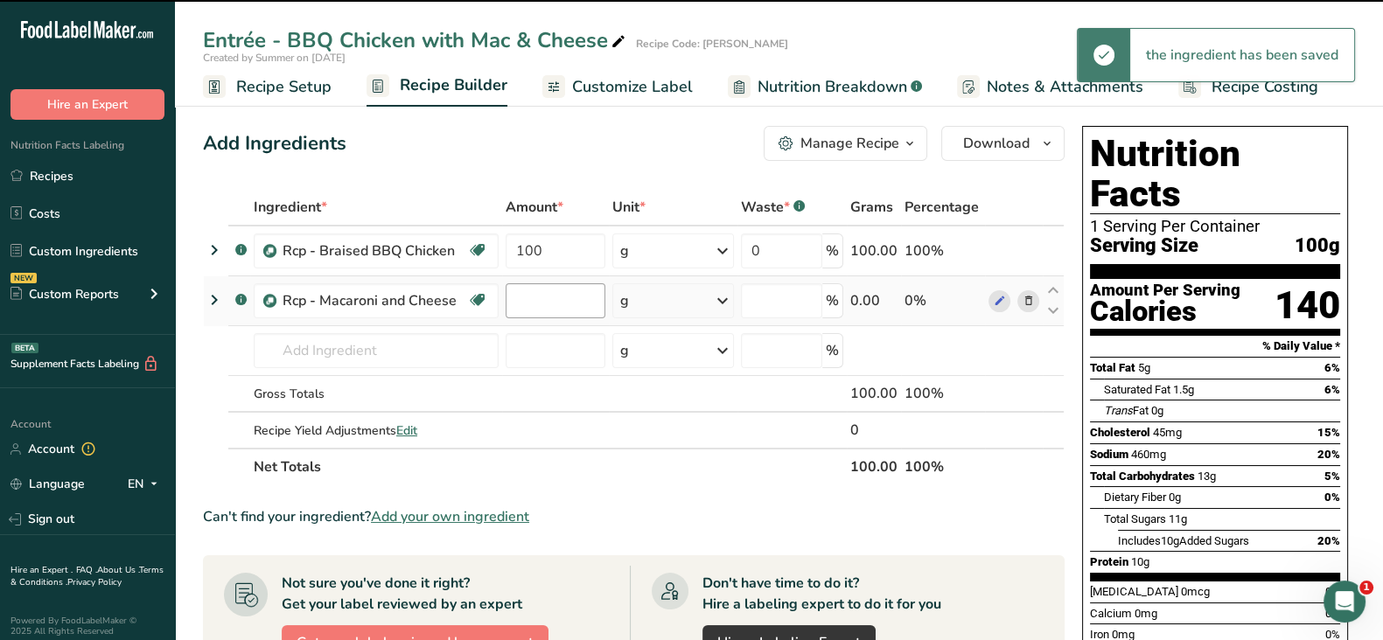
type input "0"
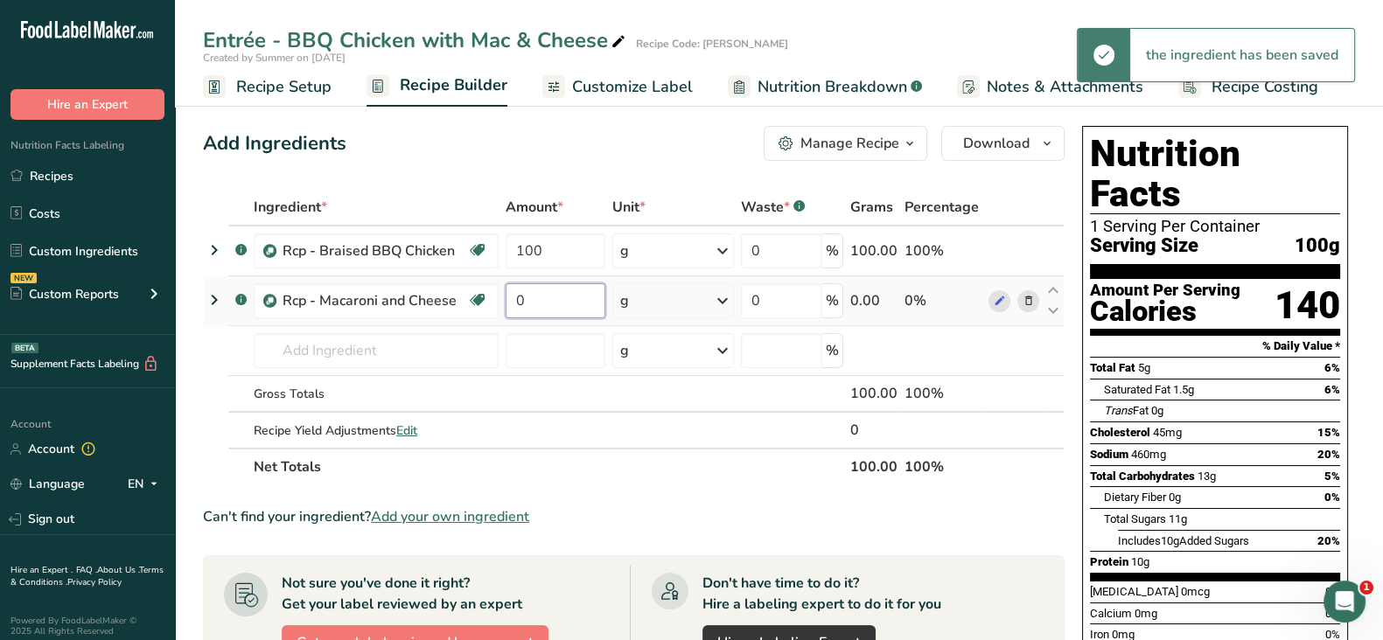
click at [544, 295] on input "0" at bounding box center [556, 300] width 100 height 35
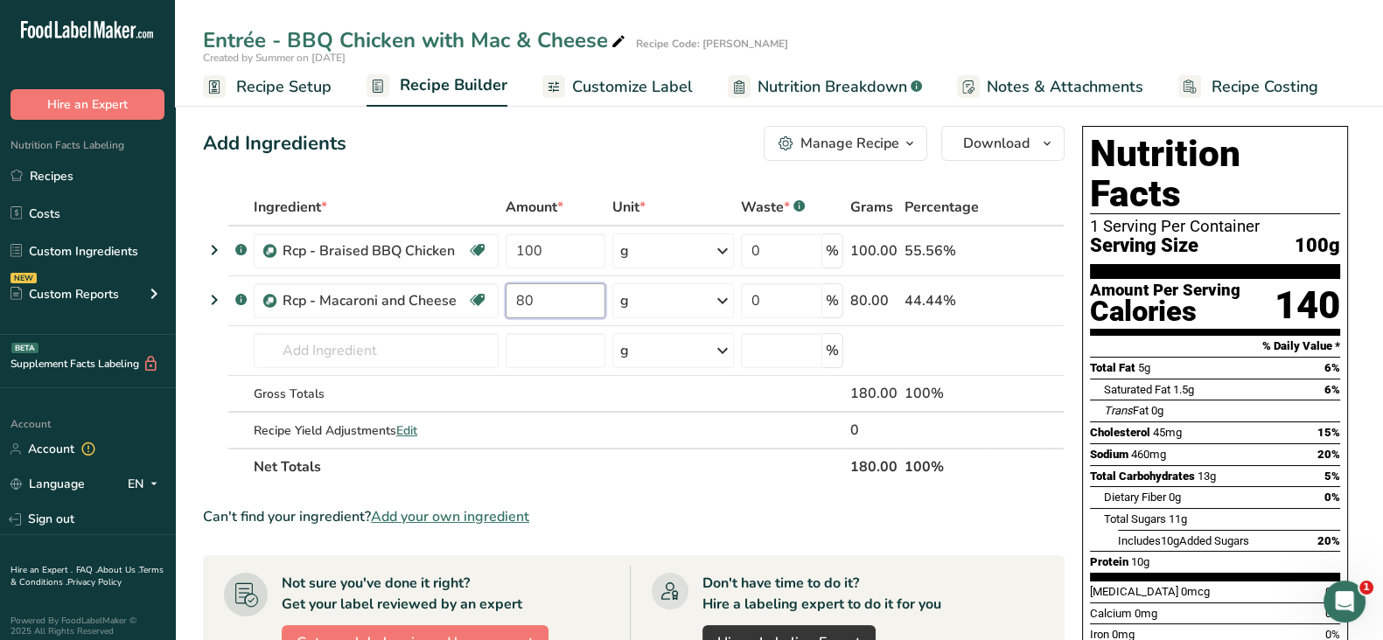
type input "80"
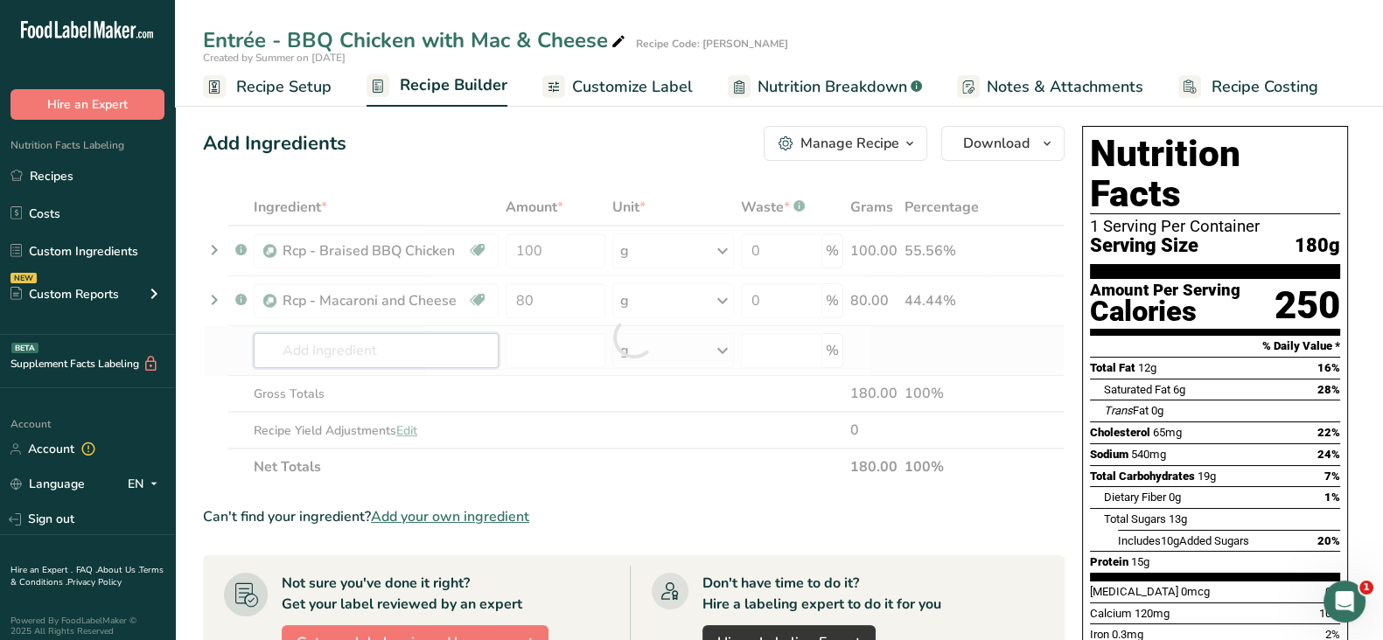
click at [413, 346] on div "Ingredient * Amount * Unit * Waste * .a-a{fill:#347362;}.b-a{fill:#fff;} Grams …" at bounding box center [634, 337] width 862 height 297
paste input "Rcp - Green Peas Buttered"
type input "Rcp - Green Peas Buttered"
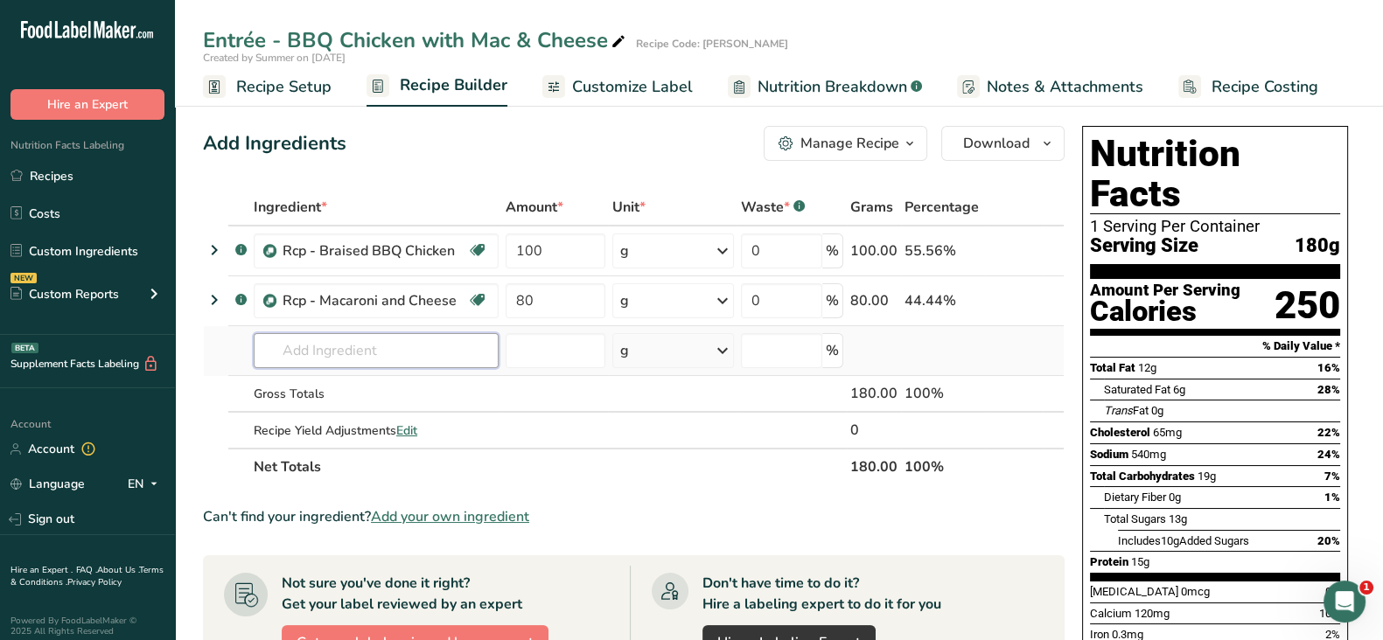
paste input "Rcp - Green Peas Buttered"
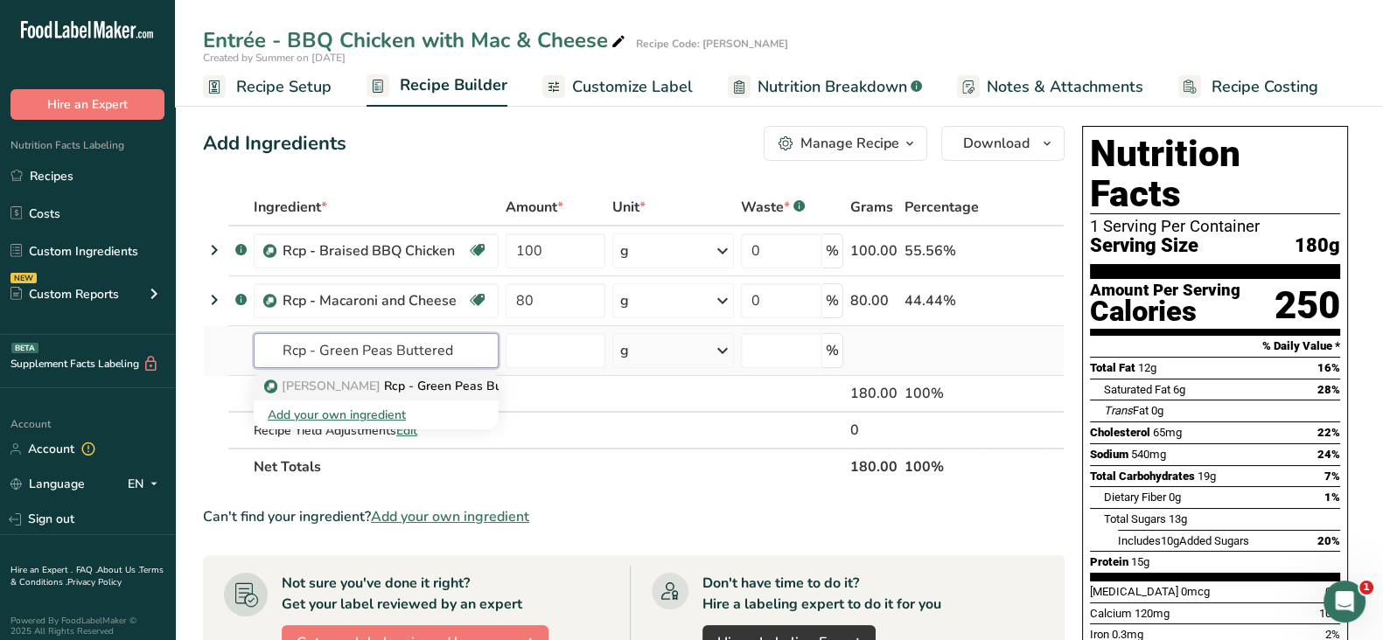
type input "Rcp - Green Peas Buttered"
click at [454, 382] on p "Virgin Atalantic Rcp - Green Peas Buttered" at bounding box center [402, 386] width 269 height 18
type input "Rcp - Green Peas Buttered"
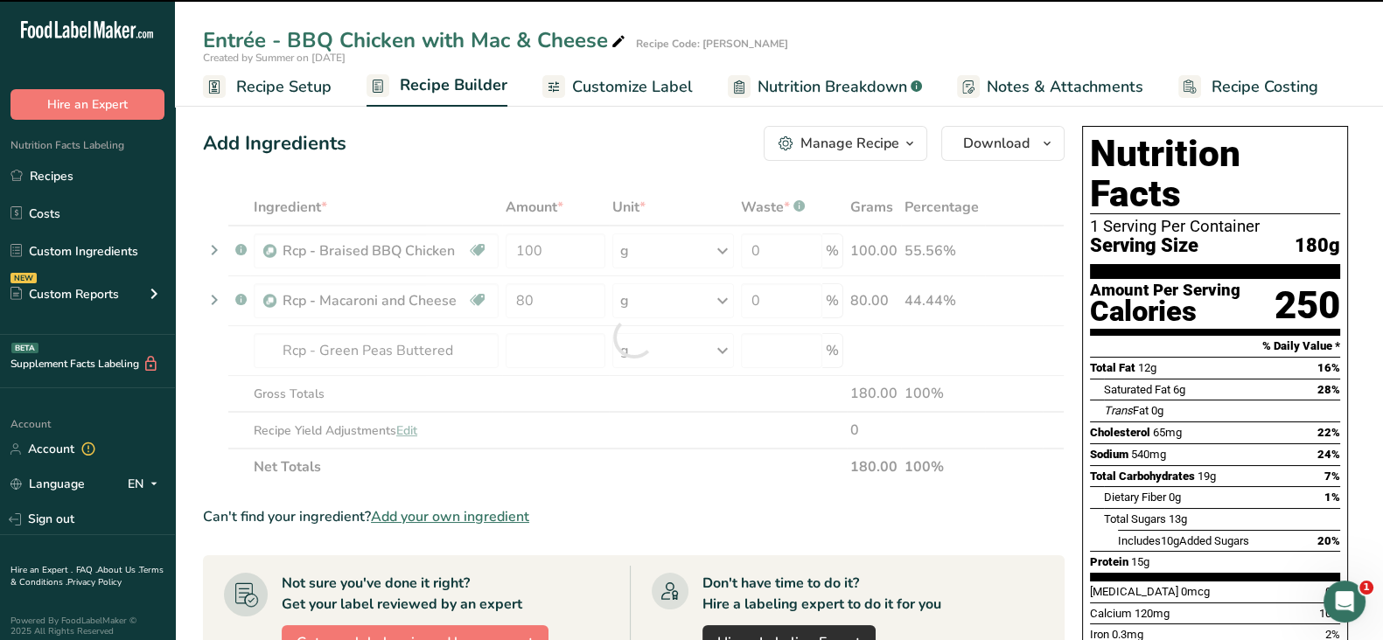
type input "0"
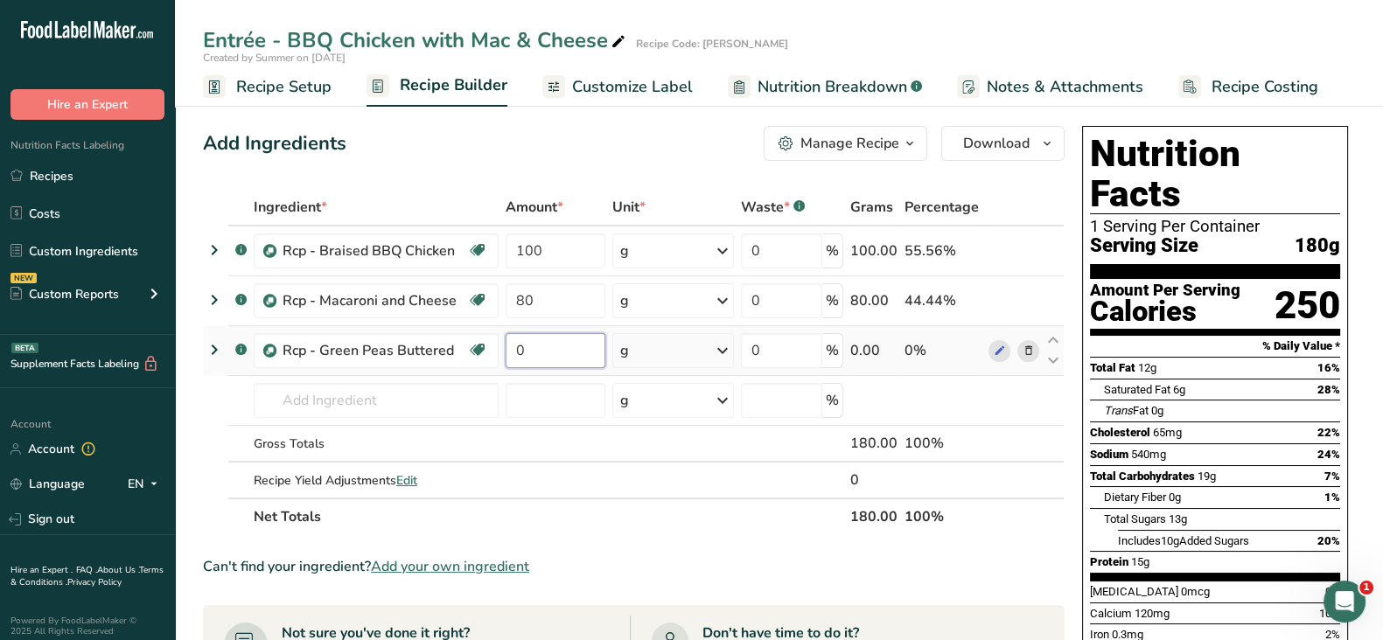
click at [567, 345] on input "0" at bounding box center [556, 350] width 100 height 35
type input "20"
click at [390, 391] on div "Ingredient * Amount * Unit * Waste * .a-a{fill:#347362;}.b-a{fill:#fff;} Grams …" at bounding box center [634, 362] width 862 height 346
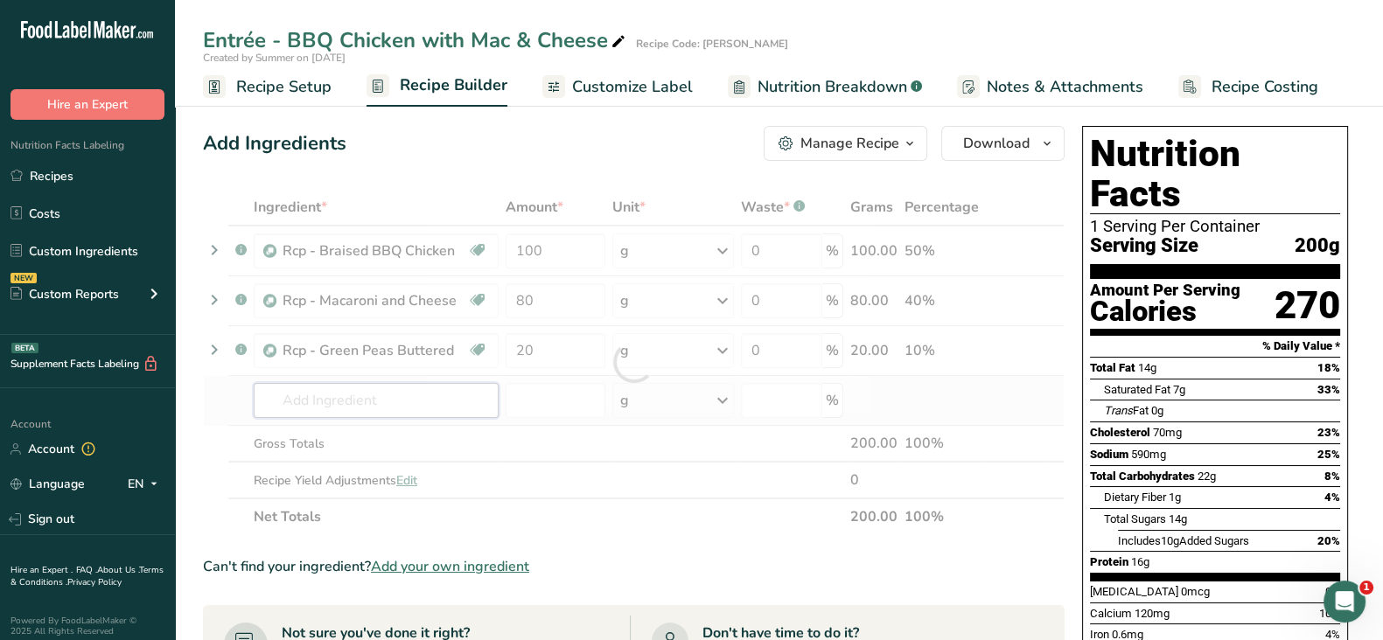
paste input "Rcp - Blanched Carrot Coin IQF 1/4""
type input "Rcp - Blanched Carrot Coin IQF 1/4""
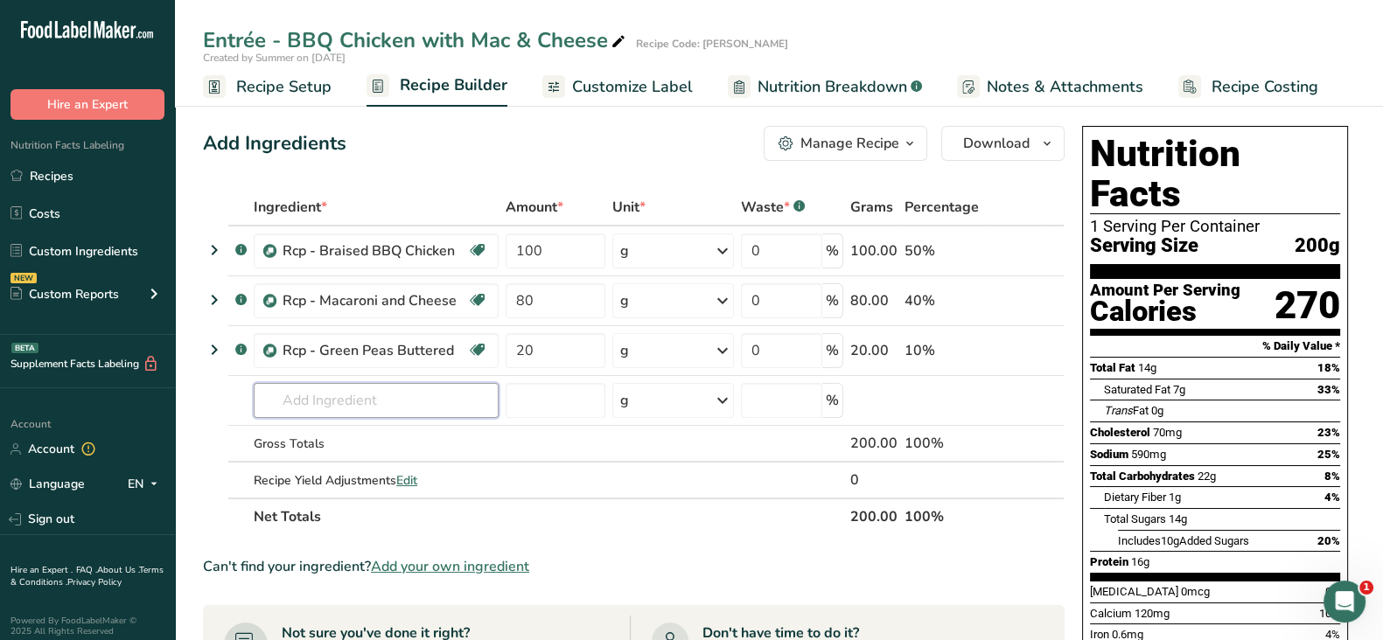
paste input "Rcp - Blanched Carrot Coin IQF 1/4""
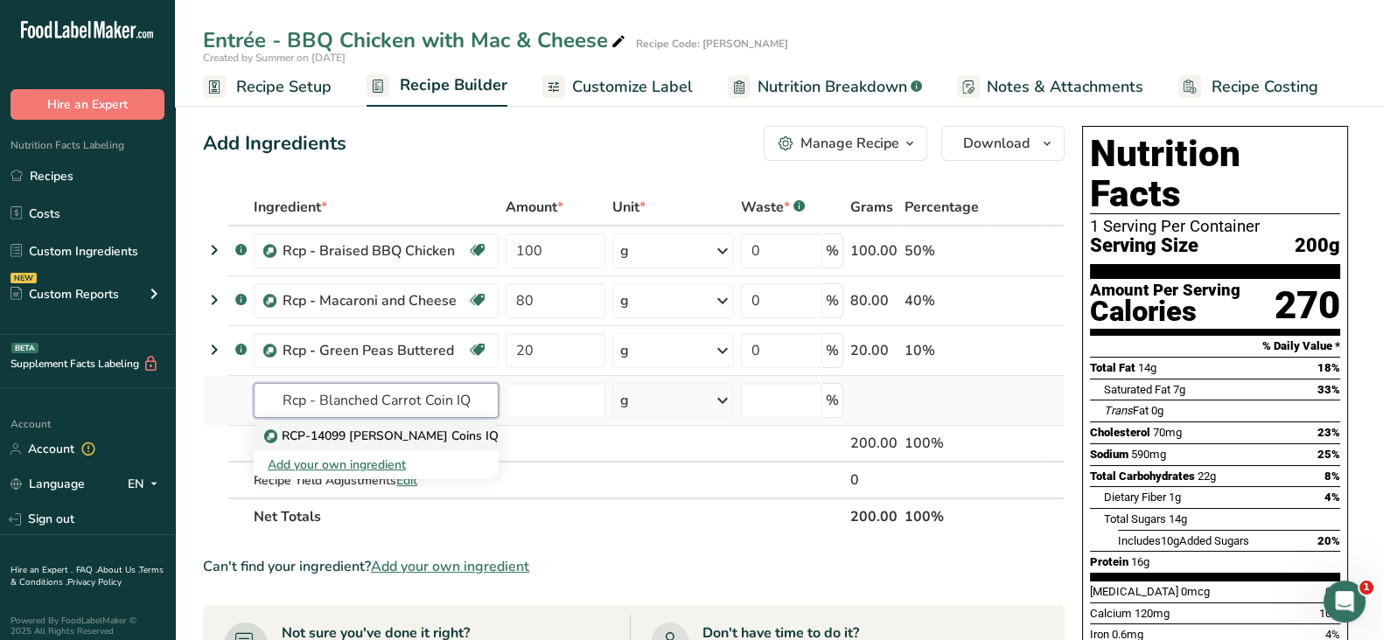
type input "Rcp - Blanched Carrot Coin IQ"
click at [399, 434] on p "RCP-14099 [PERSON_NAME] Coins IQF with Canola Oil" at bounding box center [432, 436] width 328 height 18
type input "RCP-14099 [PERSON_NAME] Coins IQF with Canola Oil"
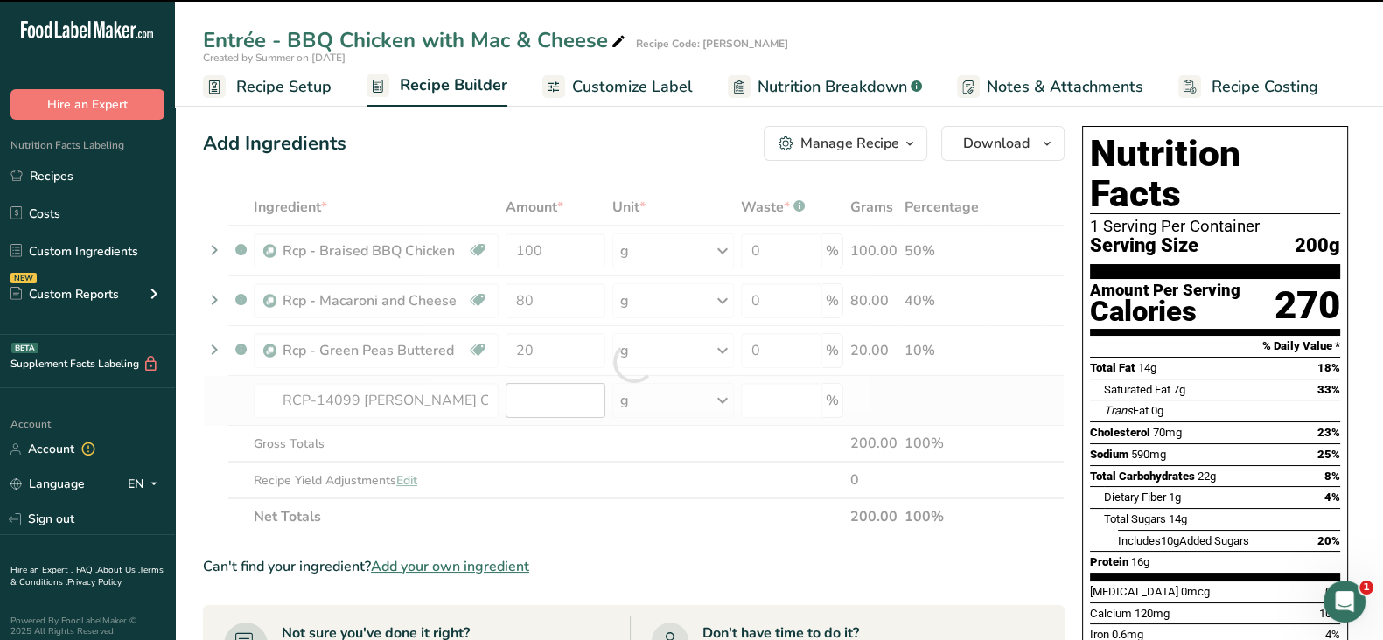
type input "0"
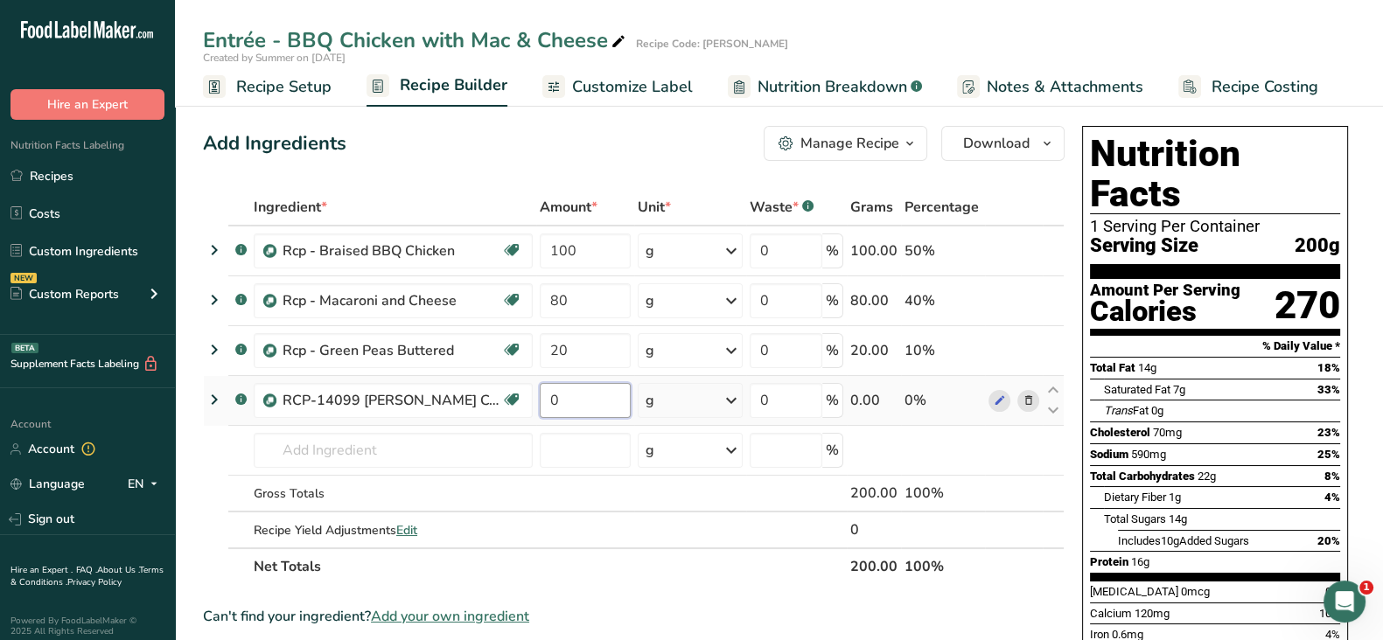
click at [542, 398] on input "0" at bounding box center [585, 400] width 91 height 35
type input "20"
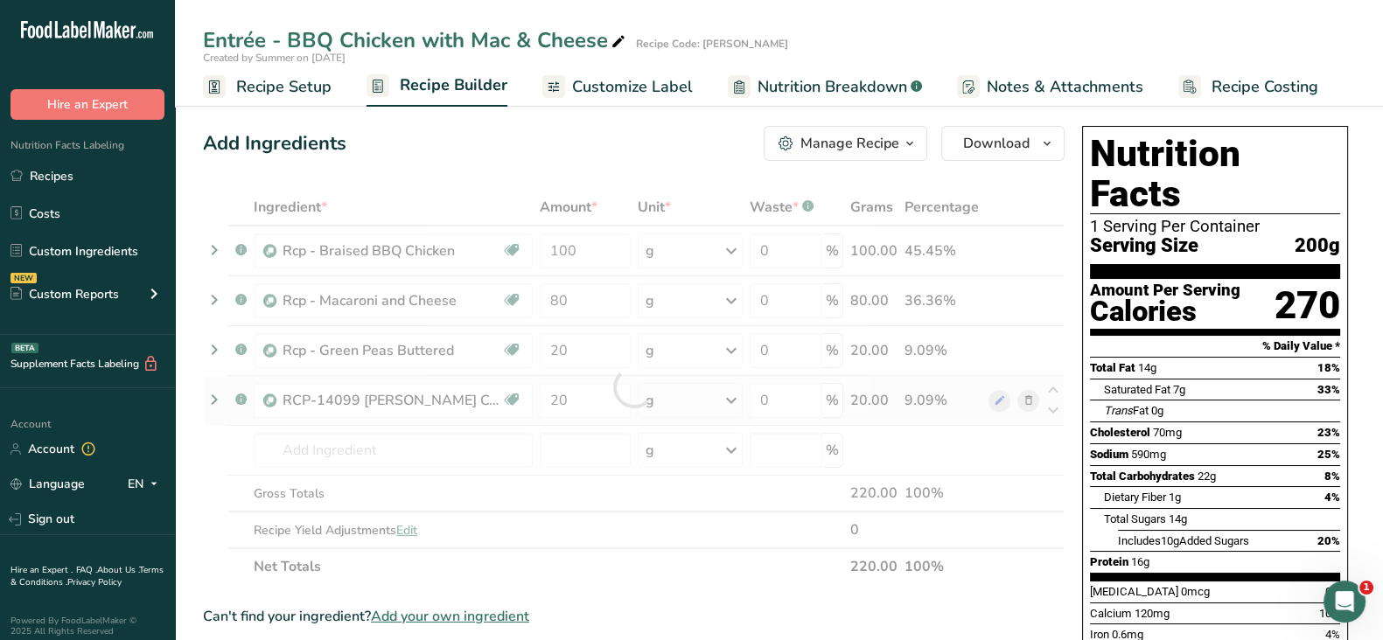
click at [997, 383] on div "Ingredient * Amount * Unit * Waste * .a-a{fill:#347362;}.b-a{fill:#fff;} Grams …" at bounding box center [634, 387] width 862 height 396
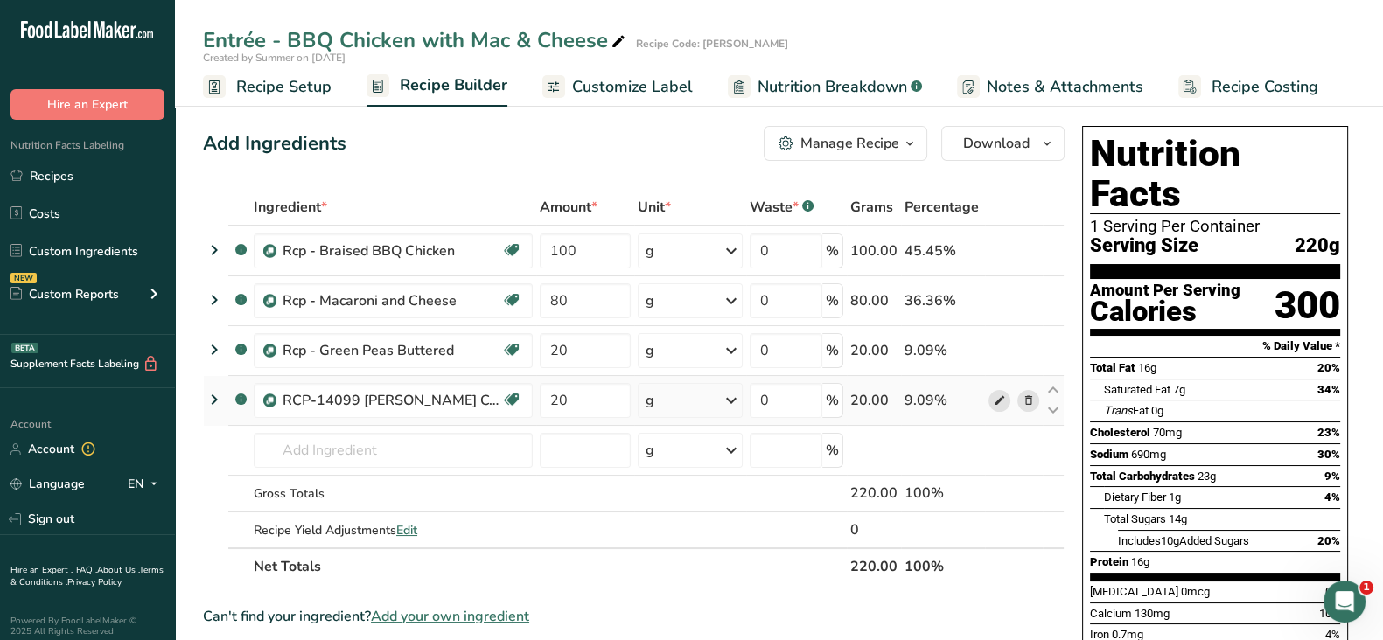
click at [999, 402] on icon at bounding box center [999, 401] width 12 height 18
click at [35, 164] on link "Recipes" at bounding box center [87, 175] width 175 height 33
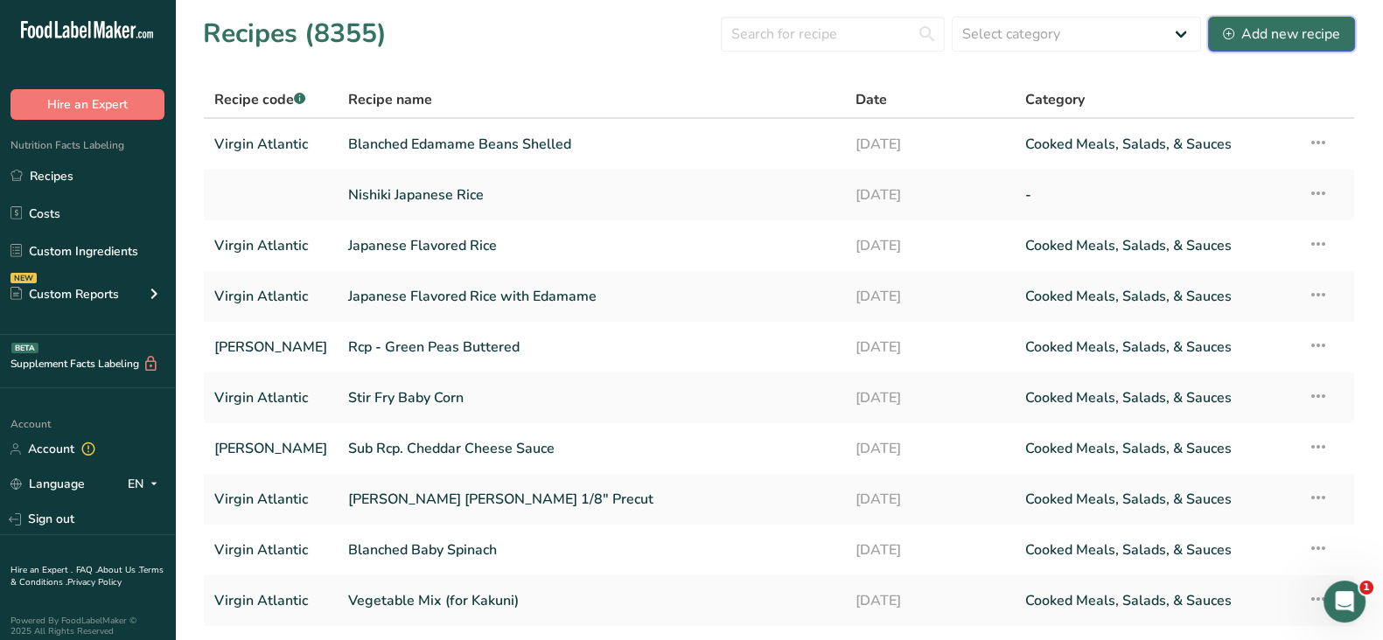
click at [1300, 35] on div "Add new recipe" at bounding box center [1281, 34] width 117 height 21
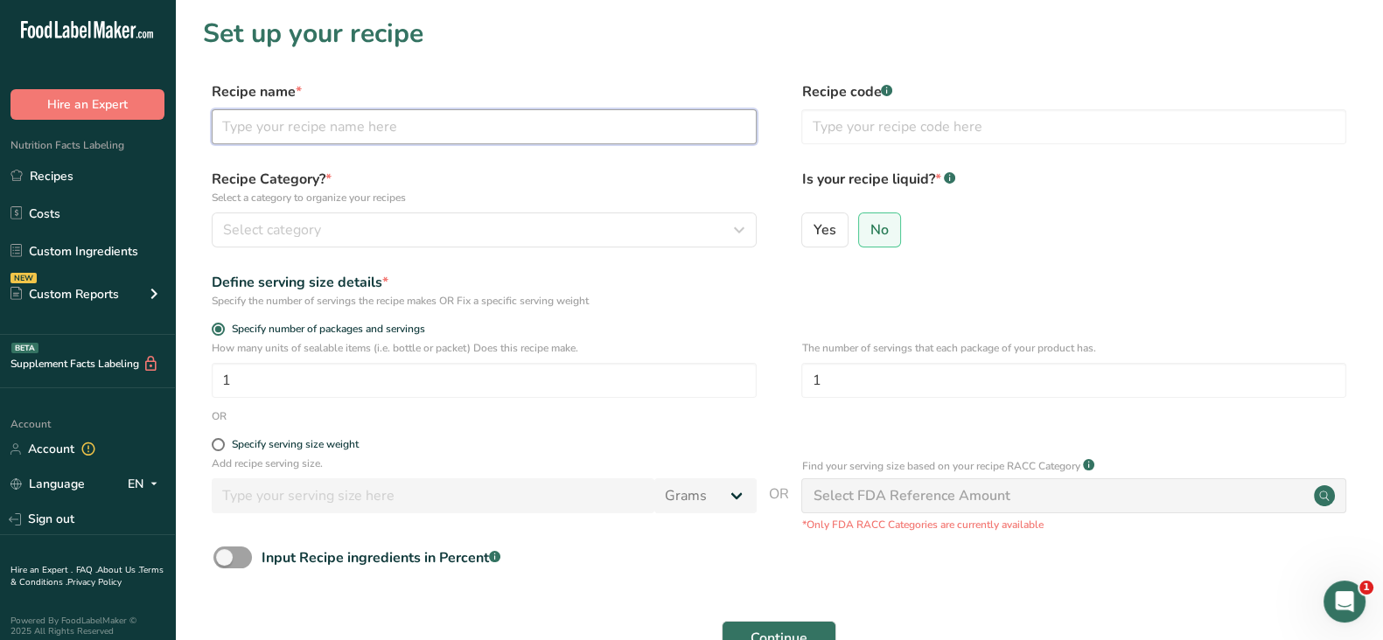
click at [329, 122] on input "text" at bounding box center [484, 126] width 545 height 35
paste input "Entrée - Penne with Vegetable Bolognese"
type input "Entrée - Penne with Vegetable Bolognese"
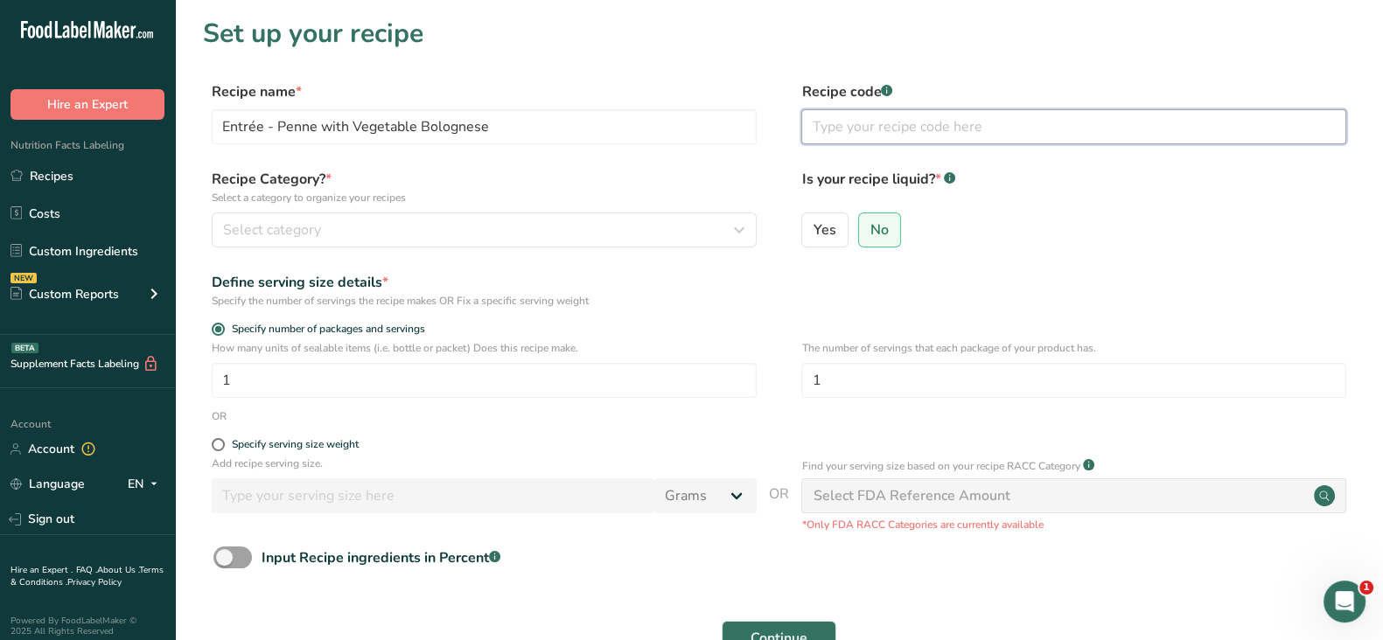
click at [890, 125] on input "text" at bounding box center [1073, 126] width 545 height 35
type input "Virgin Atalantic"
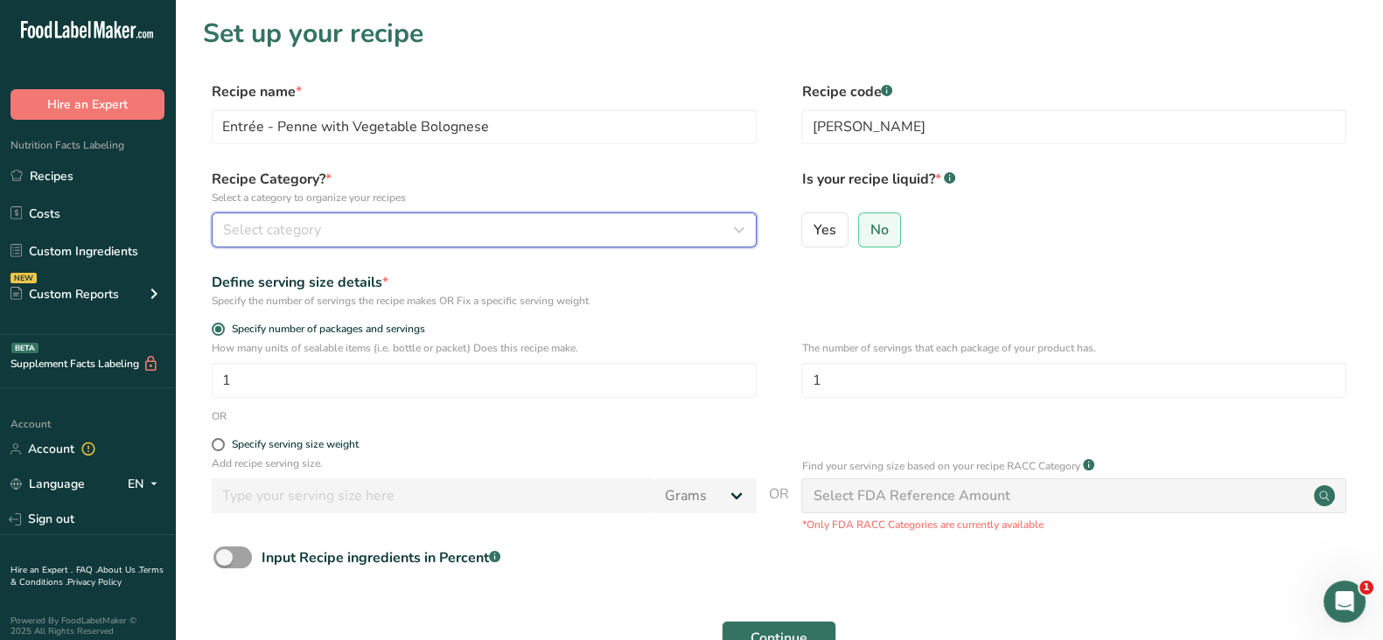
click at [646, 230] on div "Select category" at bounding box center [479, 230] width 512 height 21
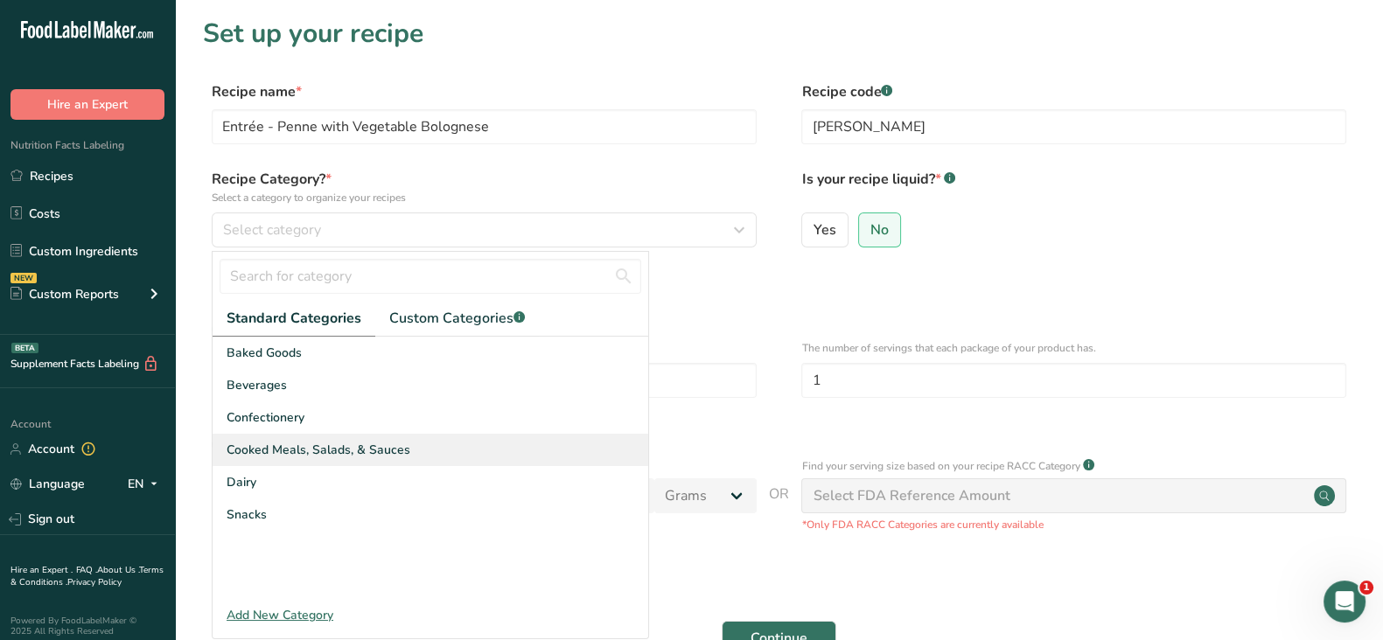
click at [372, 441] on span "Cooked Meals, Salads, & Sauces" at bounding box center [319, 450] width 184 height 18
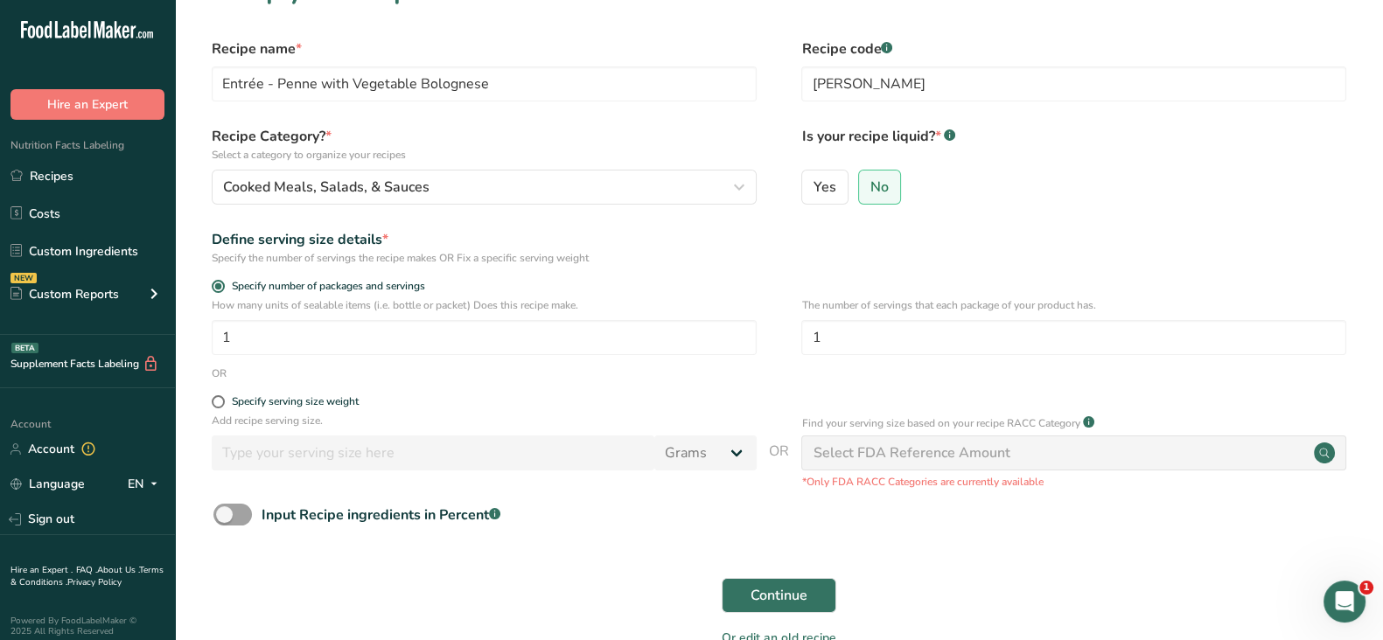
scroll to position [41, 0]
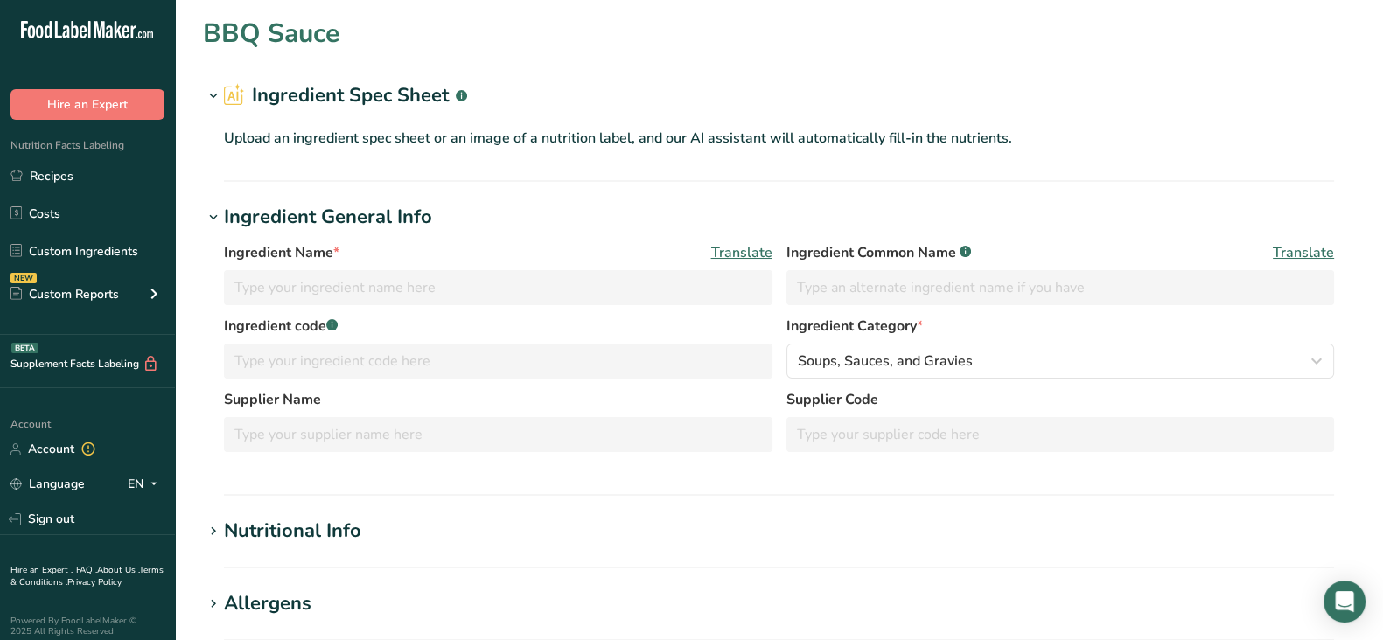
type input "BBQ Sauce"
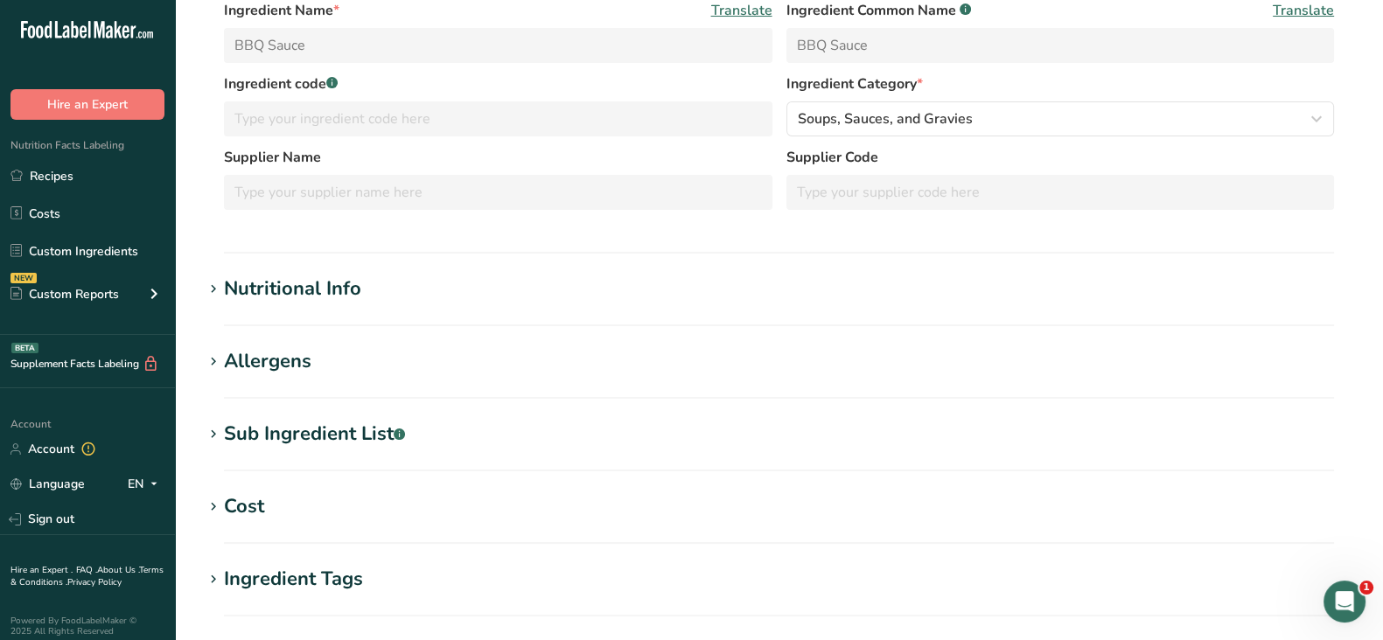
scroll to position [244, 0]
click at [418, 291] on h1 "Nutritional Info" at bounding box center [779, 287] width 1152 height 29
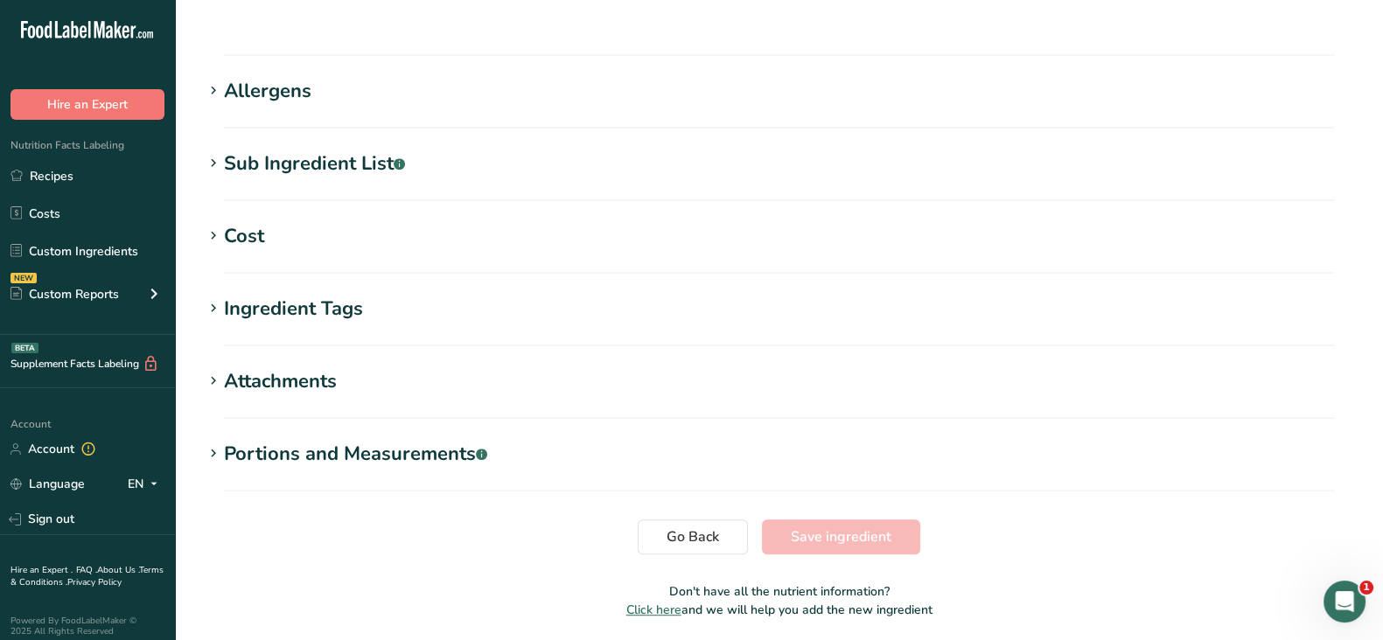
scroll to position [1261, 0]
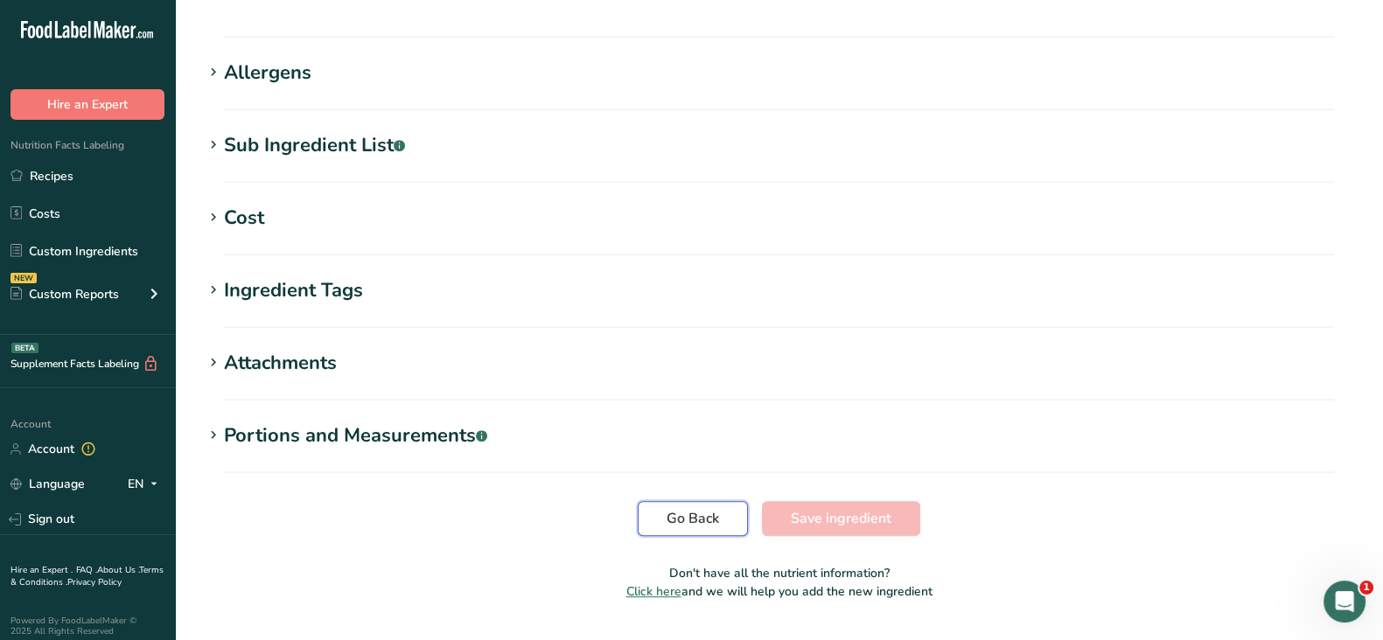
click at [696, 501] on button "Go Back" at bounding box center [693, 518] width 110 height 35
click at [672, 508] on span "Go Back" at bounding box center [693, 518] width 52 height 21
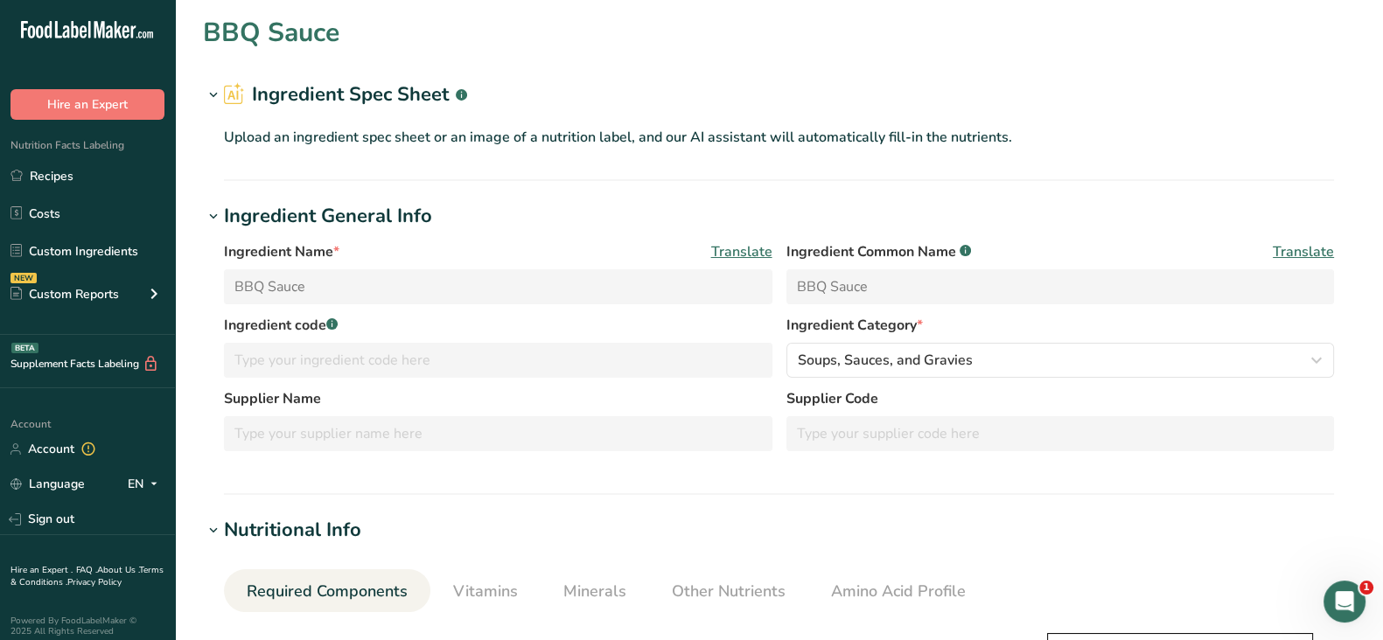
scroll to position [0, 0]
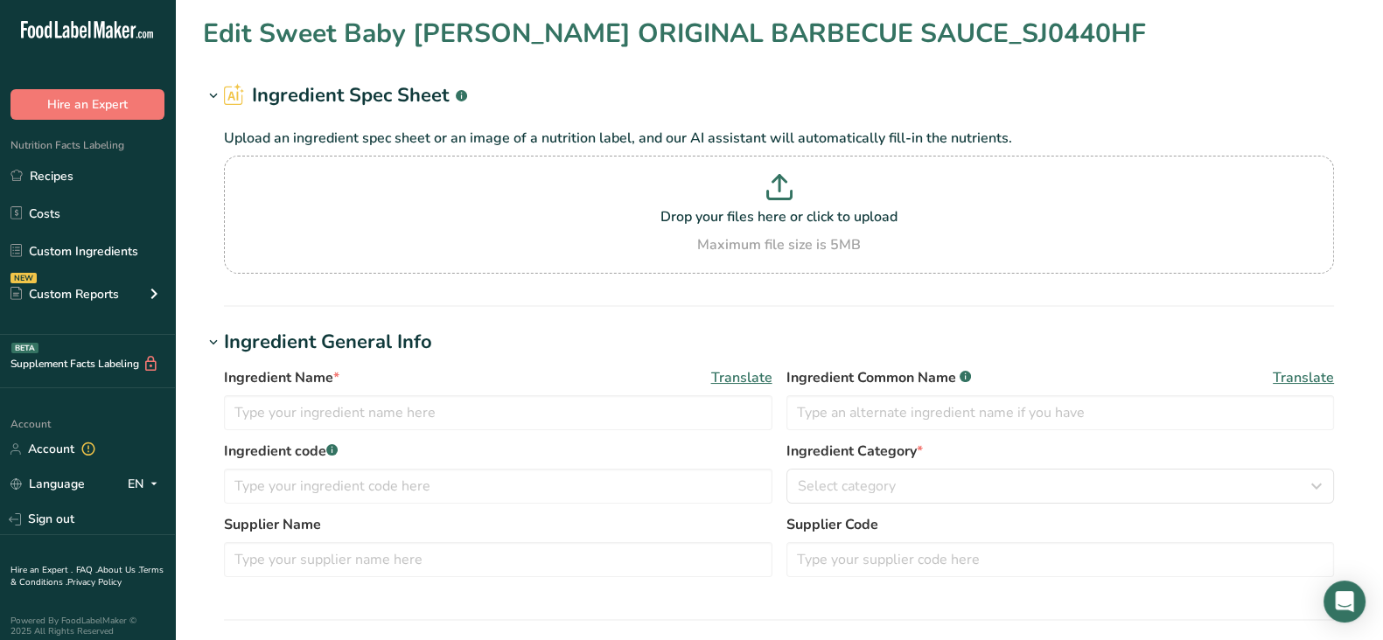
type input "Sweet Baby [PERSON_NAME]'s ORIGINAL BARBECUE SAUCE_SJ0440HF"
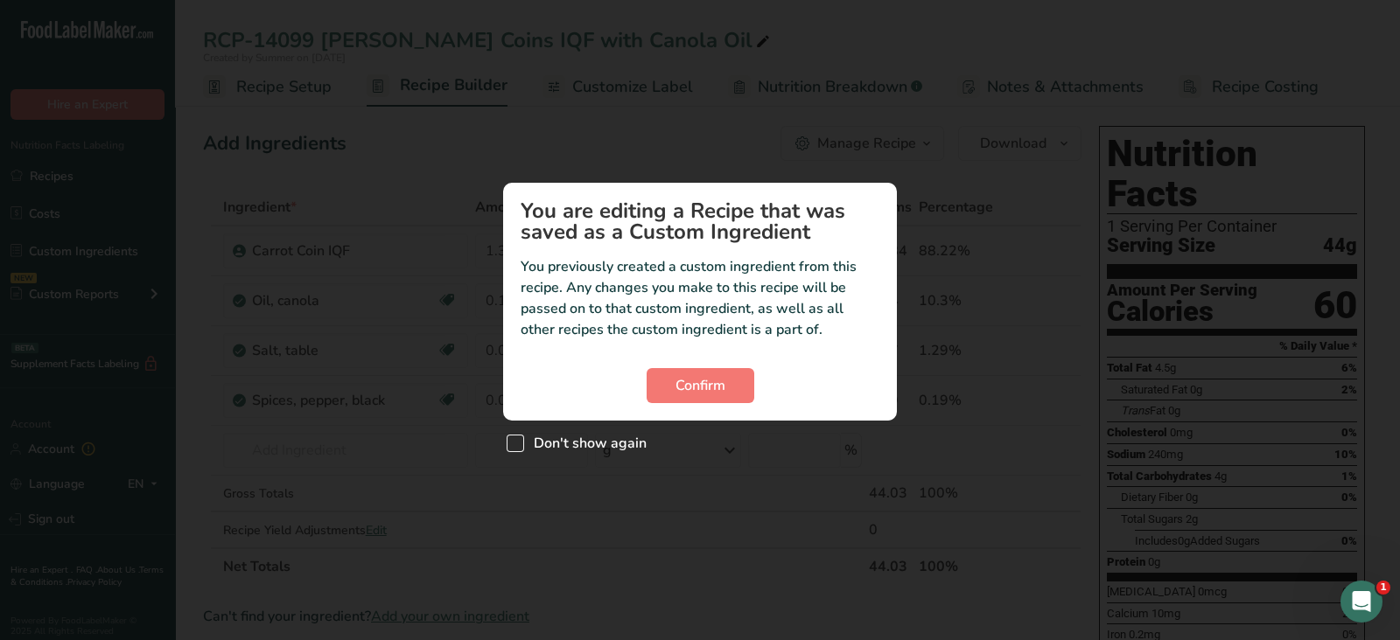
click at [577, 444] on span "Don't show again" at bounding box center [585, 443] width 122 height 17
click at [518, 444] on input "Don't show again" at bounding box center [512, 442] width 11 height 11
checkbox input "true"
click at [708, 384] on span "Confirm" at bounding box center [700, 385] width 50 height 21
